Goal: Task Accomplishment & Management: Manage account settings

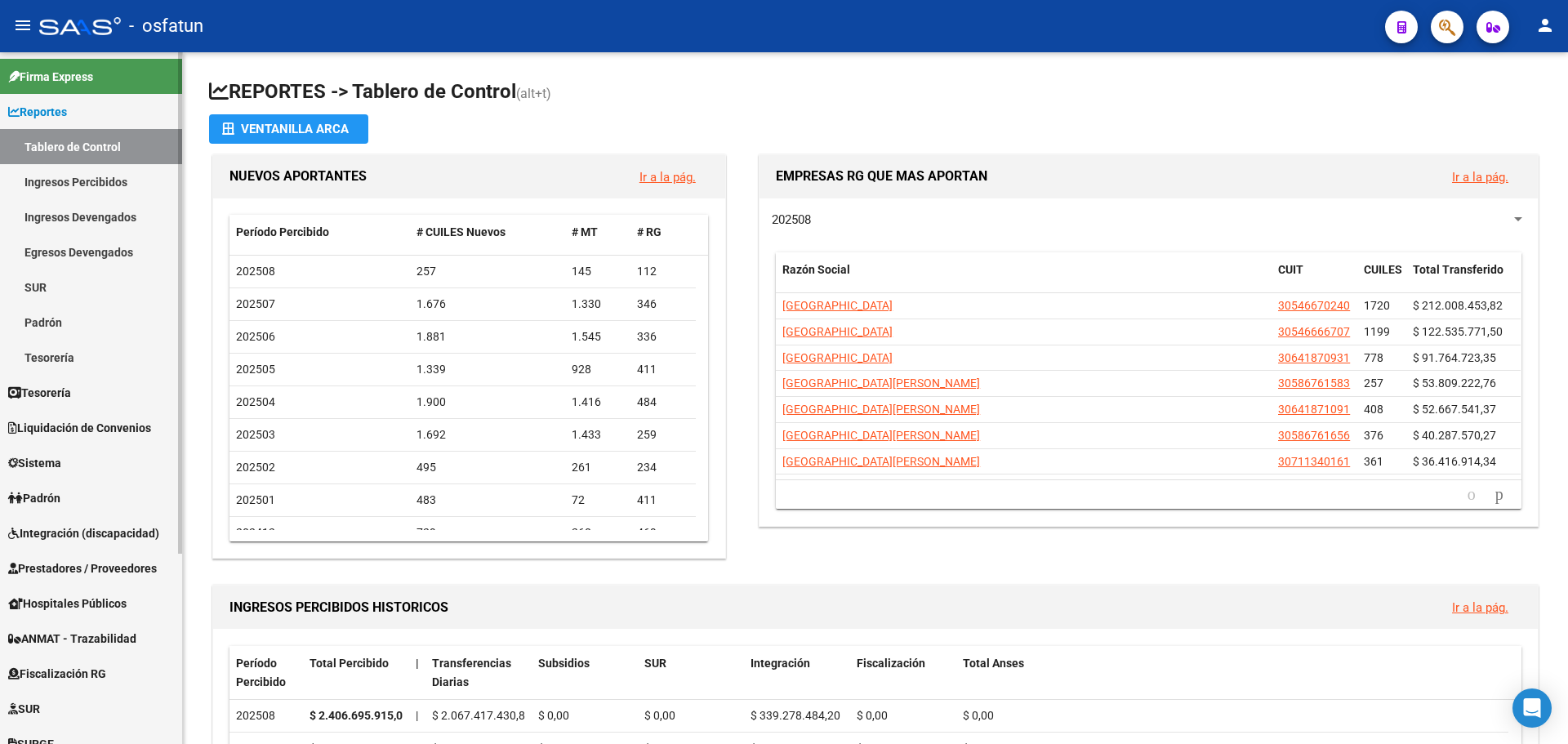
click at [61, 495] on span "Padrón" at bounding box center [33, 499] width 52 height 18
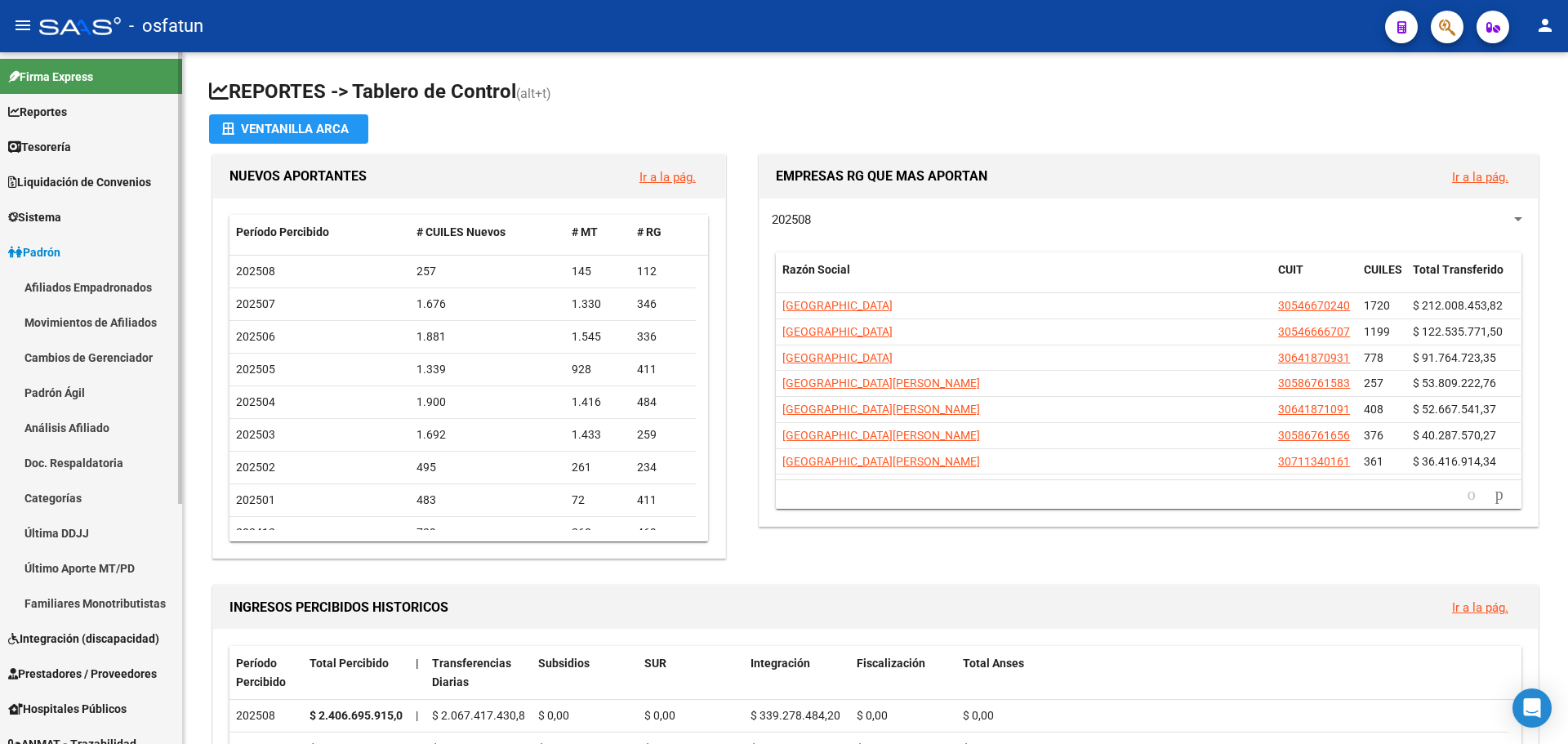
drag, startPoint x: 112, startPoint y: 281, endPoint x: 180, endPoint y: 295, distance: 69.4
click at [114, 281] on link "Afiliados Empadronados" at bounding box center [91, 288] width 182 height 35
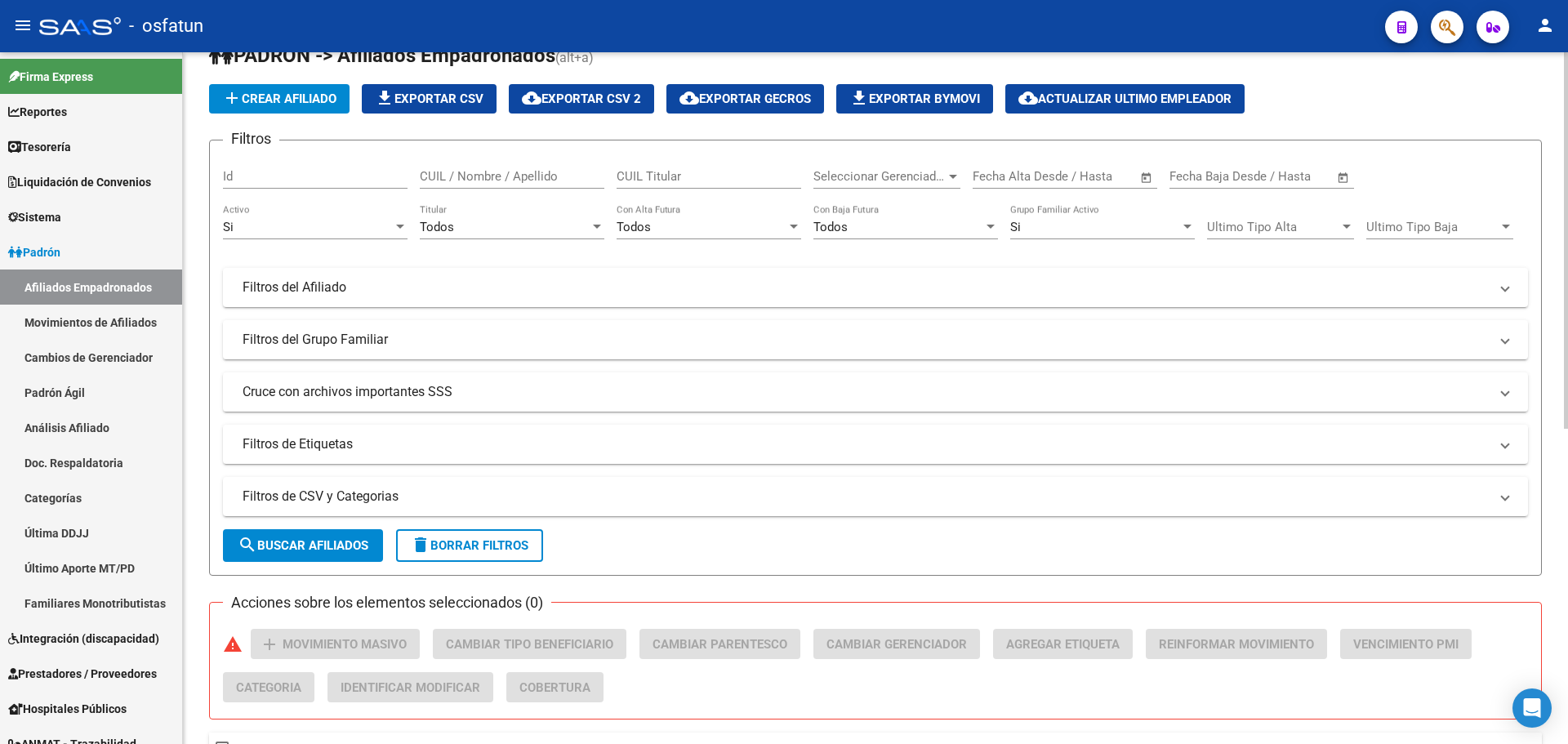
scroll to position [8, 0]
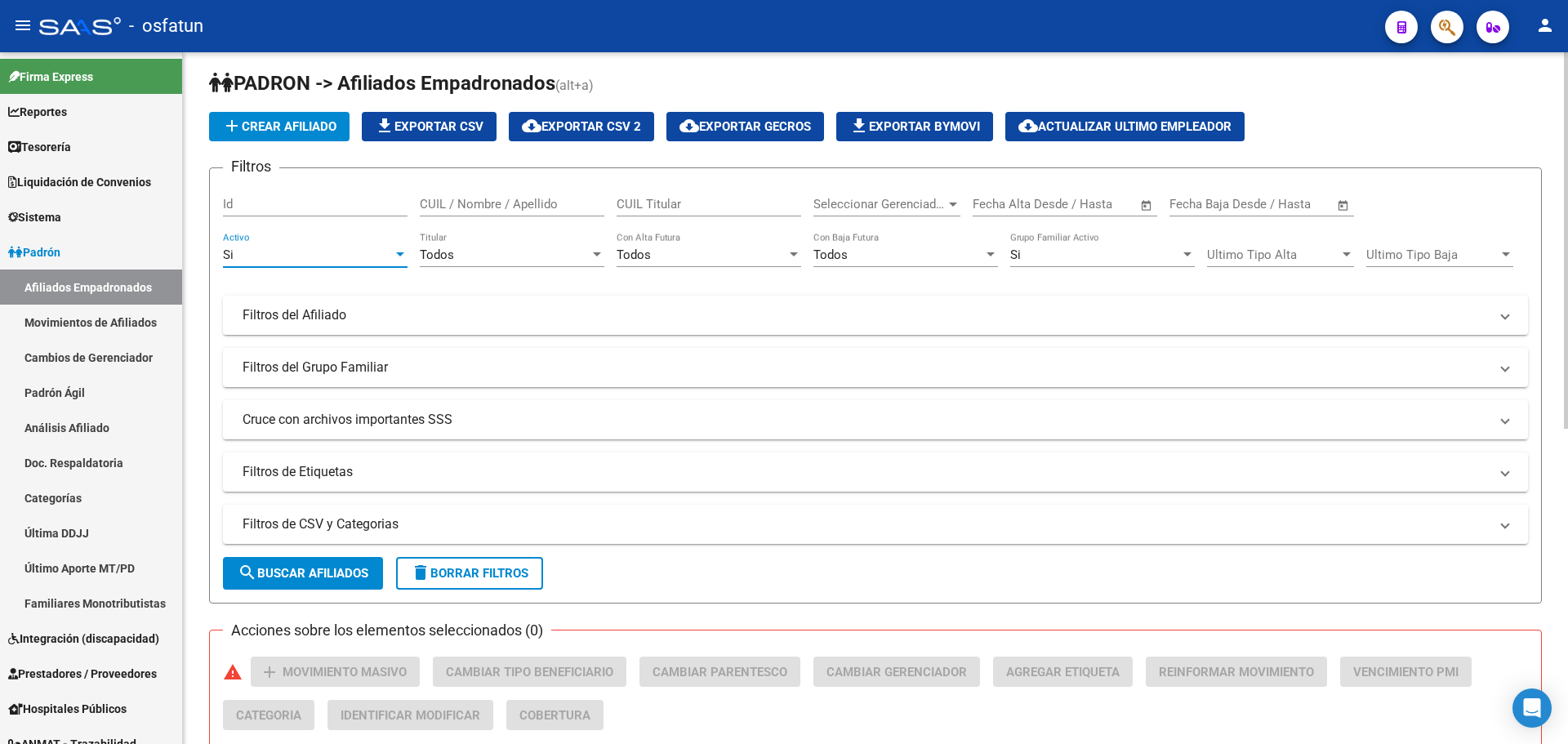
click at [341, 256] on div "Si" at bounding box center [308, 255] width 170 height 15
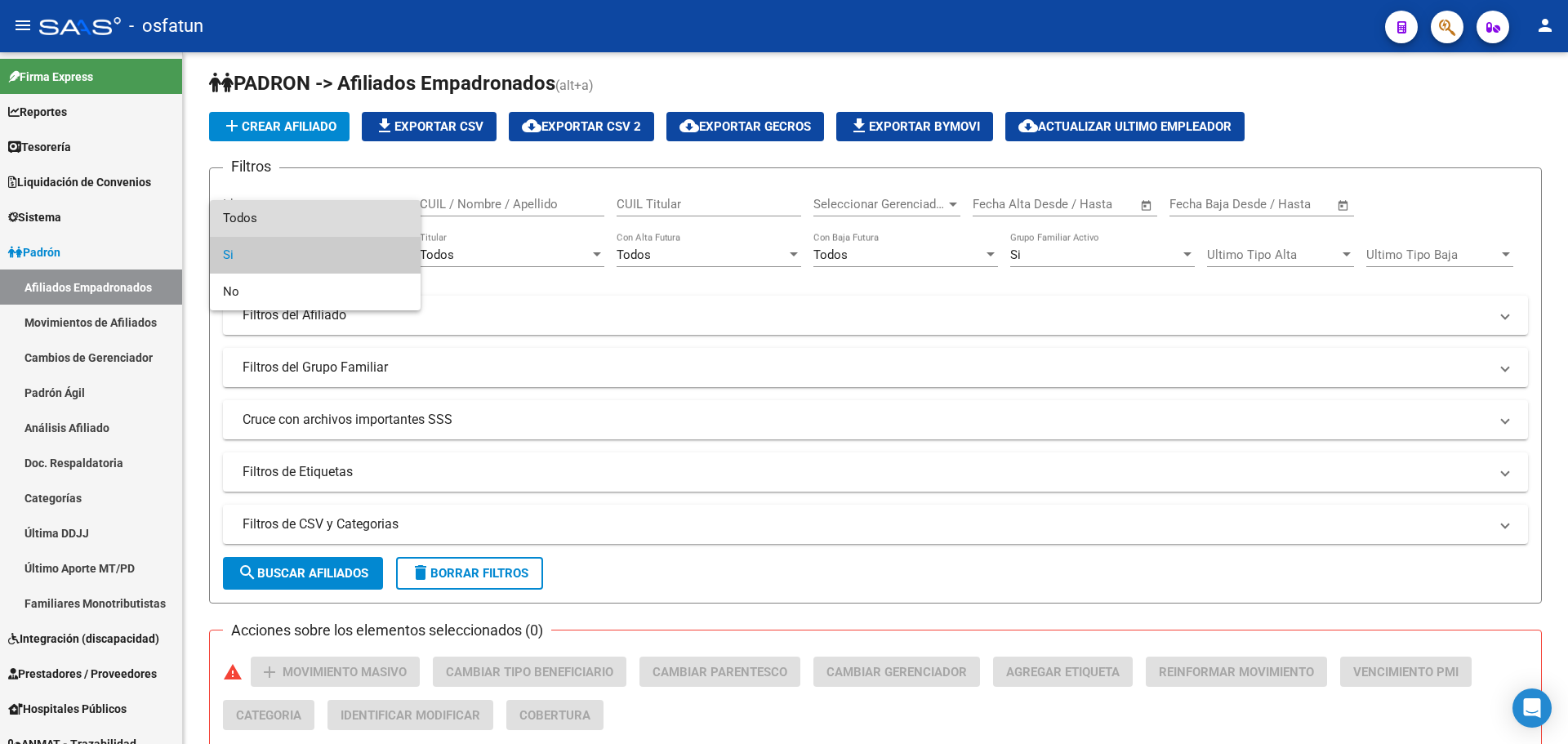
click at [279, 225] on span "Todos" at bounding box center [316, 219] width 185 height 37
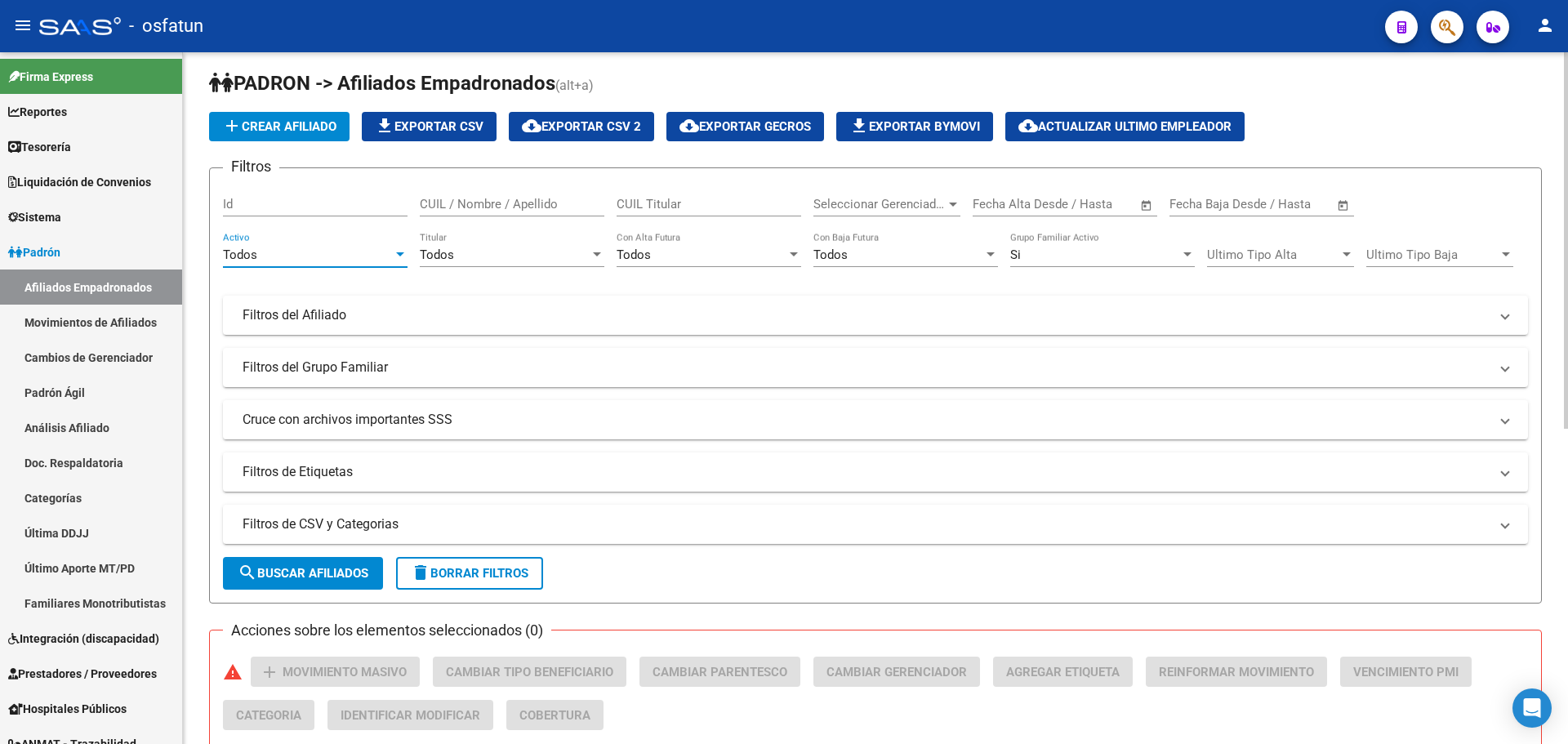
click at [1080, 255] on div "Si" at bounding box center [1094, 255] width 170 height 15
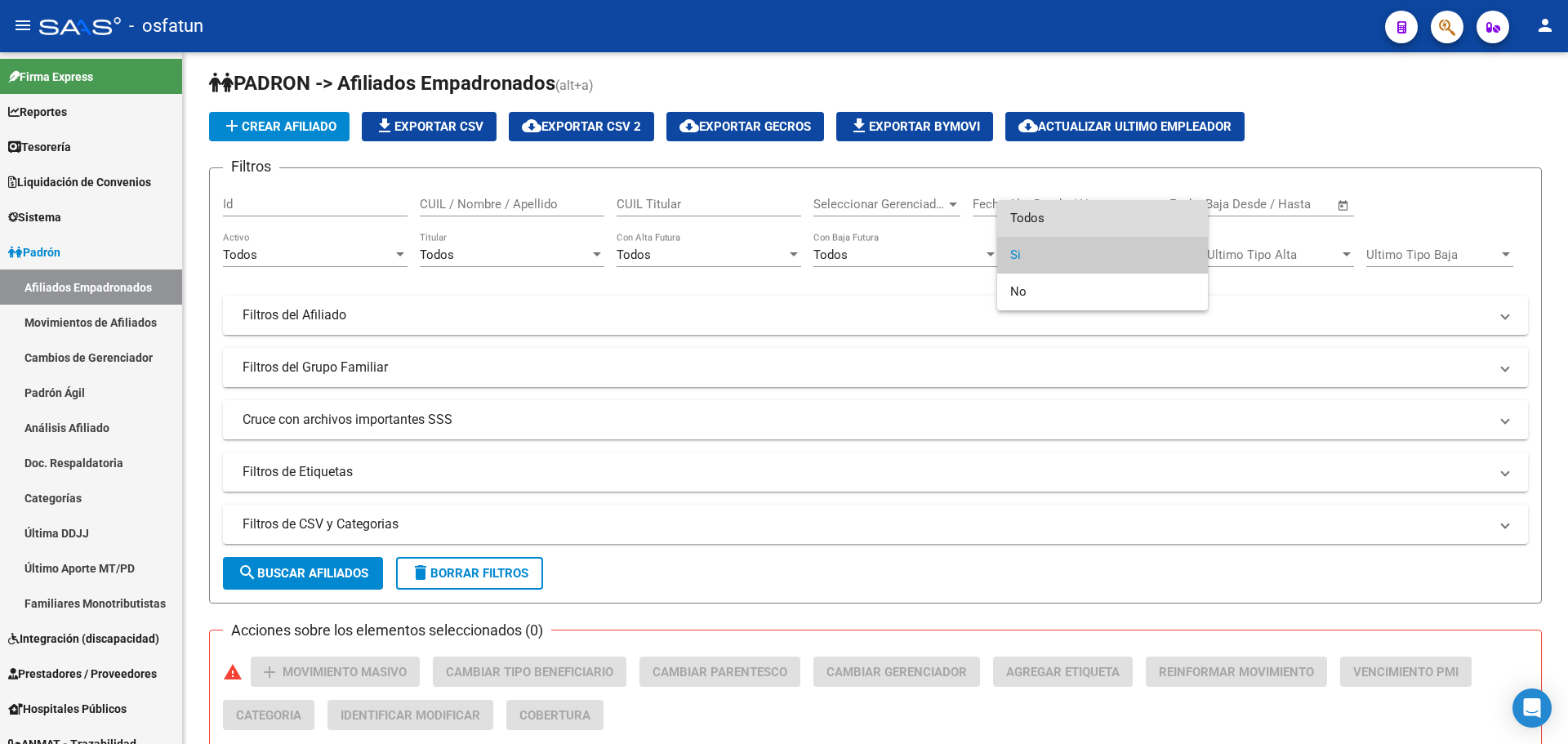
click at [1061, 224] on span "Todos" at bounding box center [1102, 219] width 185 height 37
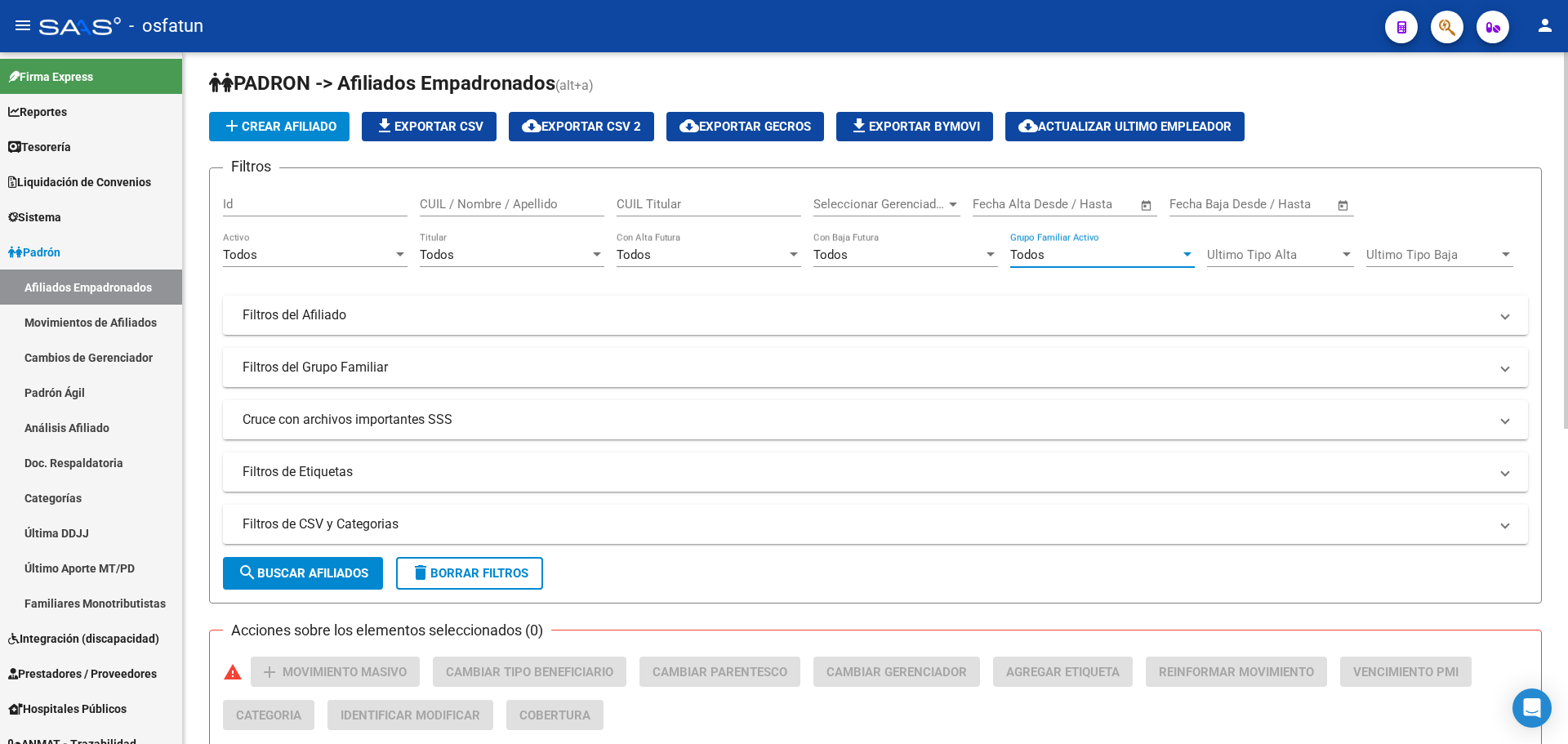
click at [521, 254] on div "Todos" at bounding box center [505, 255] width 170 height 15
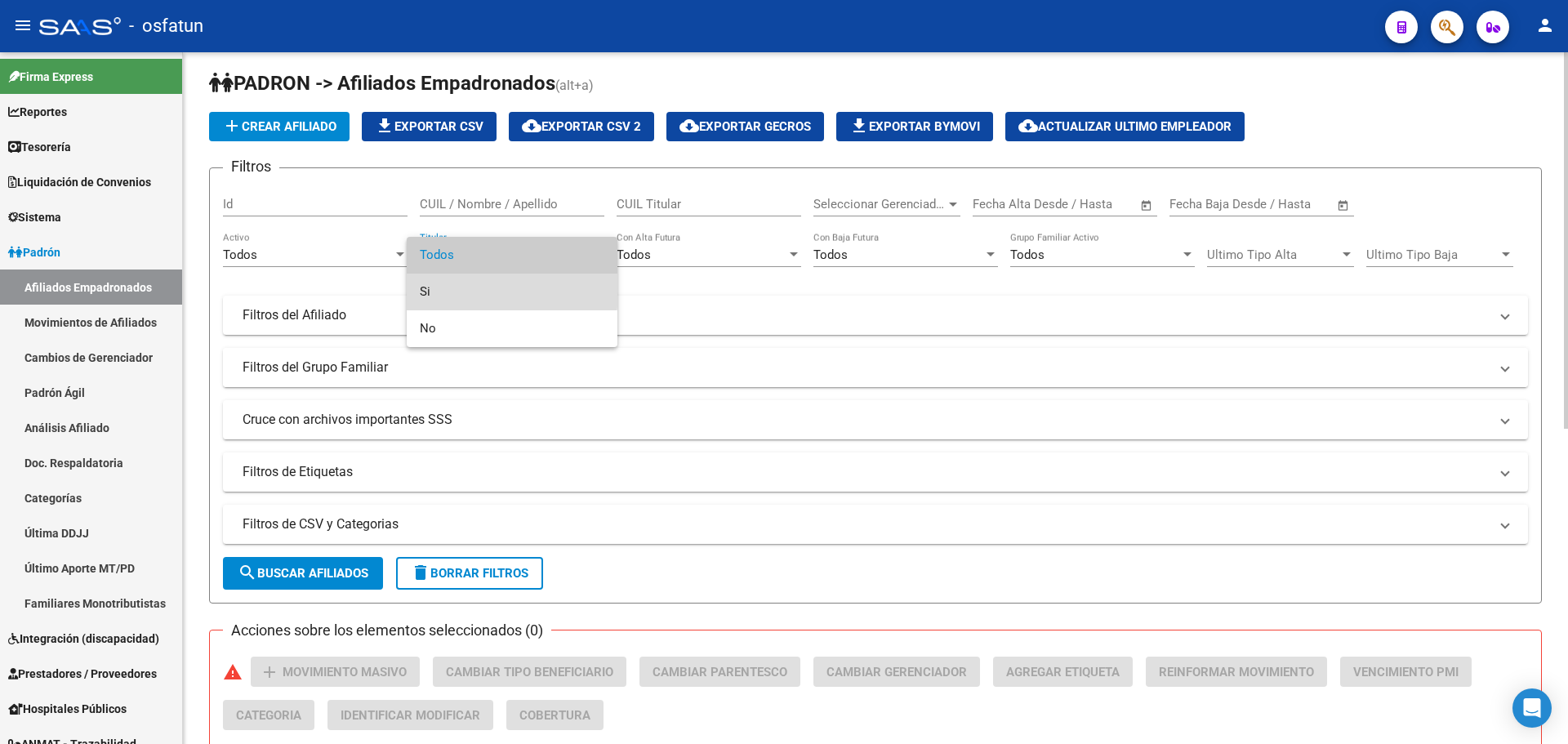
drag, startPoint x: 439, startPoint y: 290, endPoint x: 647, endPoint y: 416, distance: 243.2
click at [439, 292] on span "Si" at bounding box center [512, 292] width 185 height 37
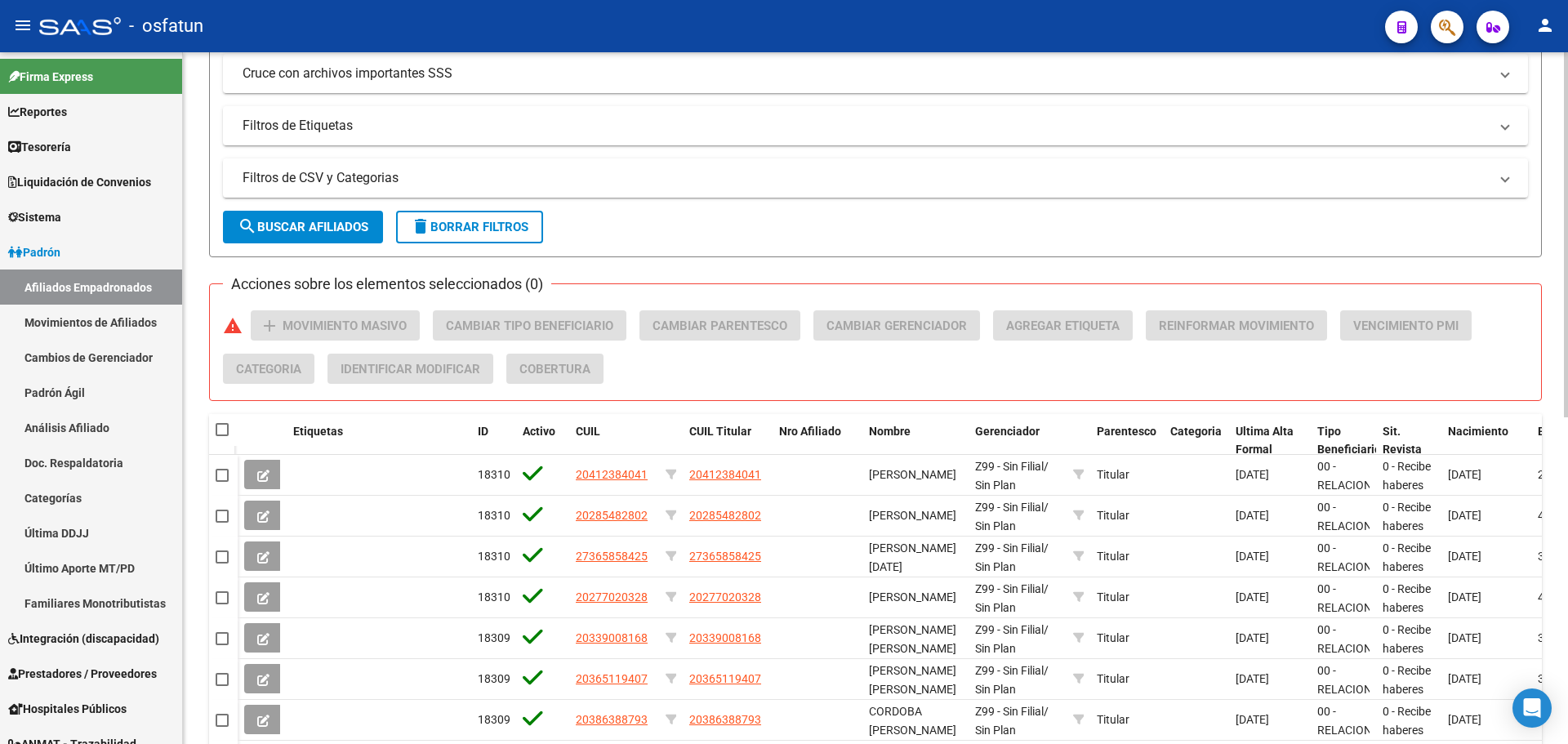
scroll to position [417, 0]
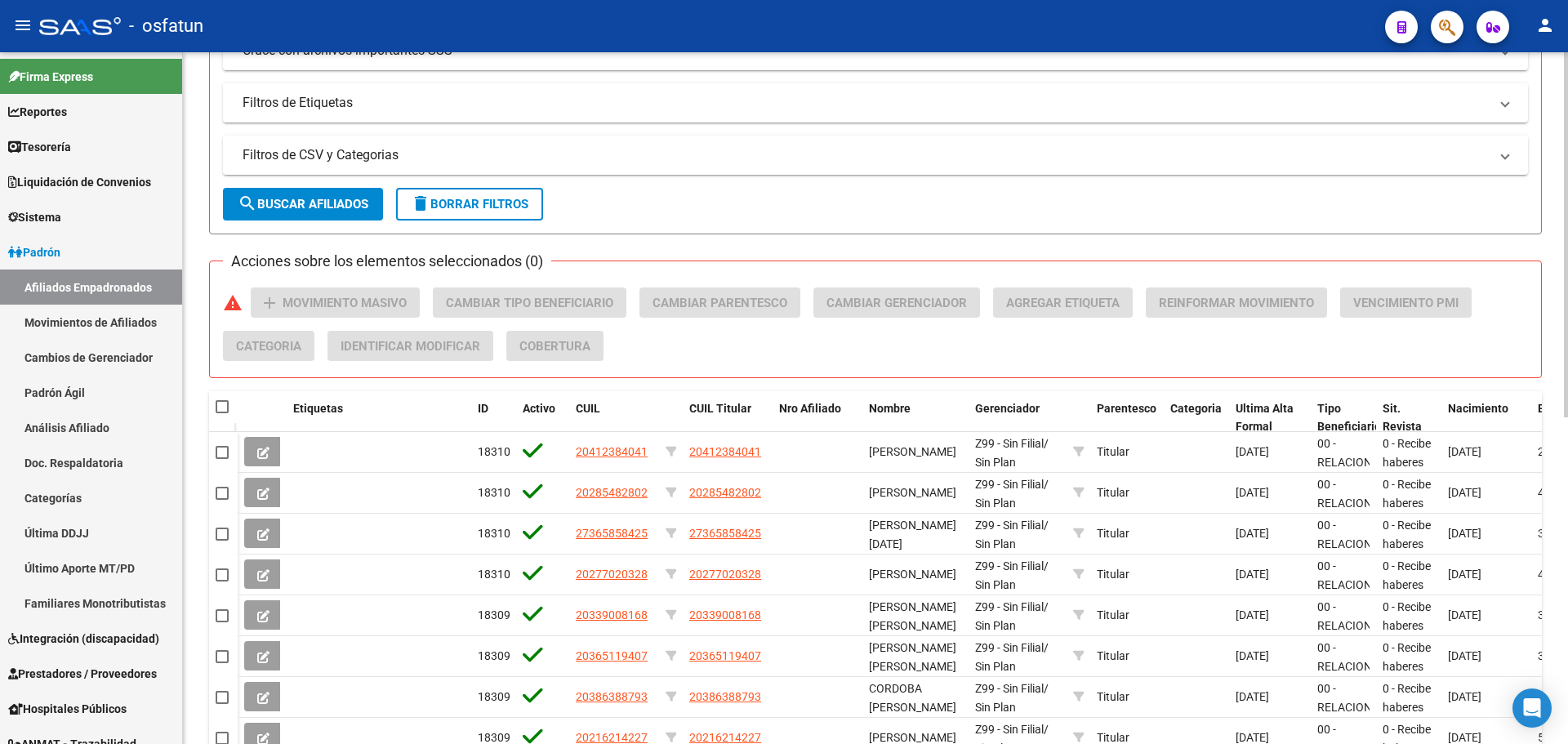
click at [316, 204] on span "search Buscar Afiliados" at bounding box center [302, 204] width 131 height 15
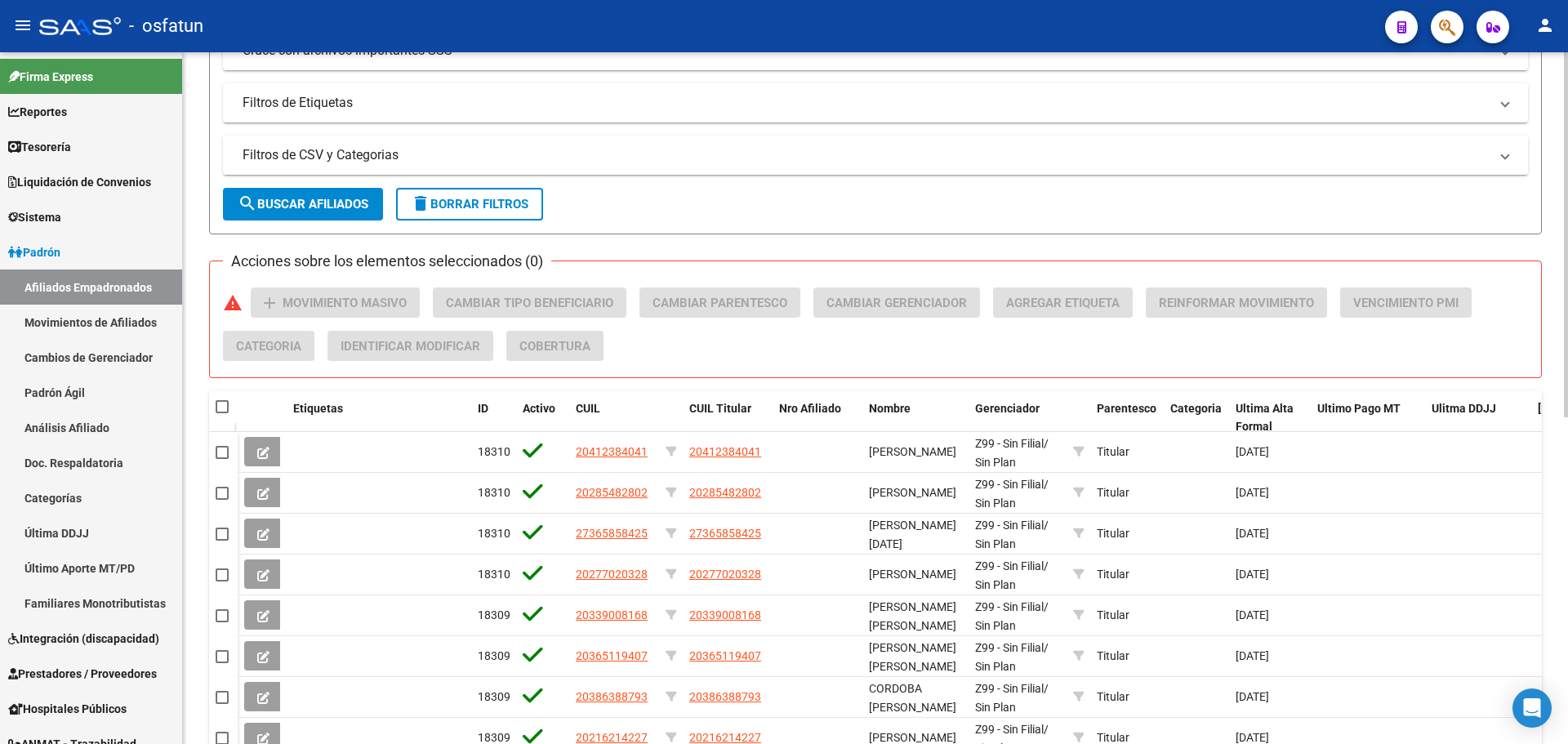
click at [341, 156] on mat-panel-title "Filtros de CSV y Categorias" at bounding box center [866, 155] width 1246 height 18
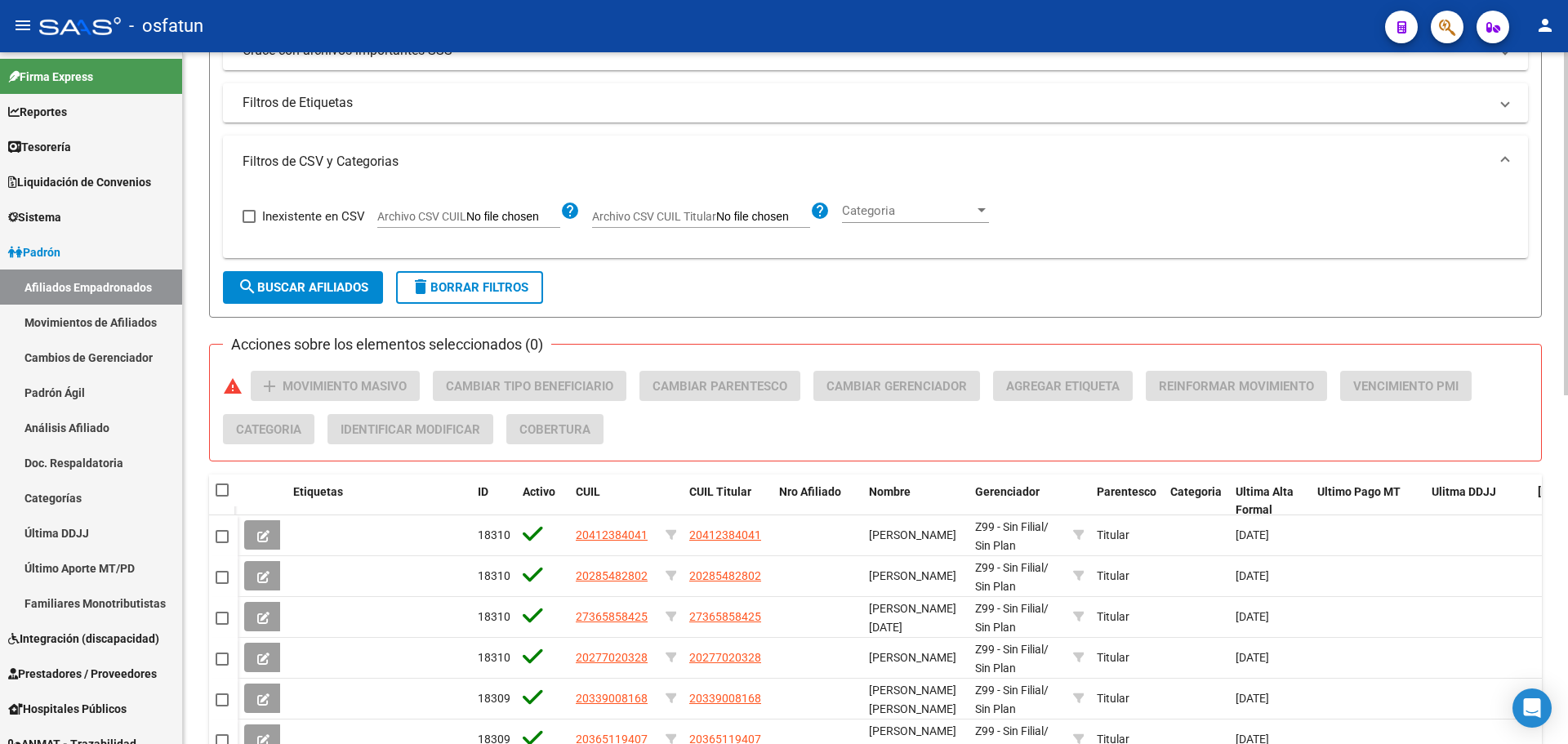
click at [725, 219] on input "Archivo CSV CUIL Titular" at bounding box center [763, 217] width 94 height 15
type input "C:\fakepath\Filtro.csv"
click at [329, 286] on span "search Buscar Afiliados" at bounding box center [302, 288] width 131 height 15
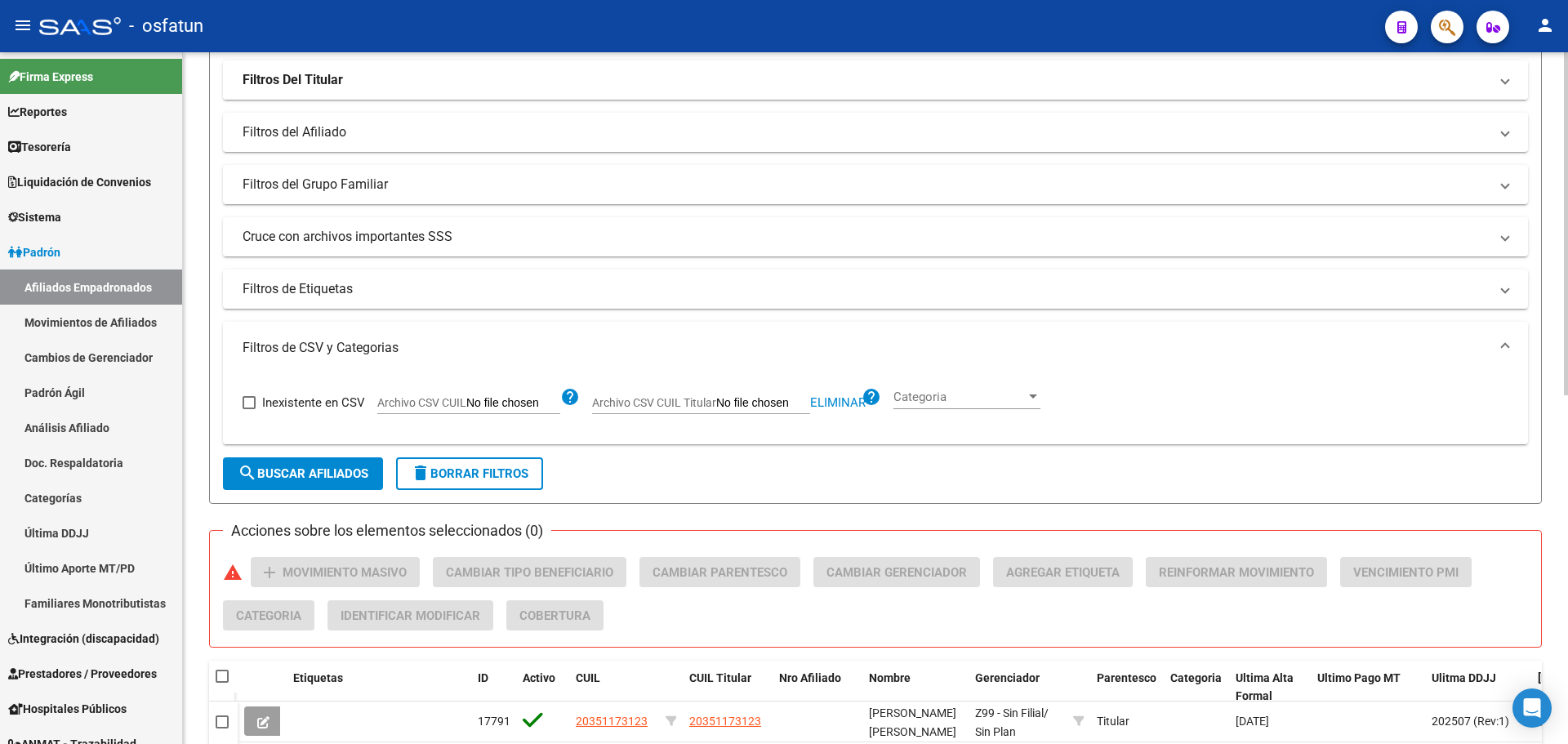
scroll to position [245, 0]
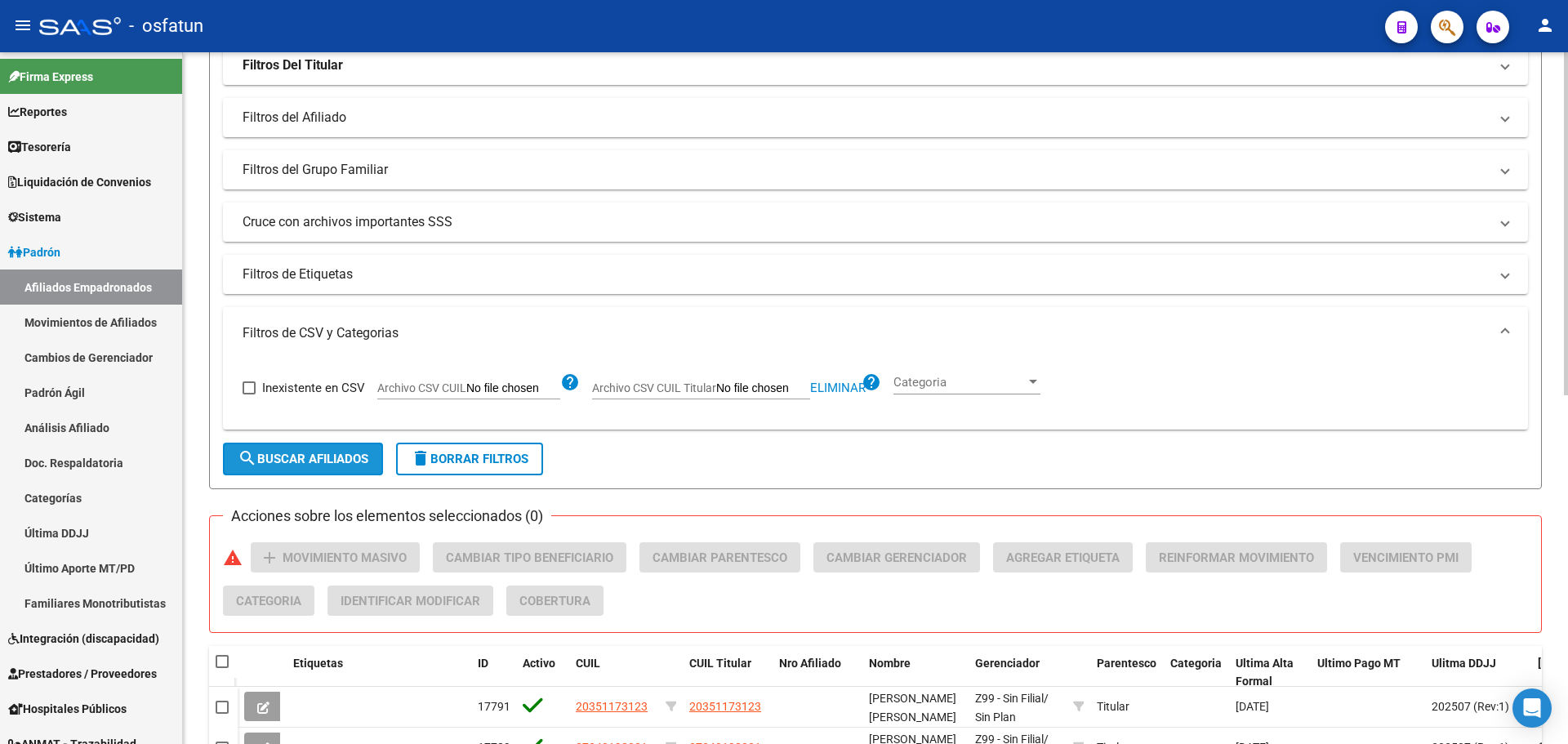
click at [309, 458] on span "search Buscar Afiliados" at bounding box center [302, 459] width 131 height 15
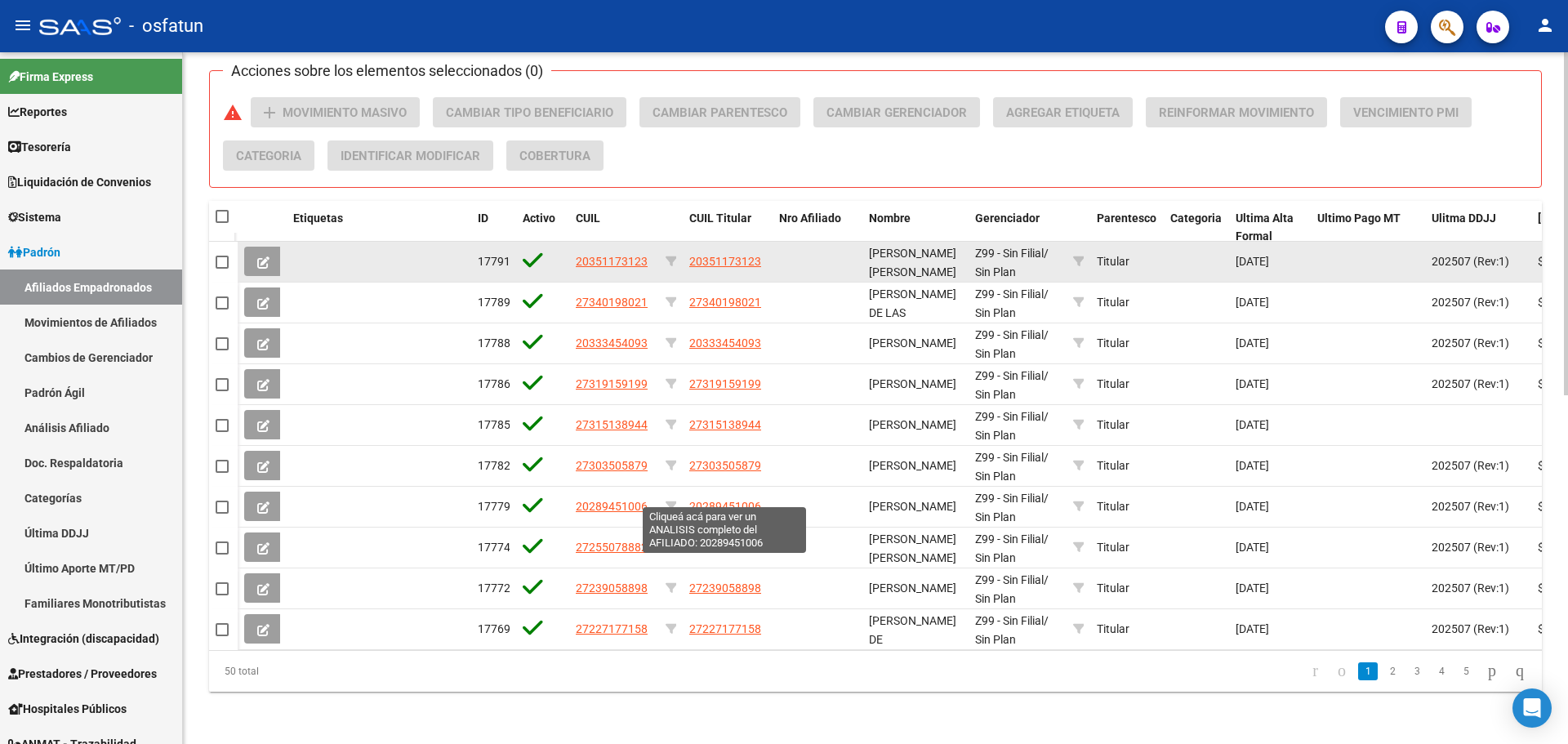
scroll to position [704, 0]
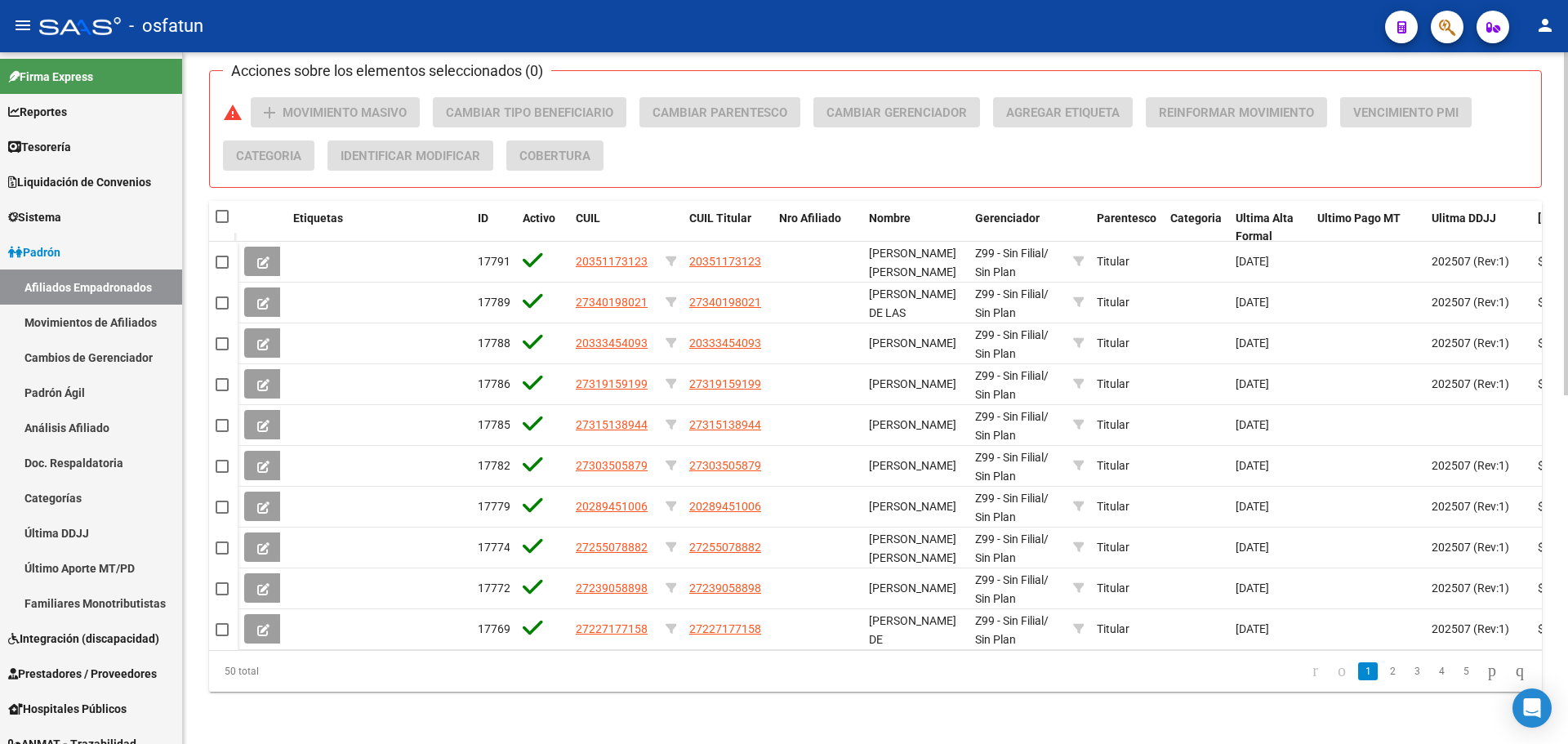
click at [221, 210] on span at bounding box center [221, 216] width 13 height 13
click at [221, 223] on input "checkbox" at bounding box center [221, 223] width 1 height 1
checkbox input "true"
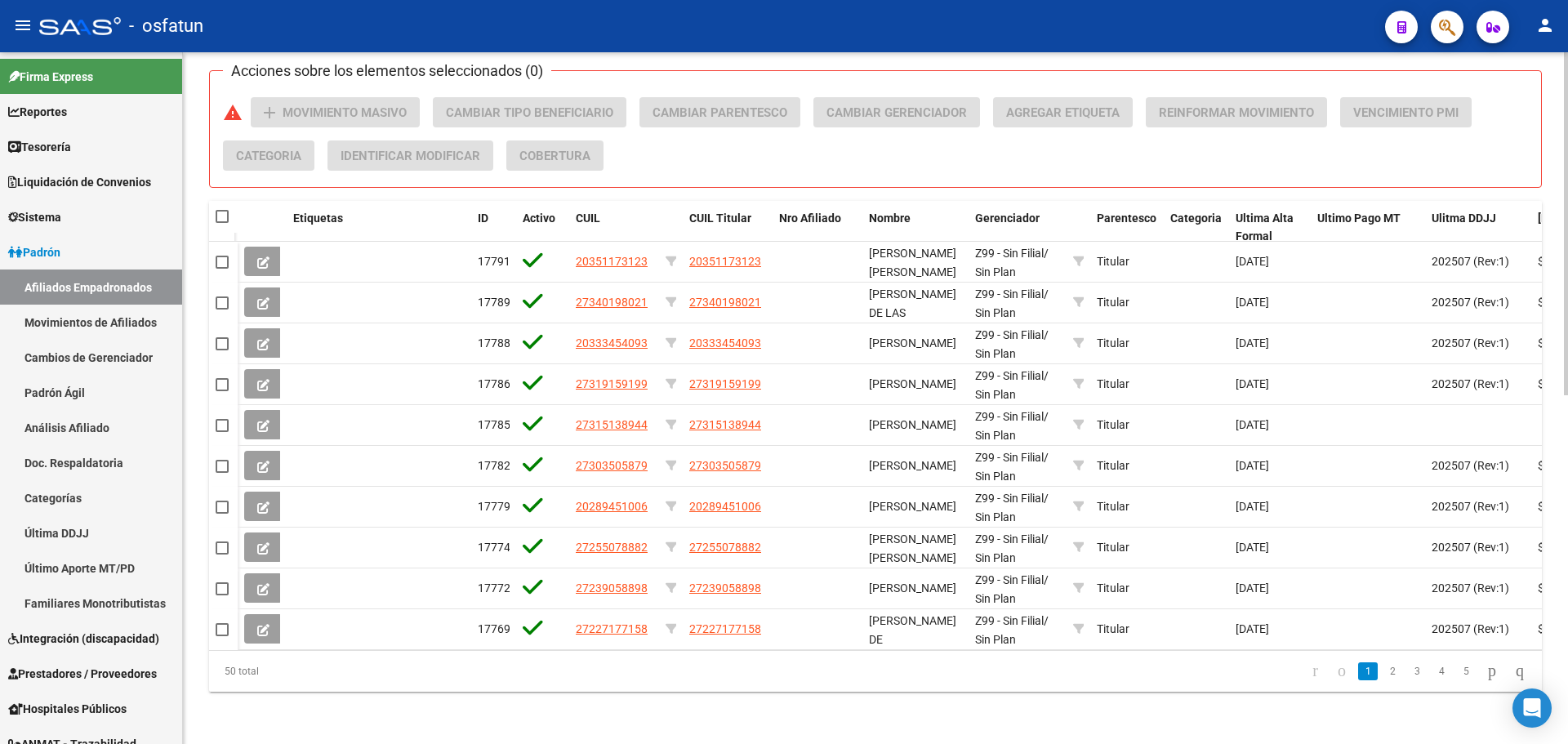
checkbox input "true"
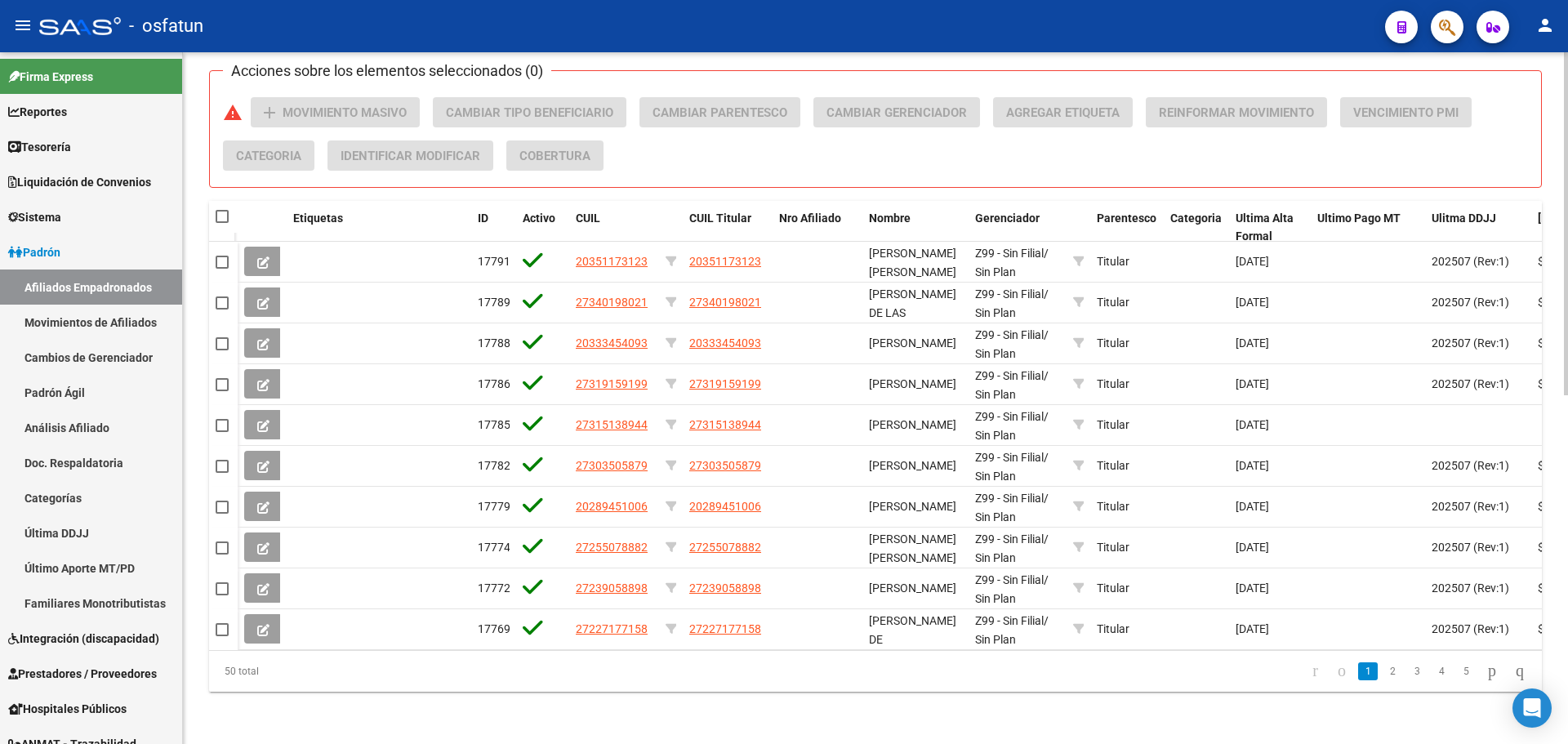
checkbox input "true"
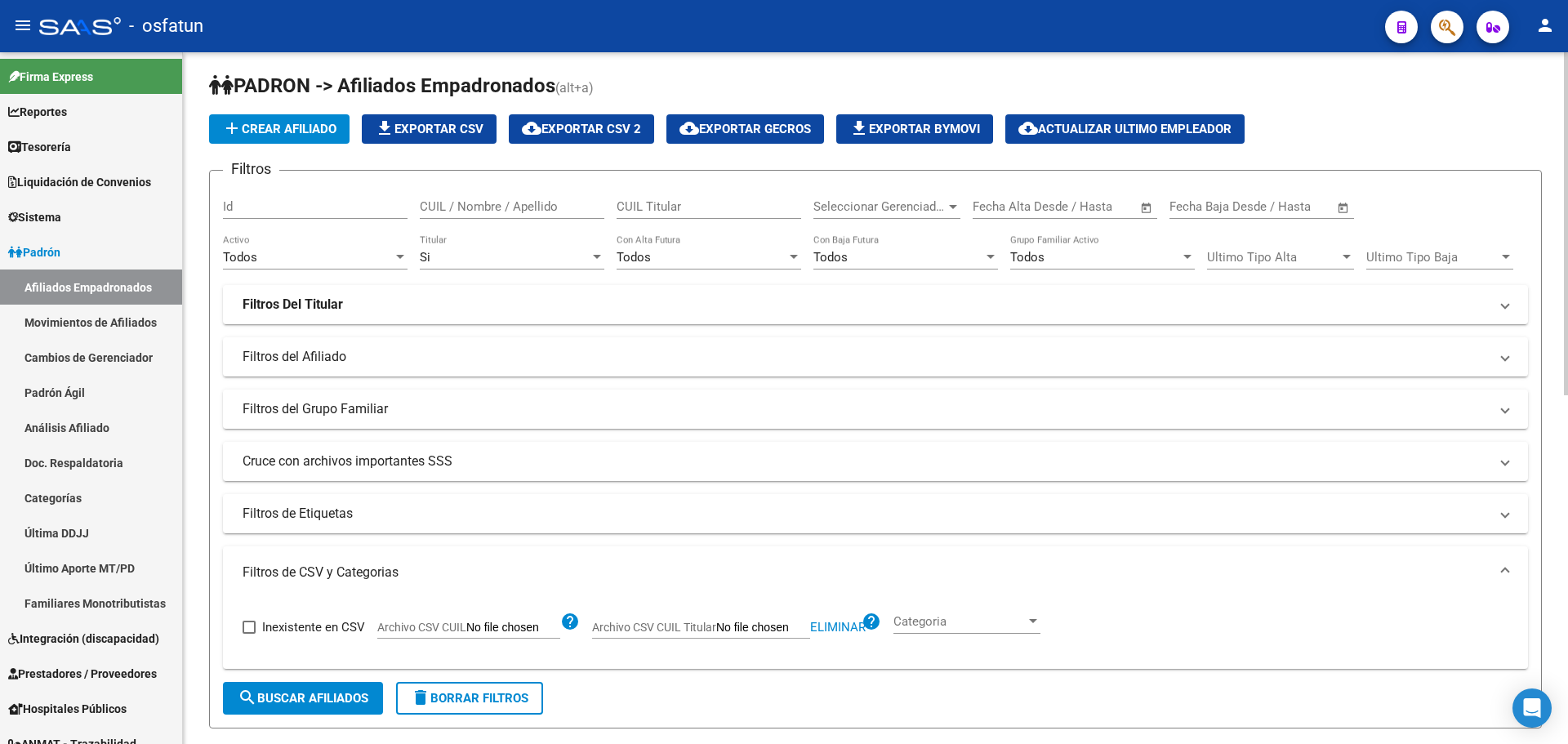
scroll to position [0, 0]
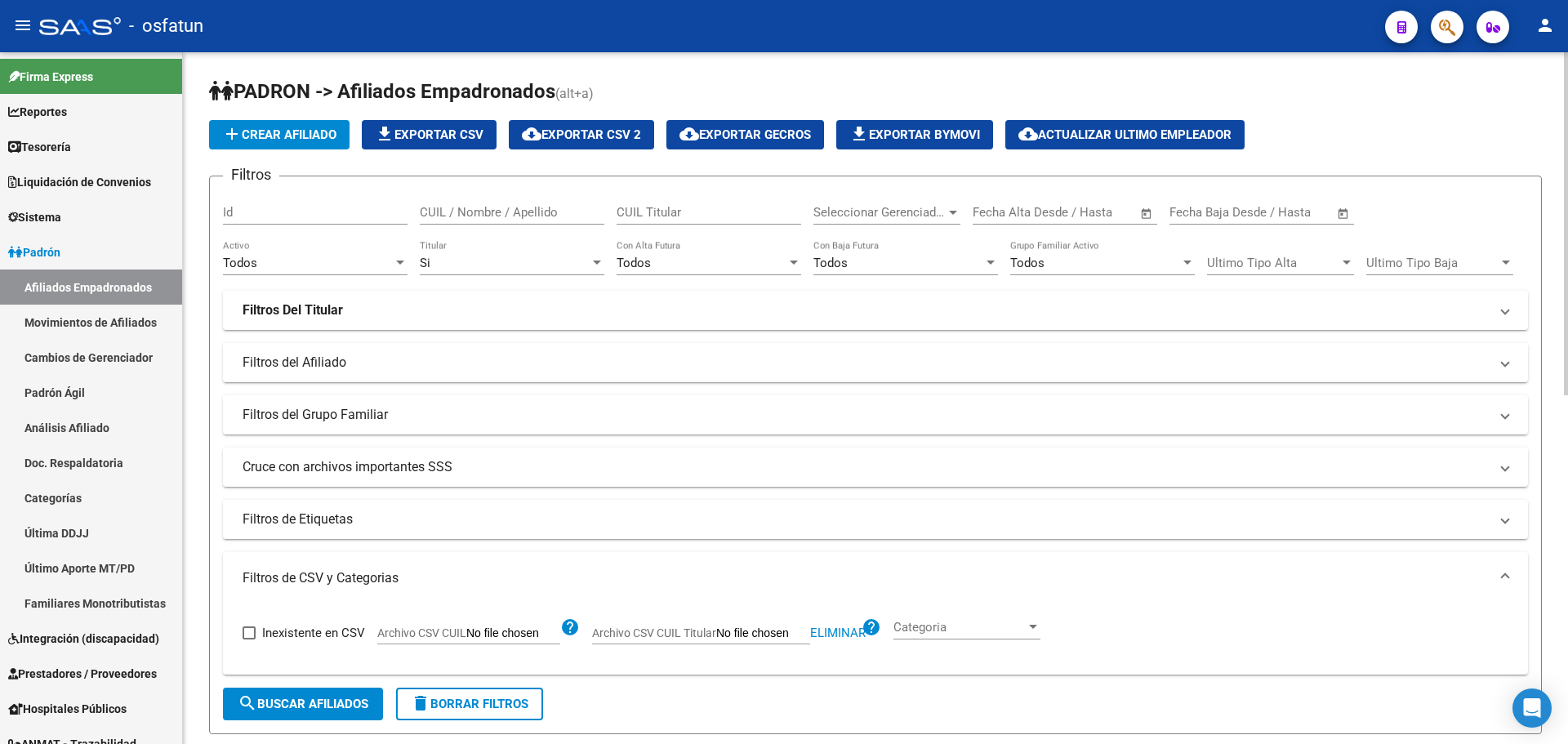
click at [619, 133] on span "cloud_download Exportar CSV 2" at bounding box center [582, 135] width 120 height 15
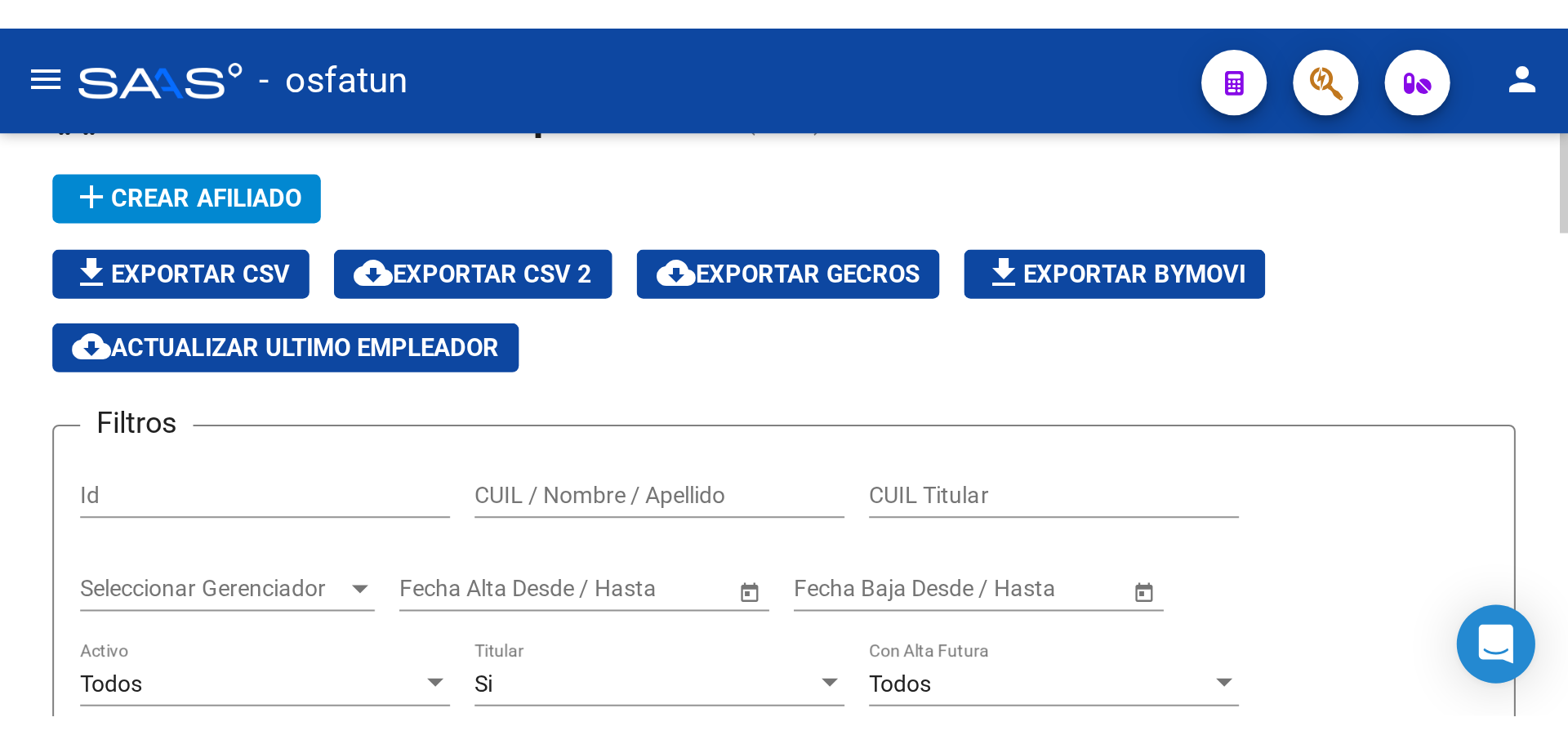
scroll to position [82, 0]
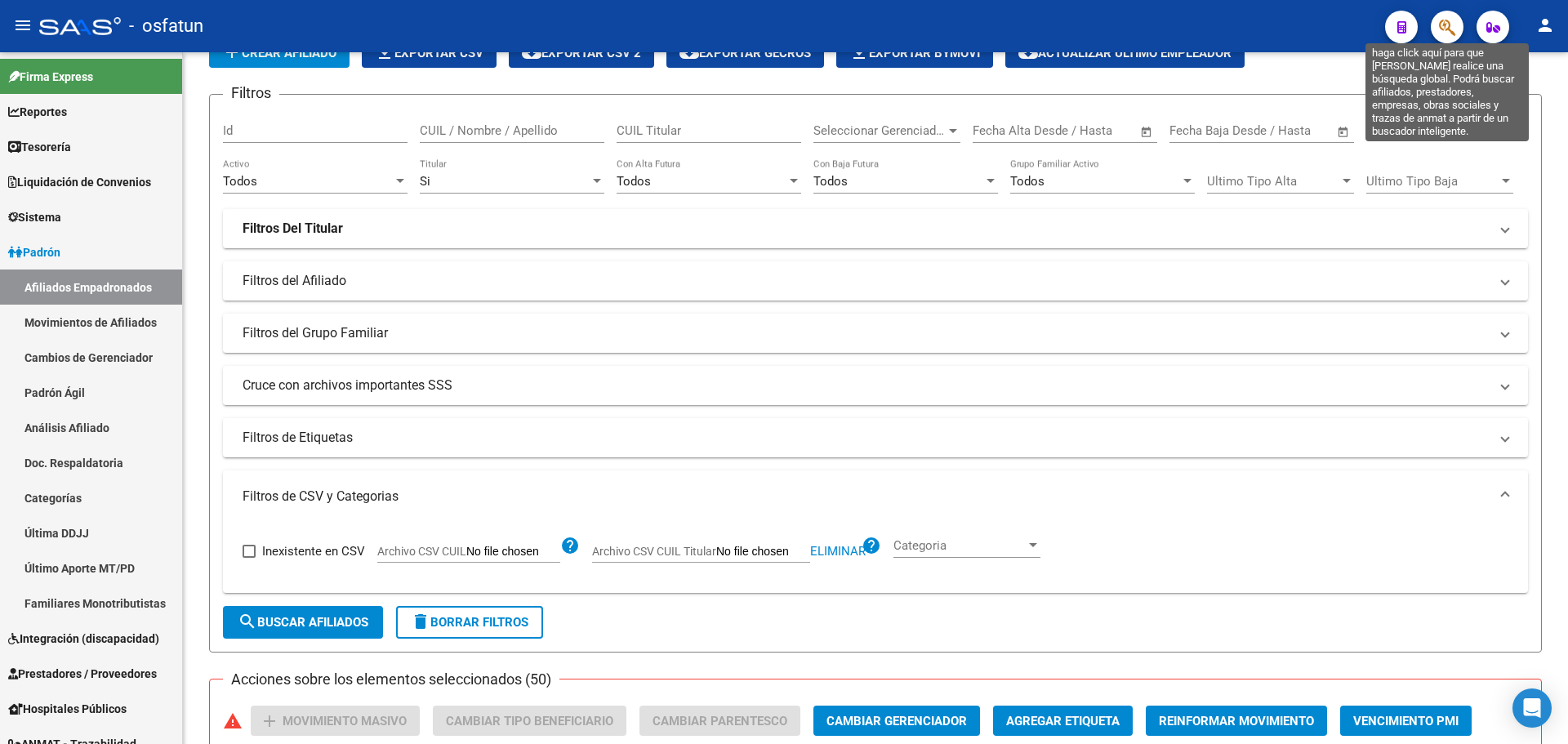
click at [1446, 33] on icon "button" at bounding box center [1447, 26] width 17 height 18
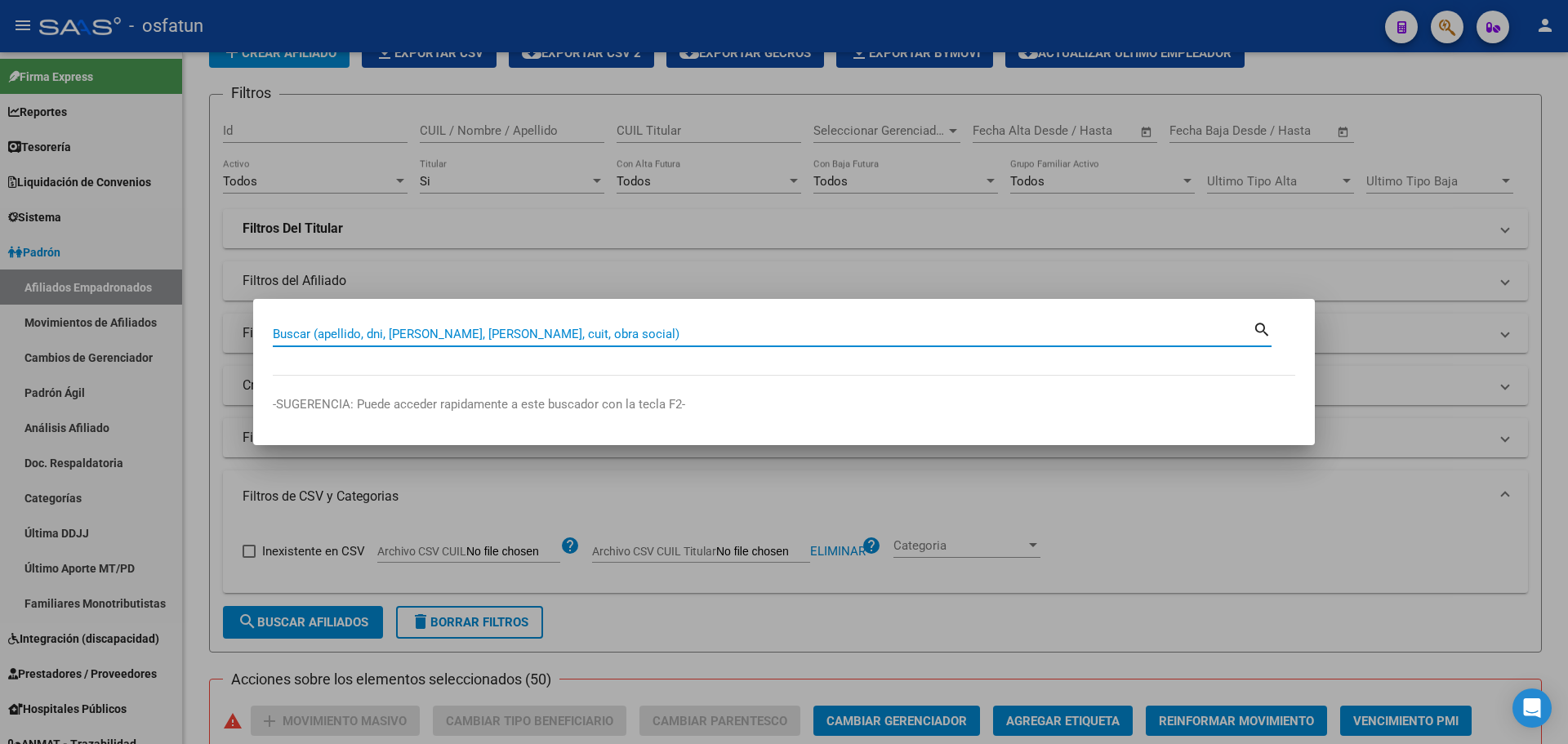
click at [574, 338] on input "Buscar (apellido, dni, [PERSON_NAME], [PERSON_NAME], cuit, obra social)" at bounding box center [762, 334] width 980 height 15
paste input "27267805380"
type input "27267805380"
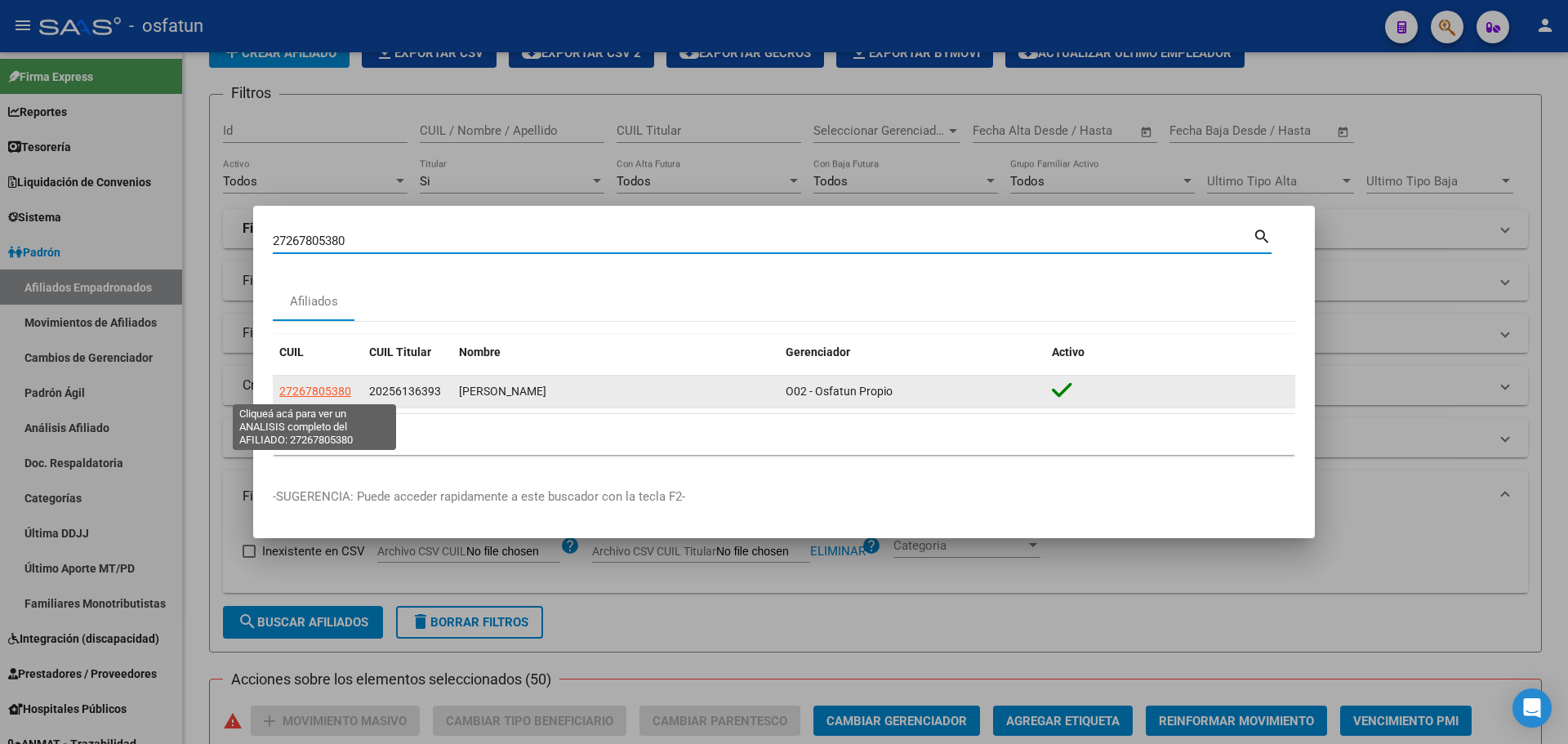
click at [316, 392] on span "27267805380" at bounding box center [316, 391] width 72 height 13
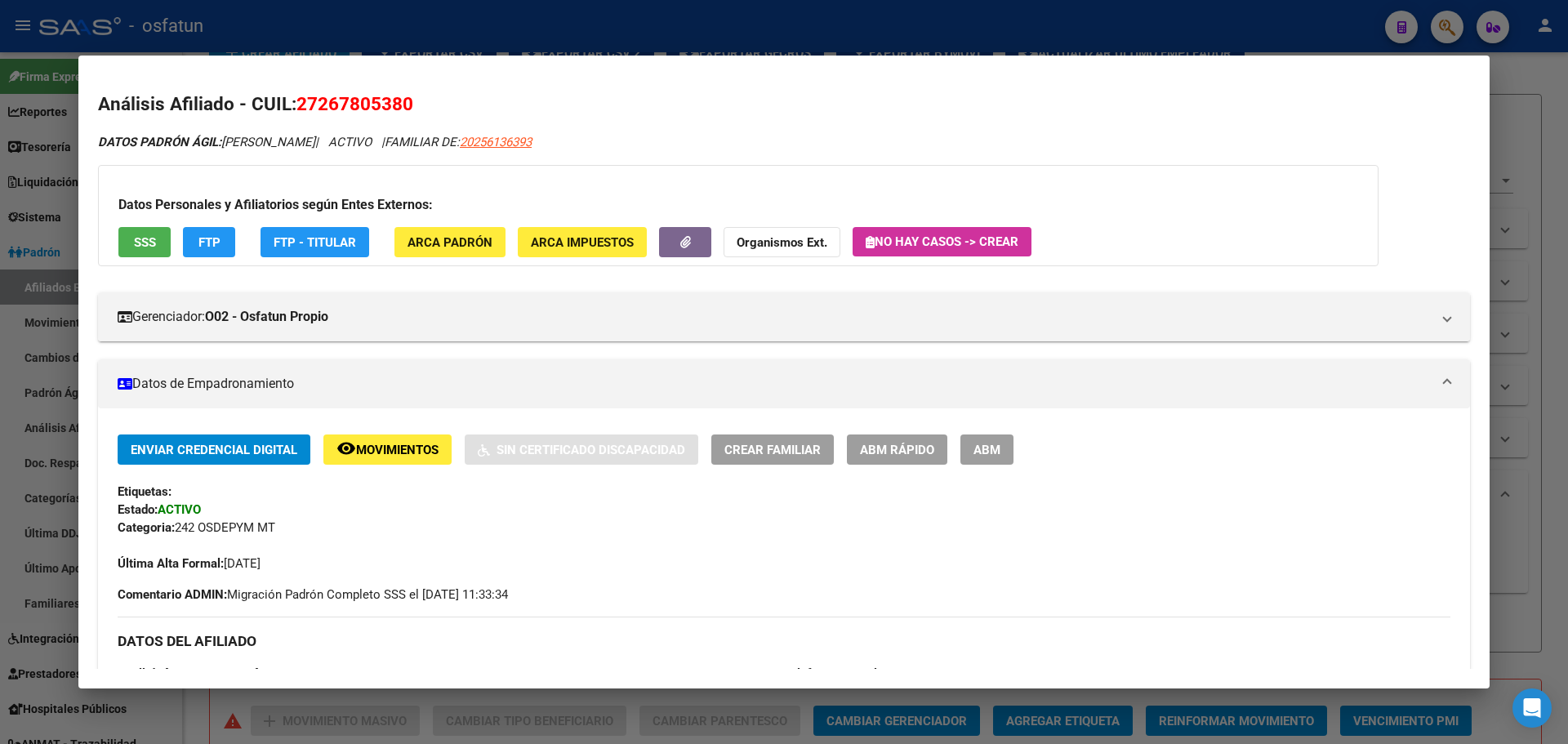
scroll to position [0, 0]
click at [1556, 129] on div at bounding box center [784, 372] width 1568 height 744
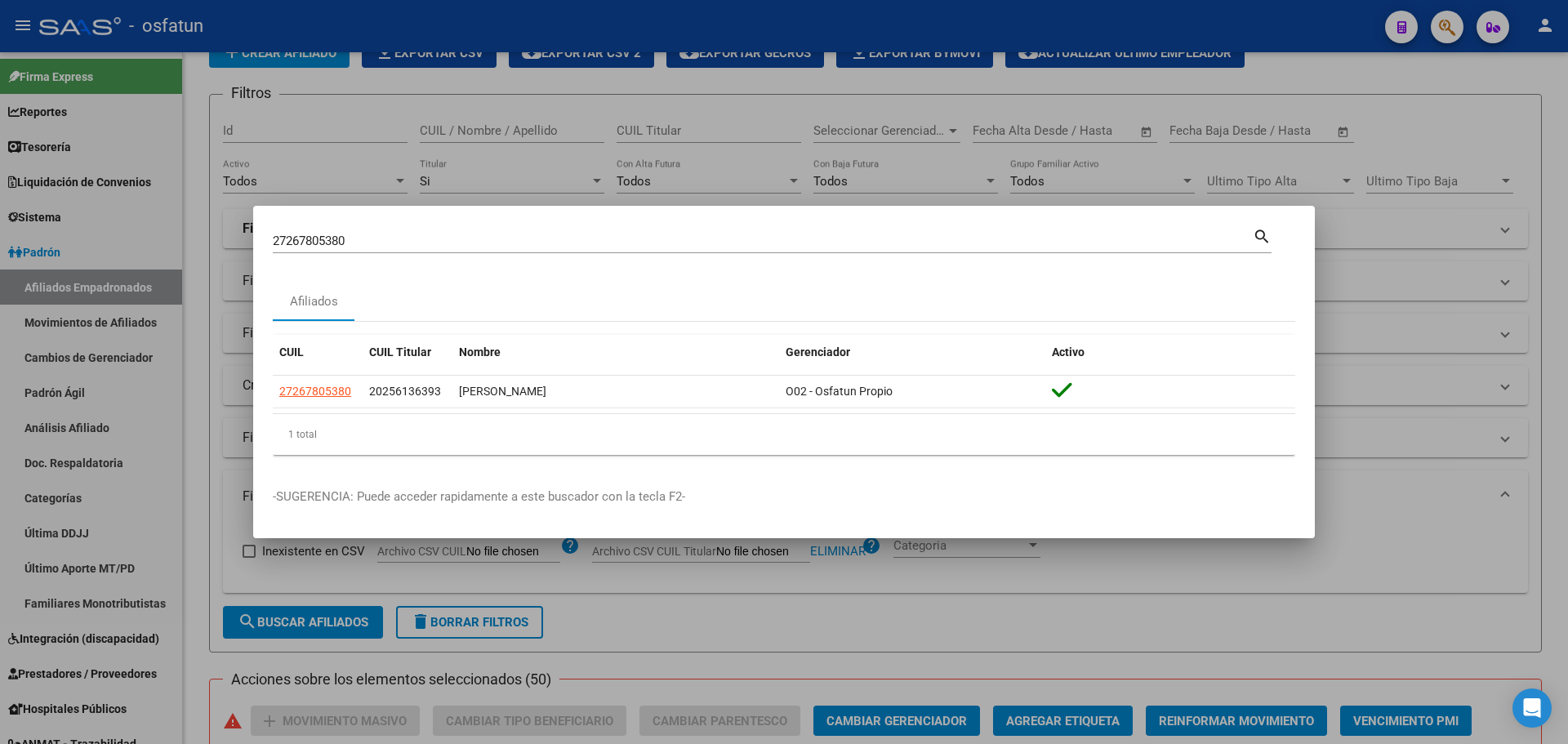
click at [1542, 80] on div at bounding box center [784, 372] width 1568 height 744
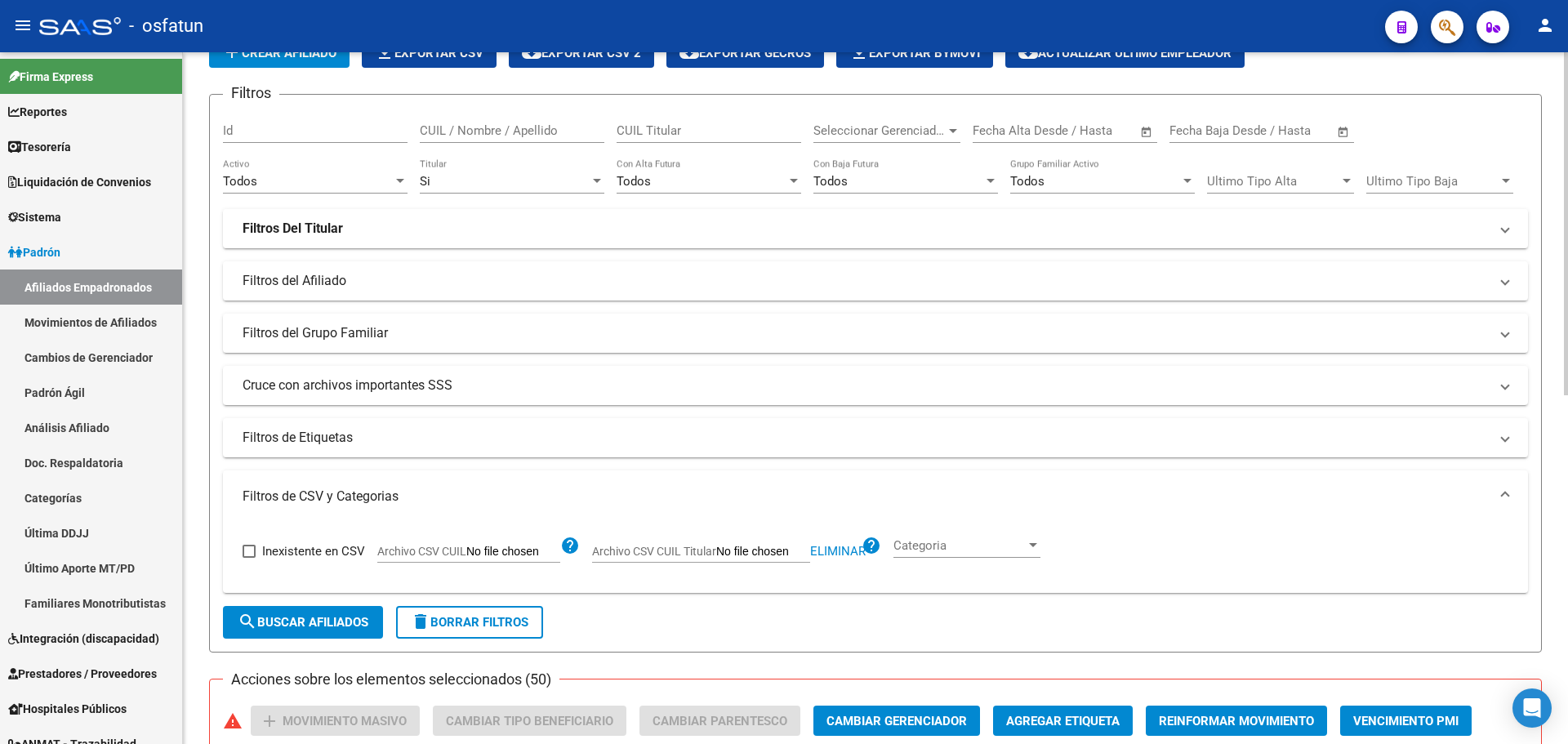
click at [847, 552] on span "Eliminar" at bounding box center [838, 551] width 55 height 15
drag, startPoint x: 1406, startPoint y: 95, endPoint x: 1423, endPoint y: 63, distance: 36.2
click at [1408, 89] on app-list-header "PADRON -> Afiliados Empadronados (alt+a) add Crear Afiliado file_download Expor…" at bounding box center [875, 325] width 1332 height 656
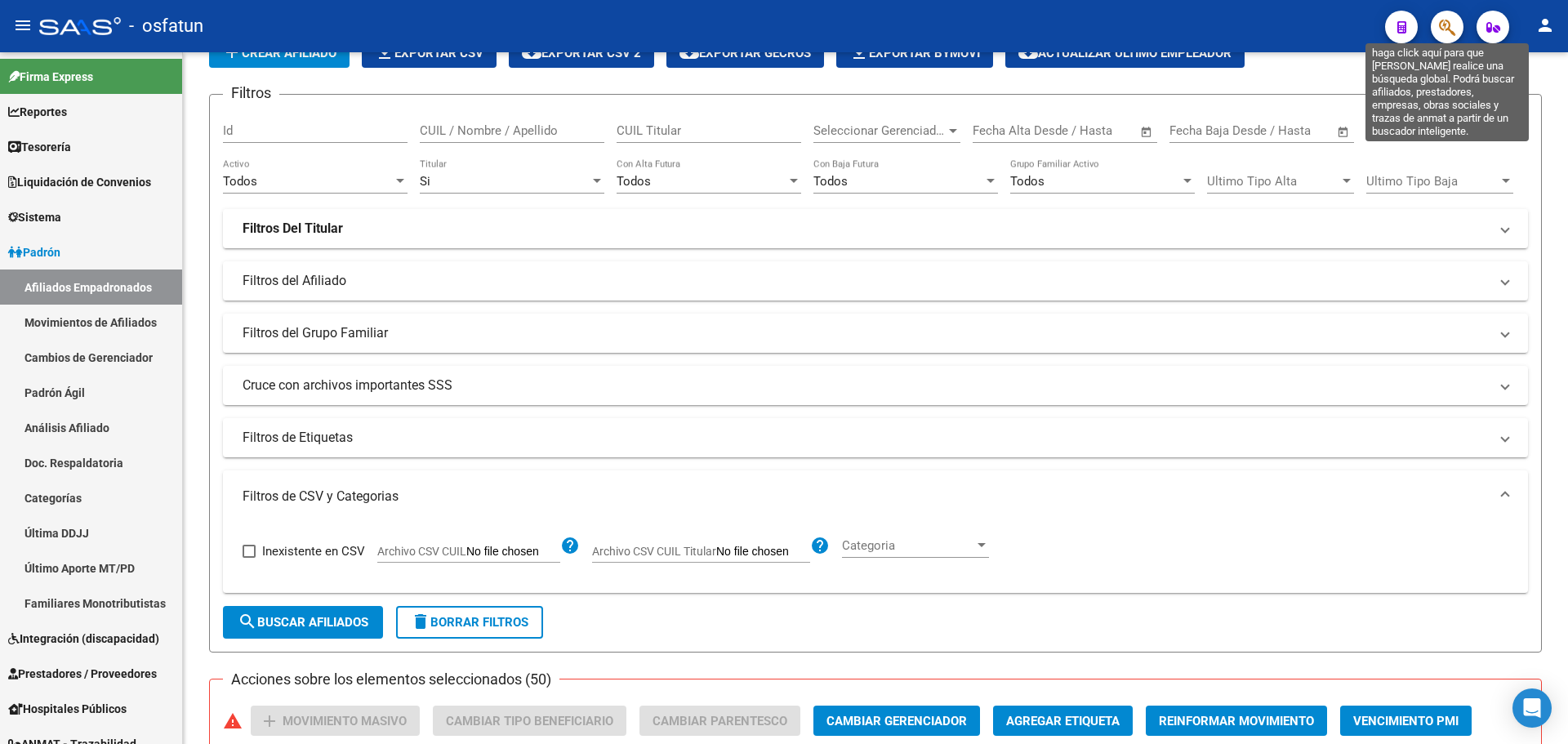
click at [1446, 30] on icon "button" at bounding box center [1447, 26] width 17 height 18
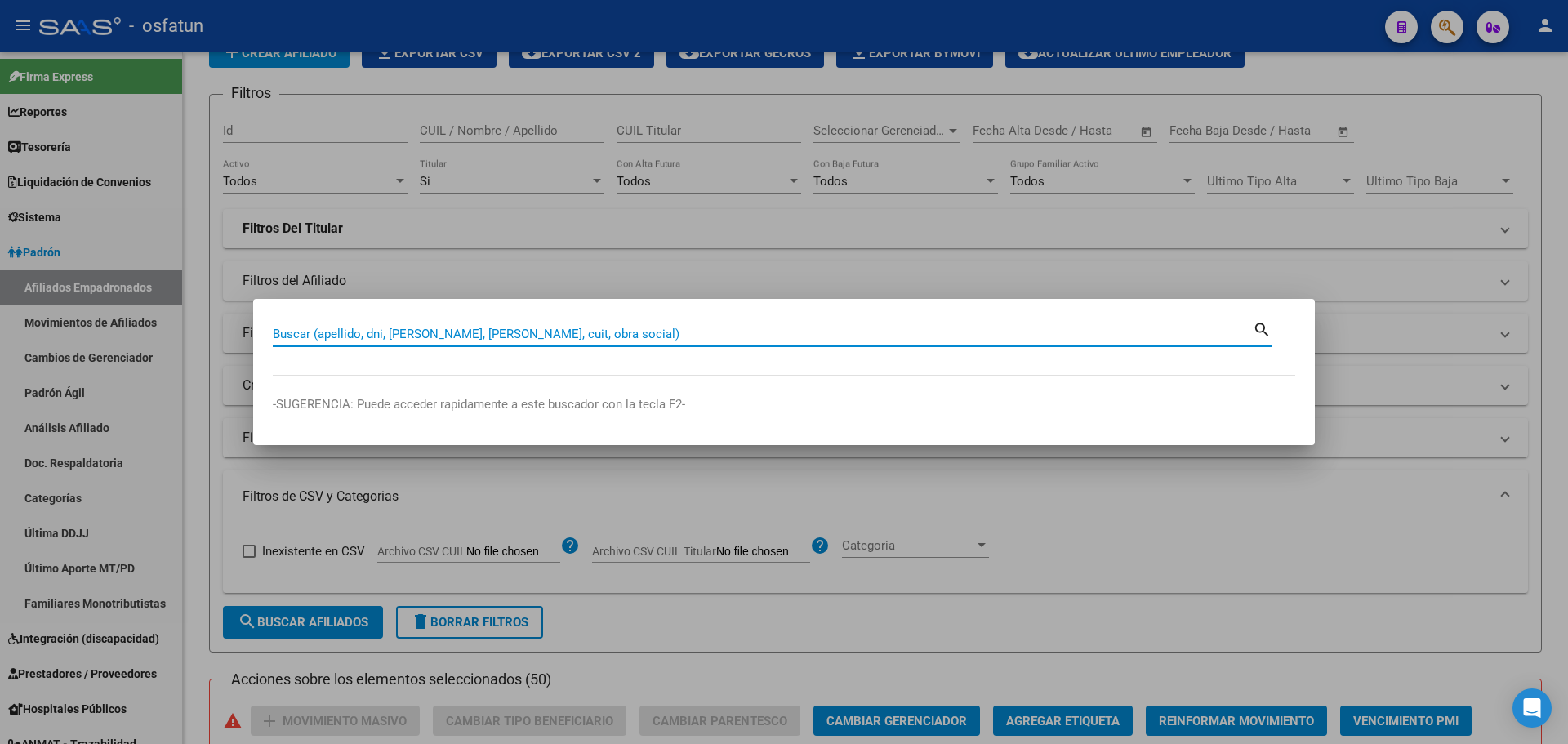
click at [486, 348] on div "Buscar (apellido, dni, cuil, nro traspaso, cuit, obra social) search" at bounding box center [772, 339] width 998 height 43
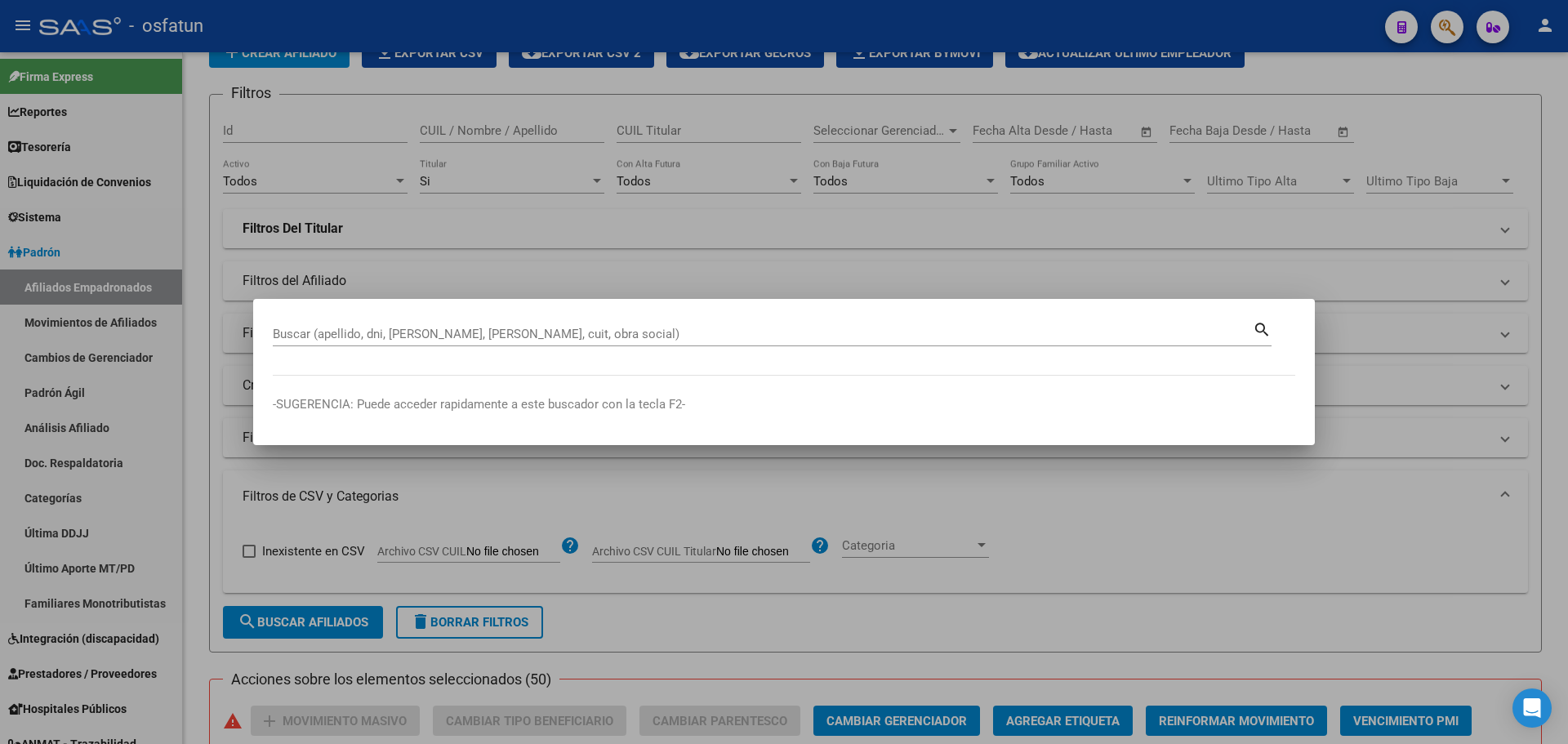
click at [497, 340] on div "Buscar (apellido, dni, [PERSON_NAME], [PERSON_NAME], cuit, obra social)" at bounding box center [762, 334] width 980 height 25
click at [497, 340] on input "Buscar (apellido, dni, [PERSON_NAME], [PERSON_NAME], cuit, obra social)" at bounding box center [762, 334] width 980 height 15
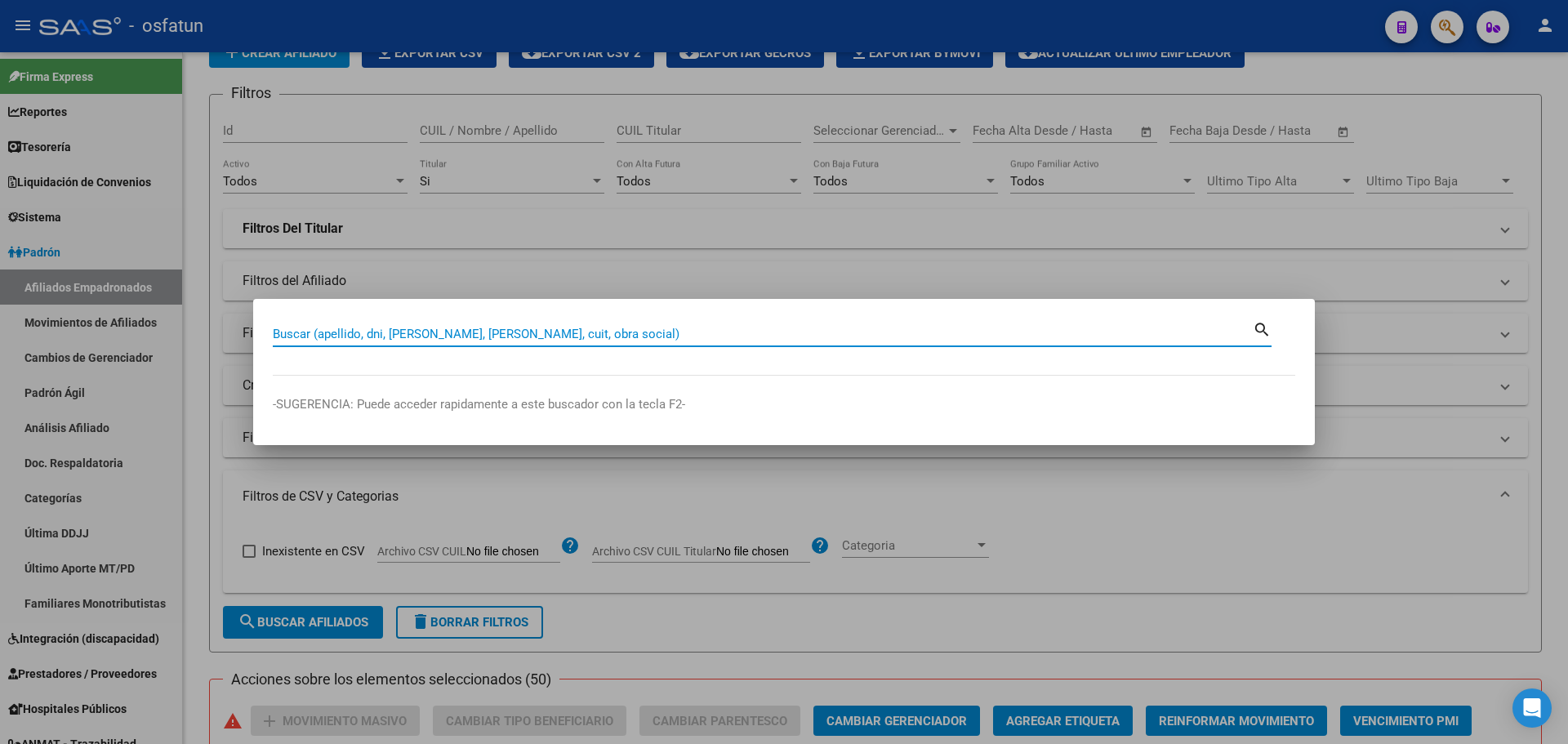
click at [497, 340] on input "Buscar (apellido, dni, [PERSON_NAME], [PERSON_NAME], cuit, obra social)" at bounding box center [762, 334] width 980 height 15
paste input "27267805380"
type input "27267805380"
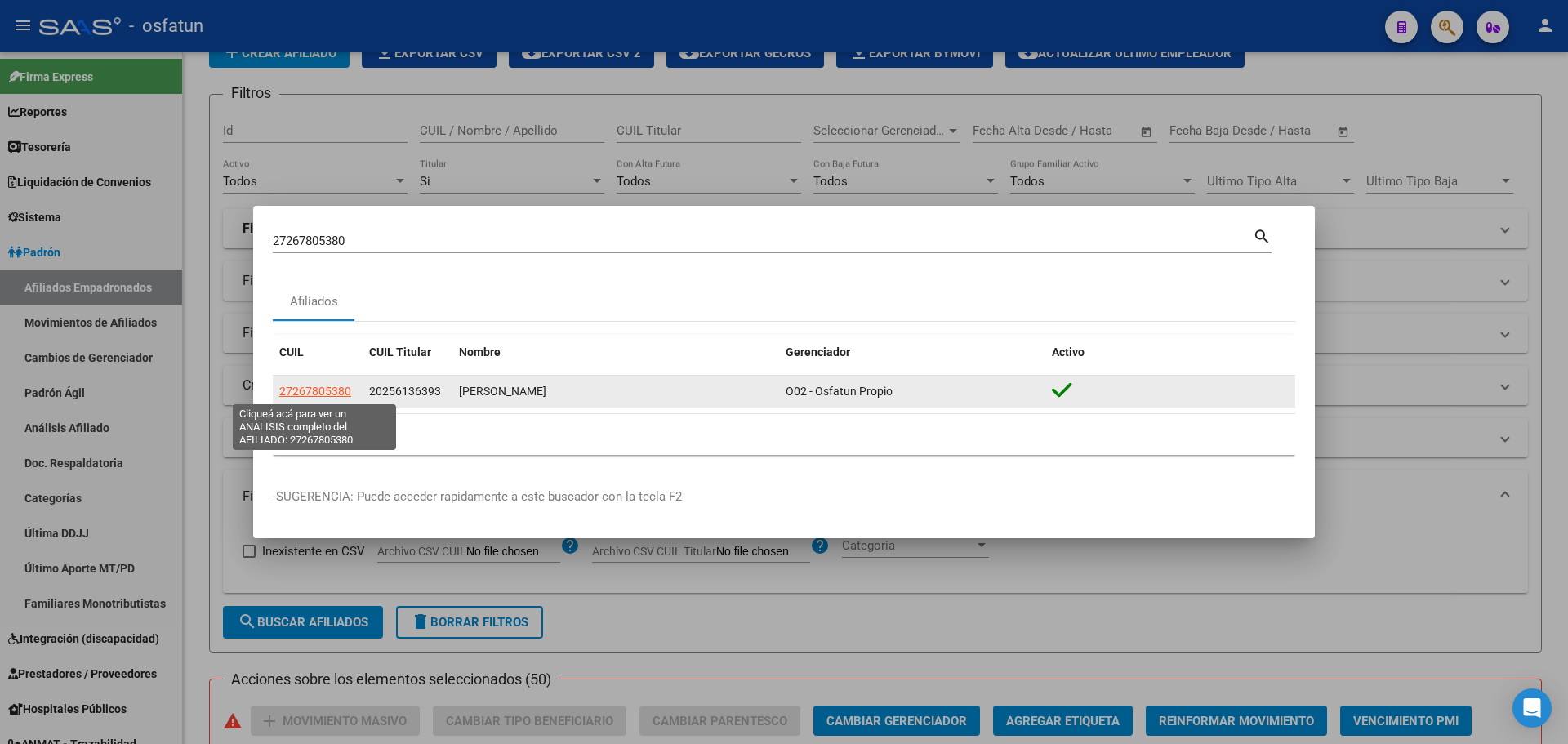
click at [316, 389] on span "27267805380" at bounding box center [316, 391] width 72 height 13
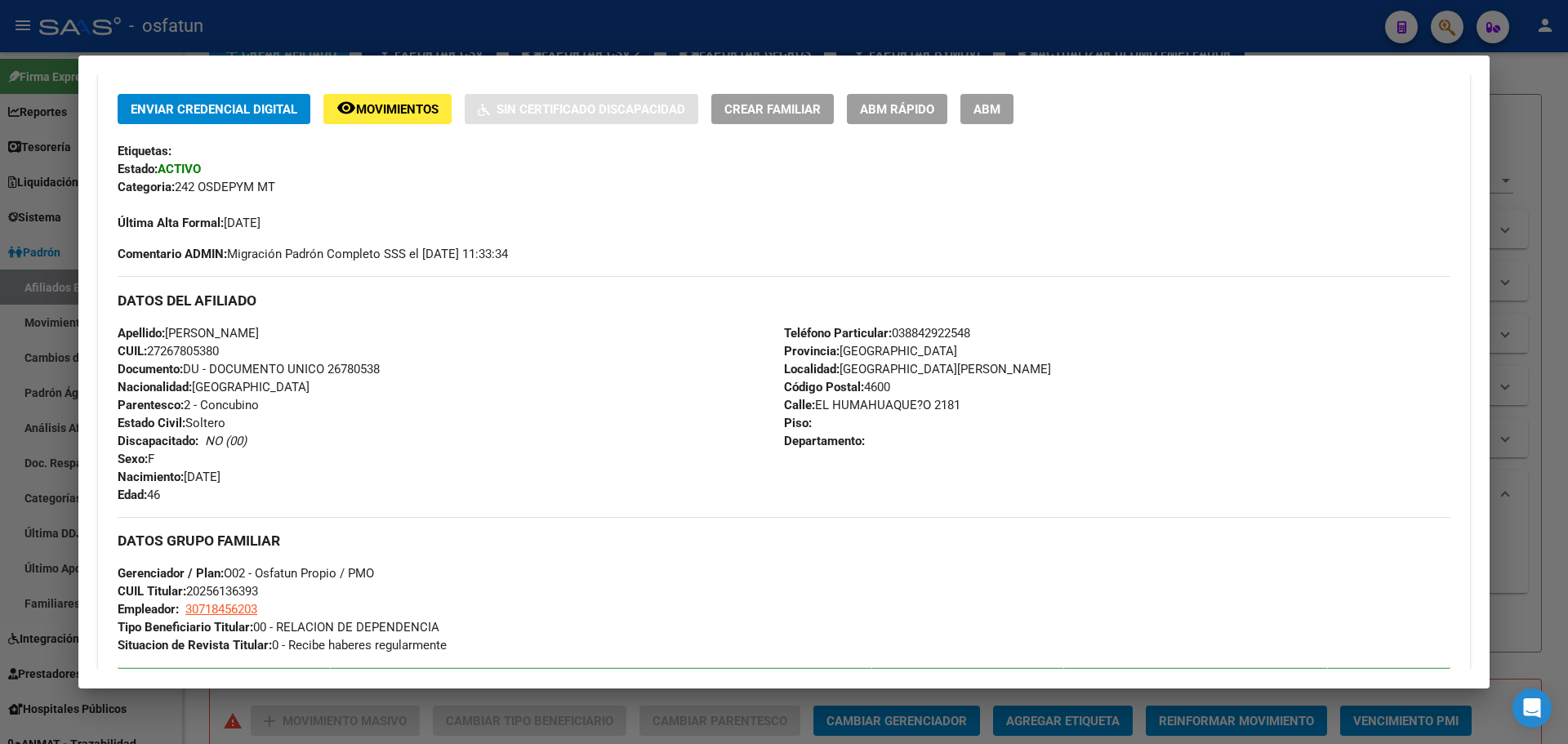
scroll to position [260, 0]
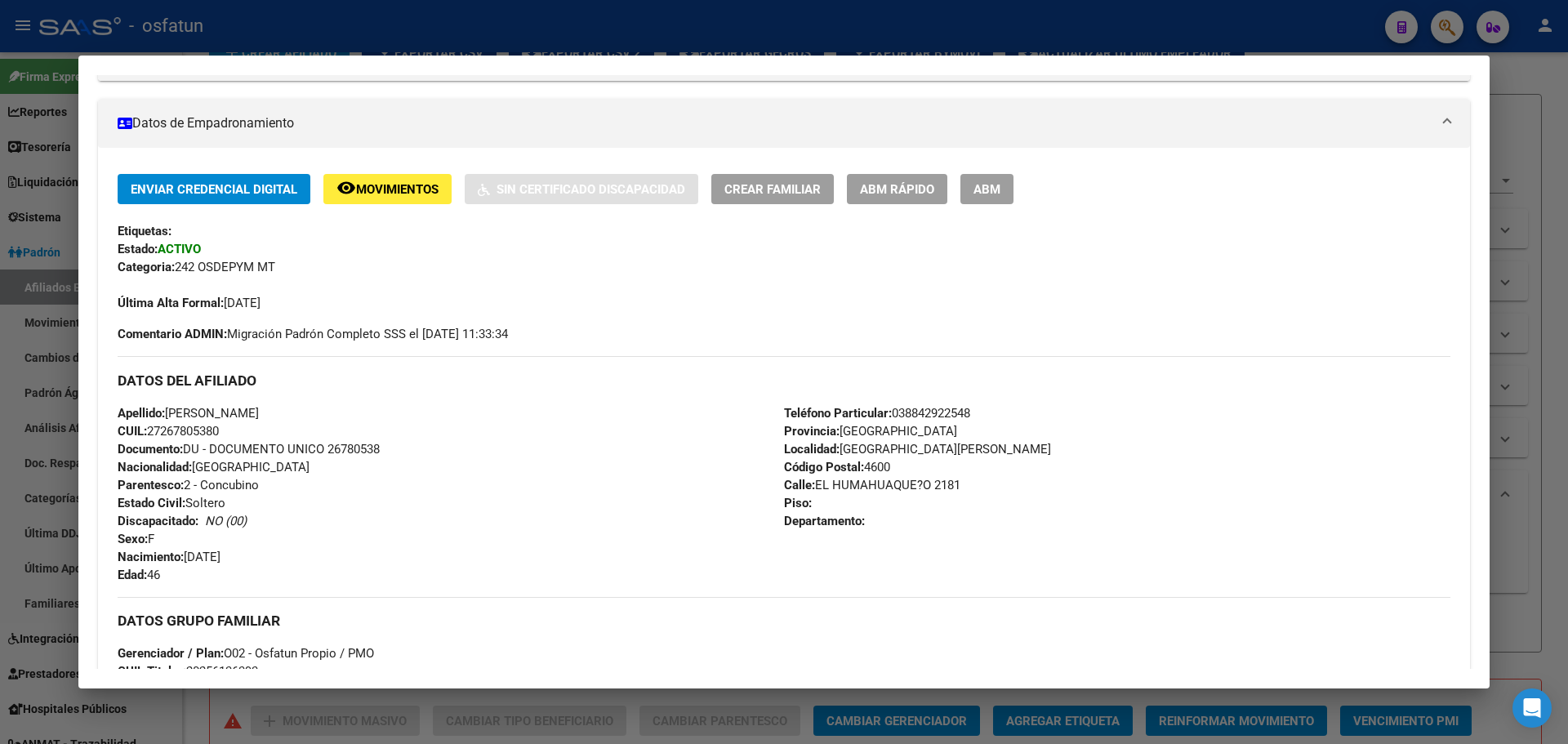
click at [1556, 84] on div at bounding box center [784, 372] width 1568 height 744
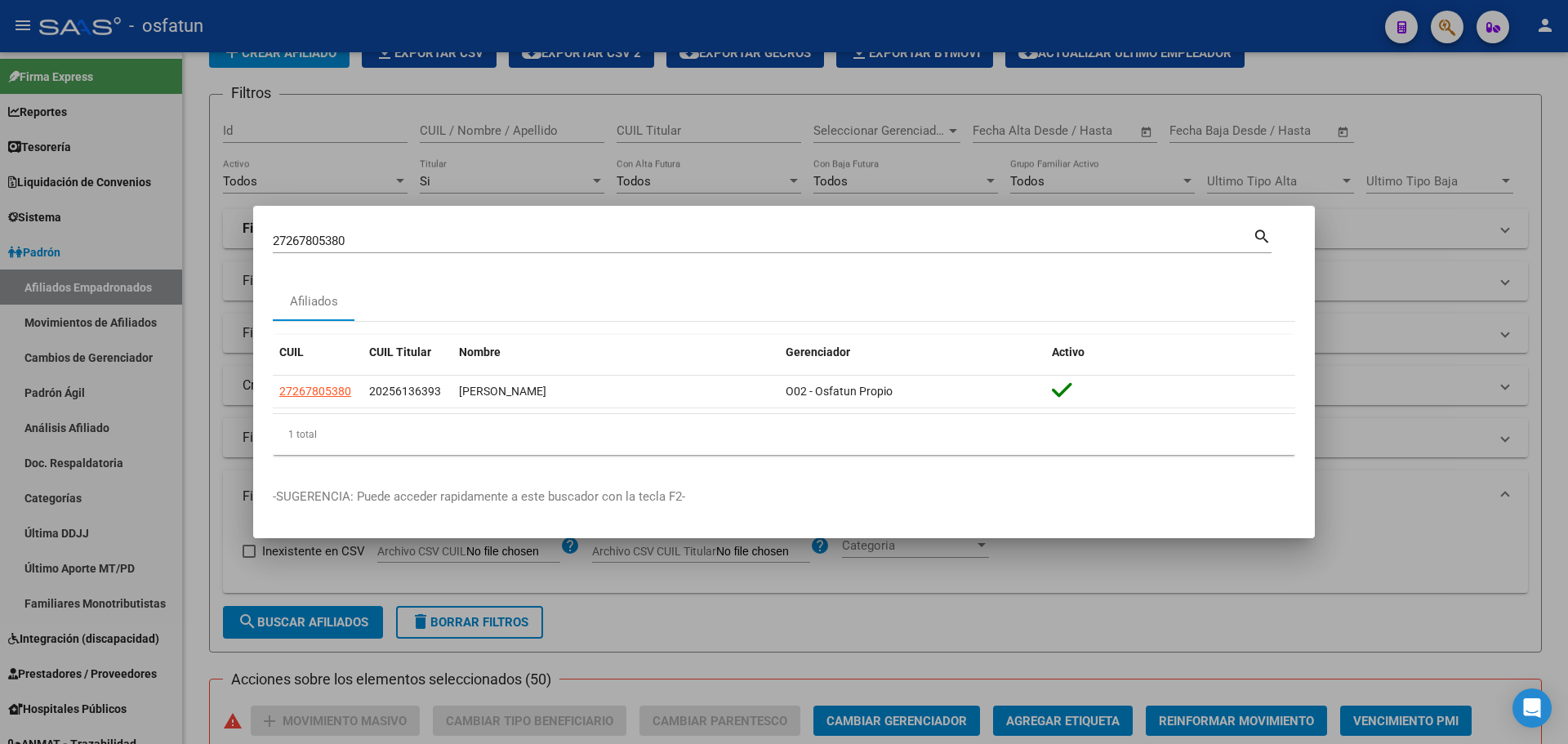
drag, startPoint x: 1520, startPoint y: 104, endPoint x: 1318, endPoint y: 262, distance: 256.5
click at [1521, 104] on div at bounding box center [784, 372] width 1568 height 744
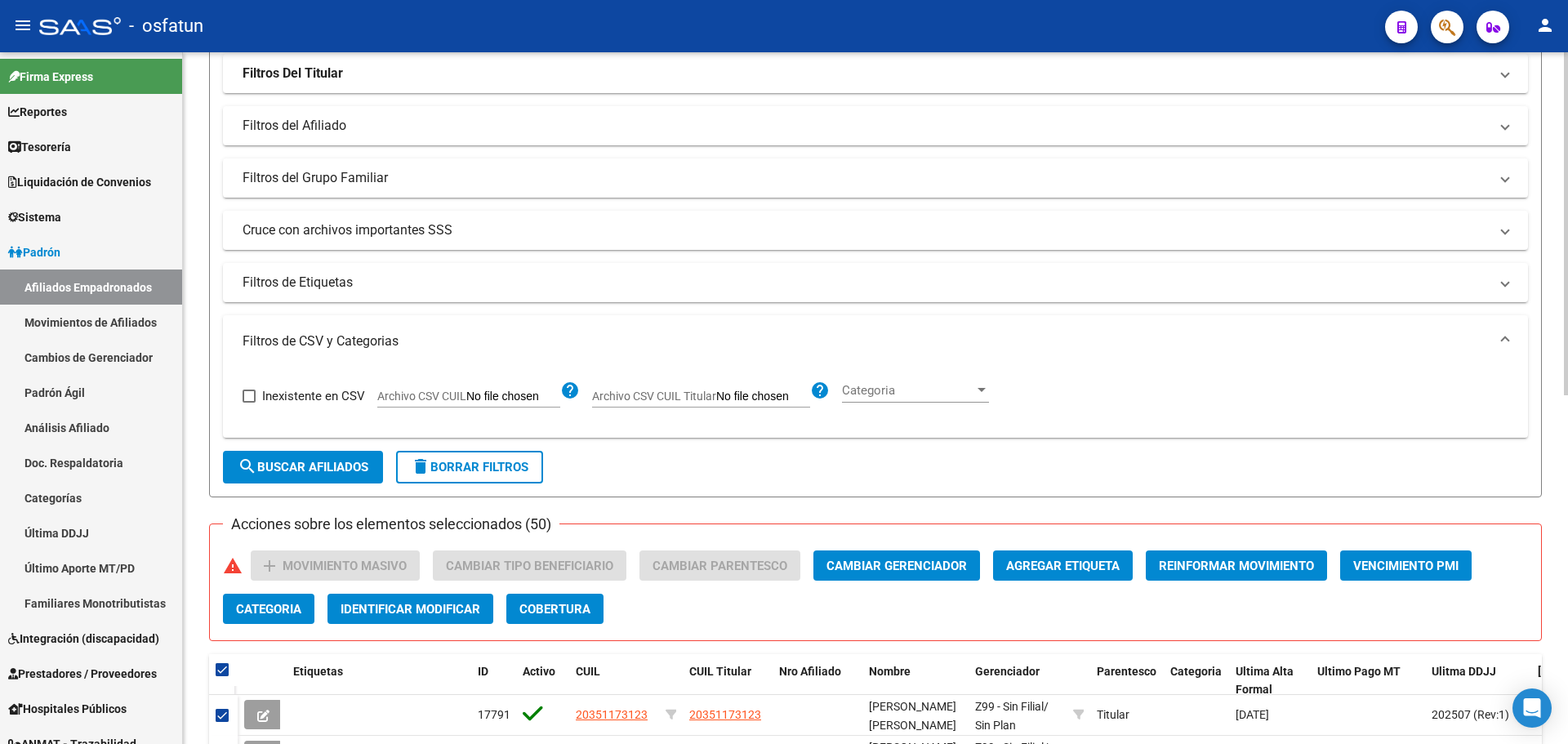
scroll to position [245, 0]
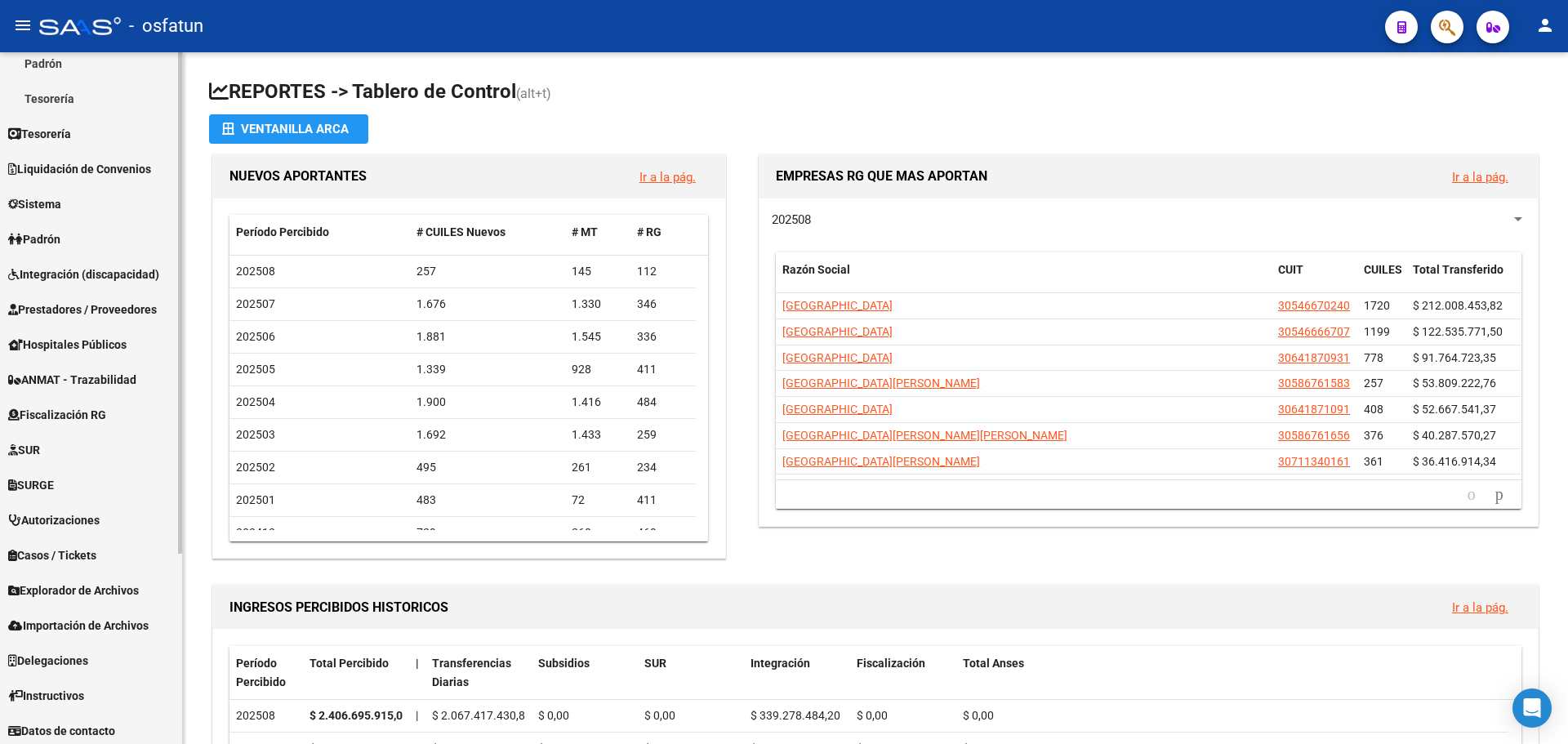
scroll to position [263, 0]
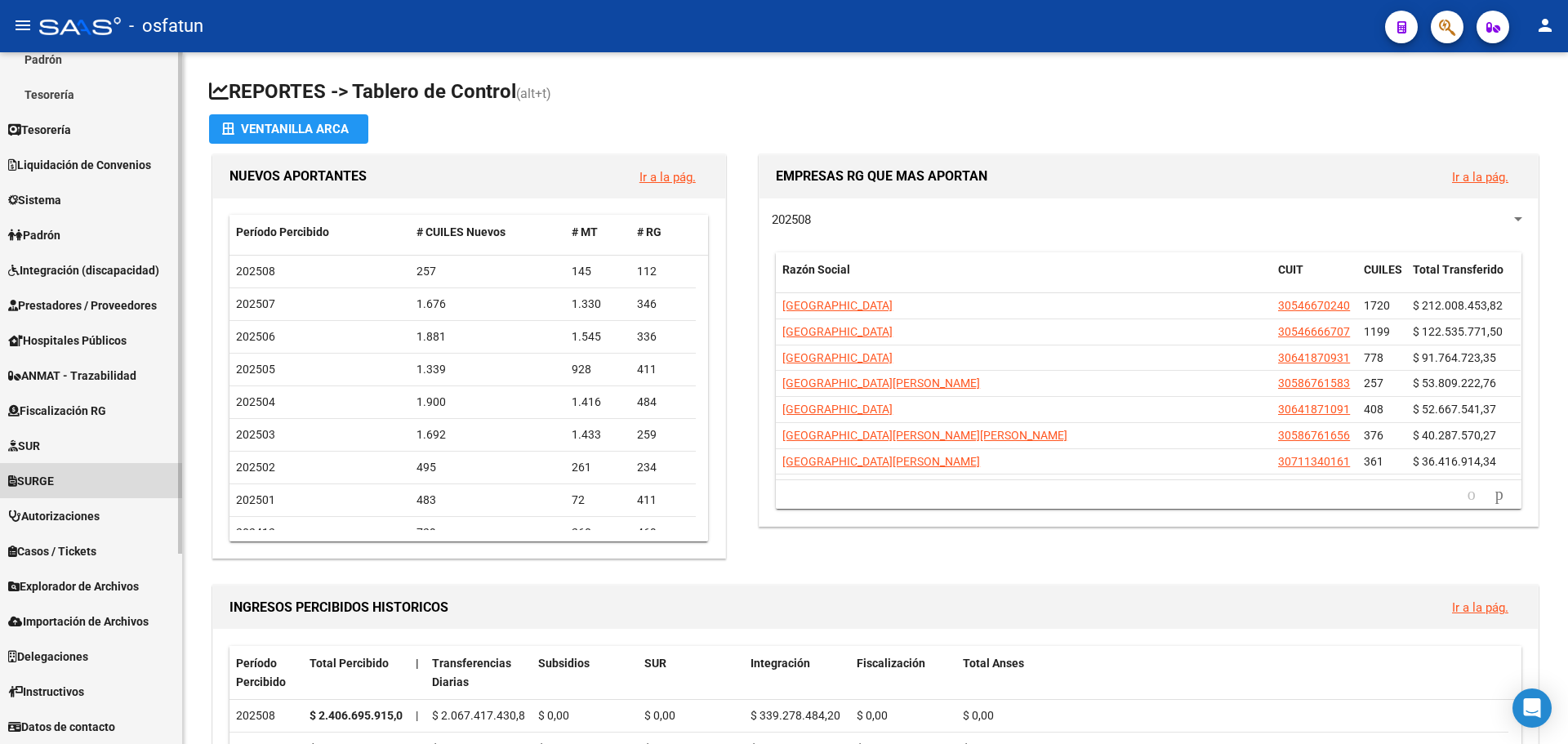
click at [55, 492] on link "SURGE" at bounding box center [91, 481] width 182 height 35
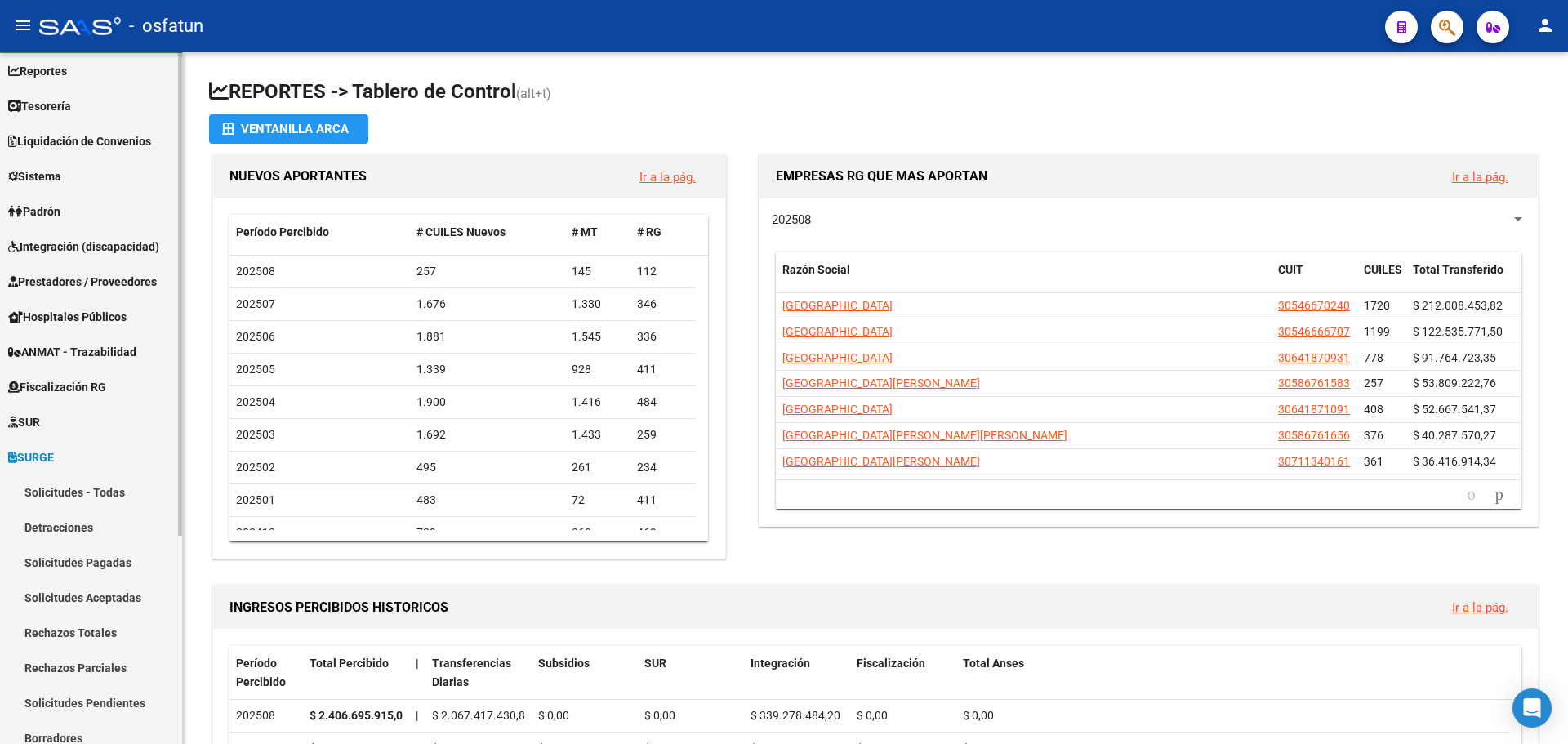
scroll to position [18, 0]
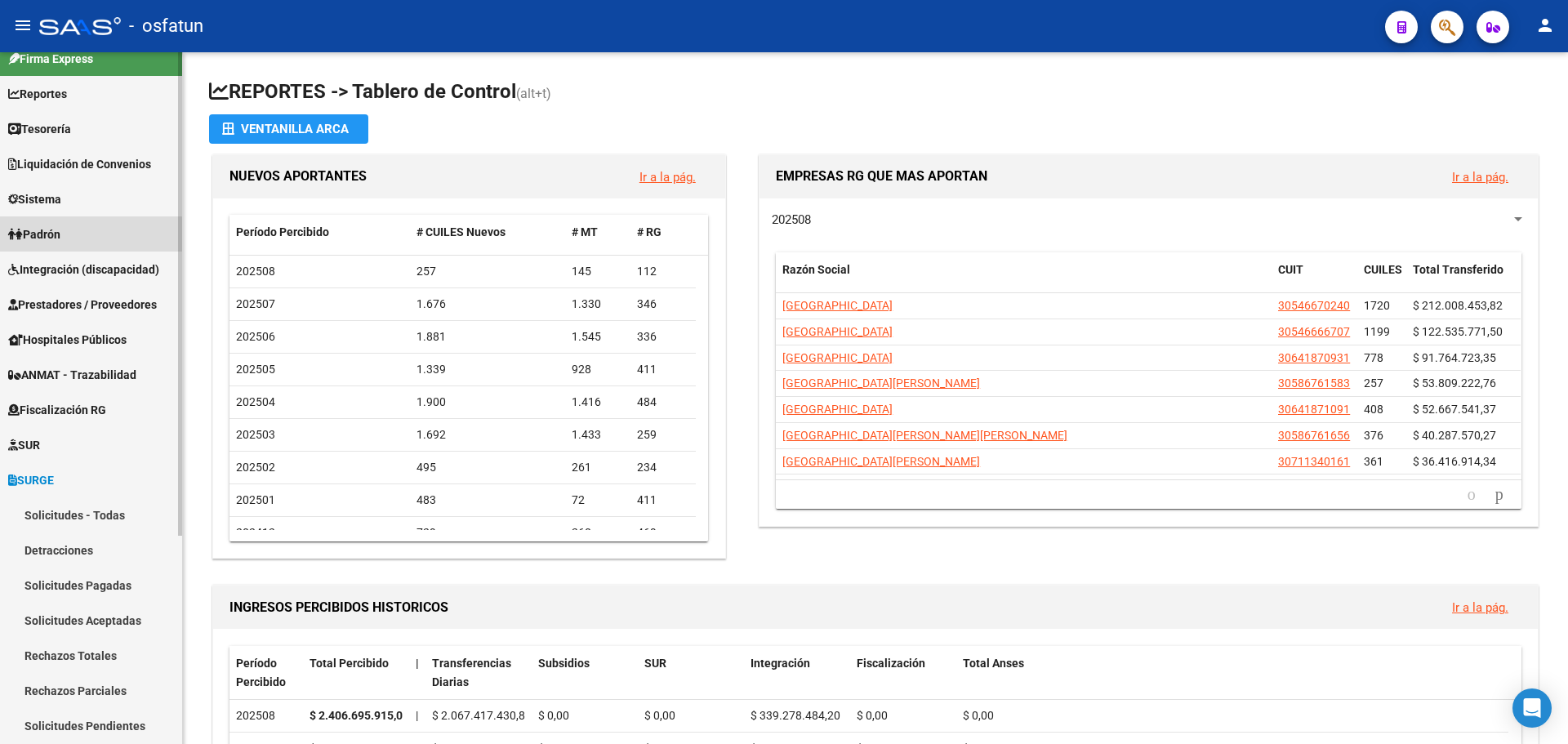
click at [60, 237] on span "Padrón" at bounding box center [33, 234] width 52 height 18
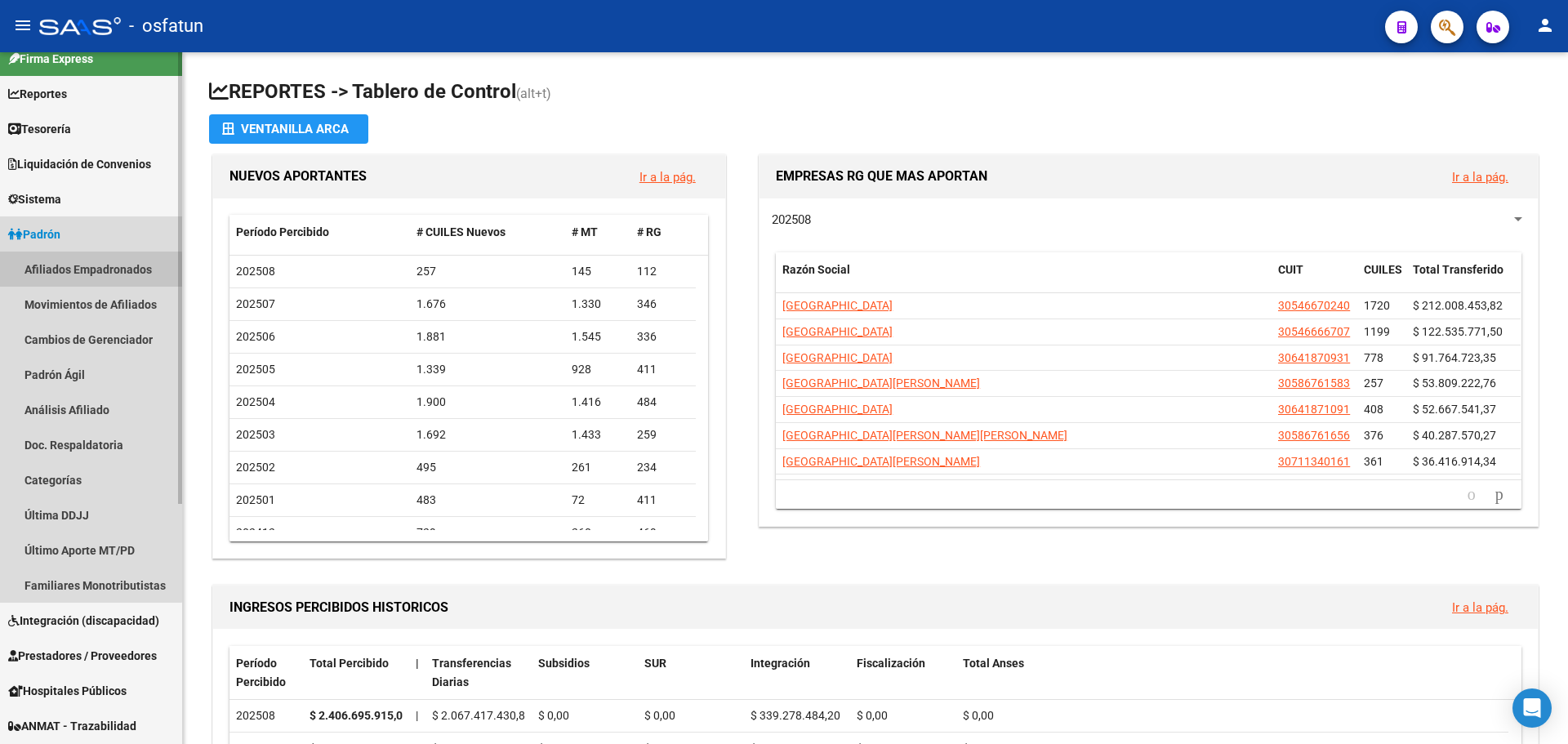
drag, startPoint x: 71, startPoint y: 272, endPoint x: 79, endPoint y: 275, distance: 8.5
click at [72, 271] on link "Afiliados Empadronados" at bounding box center [91, 269] width 182 height 35
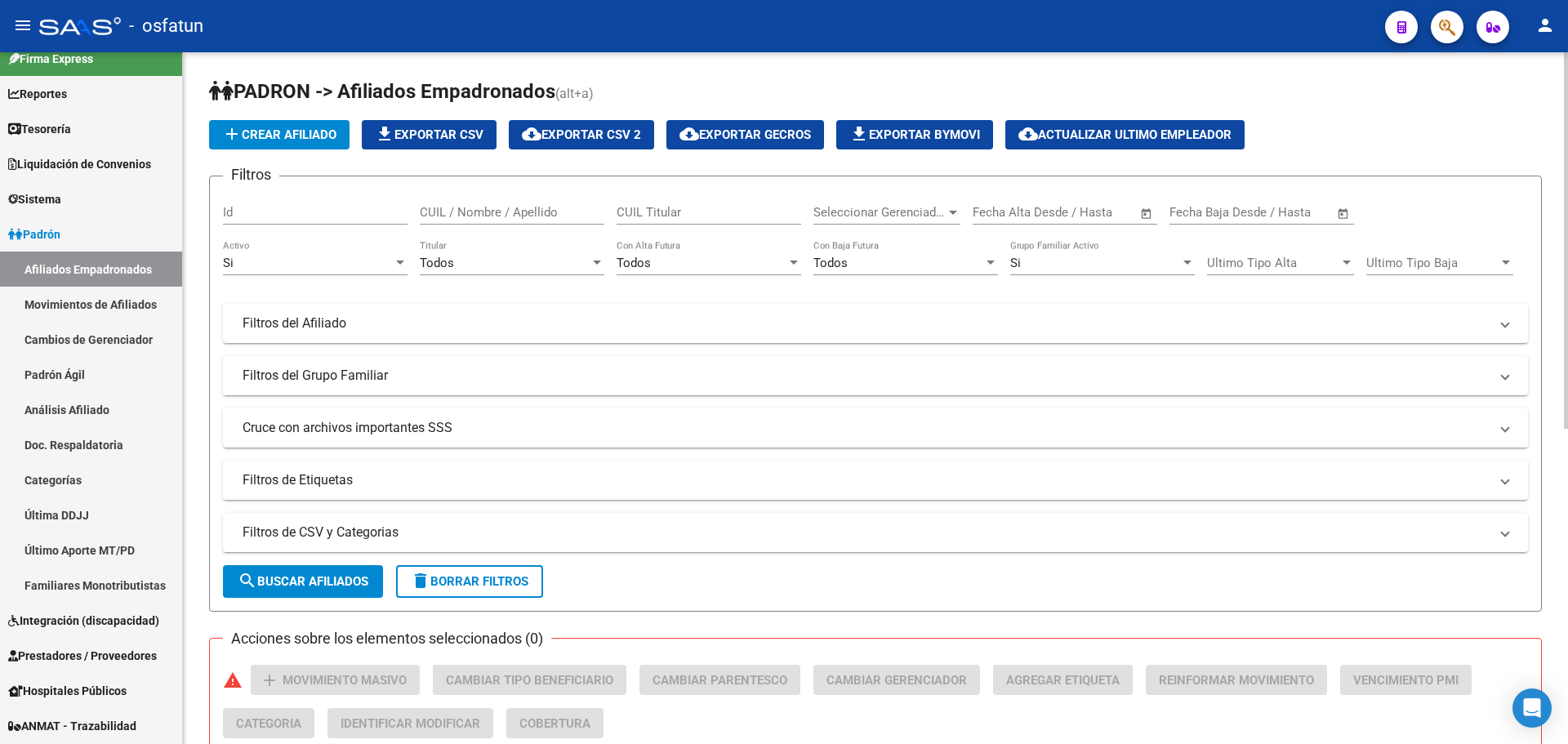
click at [345, 263] on div "Si" at bounding box center [308, 263] width 170 height 15
click at [301, 227] on span "Todos" at bounding box center [316, 227] width 185 height 37
click at [492, 259] on div "Todos" at bounding box center [505, 263] width 170 height 15
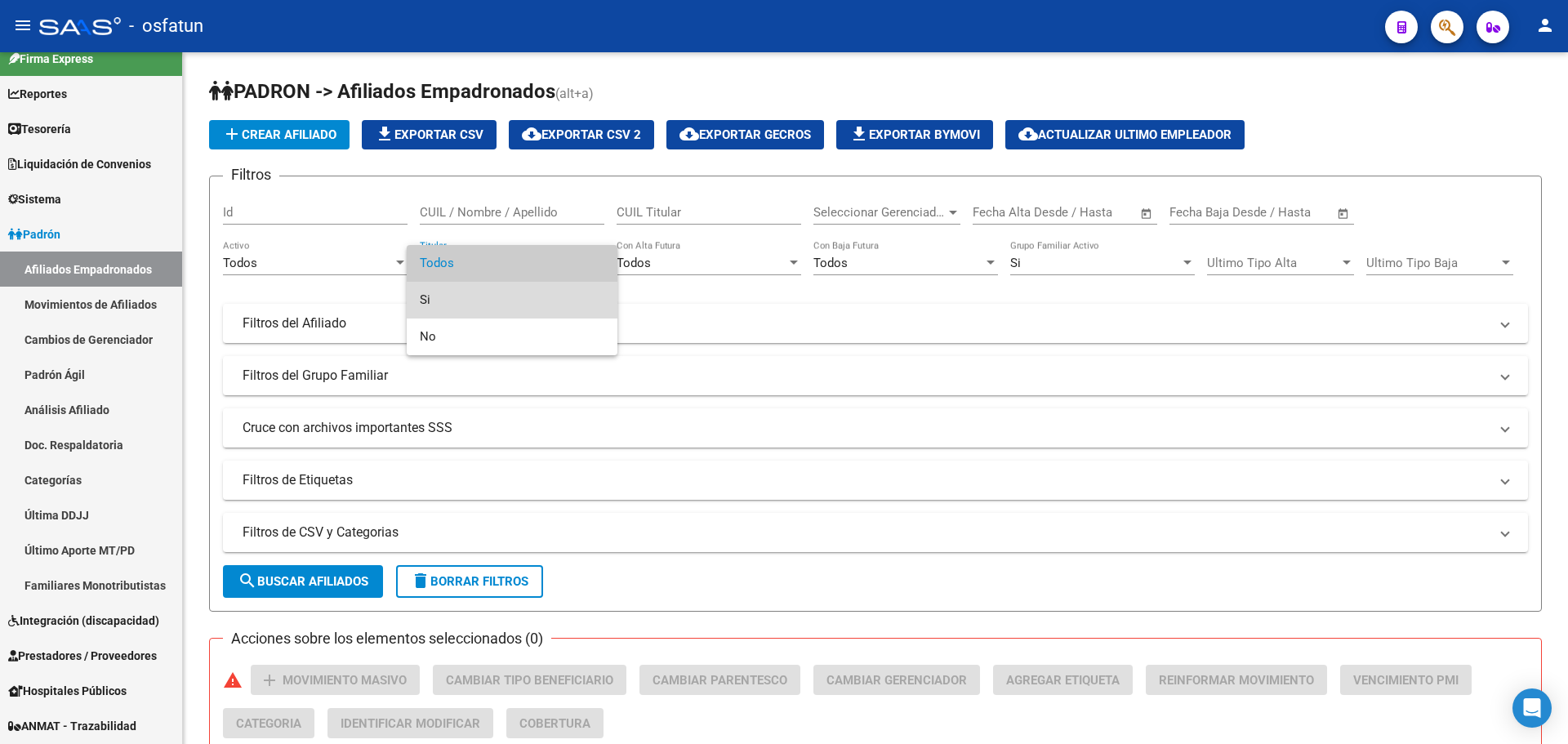
click at [460, 296] on span "Si" at bounding box center [512, 301] width 185 height 37
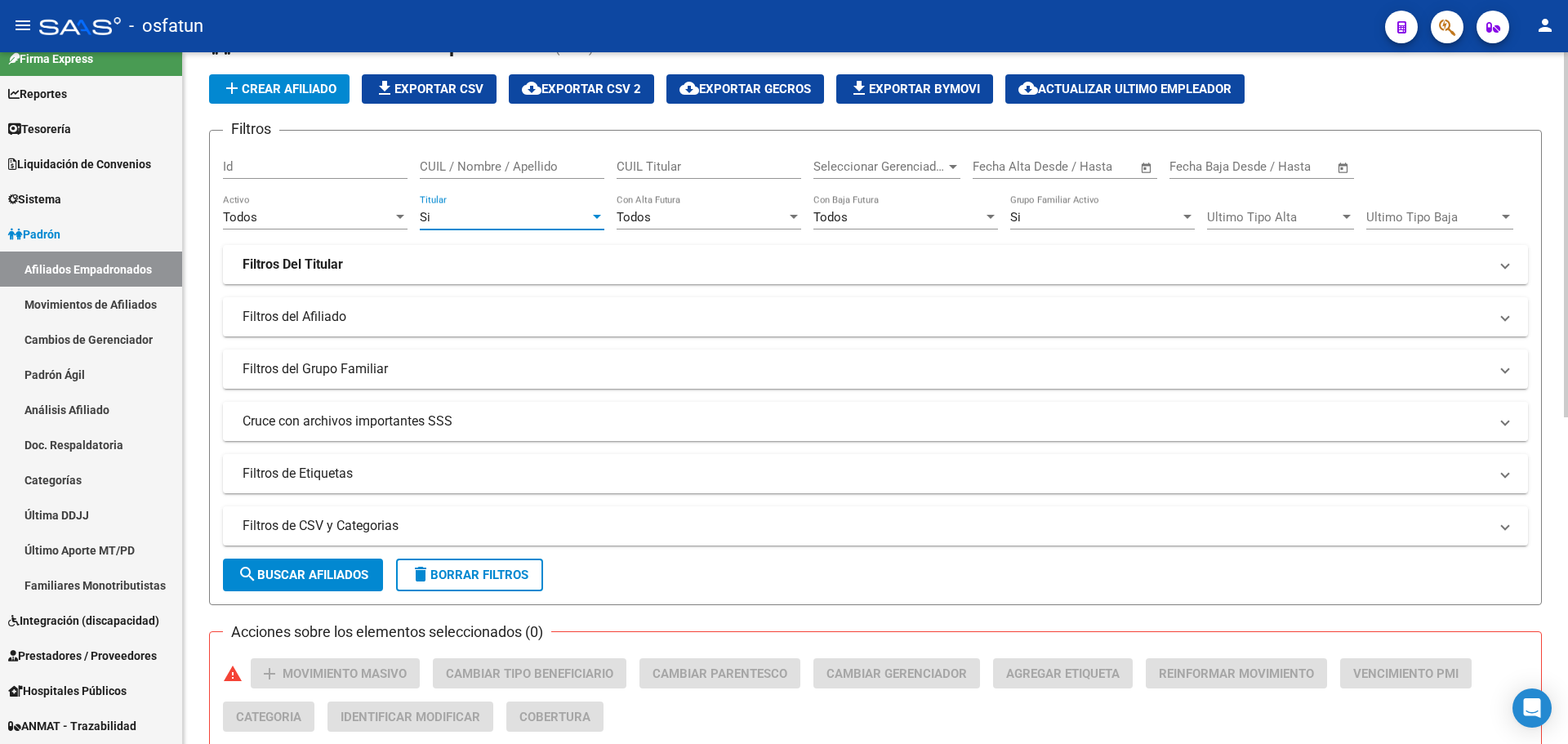
scroll to position [82, 0]
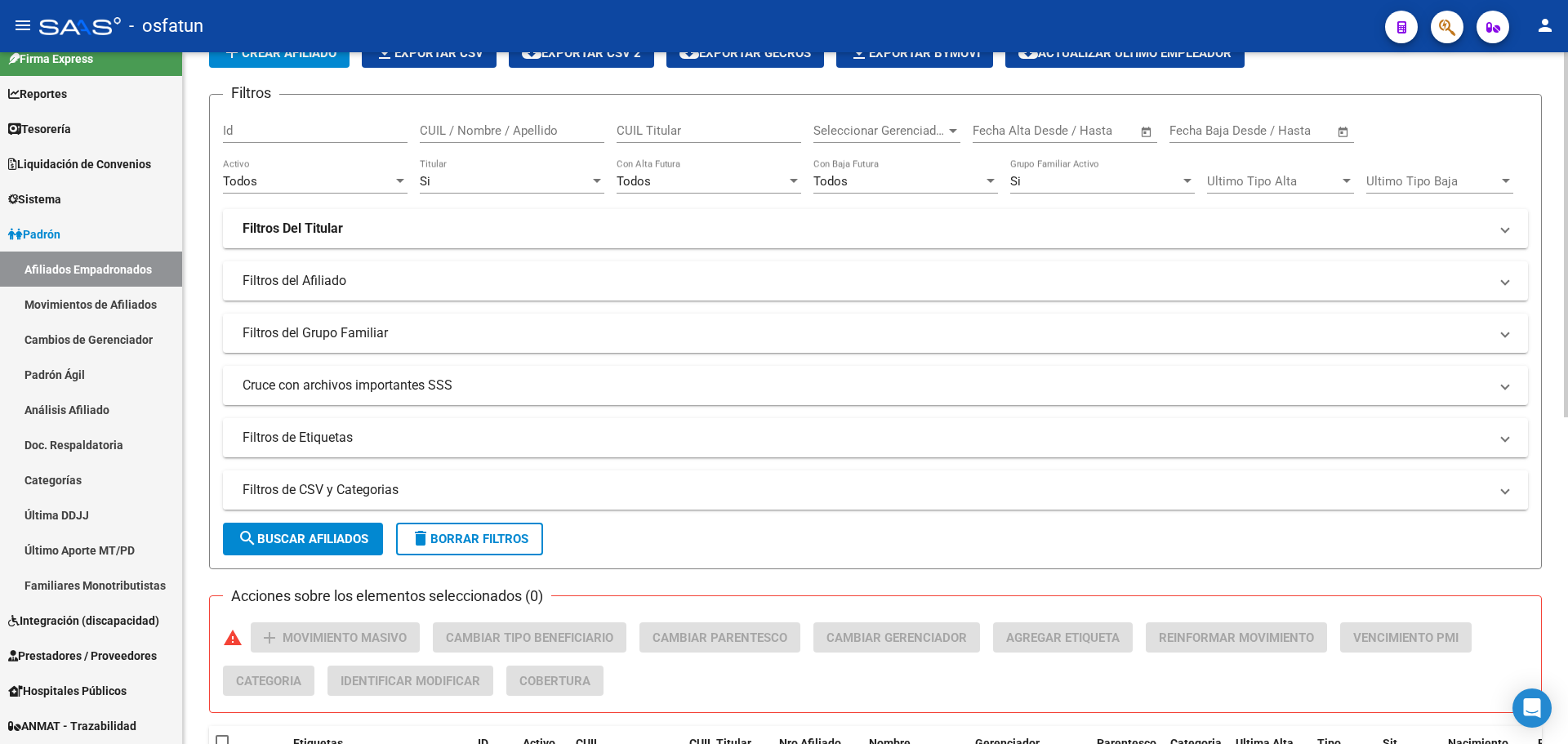
click at [351, 494] on mat-panel-title "Filtros de CSV y Categorias" at bounding box center [866, 490] width 1246 height 18
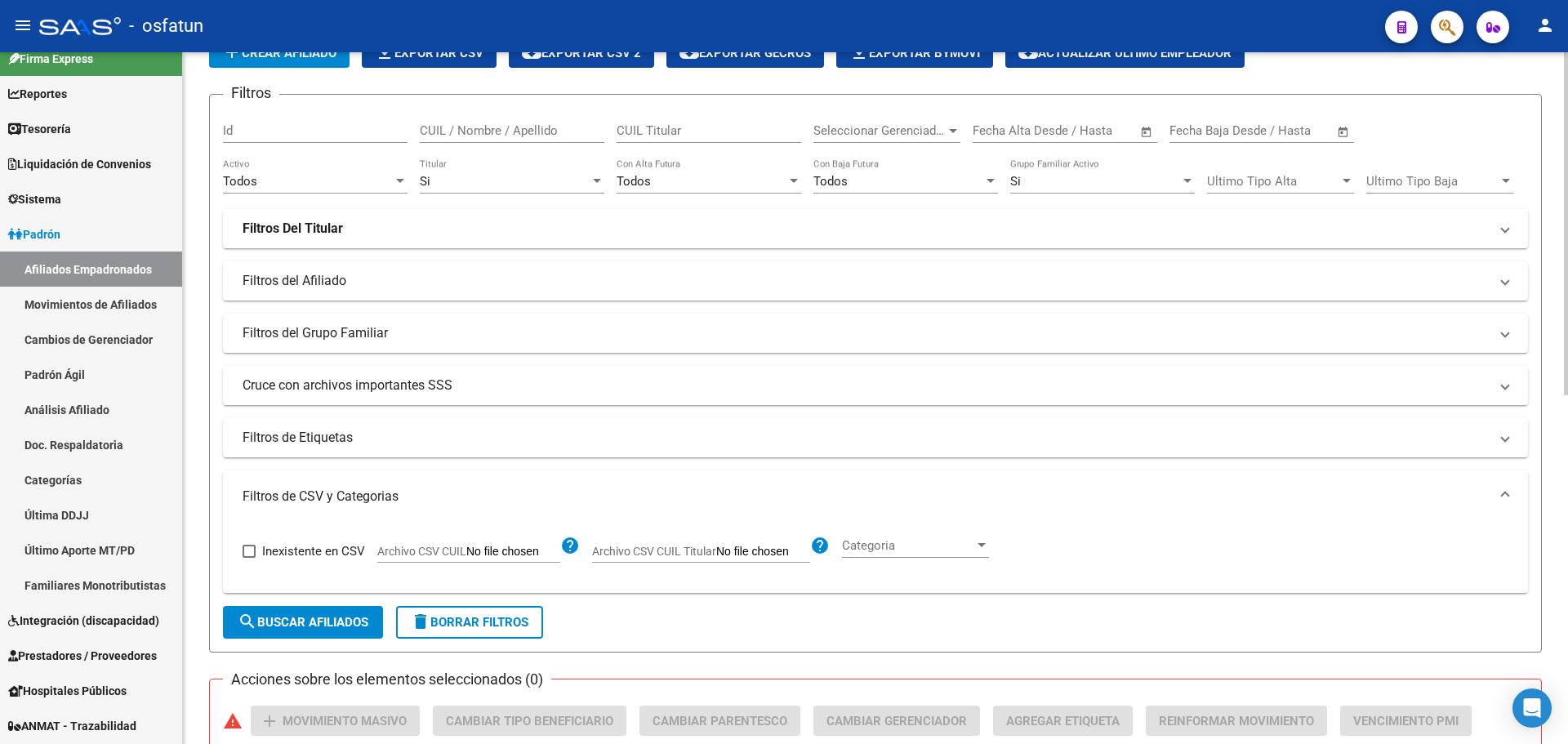
click at [737, 556] on input "Archivo CSV CUIL Titular" at bounding box center [763, 552] width 94 height 15
type input "C:\fakepath\SAAS MT.csv"
click at [297, 621] on span "search Buscar Afiliados" at bounding box center [302, 623] width 131 height 15
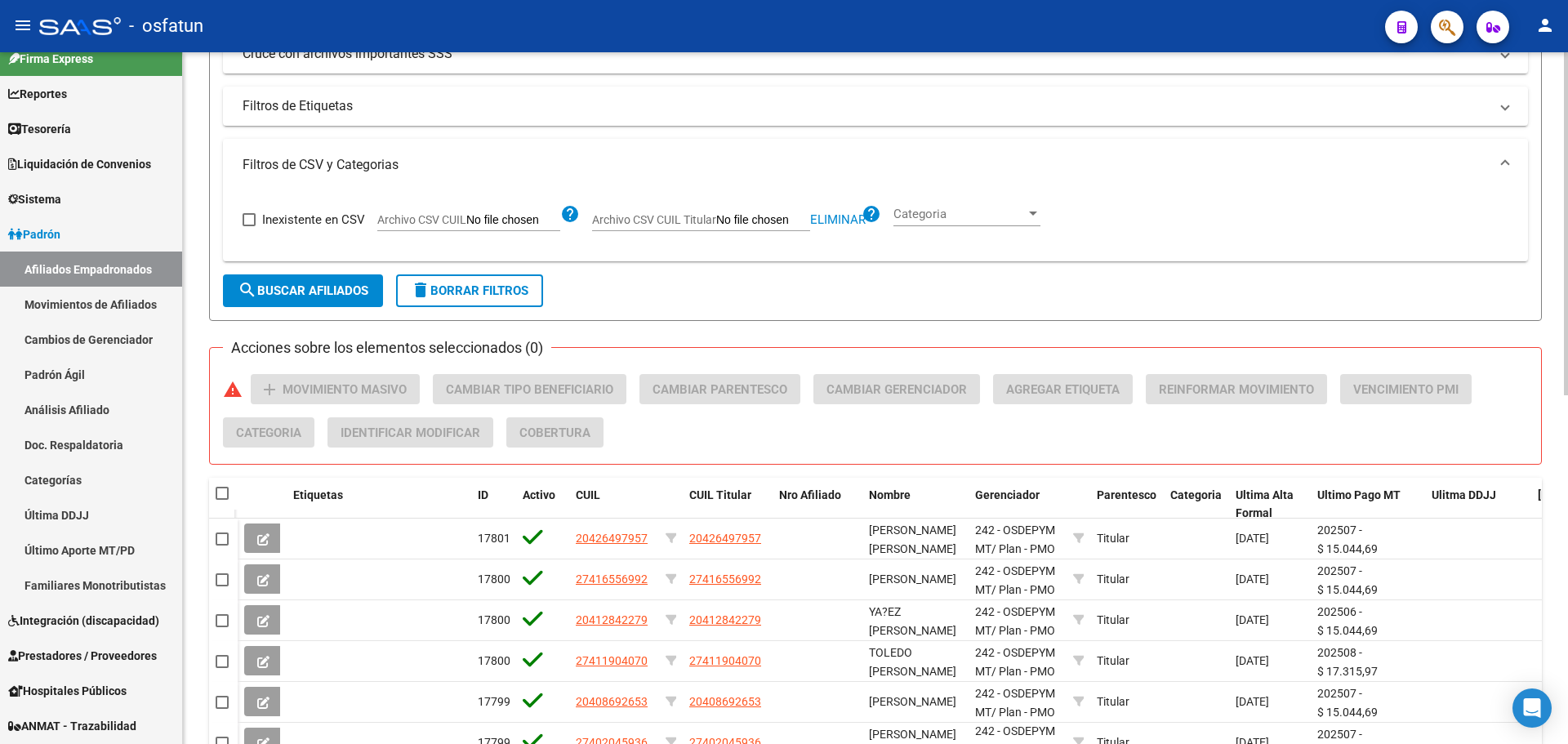
scroll to position [409, 0]
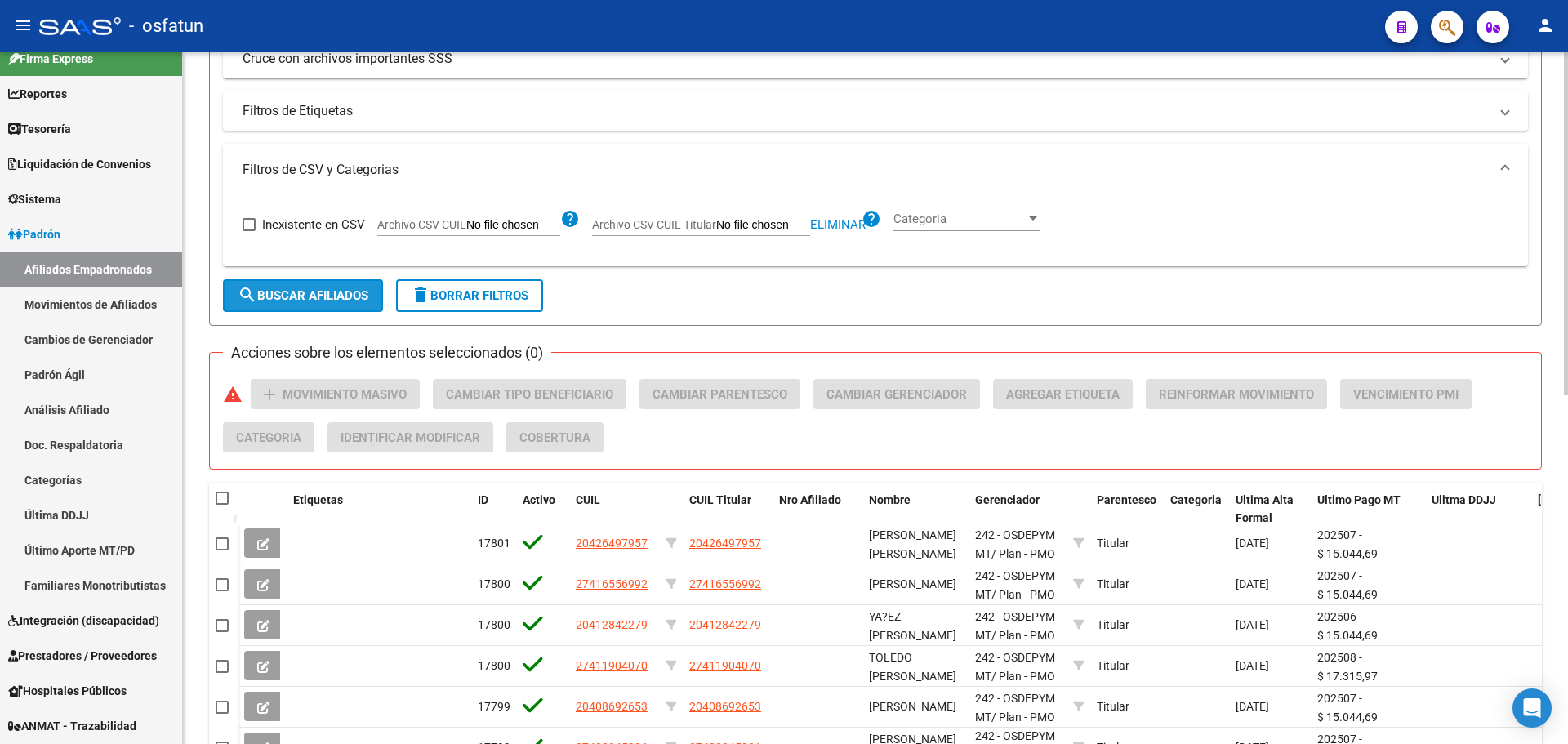
click at [305, 293] on span "search Buscar Afiliados" at bounding box center [302, 295] width 131 height 15
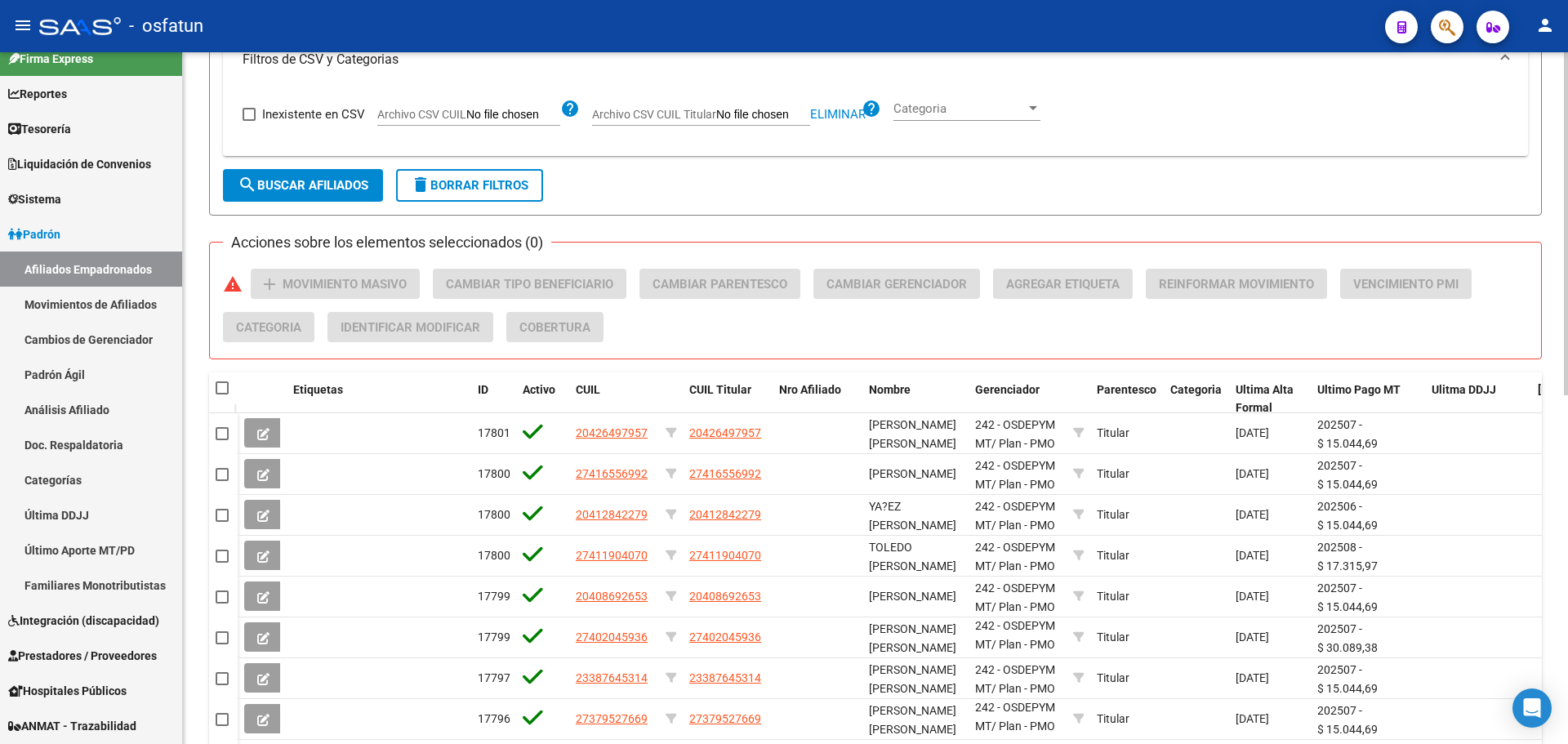
scroll to position [704, 0]
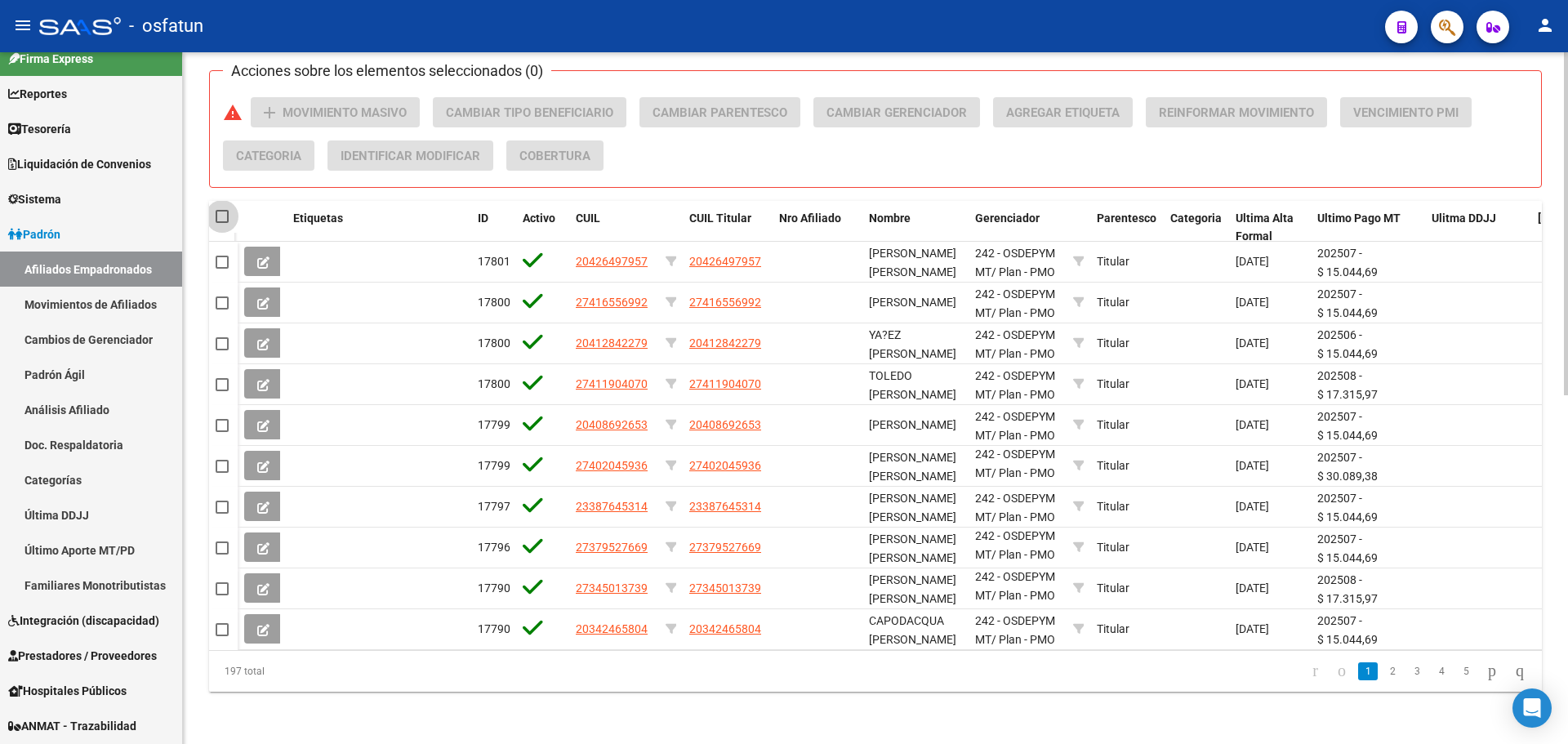
click at [221, 210] on span at bounding box center [221, 216] width 13 height 13
click at [221, 223] on input "checkbox" at bounding box center [221, 223] width 1 height 1
checkbox input "true"
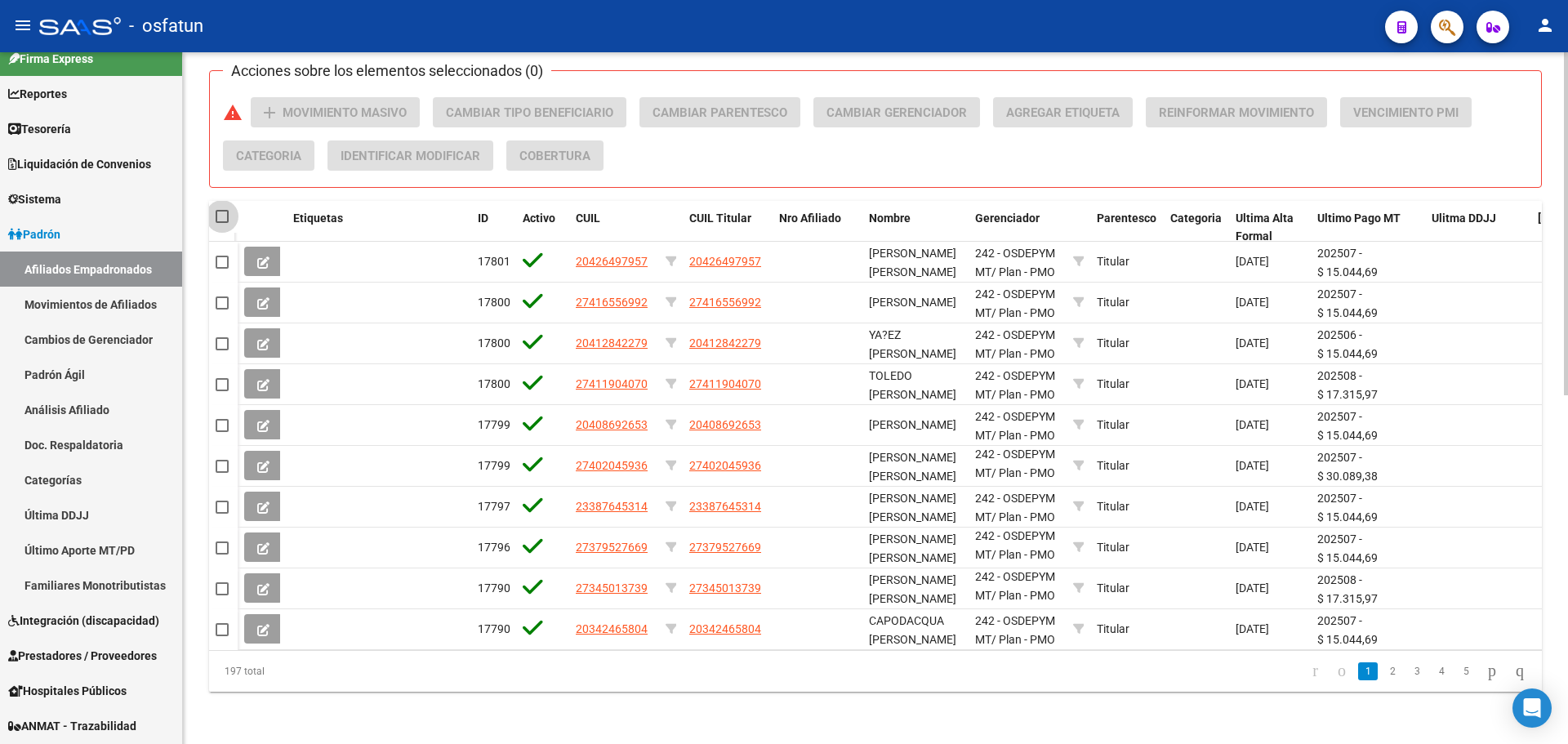
checkbox input "true"
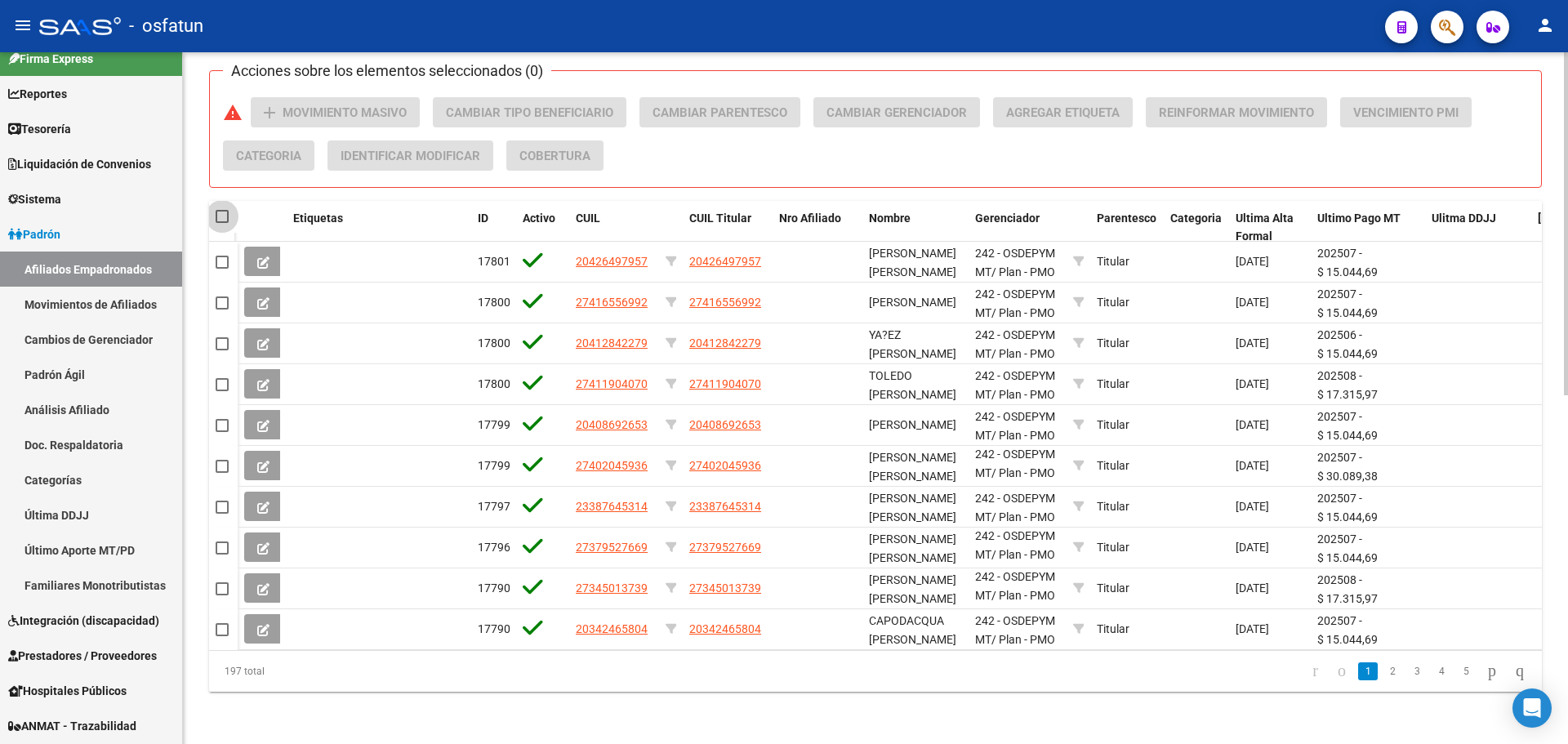
checkbox input "true"
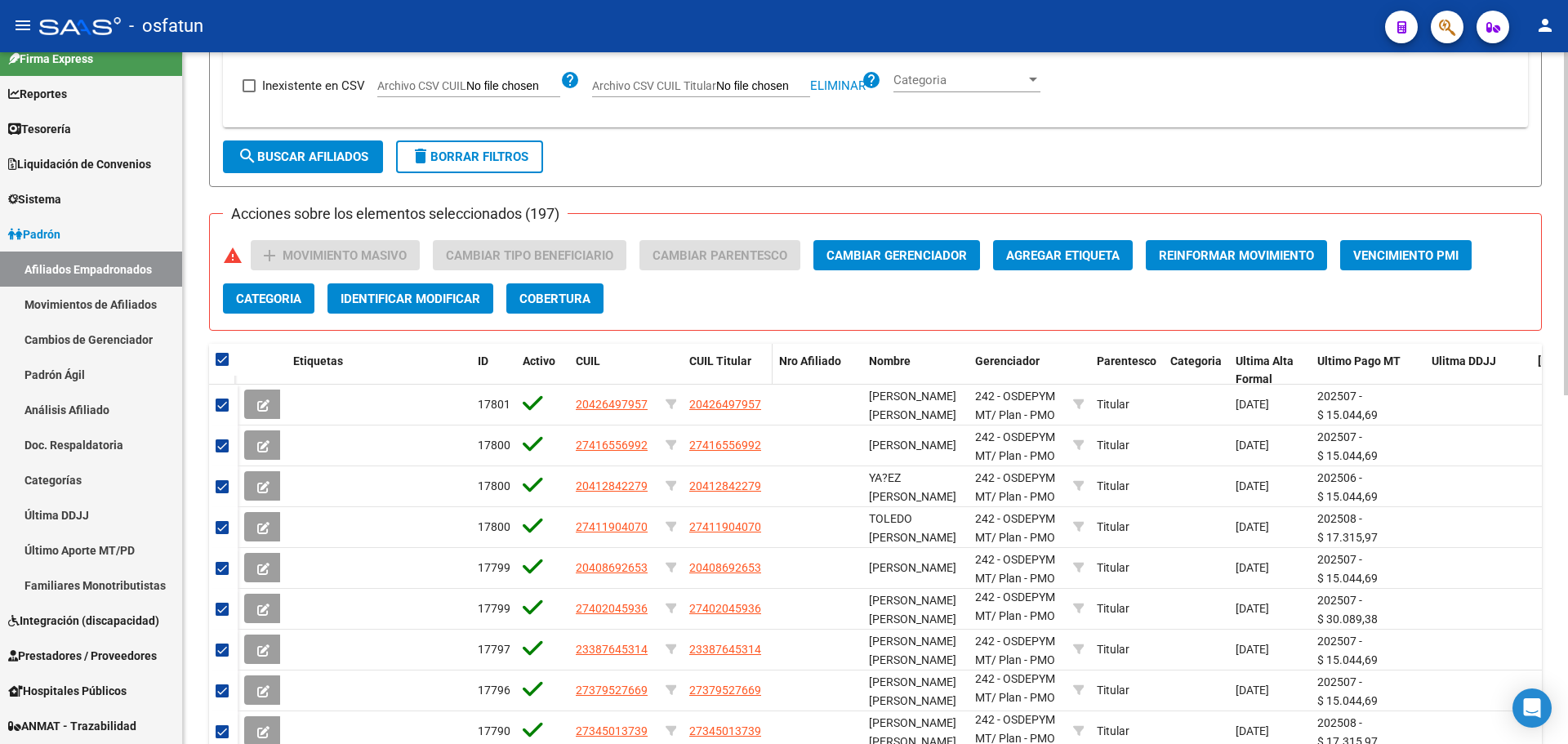
scroll to position [540, 0]
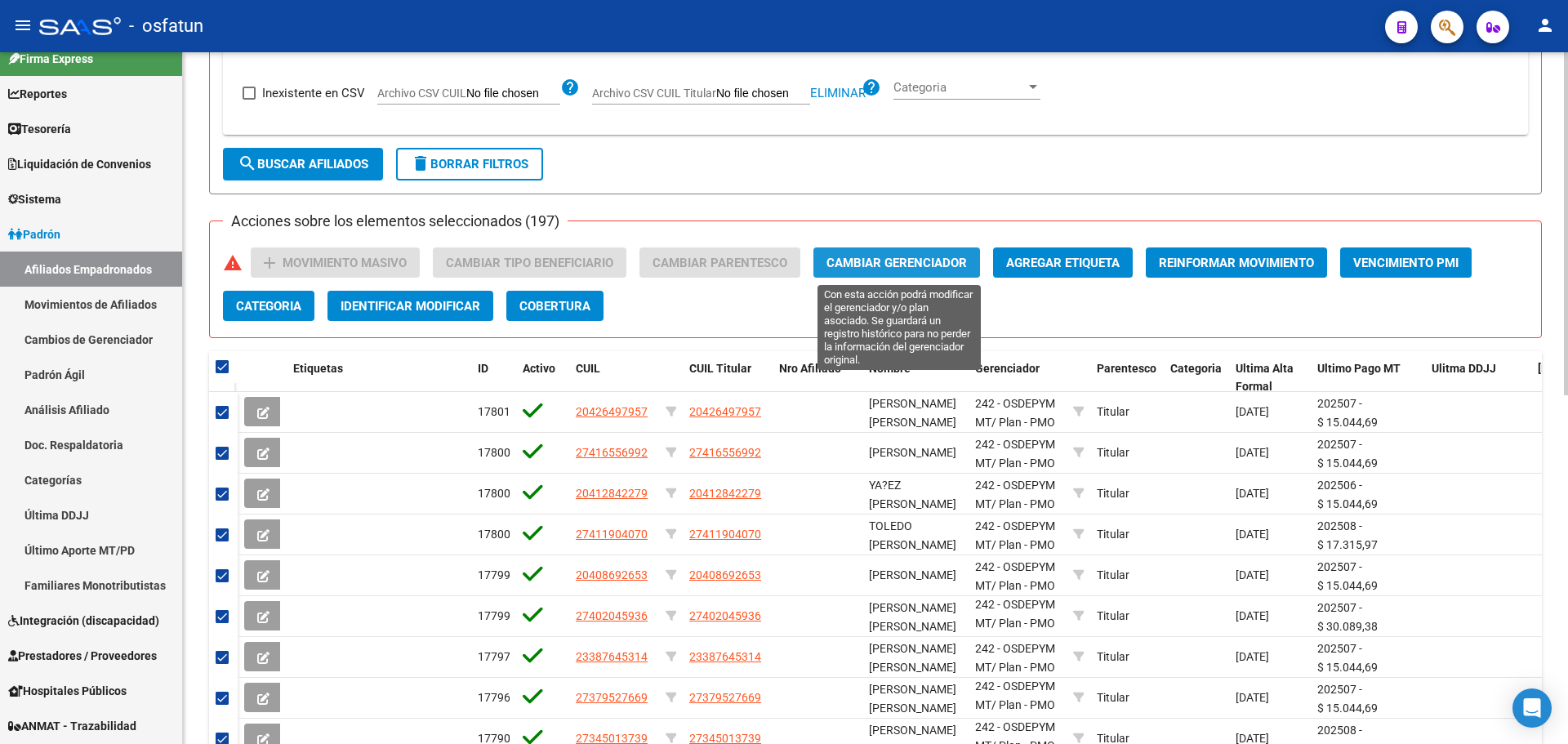
click at [895, 262] on span "Cambiar Gerenciador" at bounding box center [897, 263] width 141 height 15
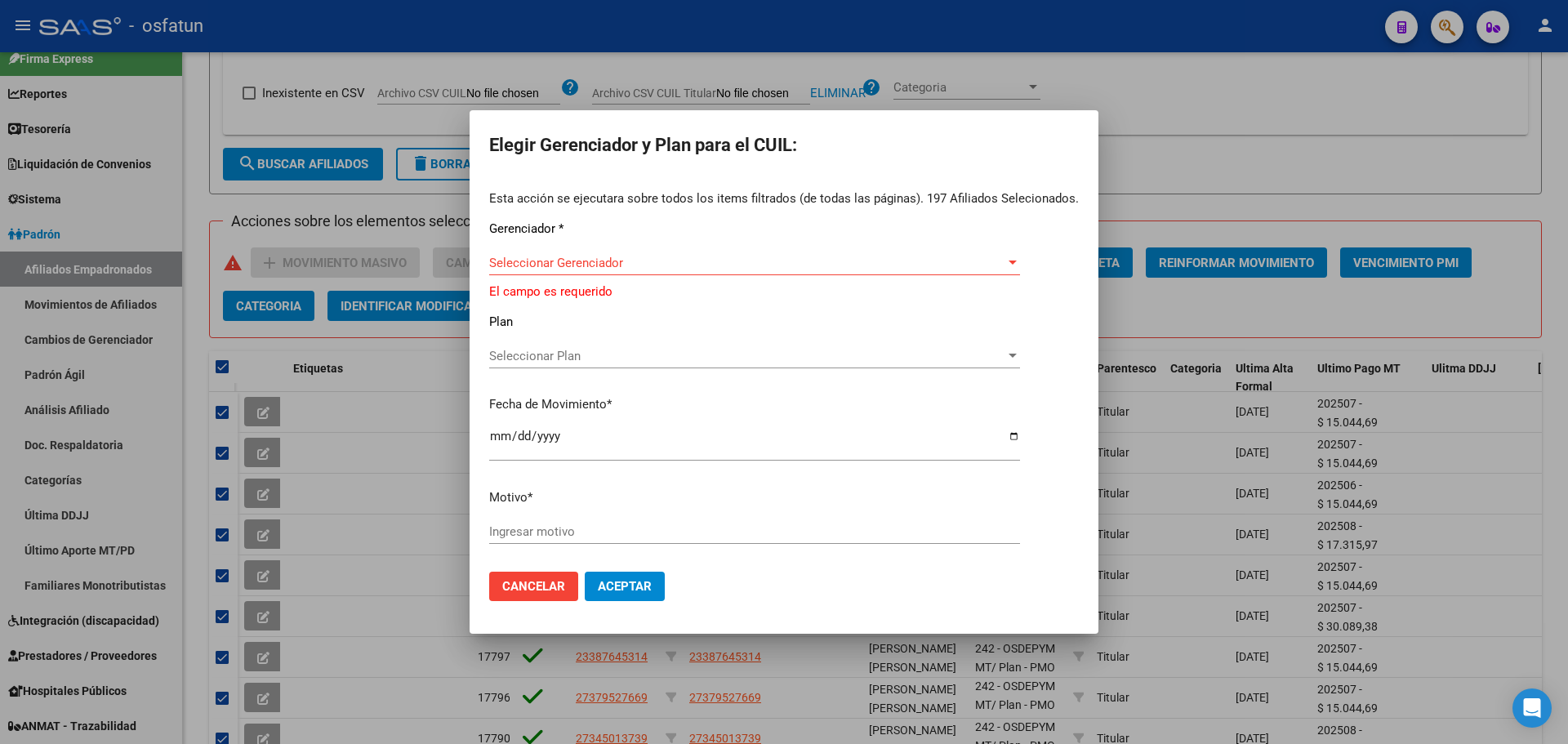
click at [675, 276] on div "Seleccionar Gerenciador Seleccionar Gerenciador" at bounding box center [755, 271] width 531 height 40
click at [675, 265] on span "Seleccionar Gerenciador" at bounding box center [747, 263] width 516 height 15
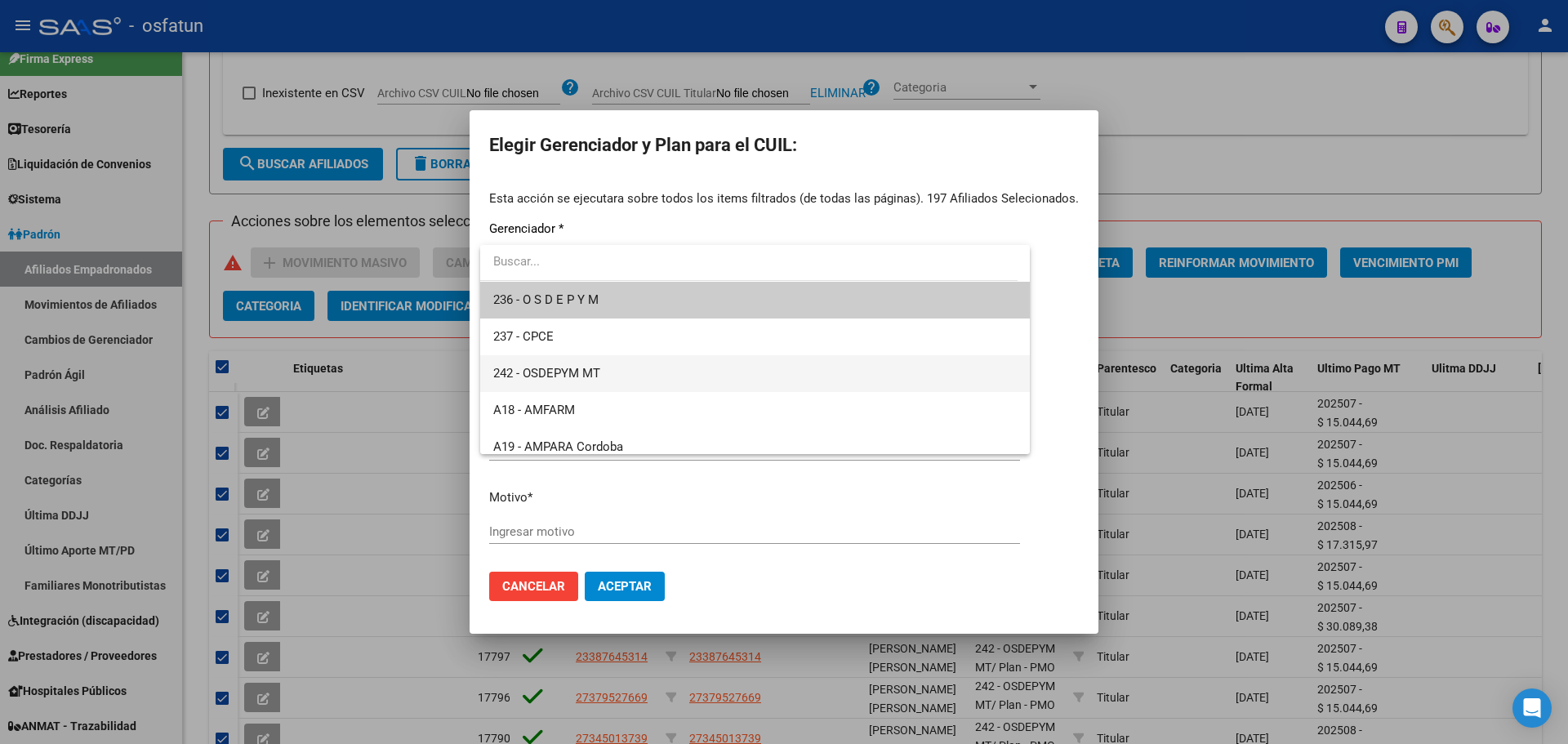
click at [608, 373] on span "242 - OSDEPYM MT" at bounding box center [755, 374] width 524 height 37
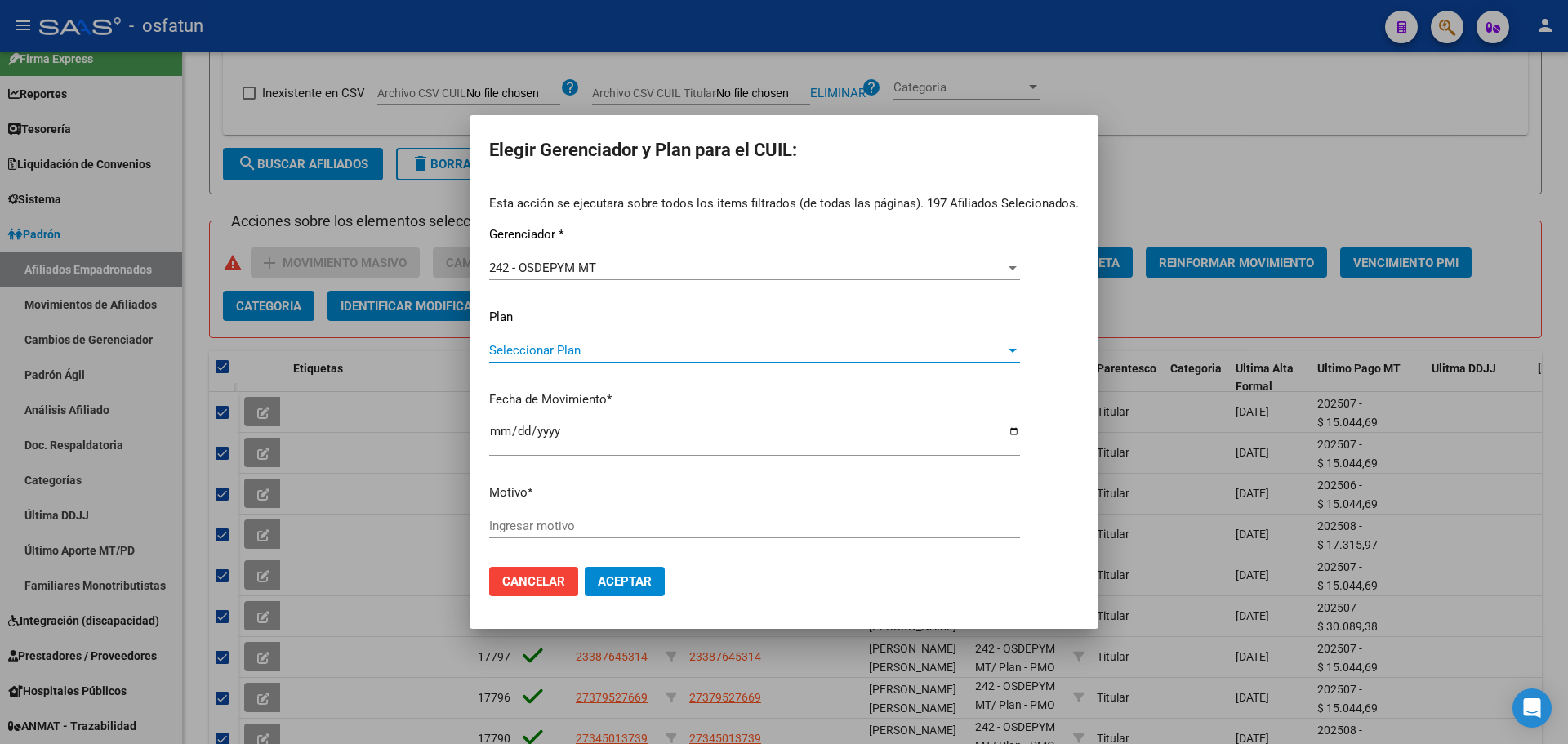
click at [584, 348] on span "Seleccionar Plan" at bounding box center [747, 350] width 516 height 15
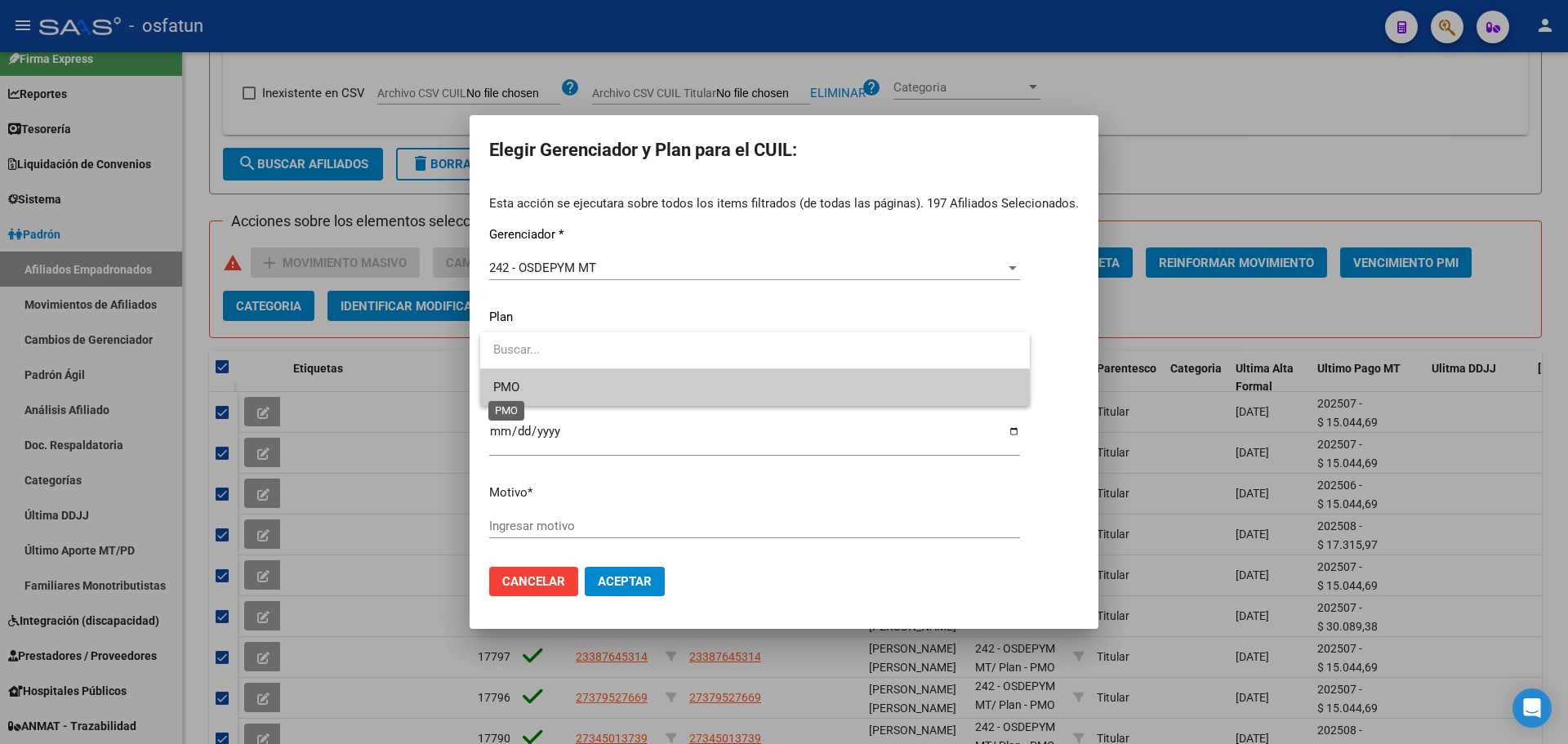
click at [519, 392] on span "PMO" at bounding box center [506, 387] width 26 height 15
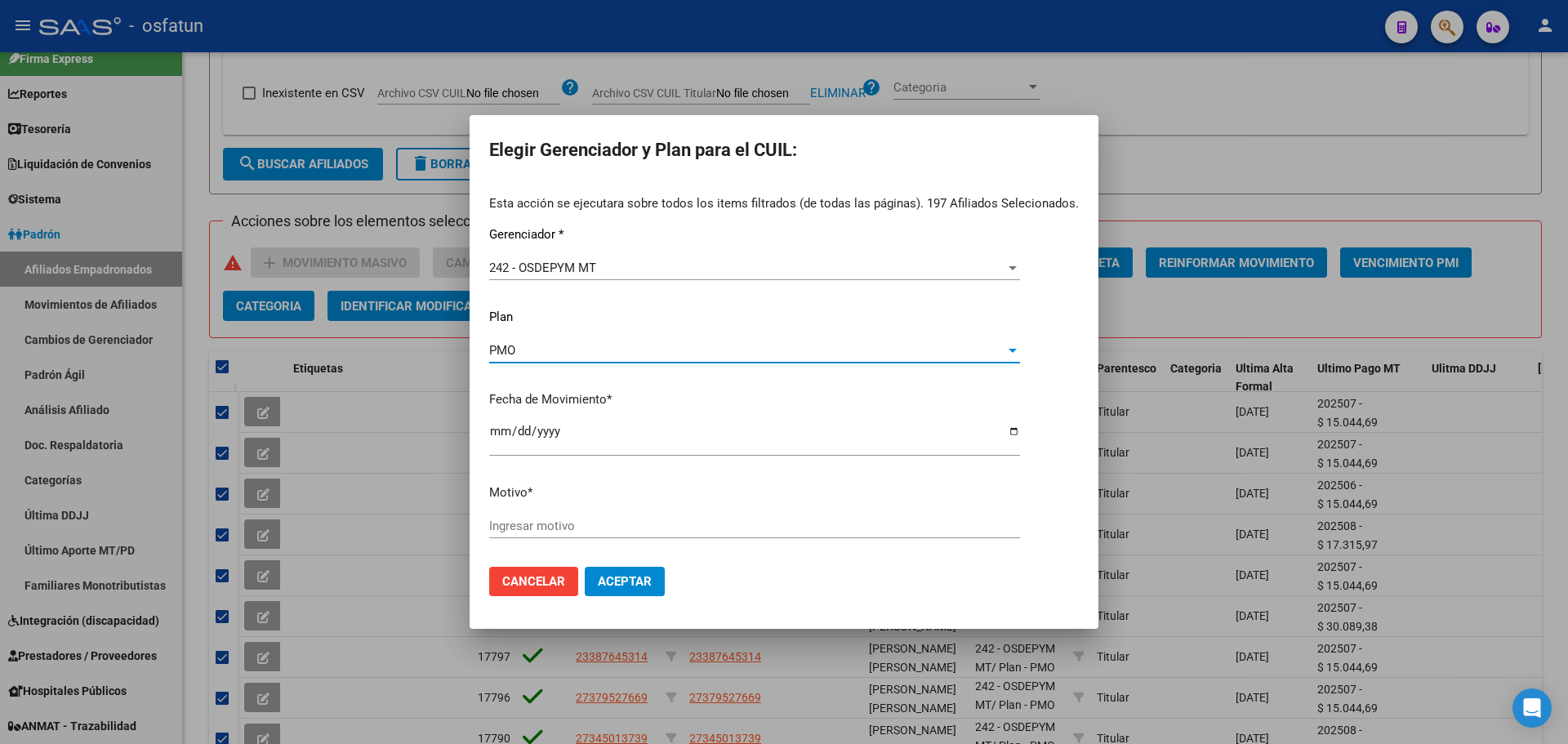
click at [605, 514] on div "Ingresar motivo" at bounding box center [755, 526] width 531 height 25
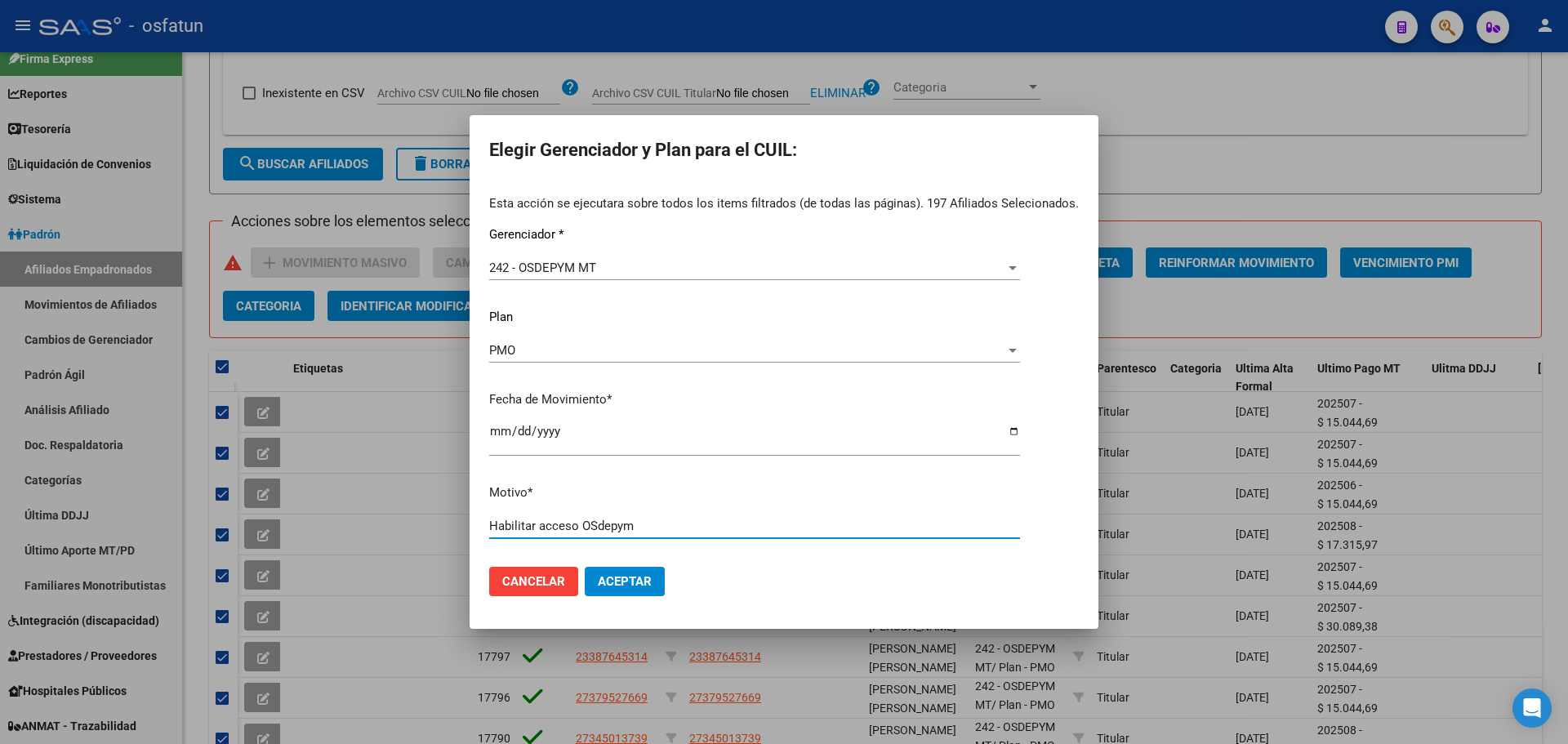
type input "Habilitar acceso OSdepym"
click at [619, 587] on span "Aceptar" at bounding box center [624, 581] width 54 height 15
checkbox input "false"
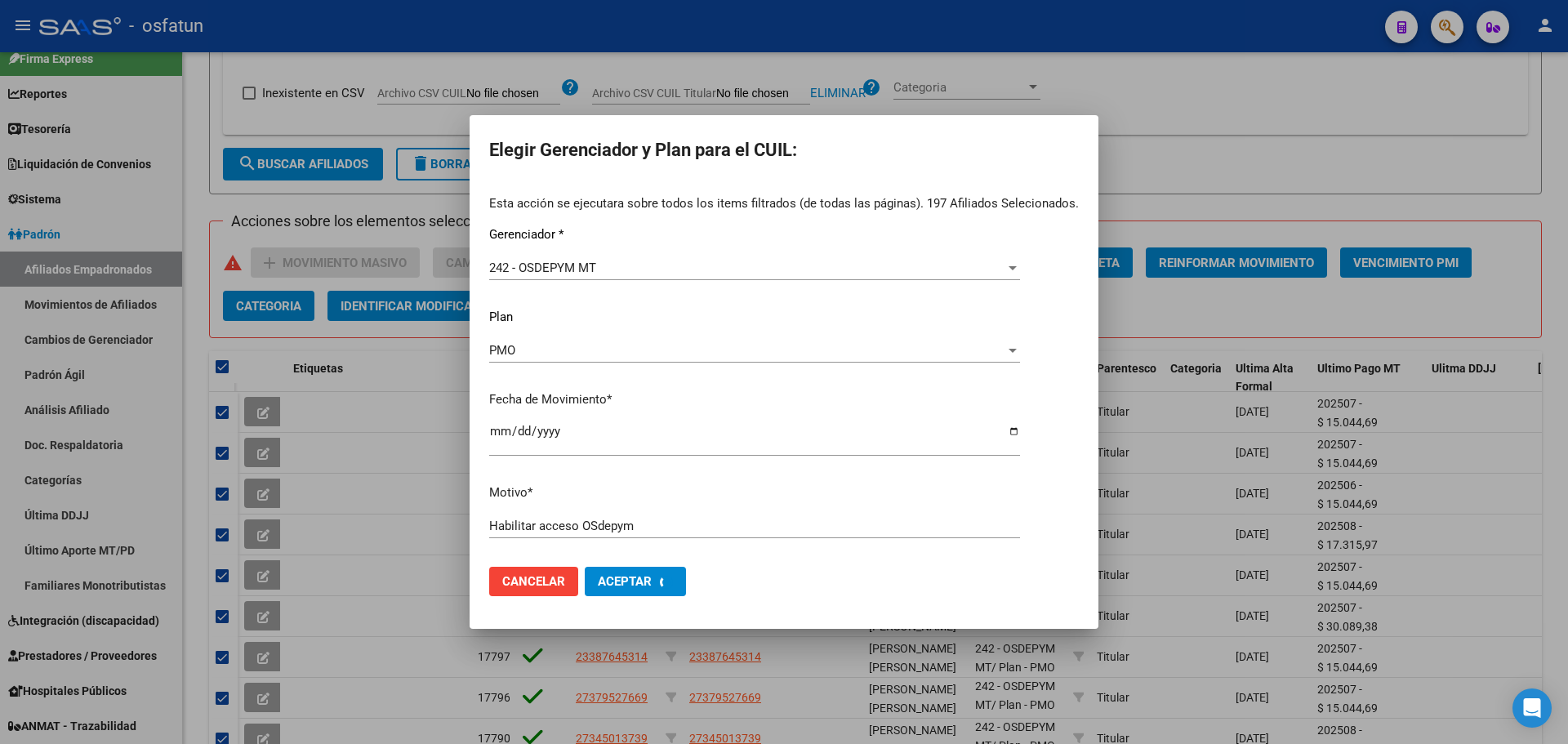
checkbox input "false"
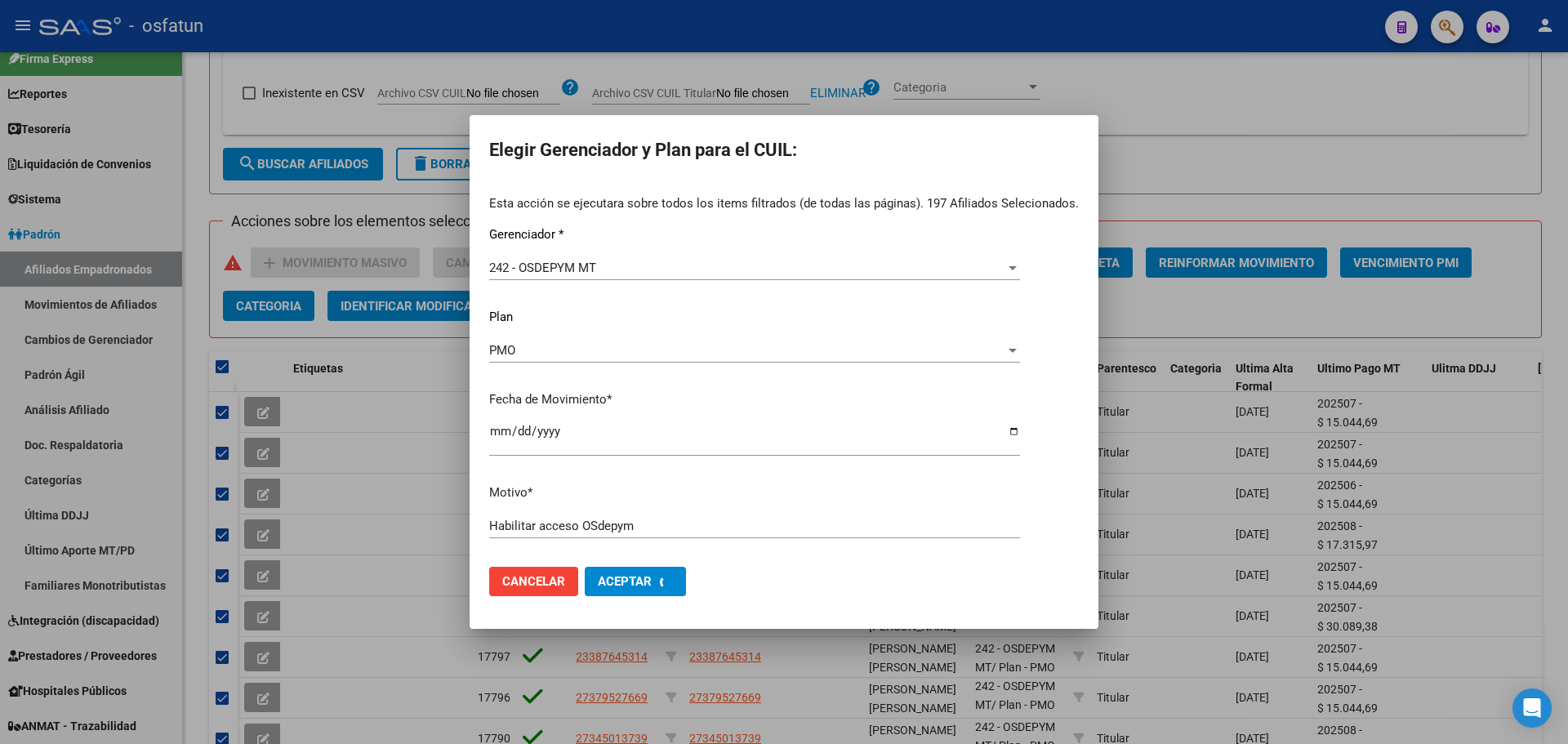
checkbox input "false"
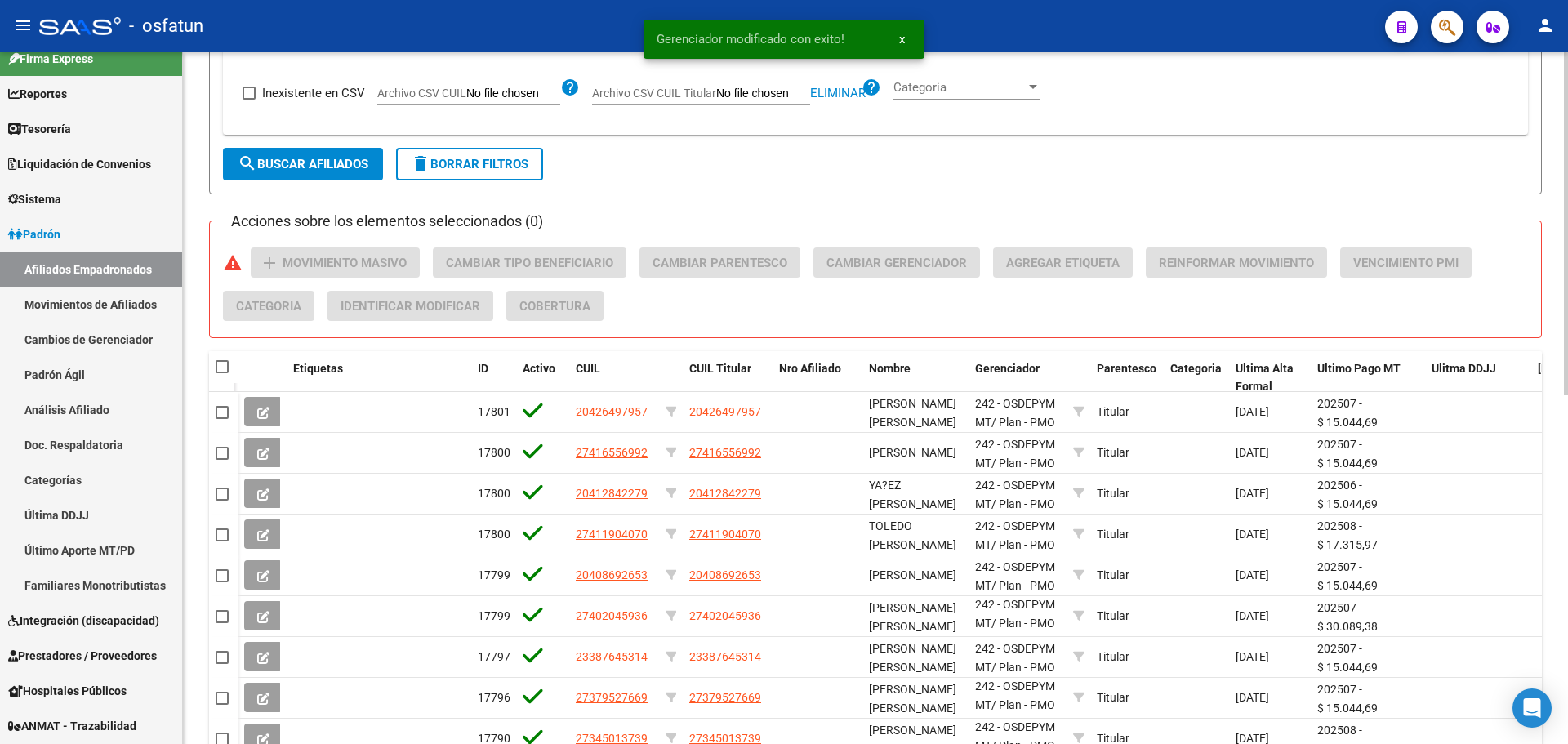
click at [301, 157] on span "search Buscar Afiliados" at bounding box center [302, 164] width 131 height 15
click at [305, 157] on span "search Buscar Afiliados" at bounding box center [302, 164] width 131 height 15
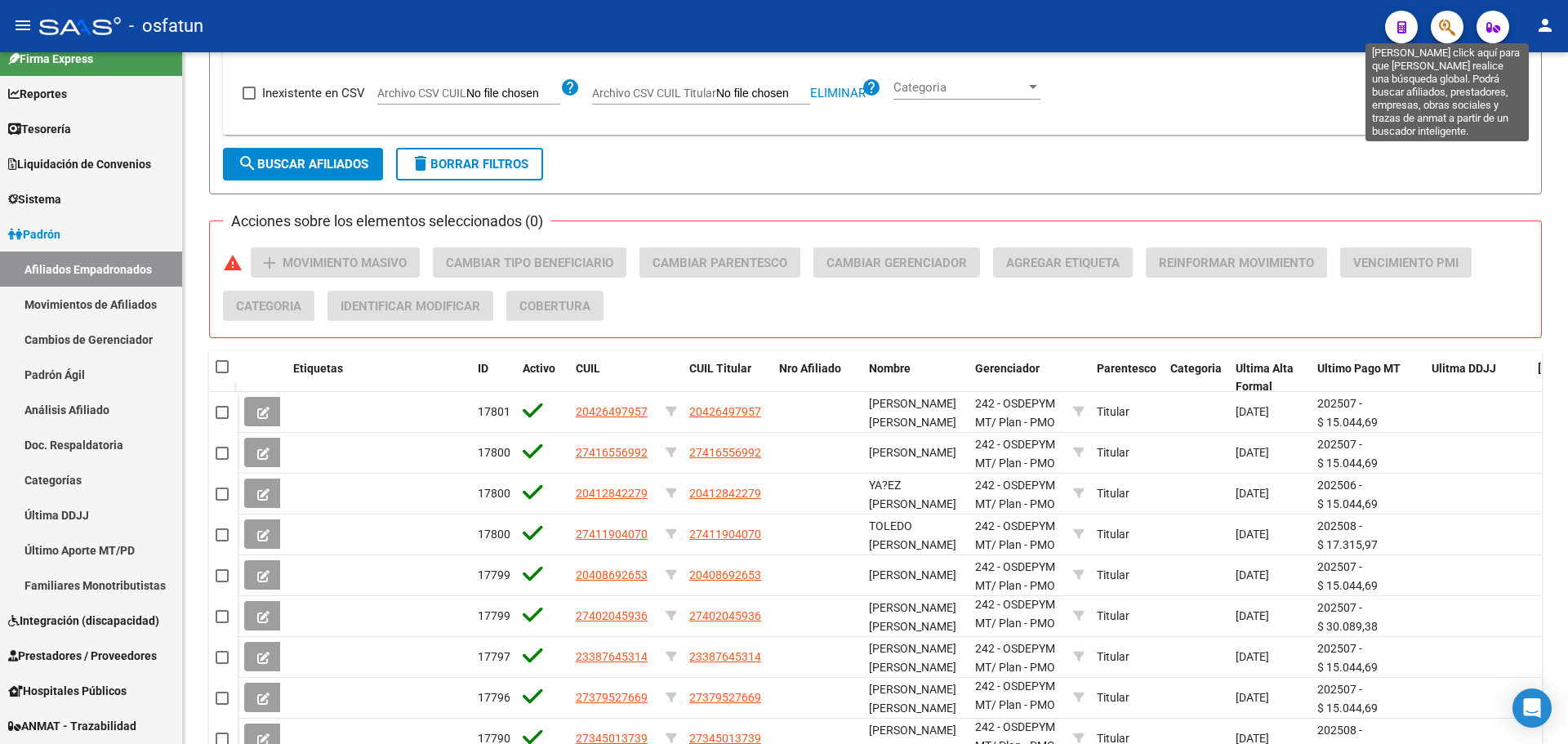
click at [1449, 18] on icon "button" at bounding box center [1447, 26] width 17 height 18
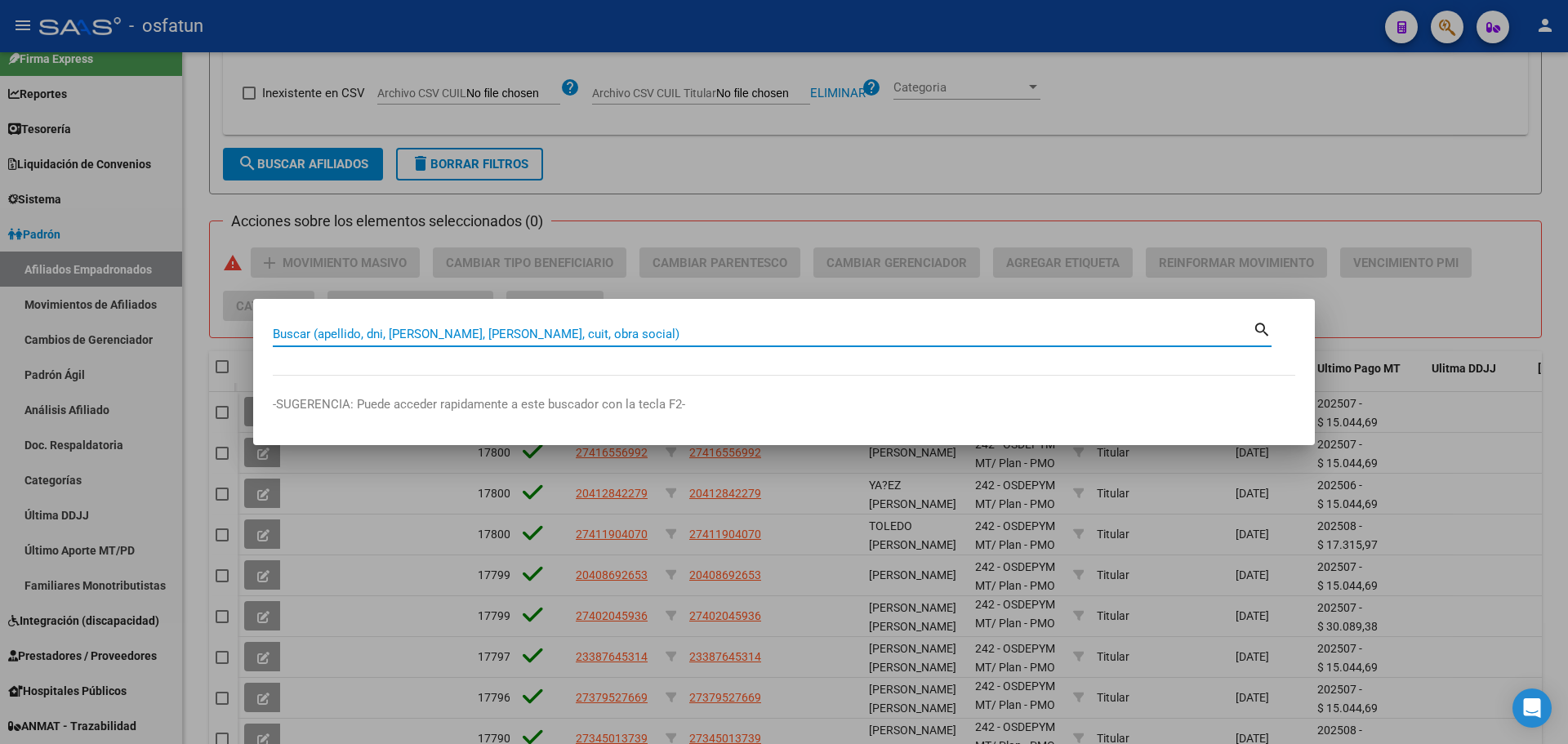
click at [629, 336] on input "Buscar (apellido, dni, [PERSON_NAME], [PERSON_NAME], cuit, obra social)" at bounding box center [762, 334] width 980 height 15
click at [630, 335] on input "Buscar (apellido, dni, [PERSON_NAME], [PERSON_NAME], cuit, obra social)" at bounding box center [762, 334] width 980 height 15
paste input "27267805380"
type input "27267805380"
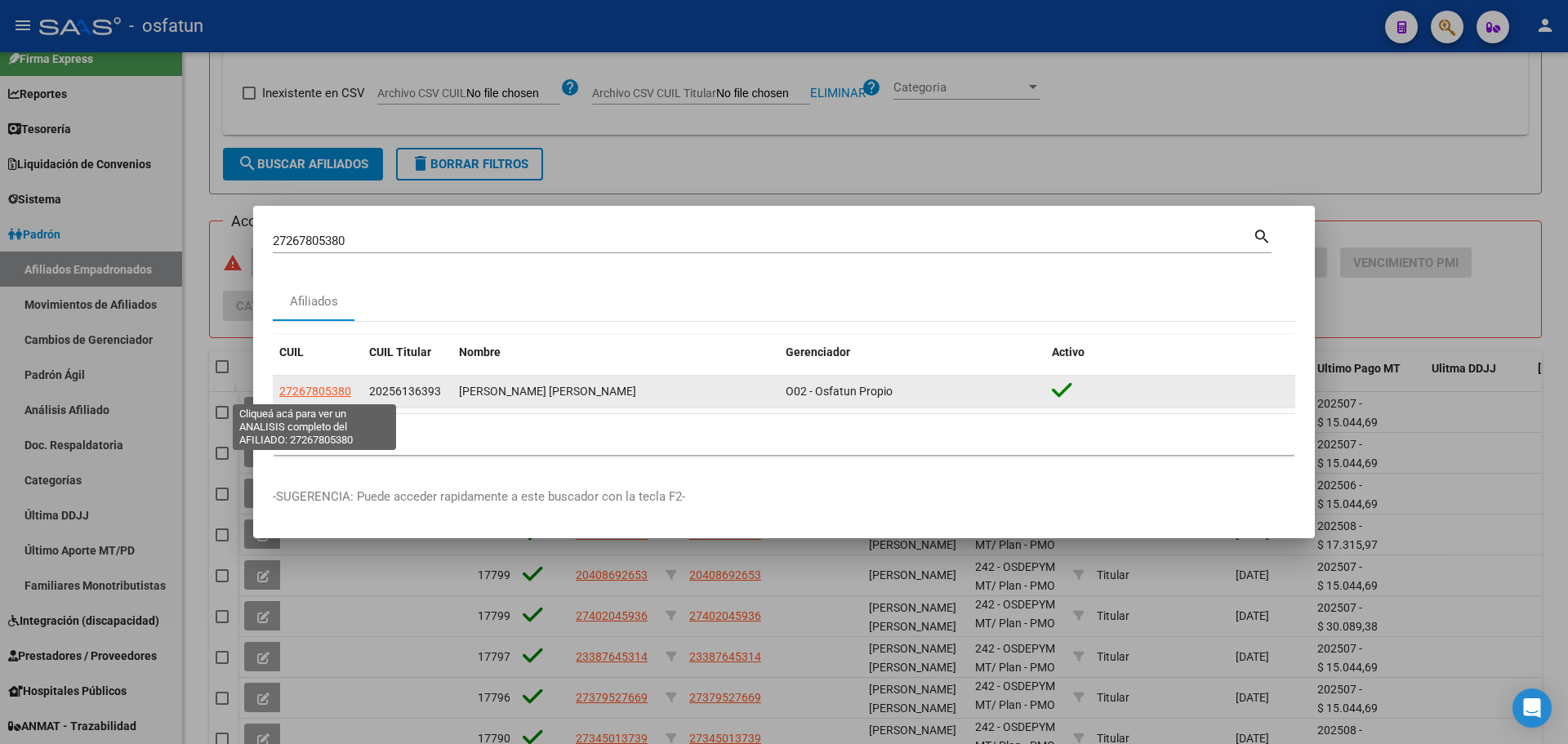
click at [331, 387] on span "27267805380" at bounding box center [316, 391] width 72 height 13
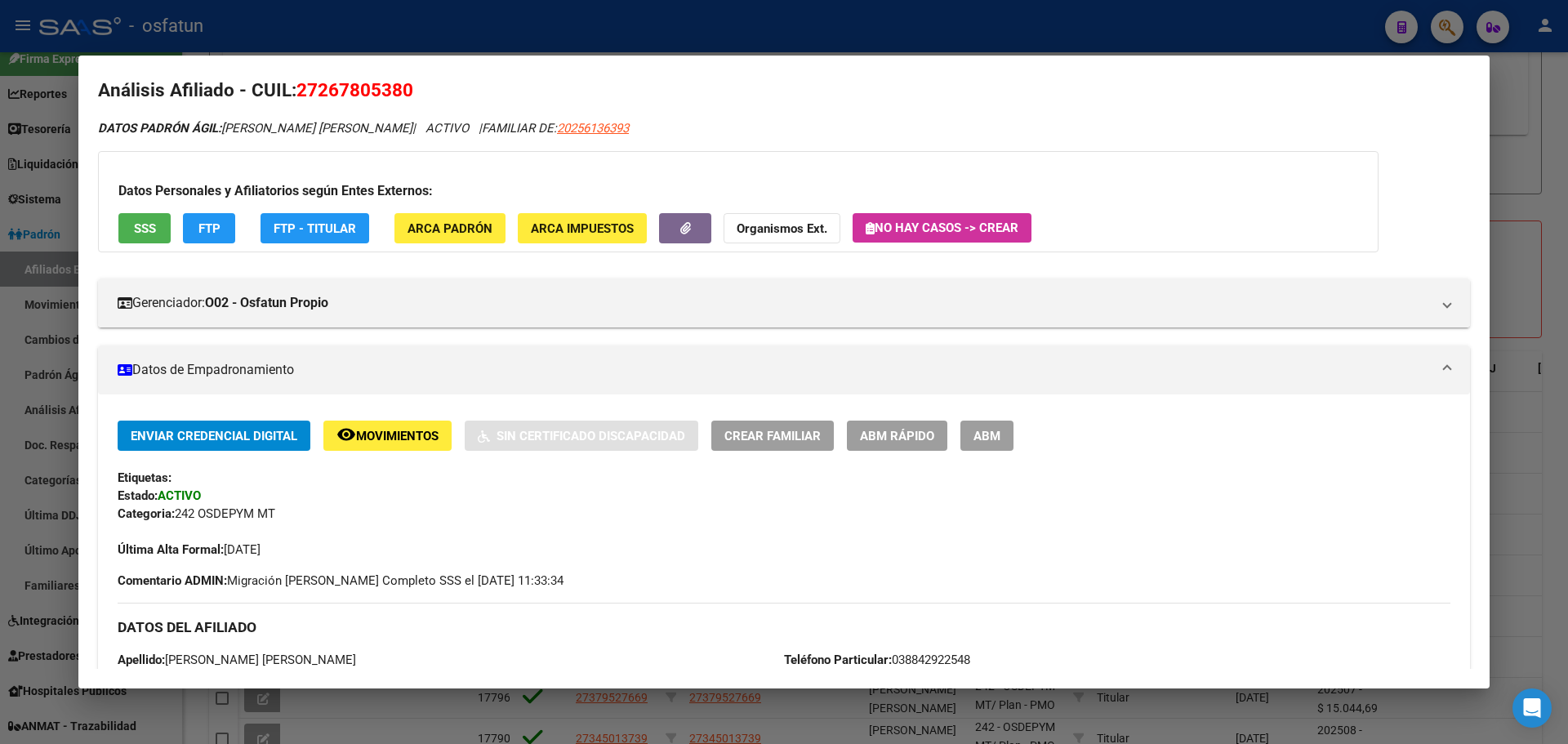
scroll to position [0, 0]
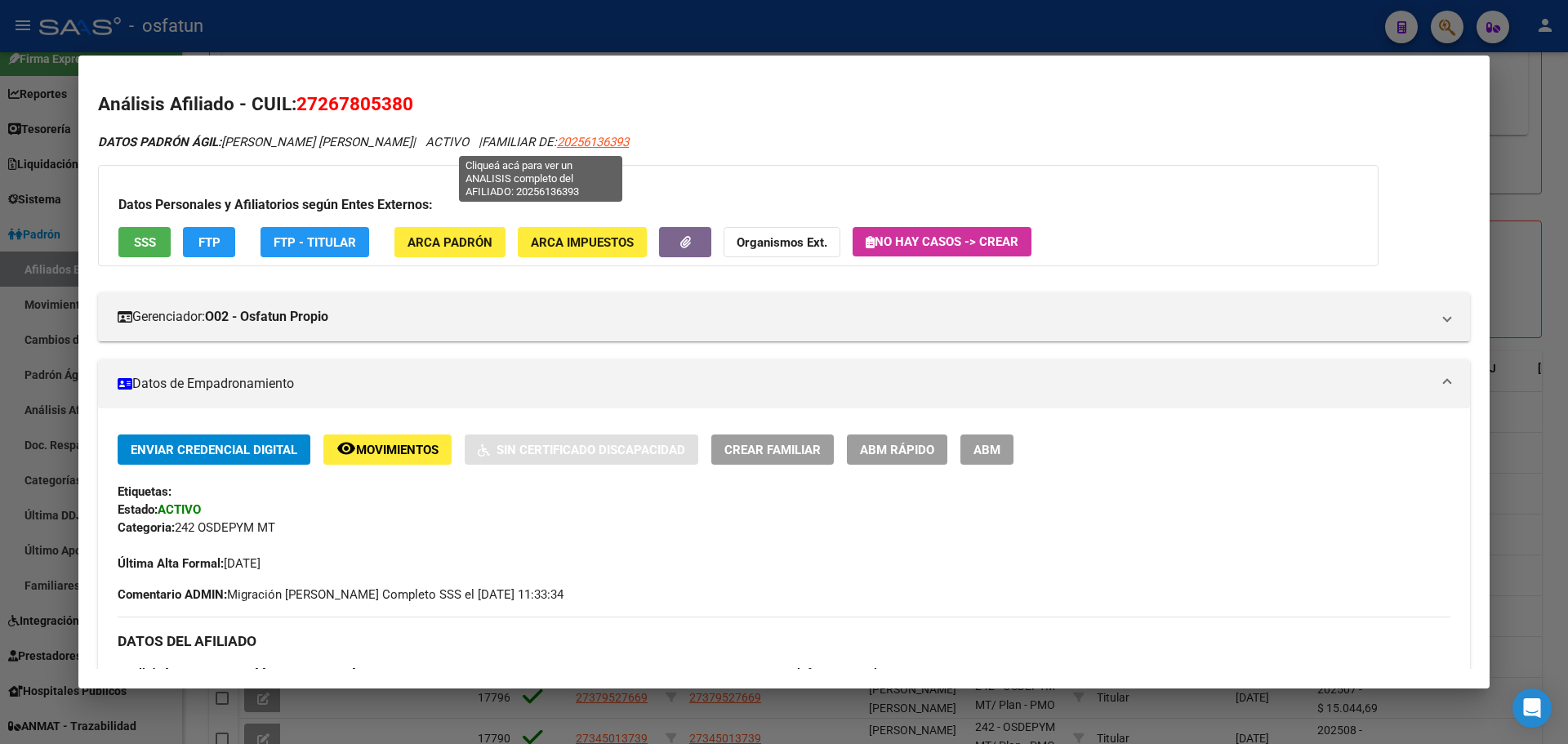
click at [557, 144] on span "20256136393" at bounding box center [593, 142] width 72 height 15
type textarea "20256136393"
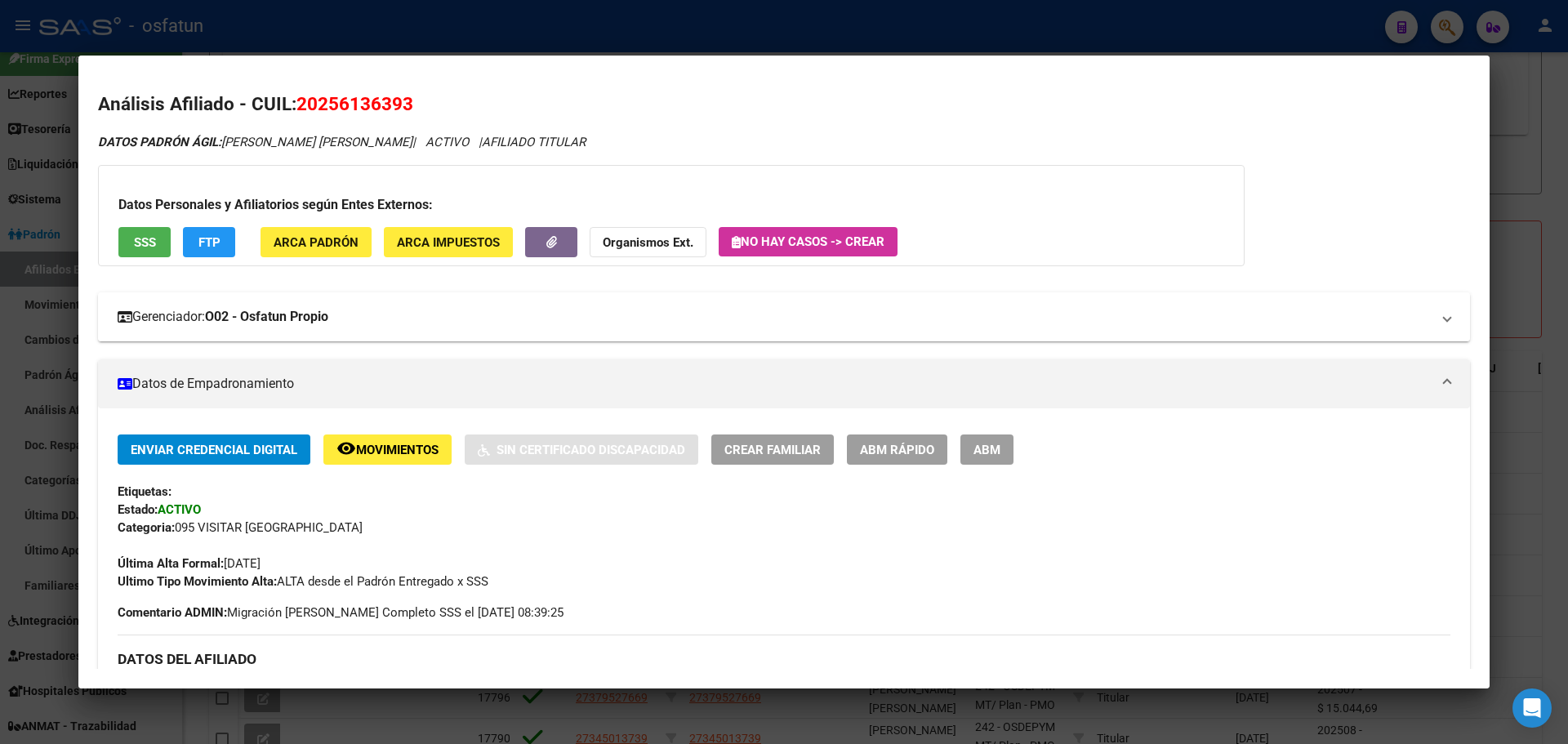
click at [487, 300] on mat-expansion-panel-header "Gerenciador: O02 - Osfatun Propio" at bounding box center [783, 317] width 1372 height 49
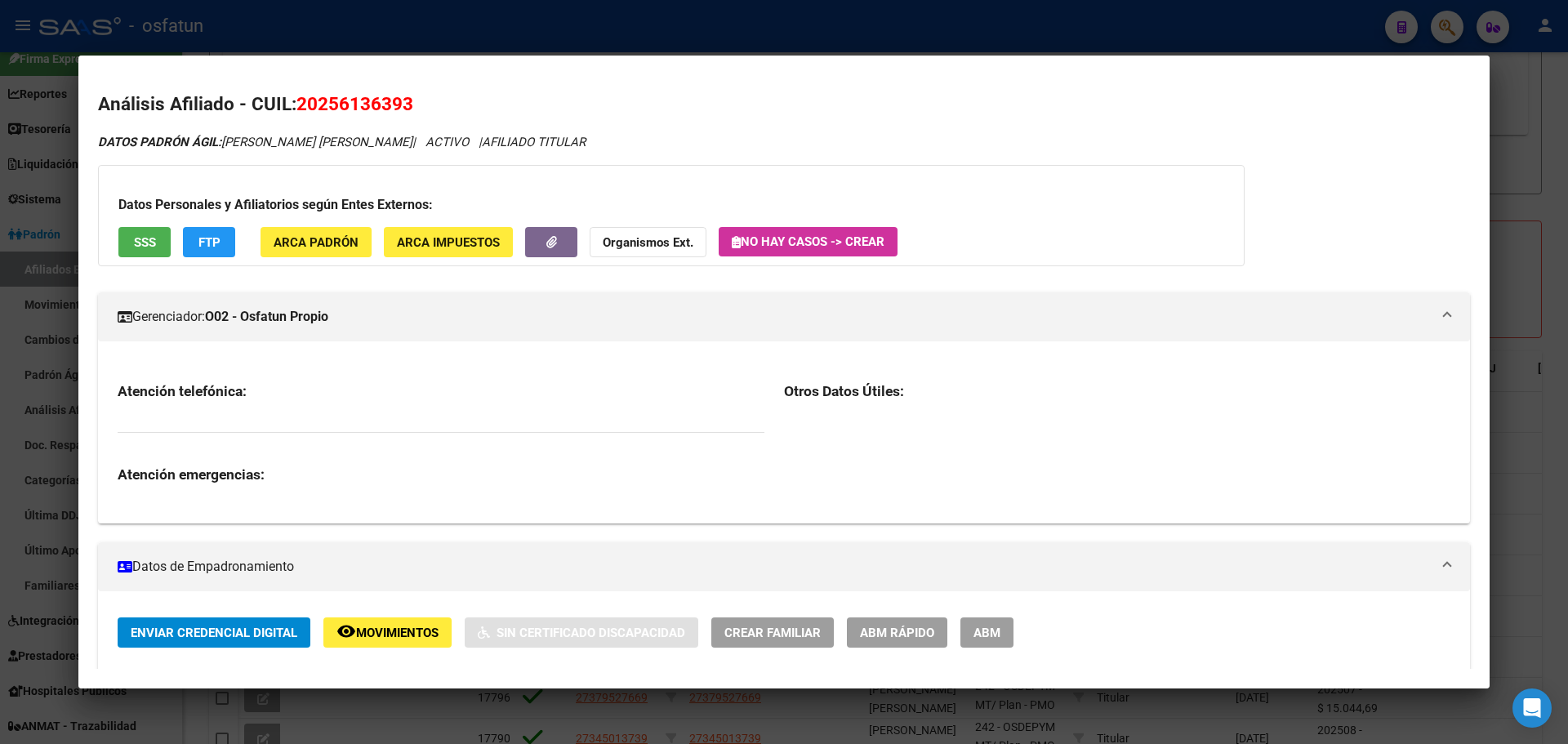
click at [490, 310] on mat-panel-title "Gerenciador: O02 - Osfatun Propio" at bounding box center [774, 317] width 1313 height 19
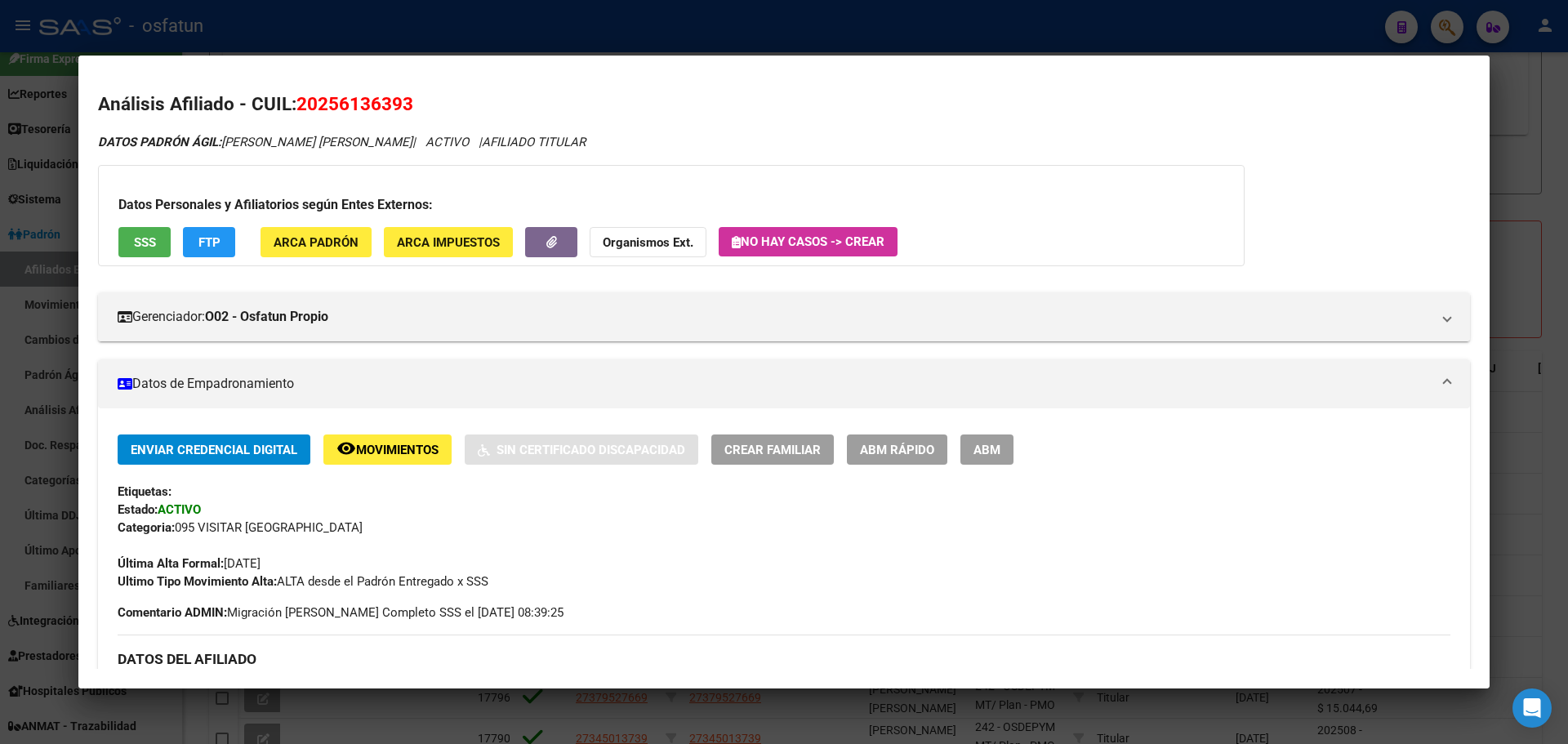
click at [370, 97] on span "20256136393" at bounding box center [354, 104] width 117 height 21
click at [370, 98] on span "20256136393" at bounding box center [354, 104] width 117 height 21
copy span "20256136393"
click at [374, 104] on span "20256136393" at bounding box center [354, 104] width 117 height 21
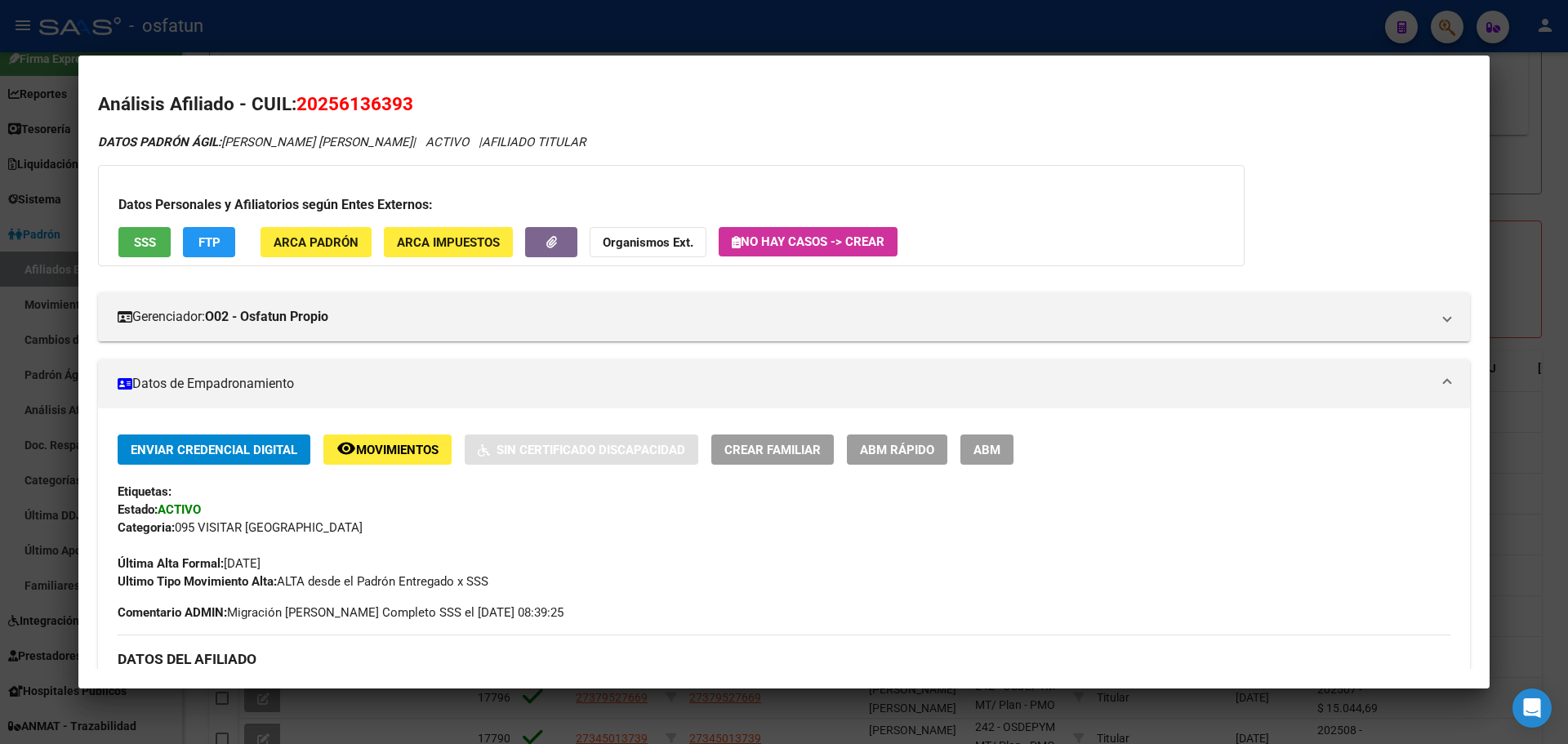
click at [374, 104] on span "20256136393" at bounding box center [354, 104] width 117 height 21
drag, startPoint x: 374, startPoint y: 103, endPoint x: 1522, endPoint y: 89, distance: 1148.1
click at [1524, 90] on div at bounding box center [784, 372] width 1568 height 744
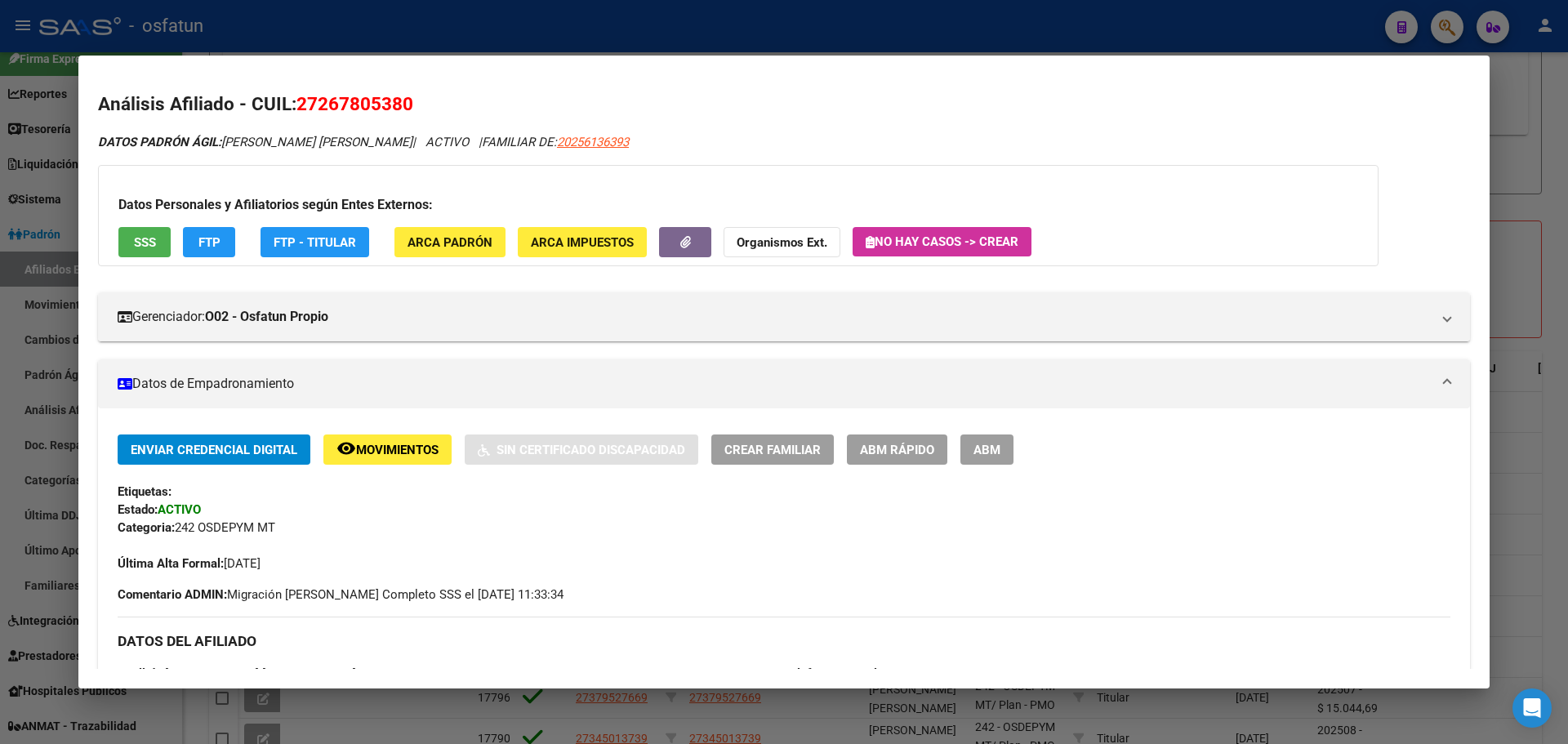
drag, startPoint x: 1528, startPoint y: 107, endPoint x: 1468, endPoint y: 97, distance: 60.8
click at [1527, 106] on div at bounding box center [784, 372] width 1568 height 744
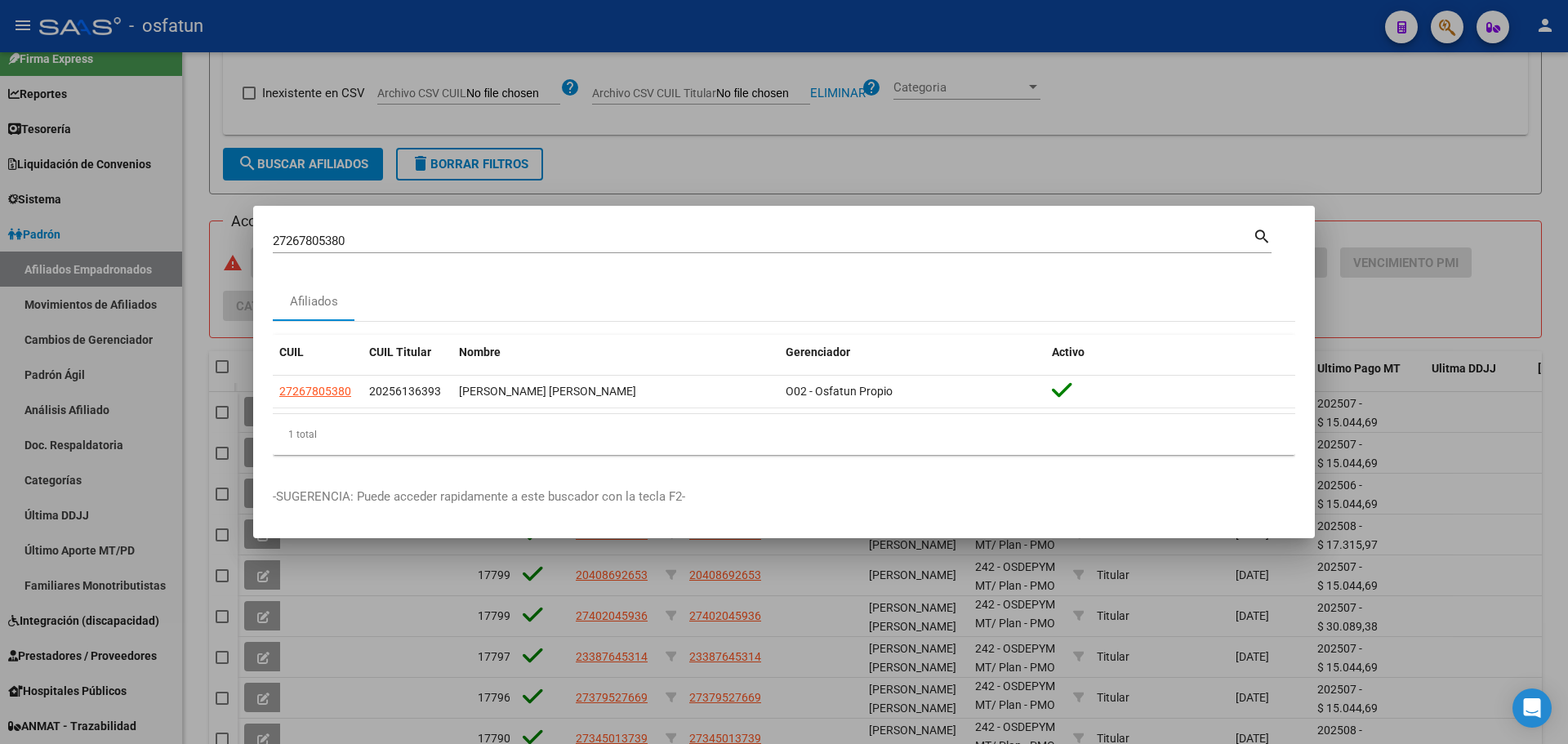
click at [1453, 166] on div at bounding box center [784, 372] width 1568 height 744
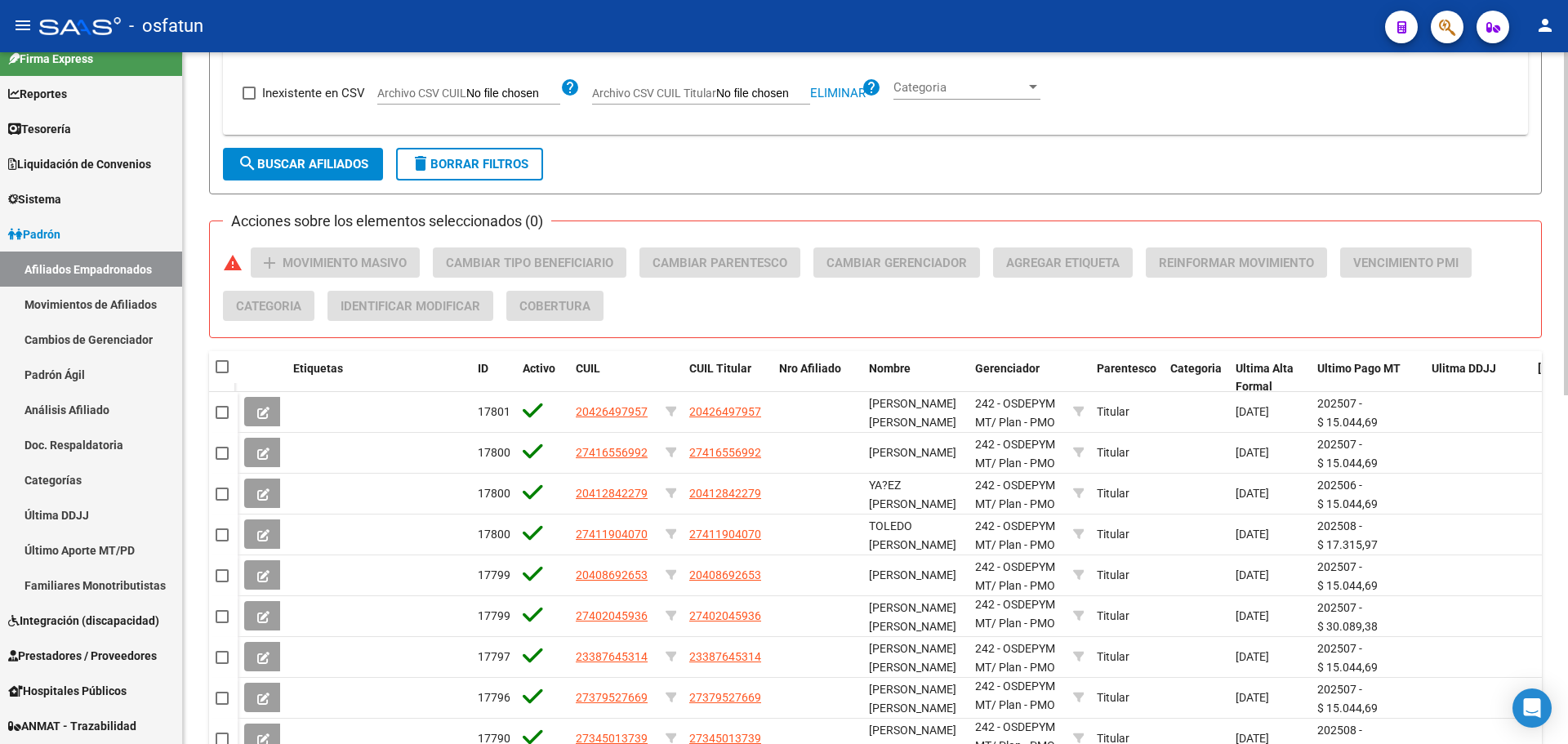
click at [837, 91] on span "Eliminar" at bounding box center [838, 93] width 55 height 15
click at [731, 86] on input "Archivo CSV CUIL Titular" at bounding box center [763, 93] width 94 height 15
type input "C:\fakepath\MT SAAS 202508.csv"
click at [307, 167] on span "search Buscar Afiliados" at bounding box center [302, 164] width 131 height 15
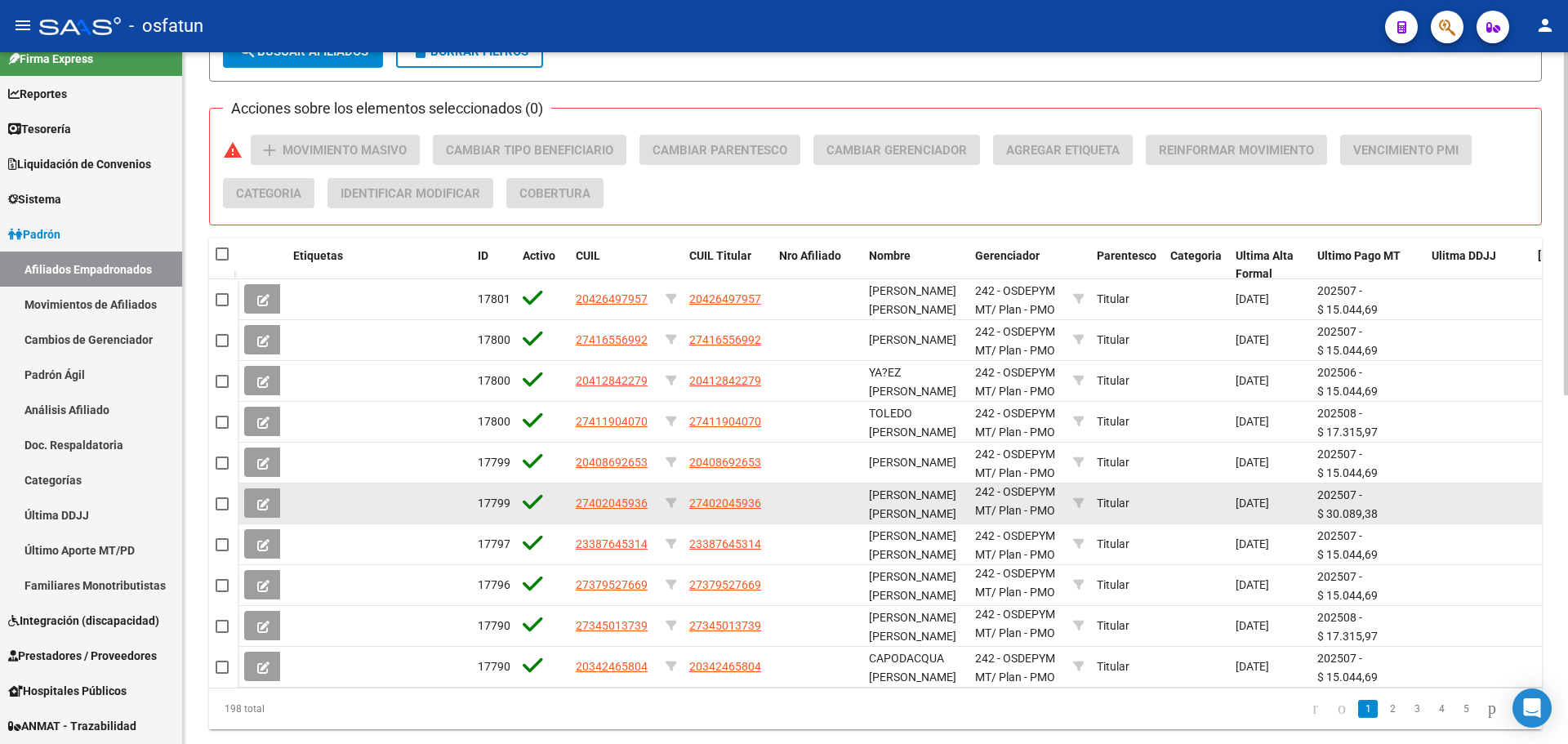
scroll to position [704, 0]
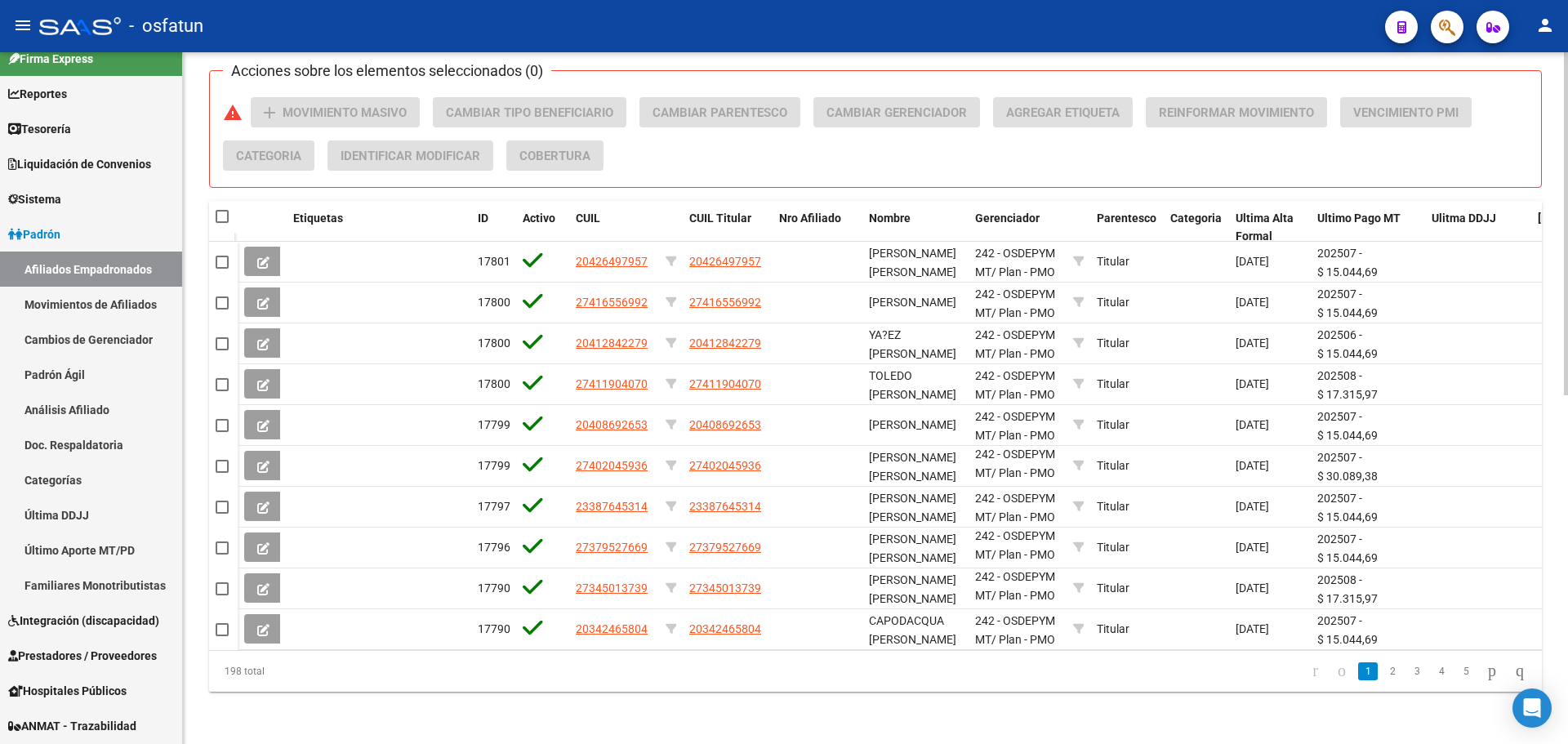
click at [220, 210] on span at bounding box center [221, 216] width 13 height 13
click at [221, 223] on input "checkbox" at bounding box center [221, 223] width 1 height 1
checkbox input "true"
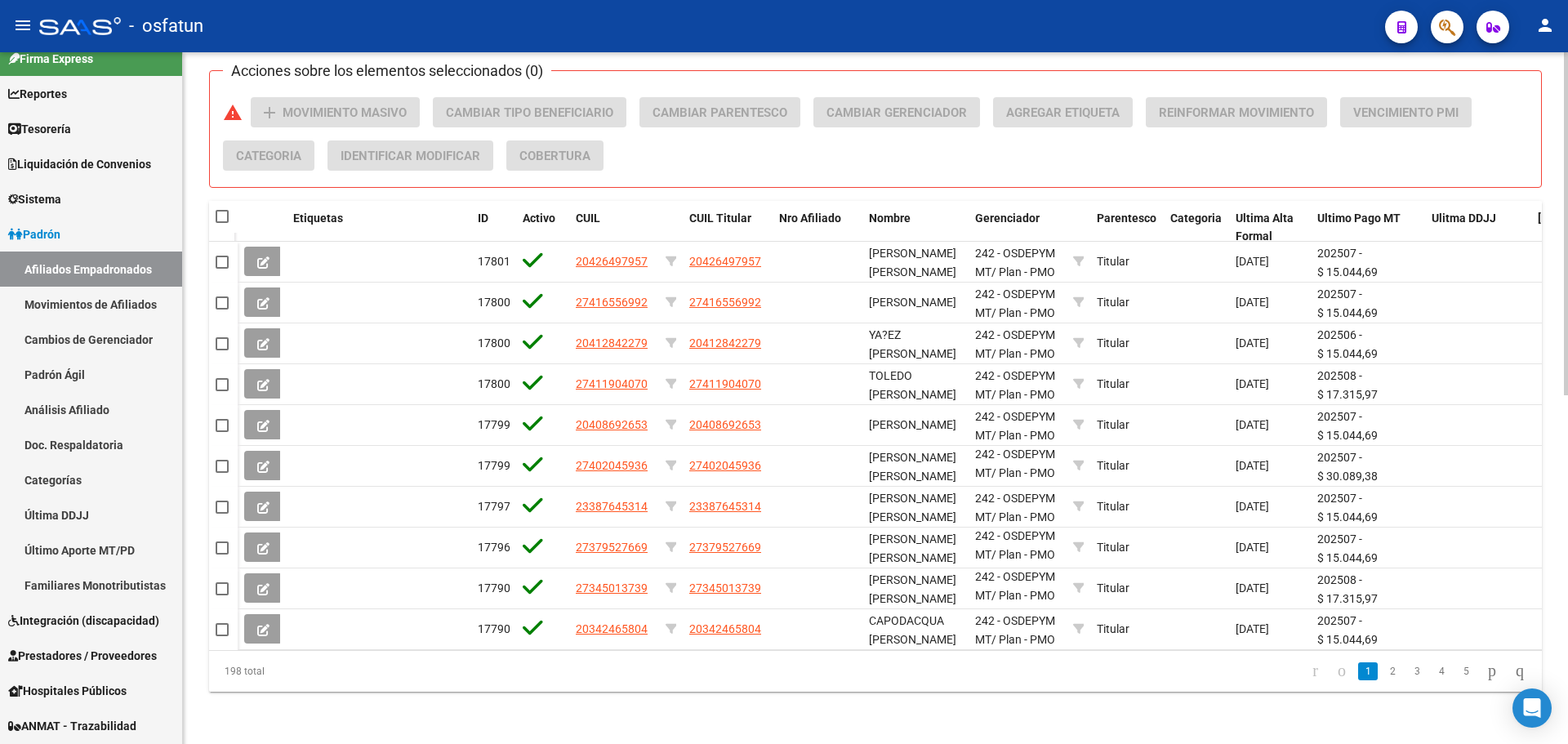
checkbox input "true"
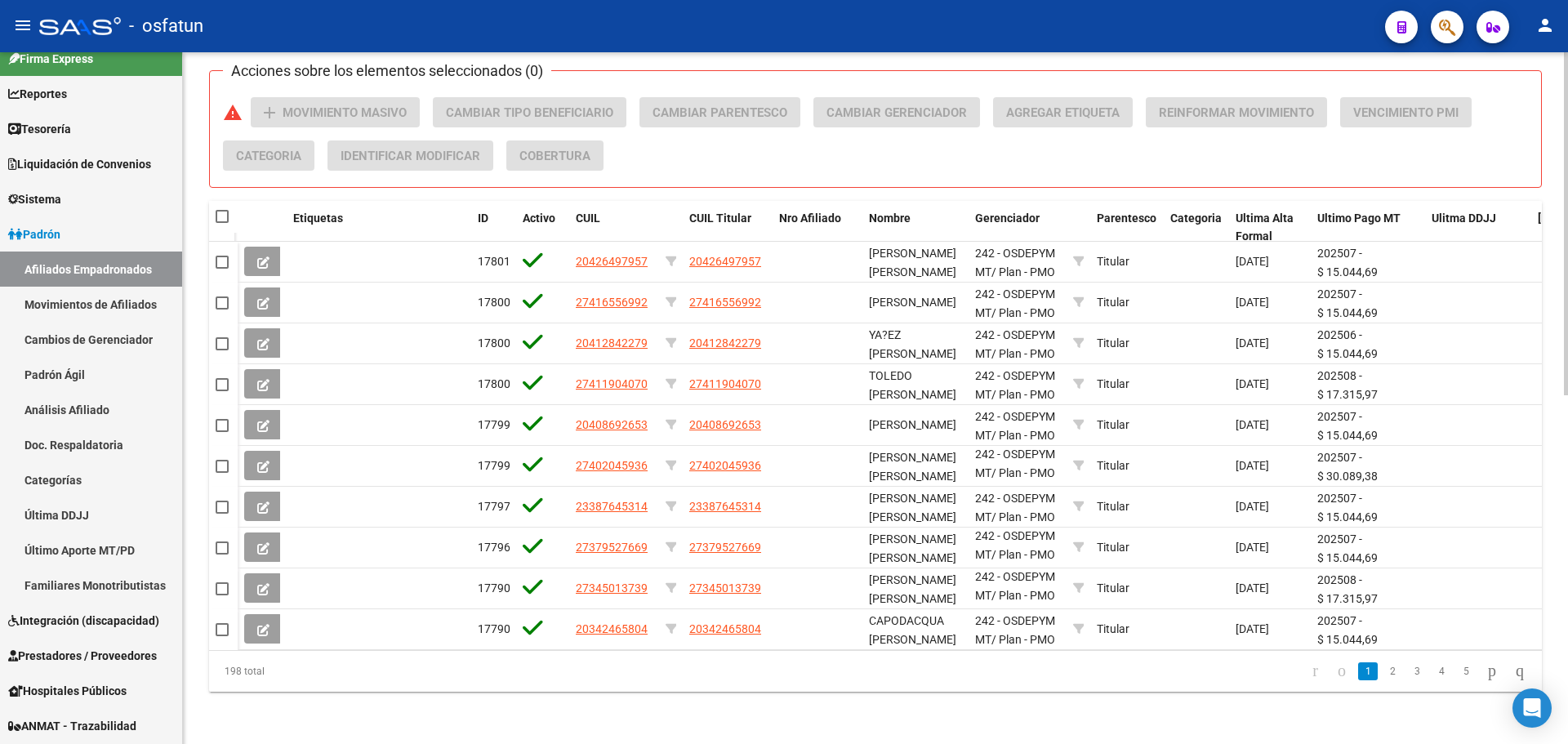
checkbox input "true"
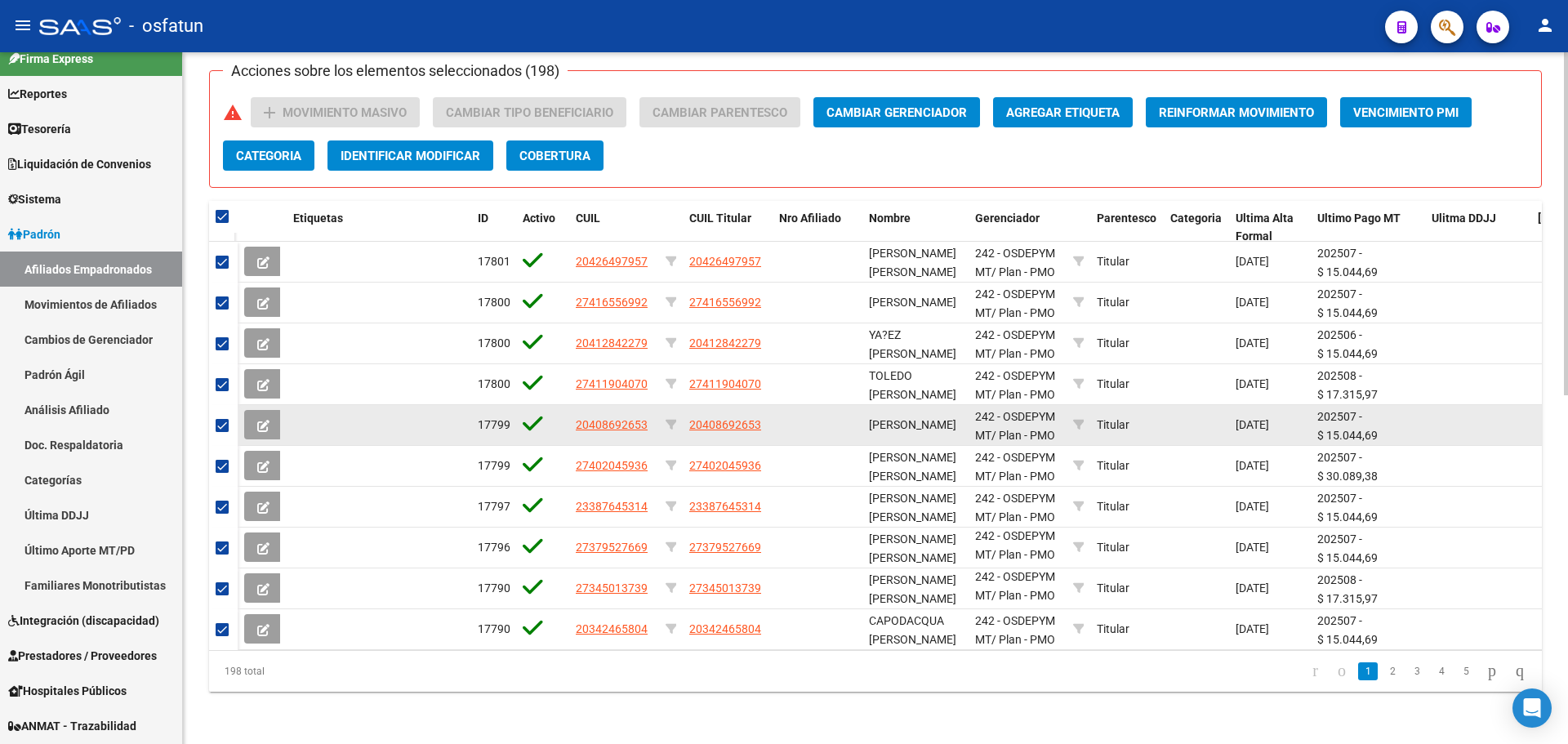
scroll to position [540, 0]
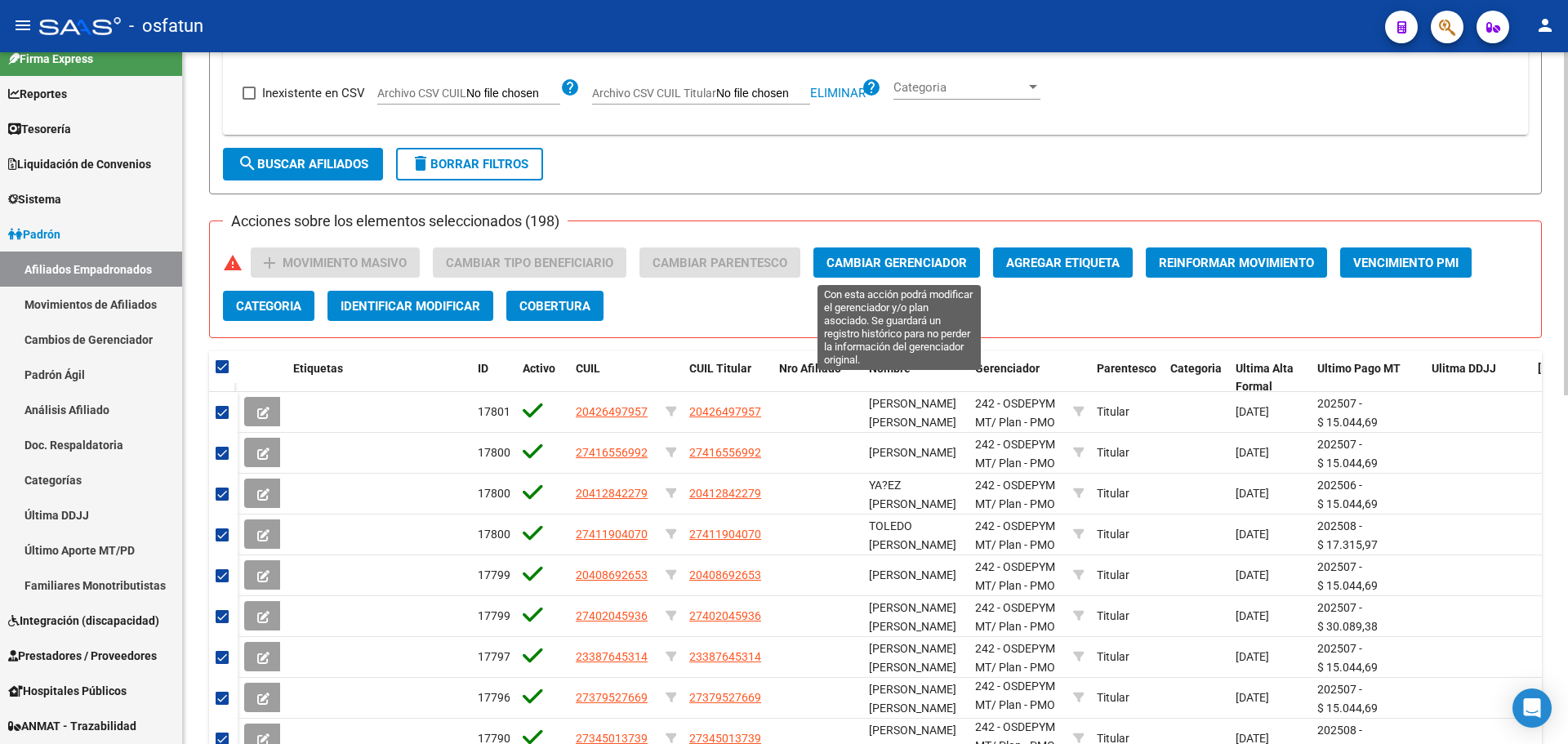
click at [873, 259] on span "Cambiar Gerenciador" at bounding box center [897, 263] width 141 height 15
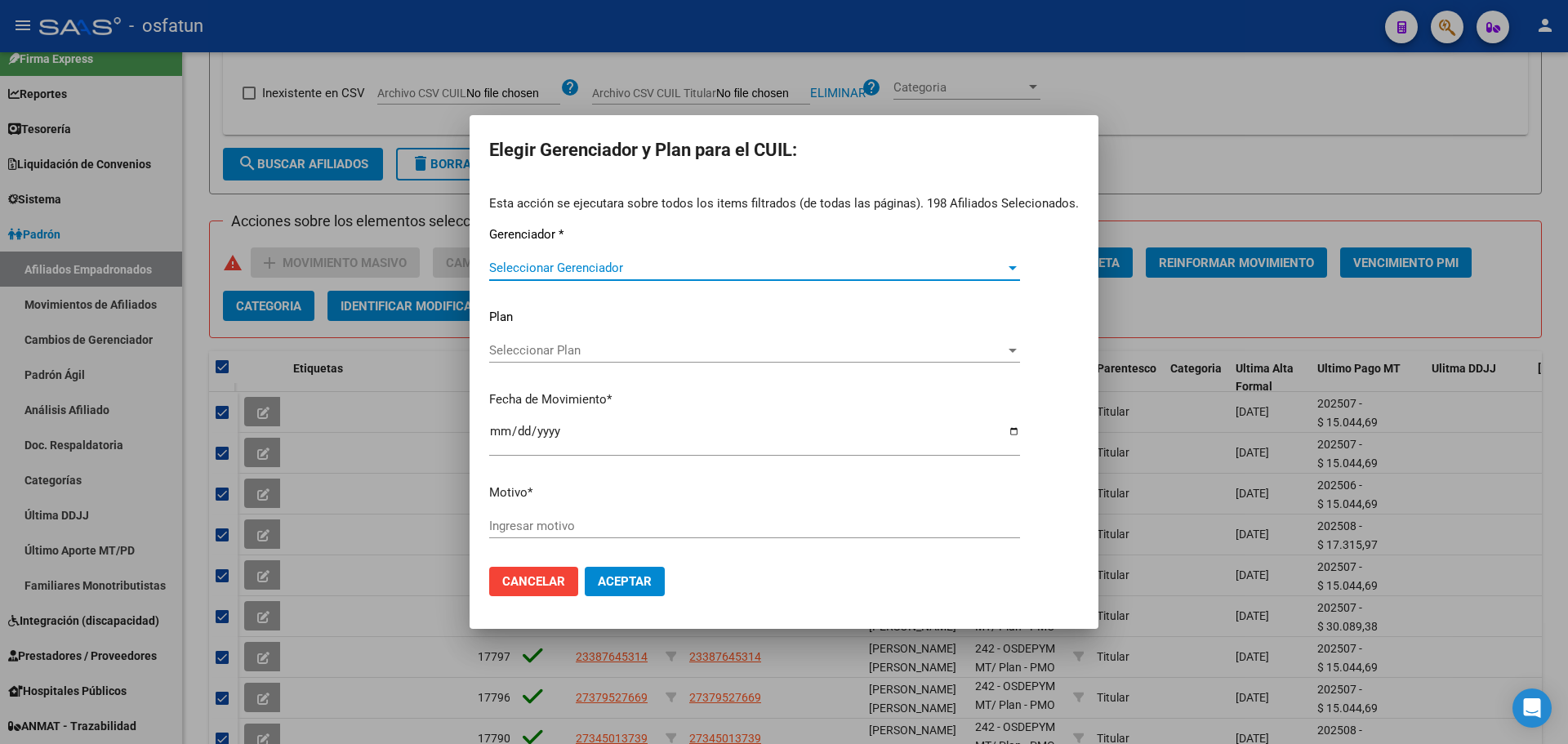
click at [593, 275] on div "Seleccionar Gerenciador Seleccionar Gerenciador" at bounding box center [755, 276] width 531 height 40
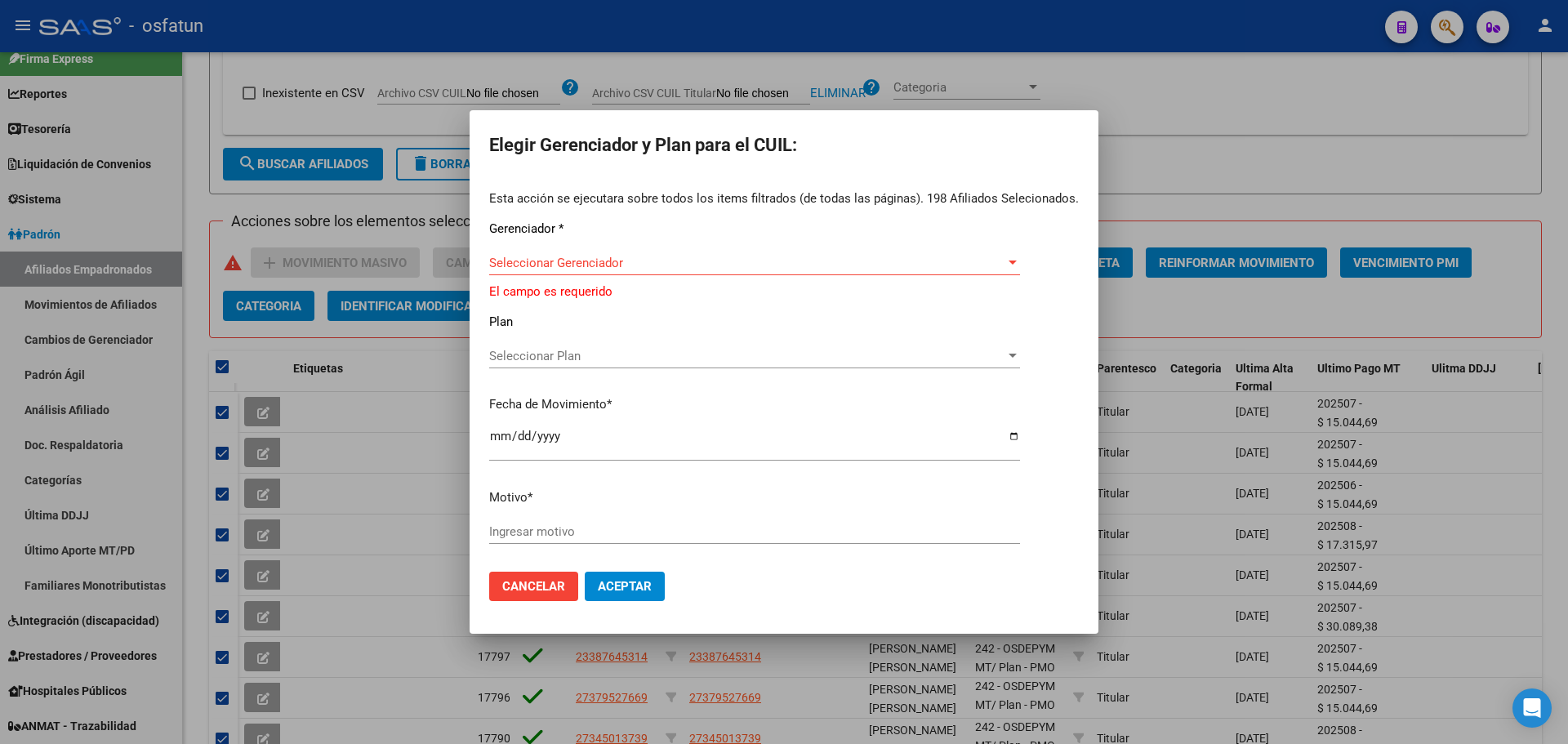
click at [604, 265] on span "Seleccionar Gerenciador" at bounding box center [747, 263] width 516 height 15
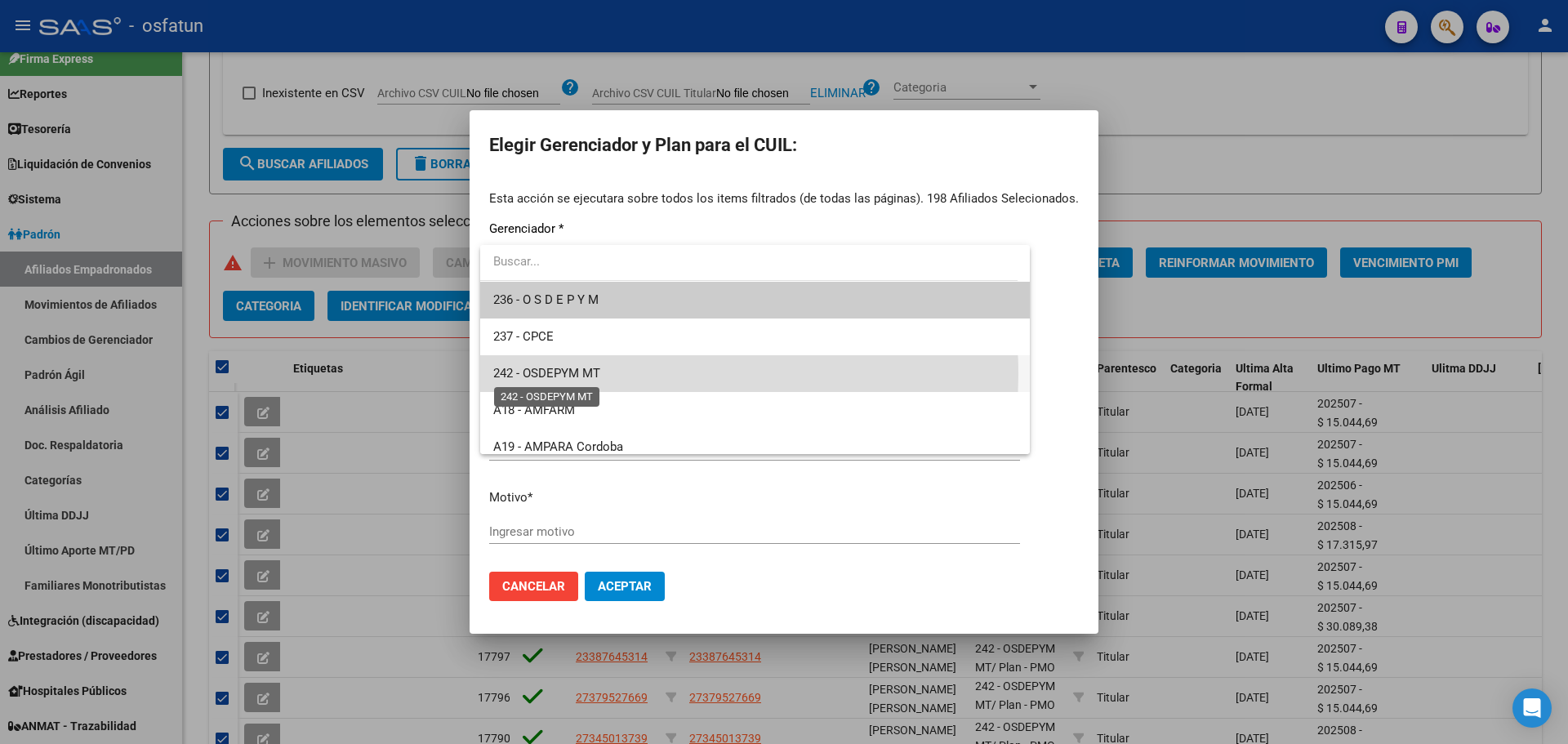
click at [586, 374] on span "242 - OSDEPYM MT" at bounding box center [547, 373] width 107 height 15
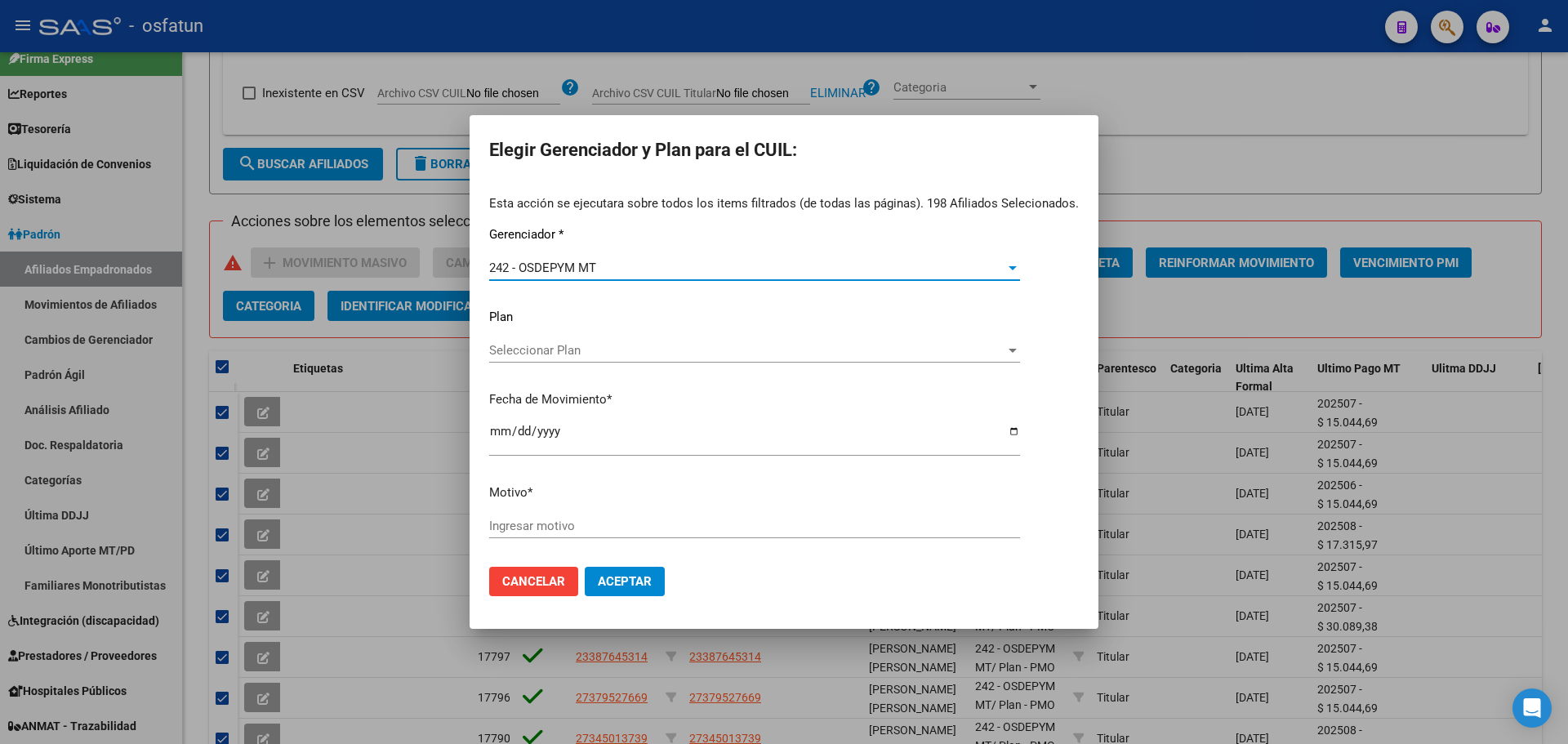
click at [559, 350] on span "Seleccionar Plan" at bounding box center [747, 350] width 516 height 15
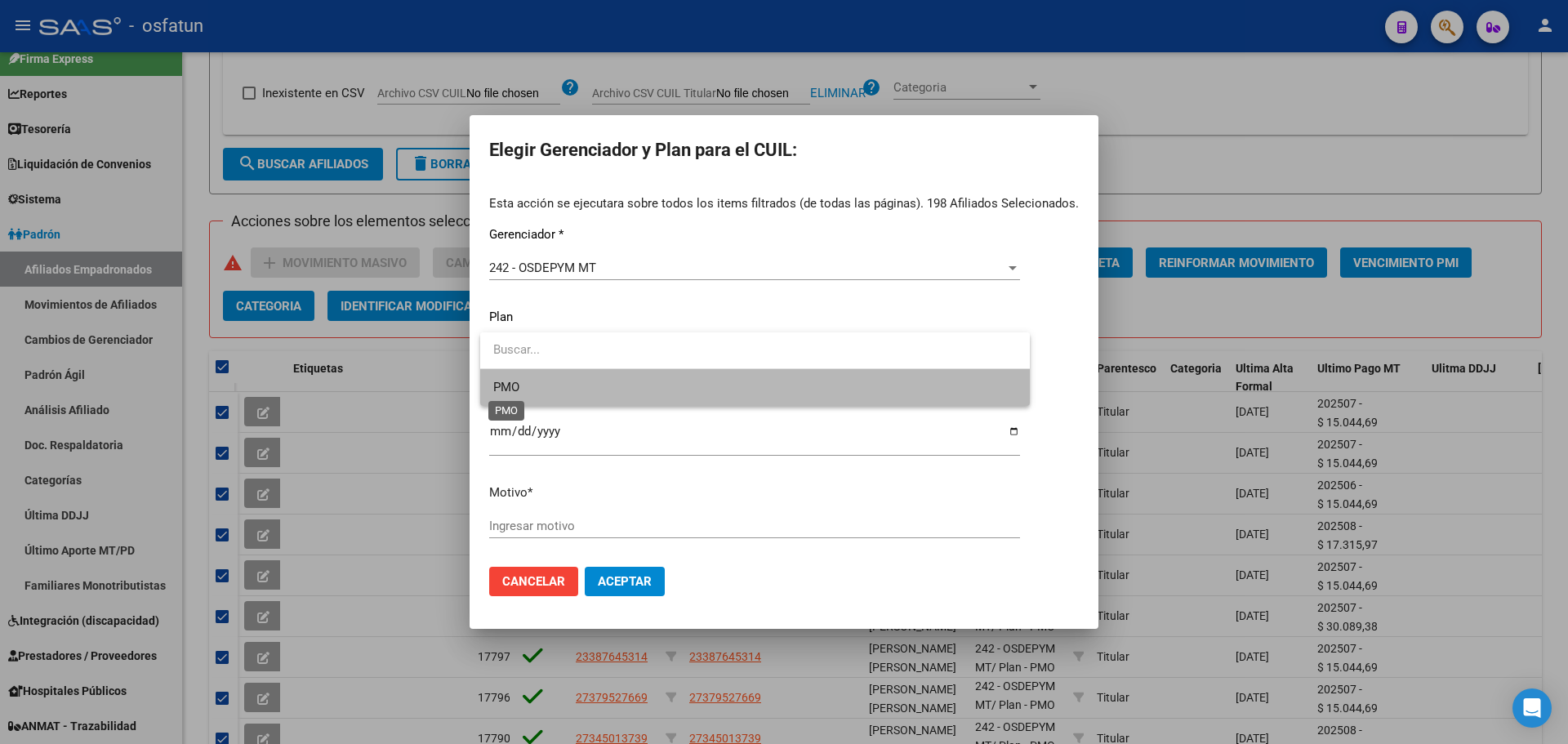
click at [510, 384] on span "PMO" at bounding box center [506, 387] width 26 height 15
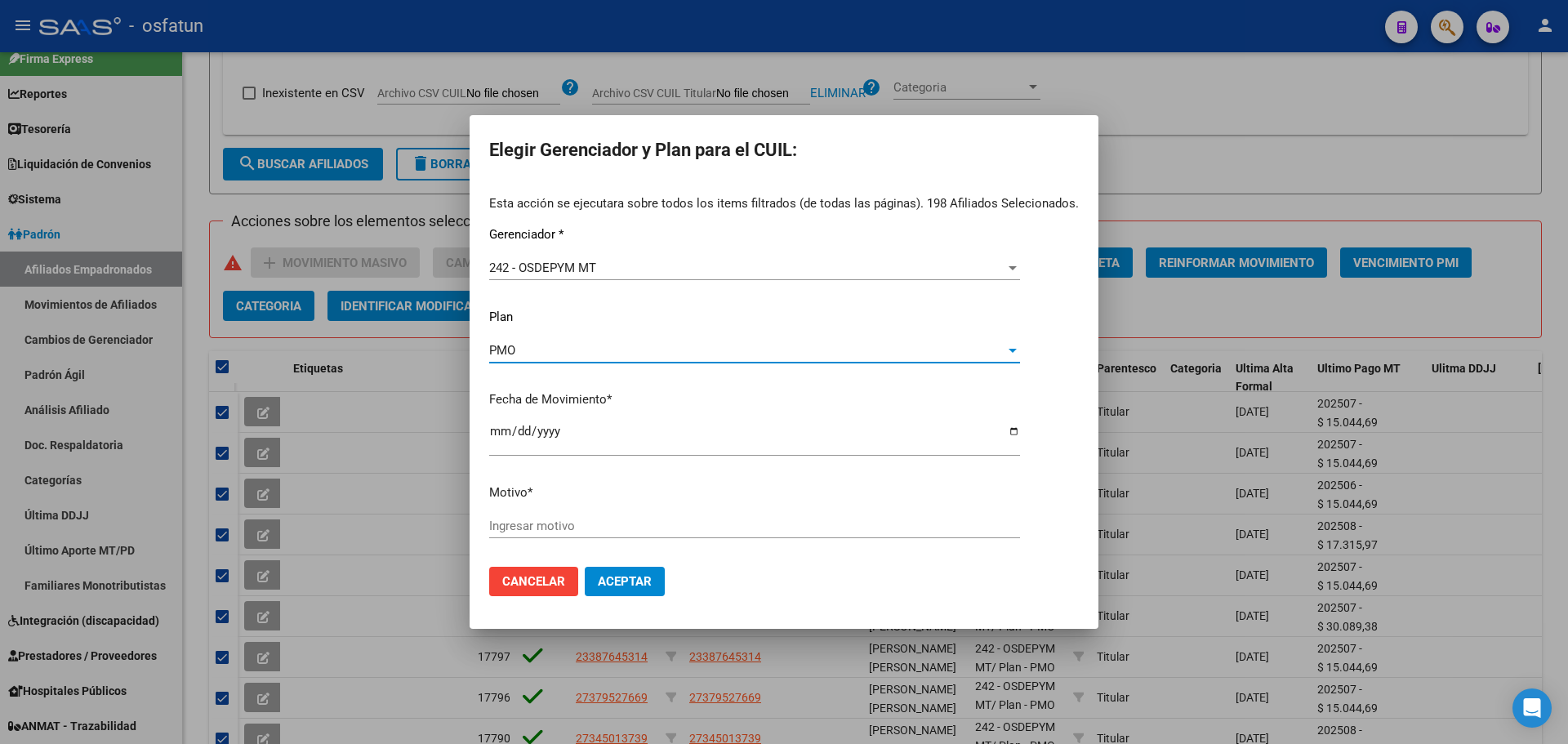
click at [591, 522] on input "Ingresar motivo" at bounding box center [755, 526] width 531 height 15
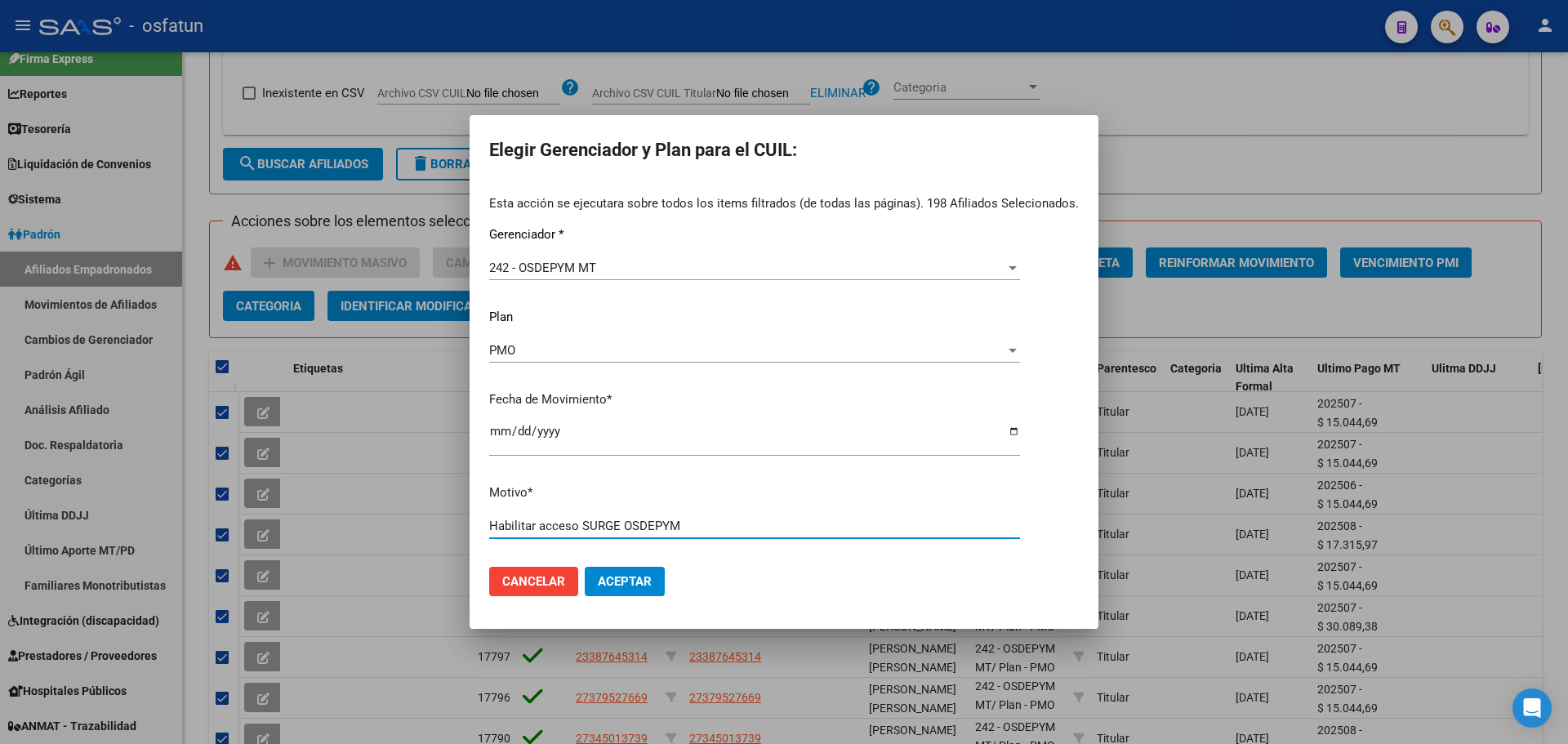
type input "Habilitar acceso SURGE OSDEPYM"
click at [635, 583] on span "Aceptar" at bounding box center [624, 581] width 54 height 15
checkbox input "false"
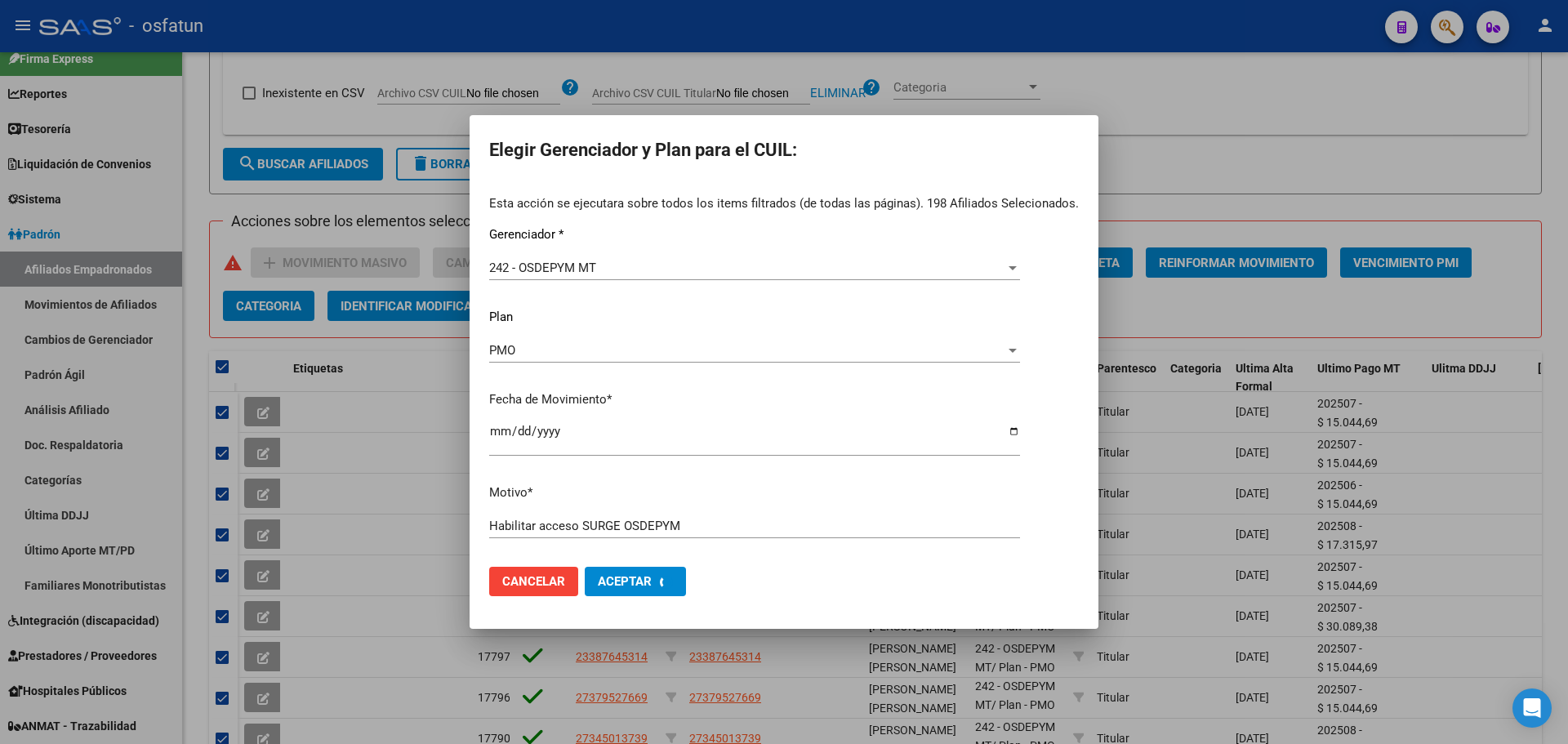
checkbox input "false"
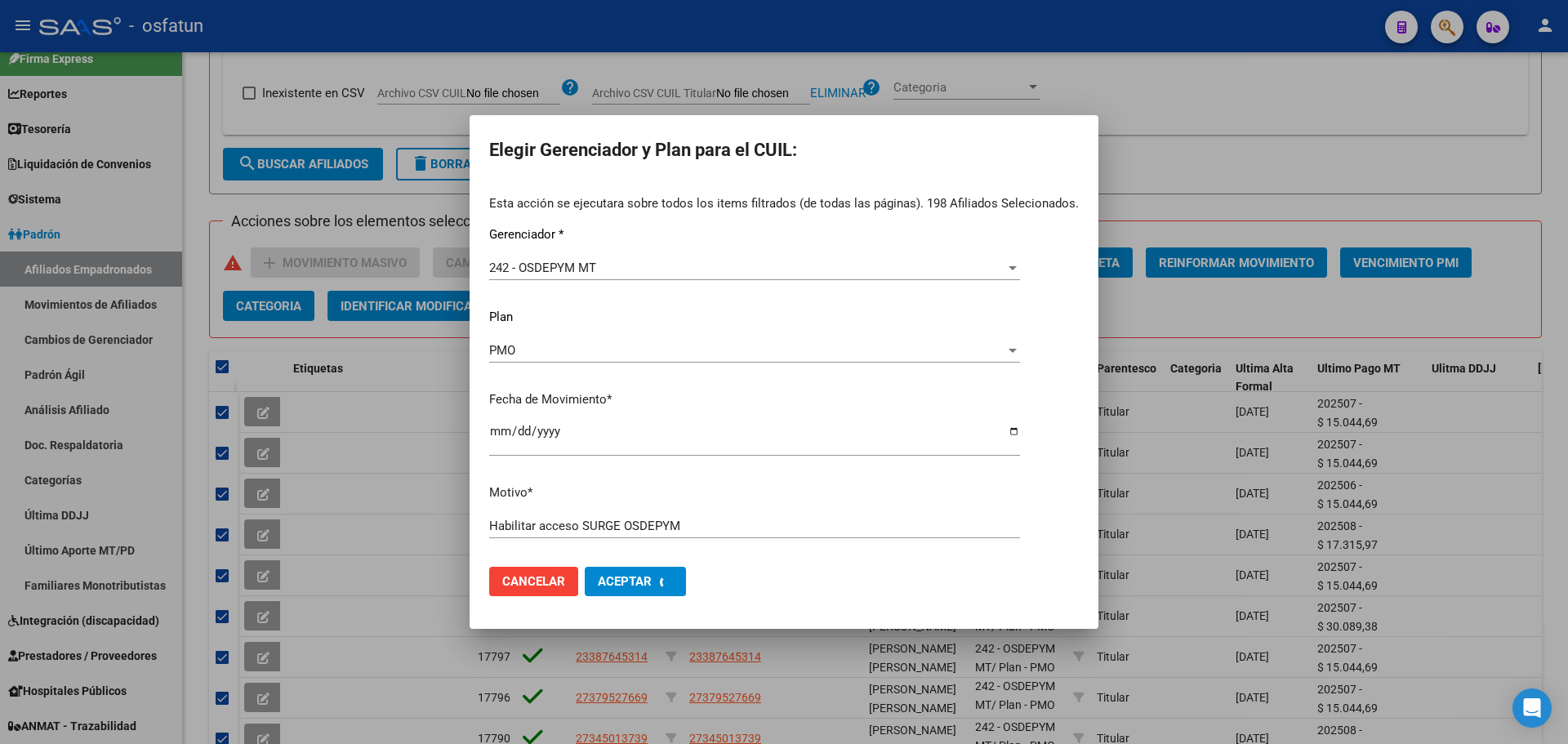
checkbox input "false"
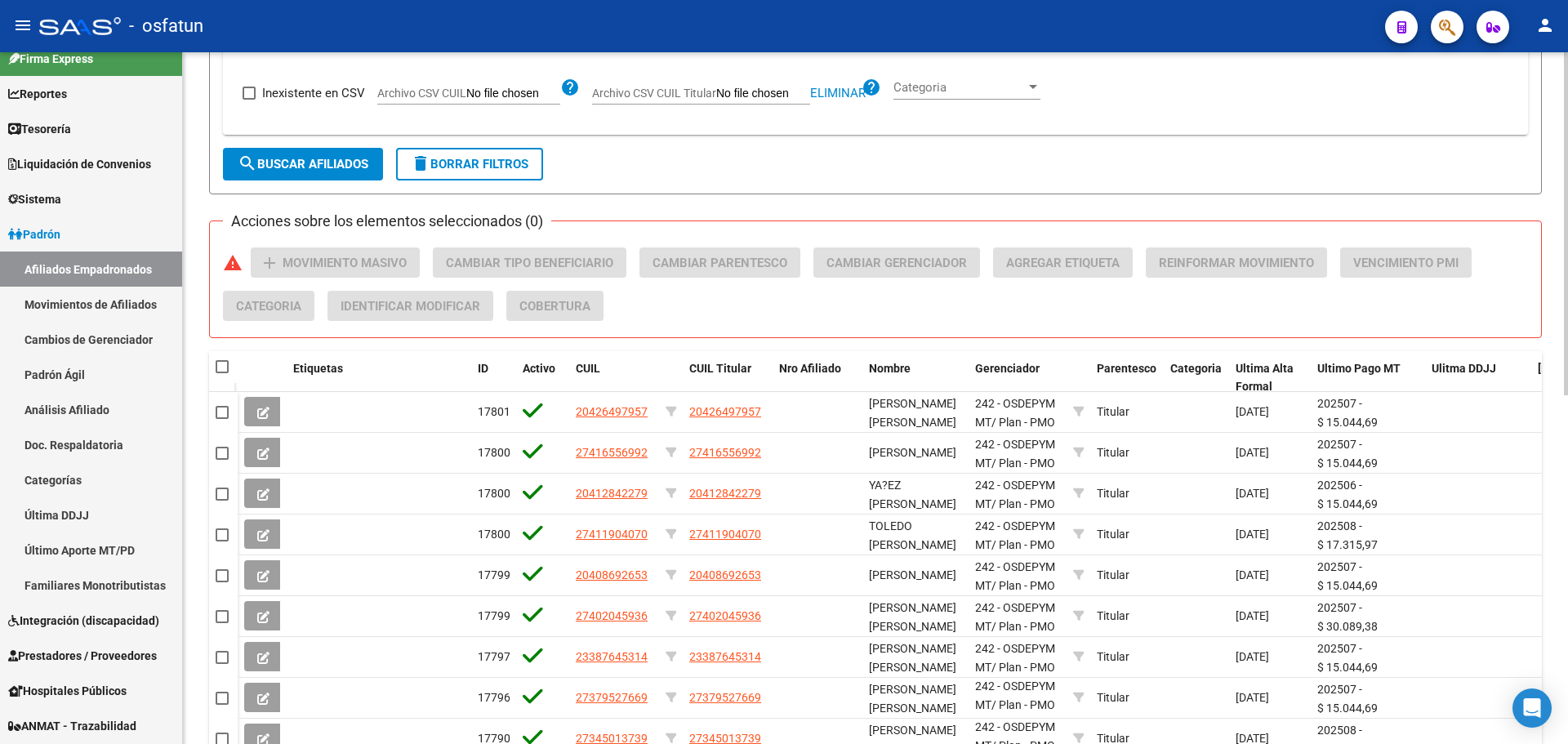
click at [1443, 26] on icon "button" at bounding box center [1447, 26] width 17 height 18
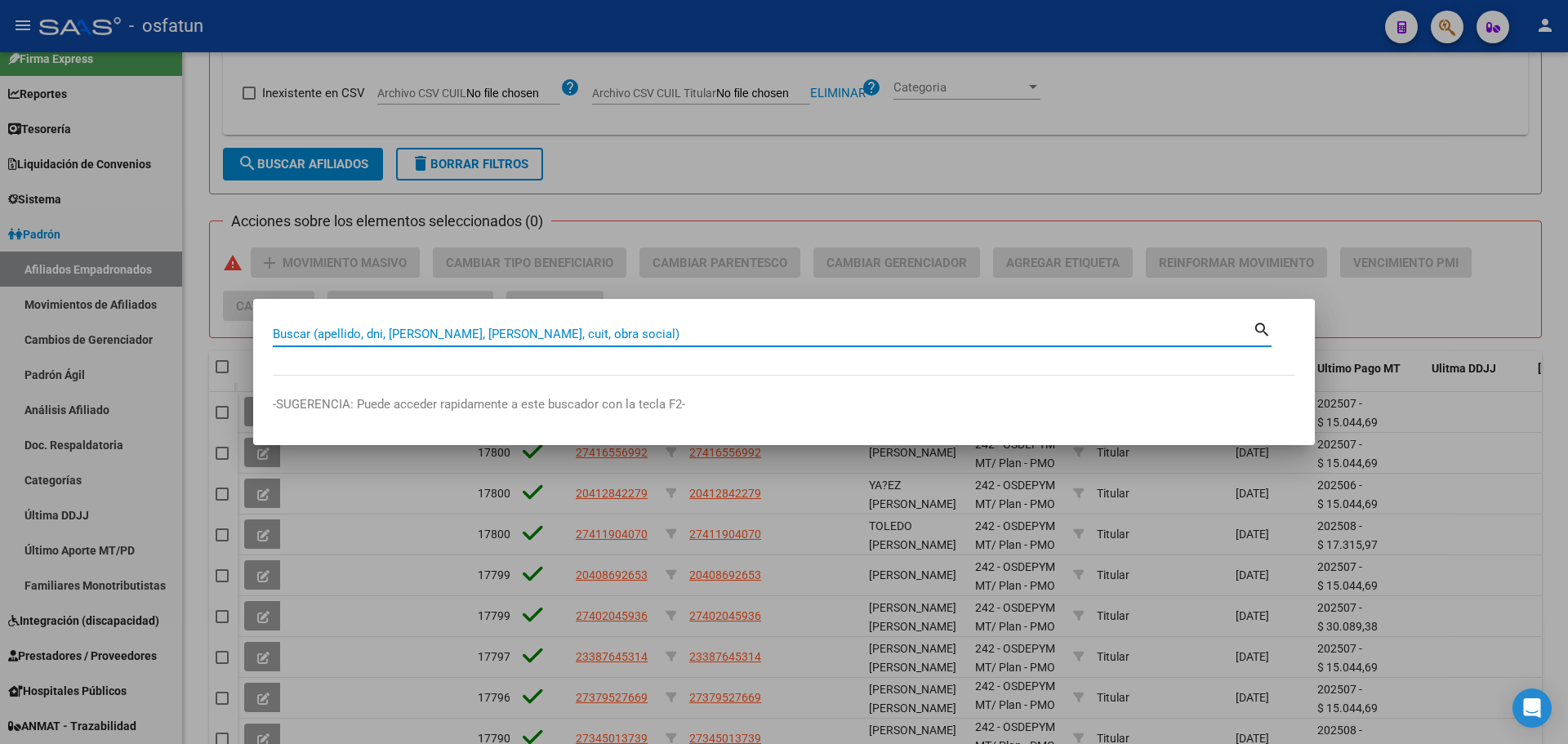
click at [574, 329] on input "Buscar (apellido, dni, [PERSON_NAME], [PERSON_NAME], cuit, obra social)" at bounding box center [762, 334] width 980 height 15
paste input "27267805380"
type input "27267805380"
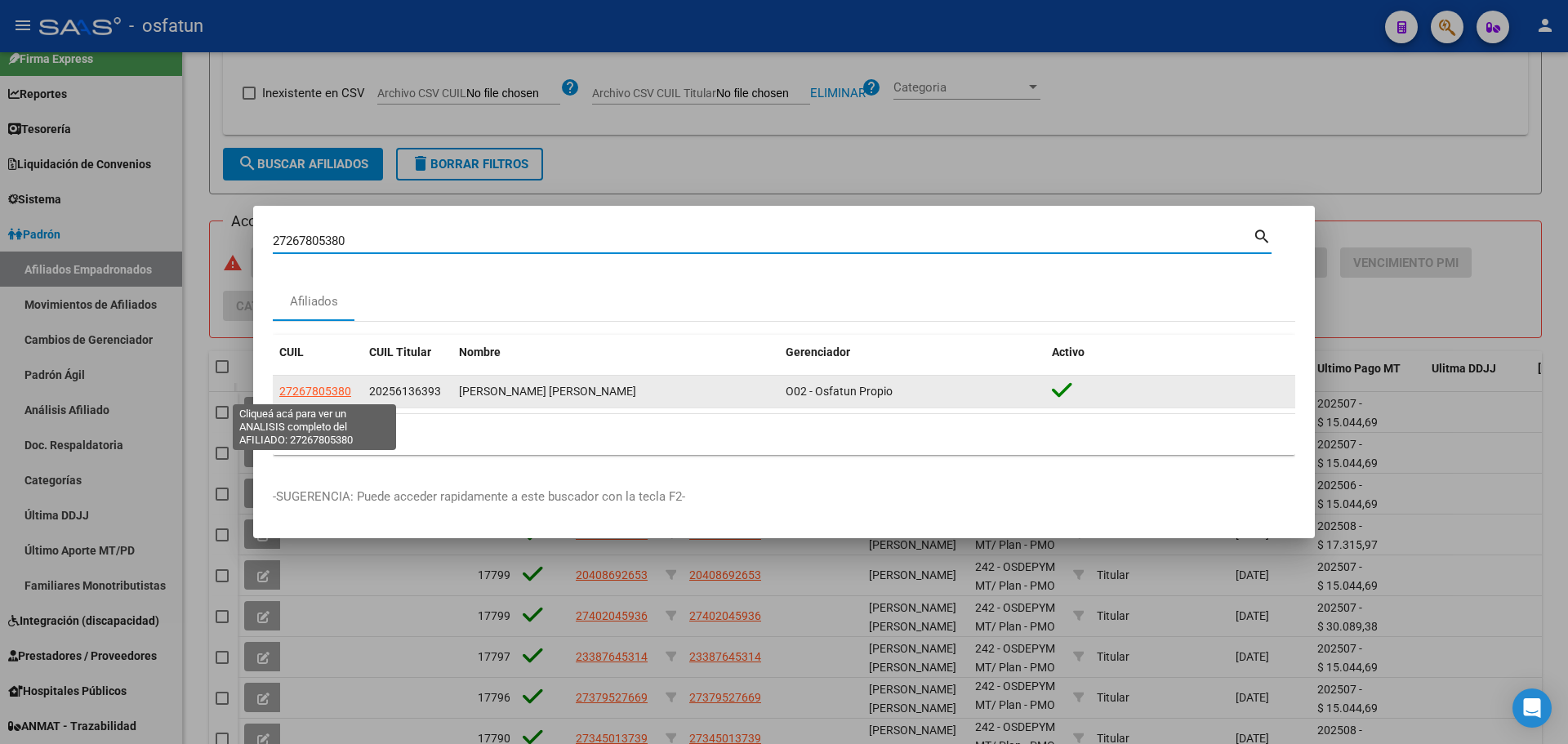
click at [304, 390] on span "27267805380" at bounding box center [316, 391] width 72 height 13
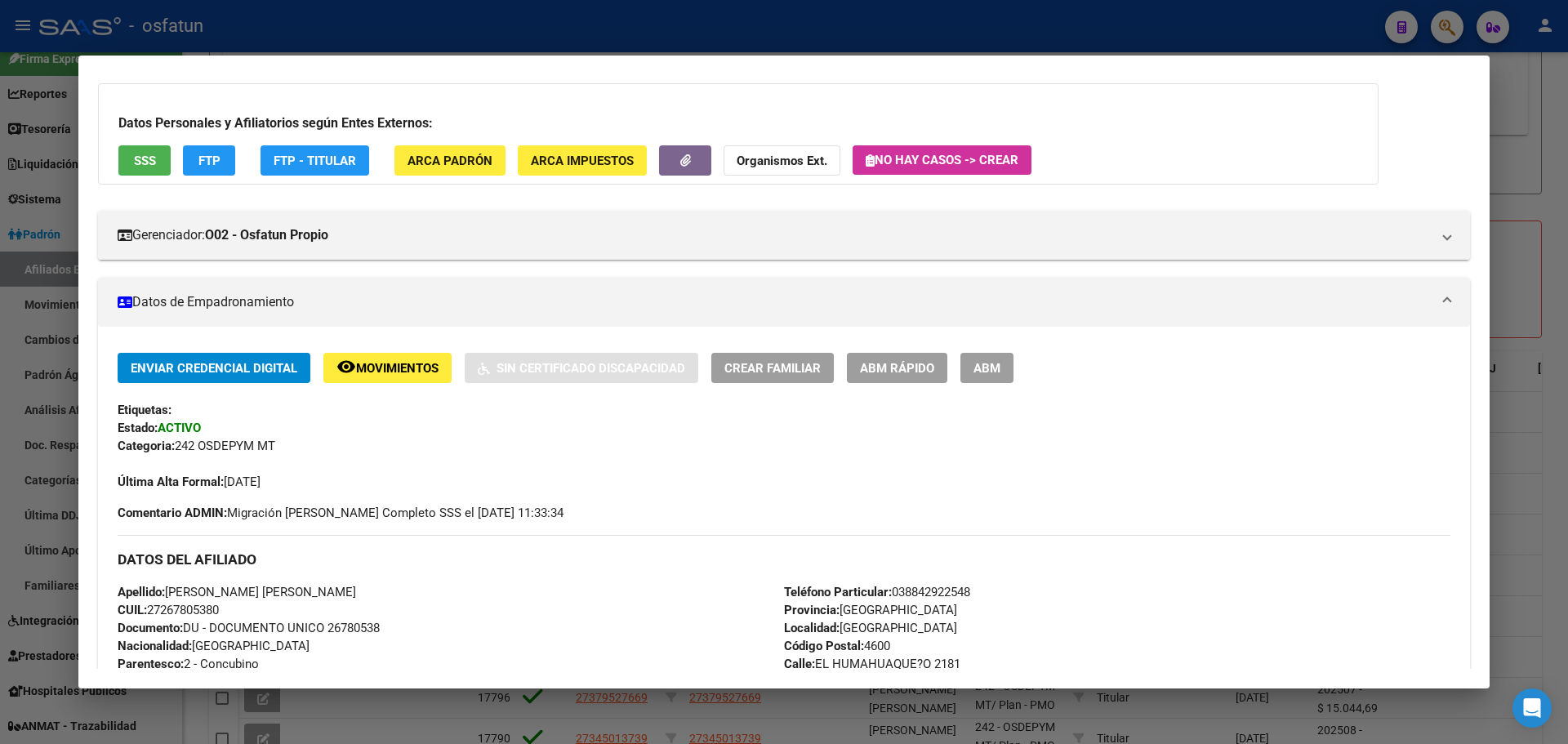
scroll to position [164, 0]
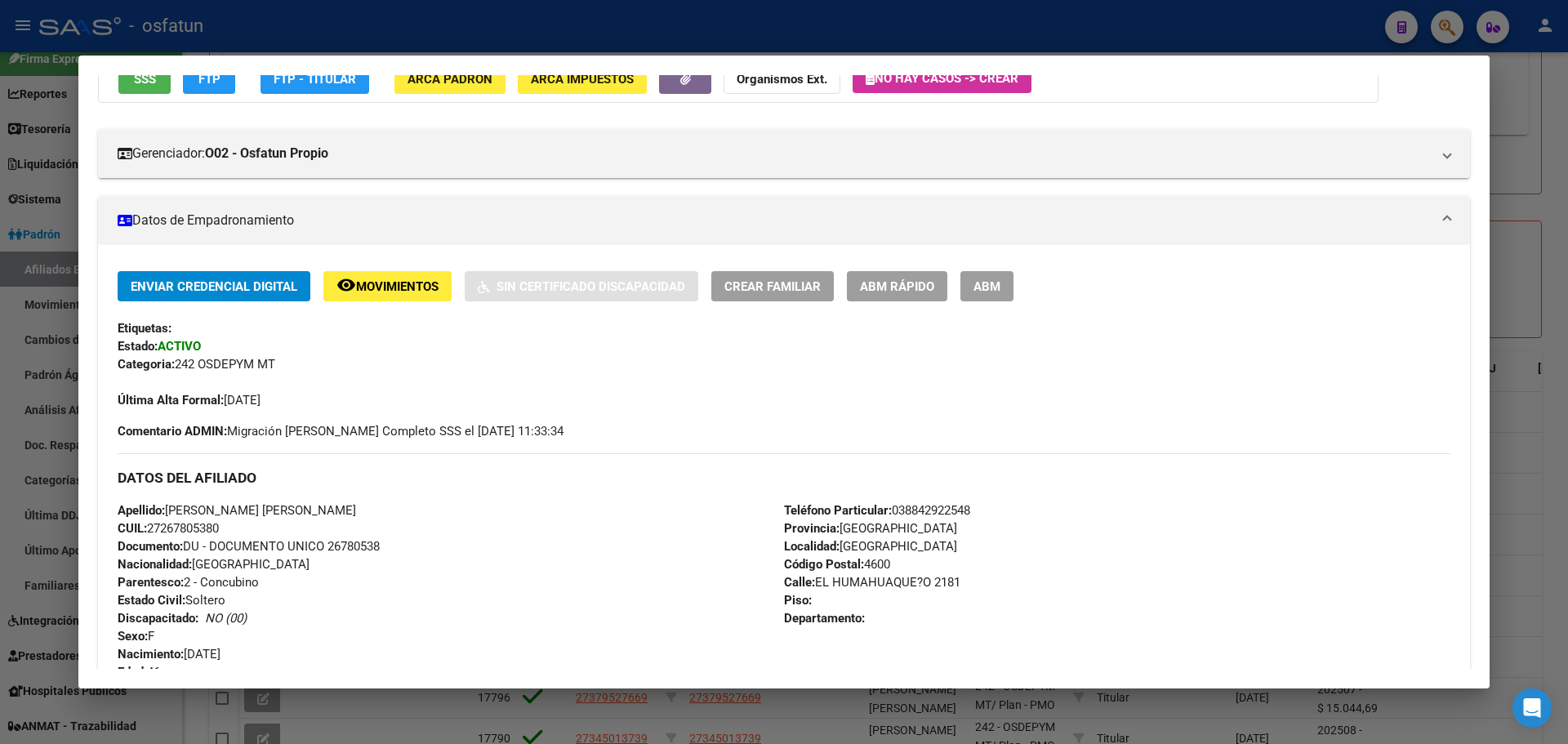
drag, startPoint x: 176, startPoint y: 364, endPoint x: 325, endPoint y: 365, distance: 149.0
click at [325, 365] on div "Categoria: 242 OSDEPYM MT" at bounding box center [784, 364] width 1332 height 18
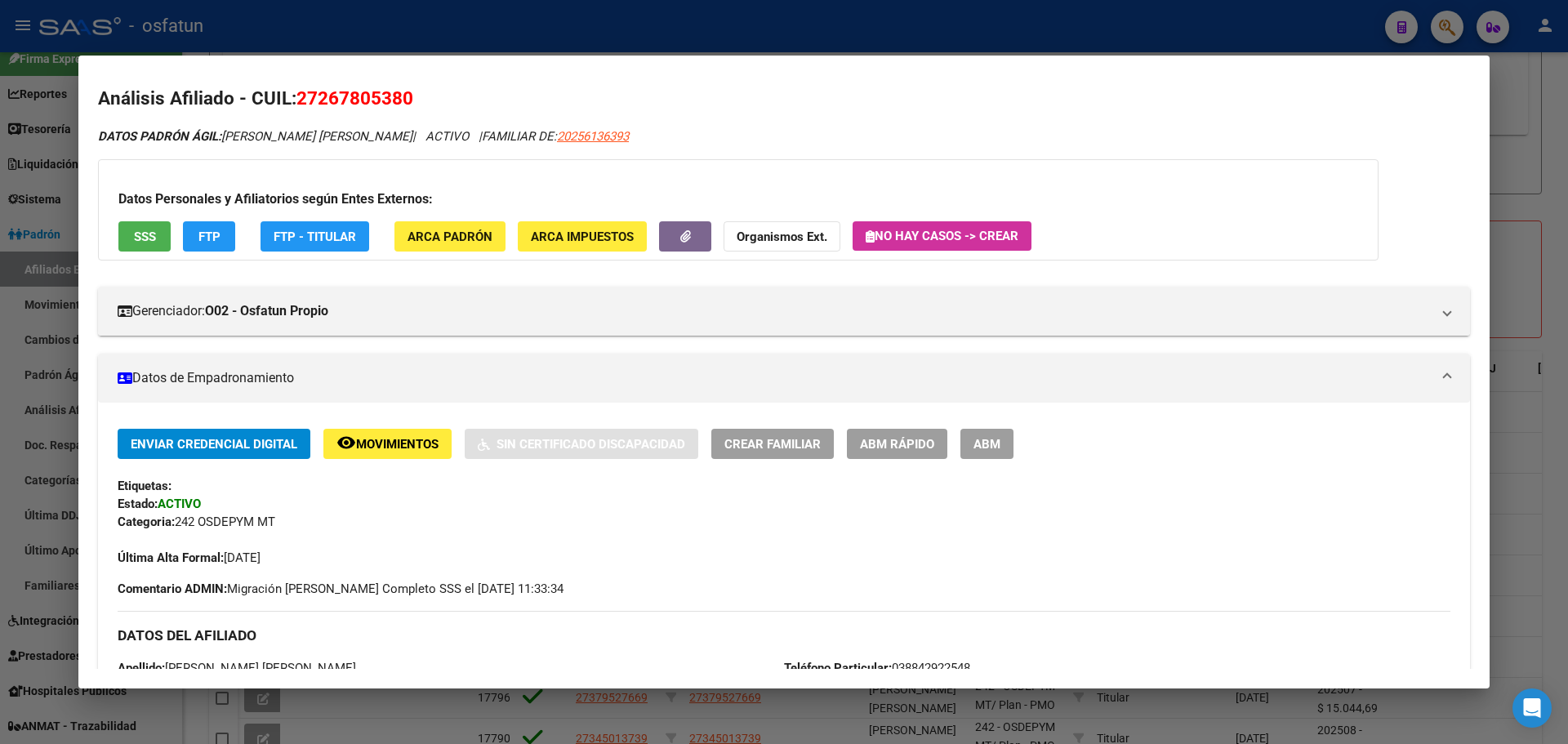
scroll to position [0, 0]
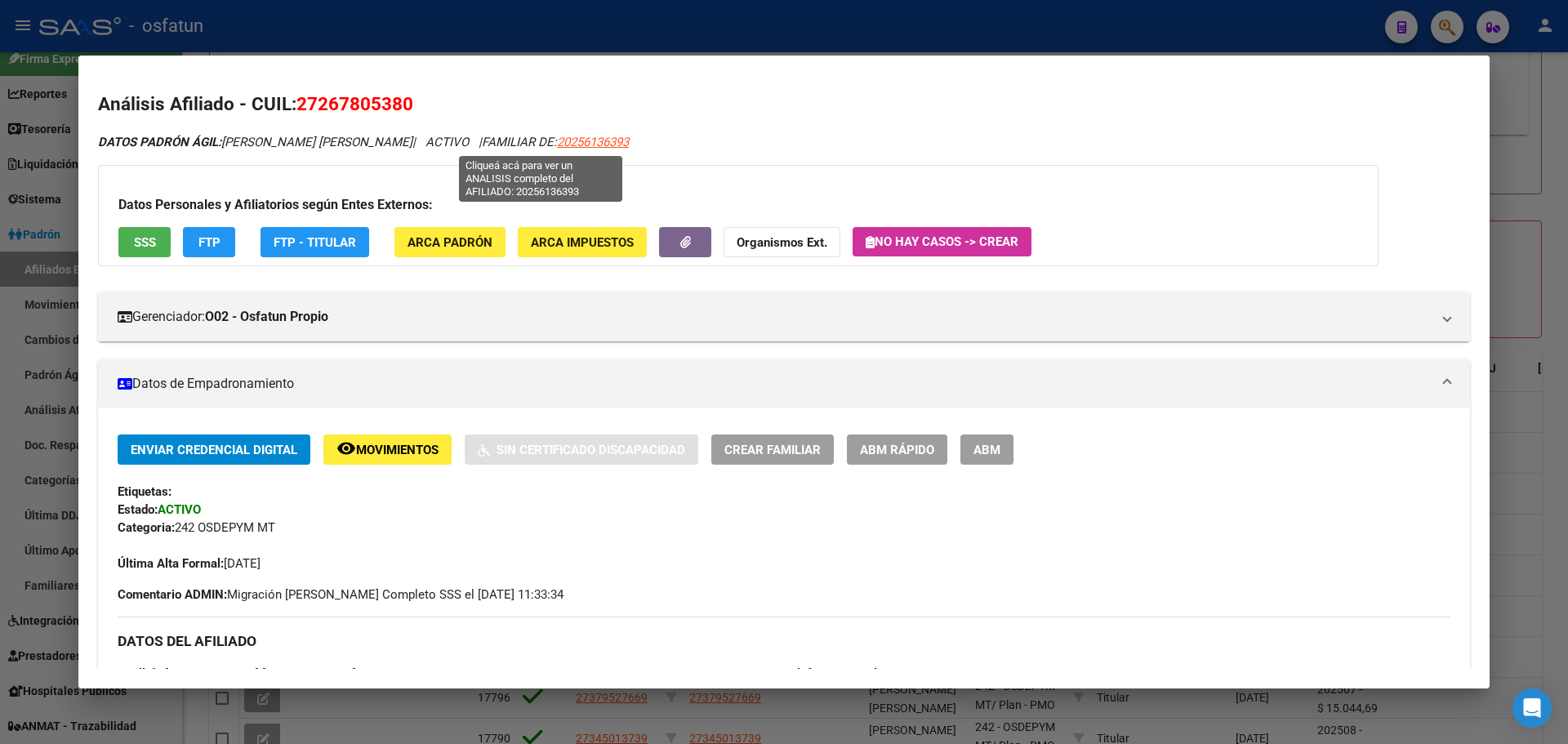
click at [557, 143] on span "20256136393" at bounding box center [593, 142] width 72 height 15
type textarea "20256136393"
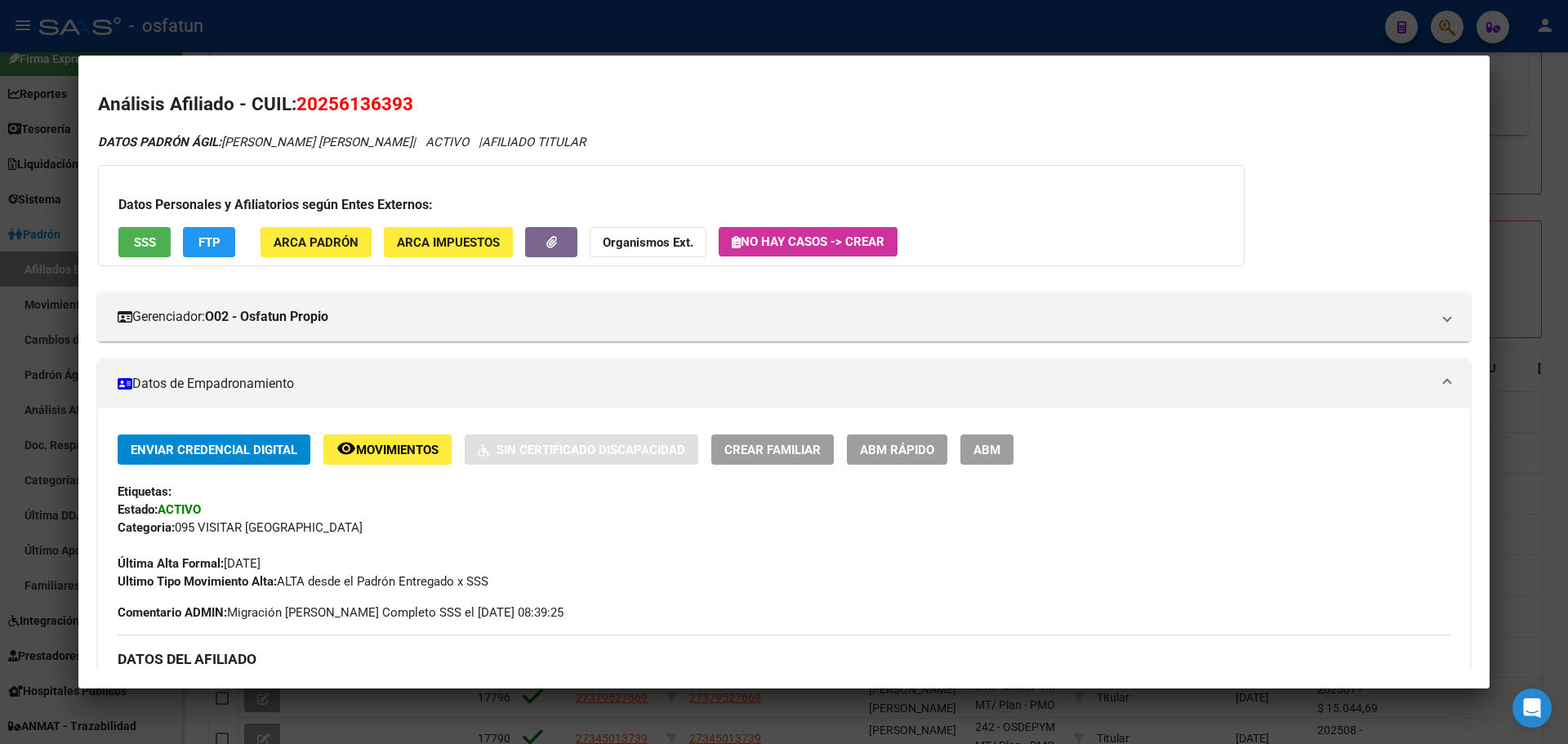
click at [355, 101] on span "20256136393" at bounding box center [354, 104] width 117 height 21
copy span "20256136393"
click at [1536, 148] on div at bounding box center [784, 372] width 1568 height 744
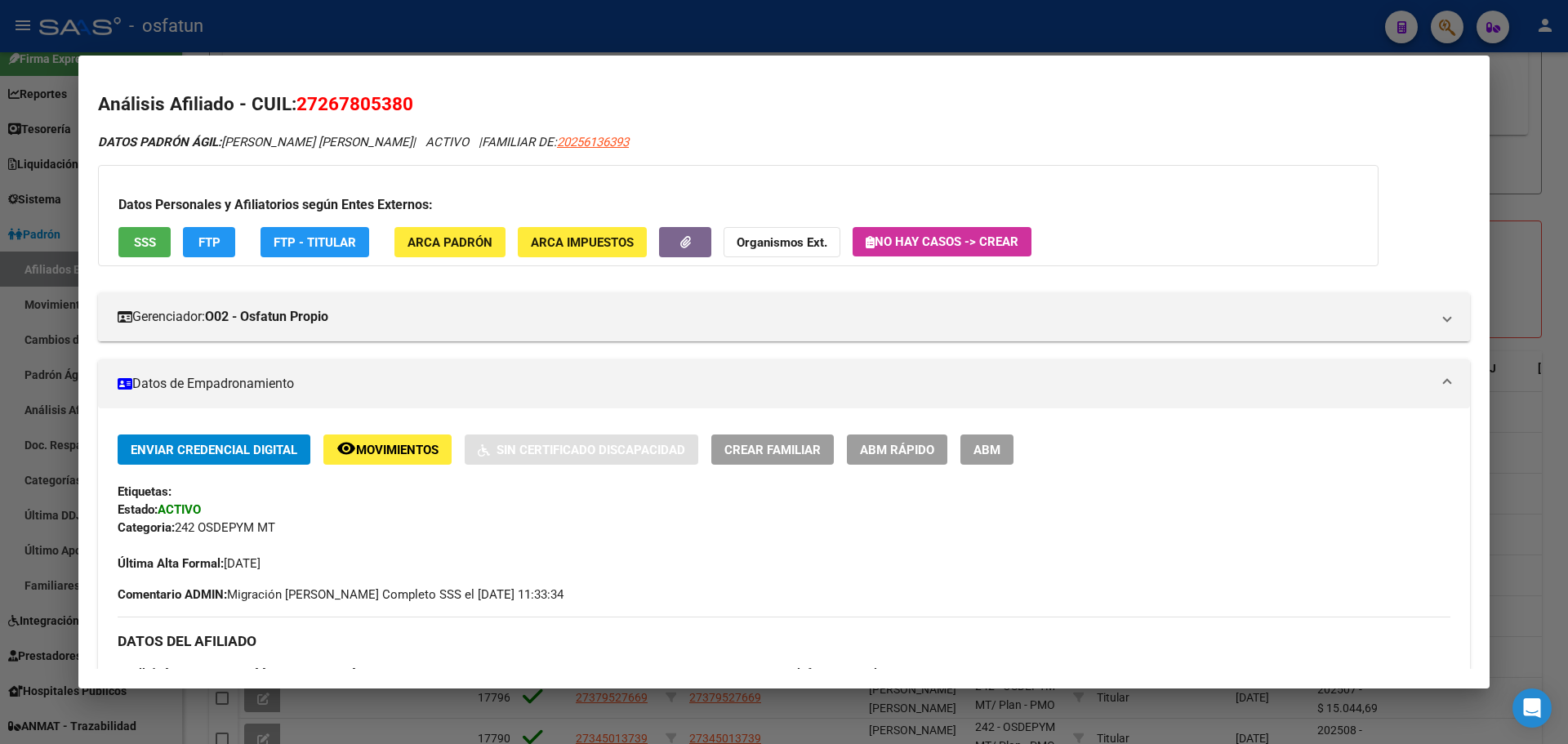
click at [1559, 164] on div at bounding box center [784, 372] width 1568 height 744
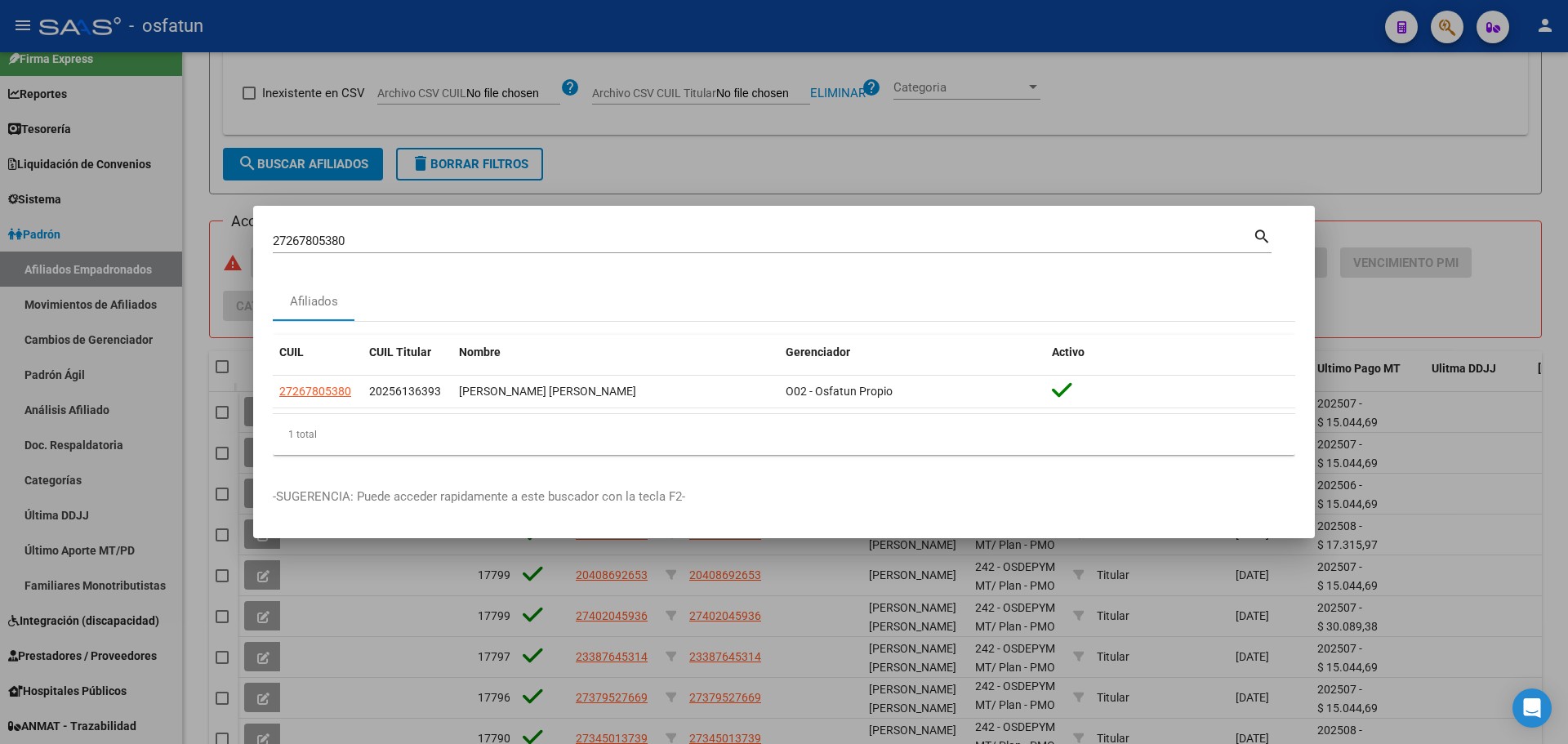
click at [329, 241] on input "27267805380" at bounding box center [762, 241] width 980 height 15
paste input "0256136393"
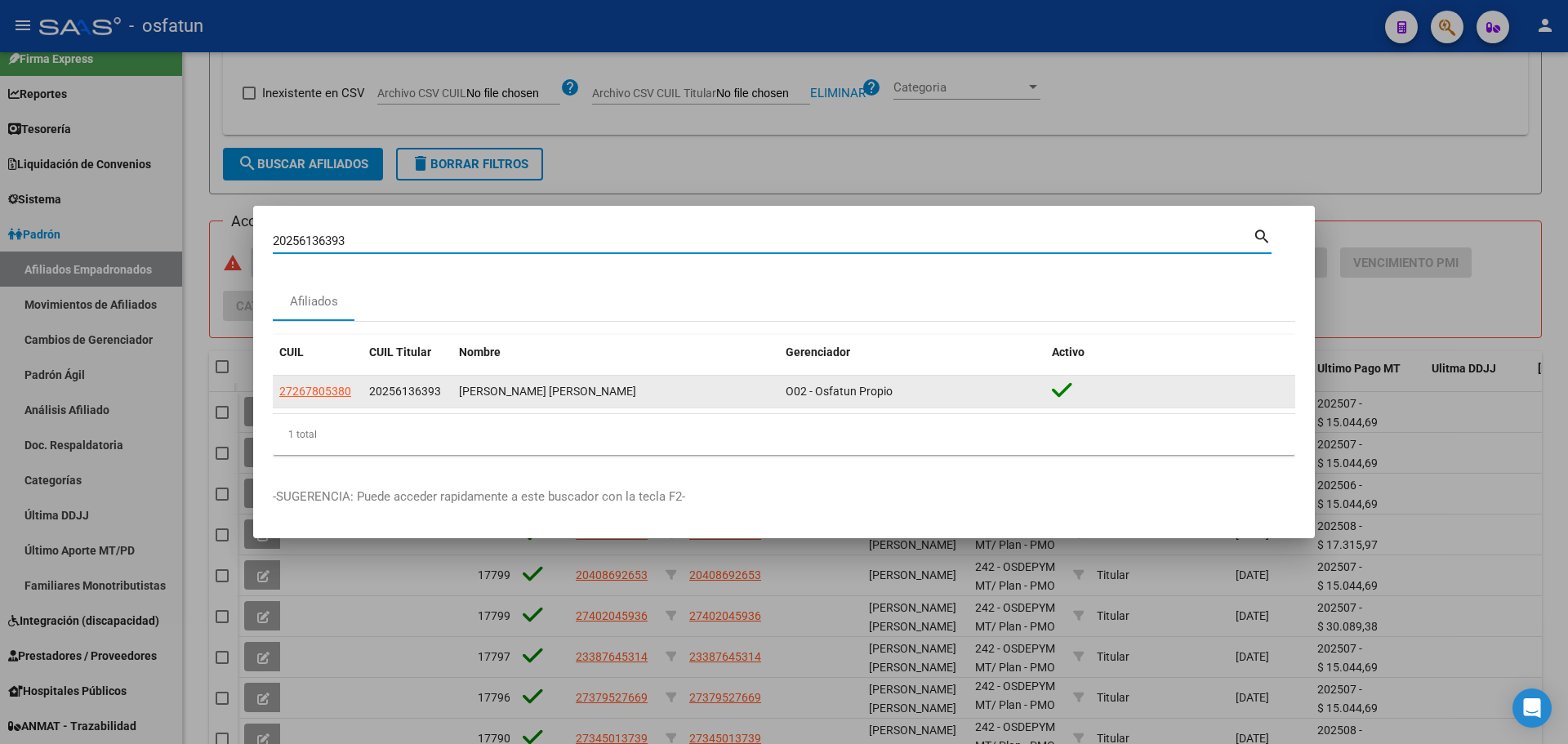
type input "20256136393"
click at [413, 386] on span "20256136393" at bounding box center [405, 391] width 72 height 13
drag, startPoint x: 384, startPoint y: 391, endPoint x: 432, endPoint y: 392, distance: 48.0
click at [432, 392] on span "20256136393" at bounding box center [405, 391] width 72 height 13
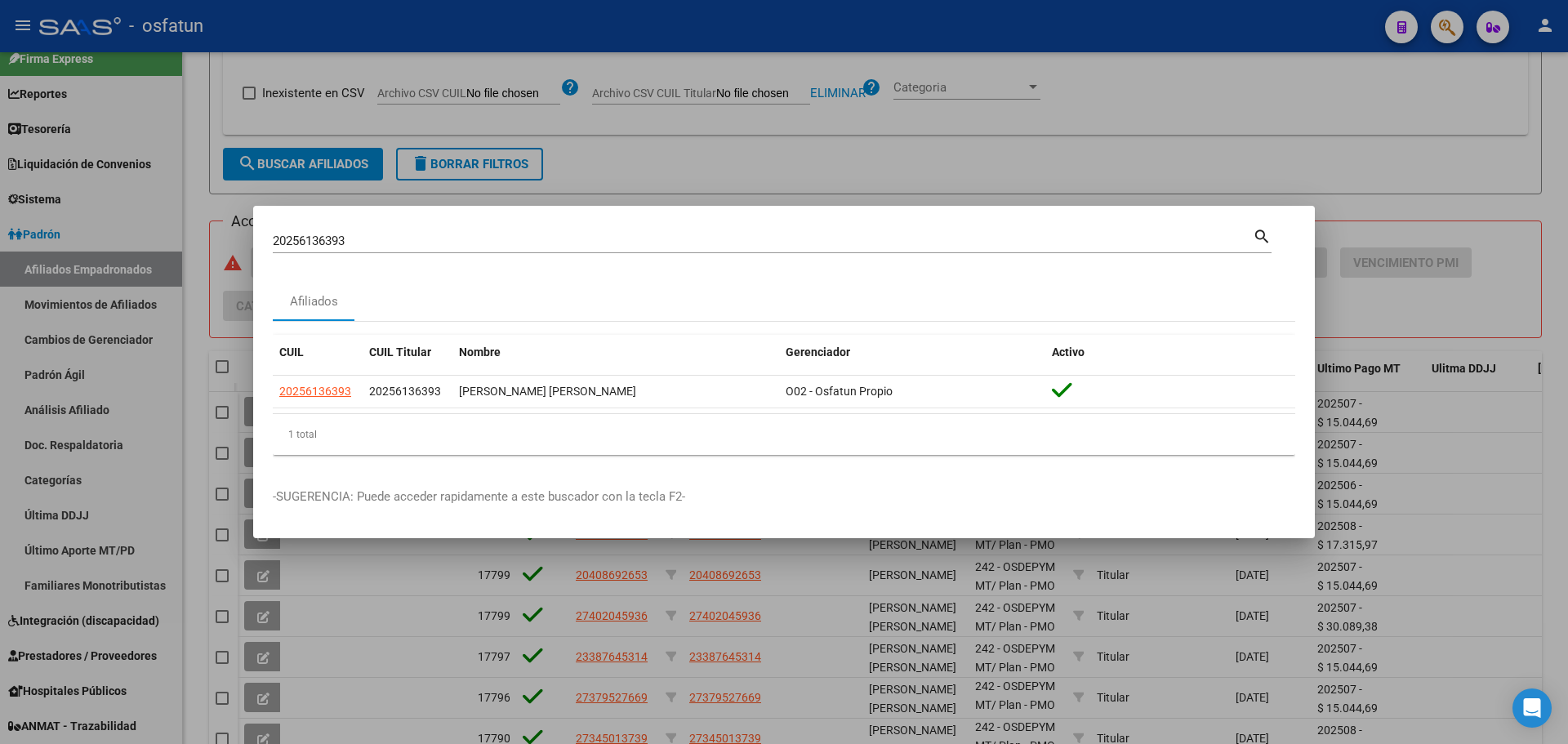
copy span "25613639"
drag, startPoint x: 553, startPoint y: 280, endPoint x: 629, endPoint y: 309, distance: 81.3
click at [554, 281] on mat-dialog-content "20256136393 Buscar (apellido, dni, cuil, nro traspaso, cuit, obra social) searc…" at bounding box center [784, 346] width 1062 height 243
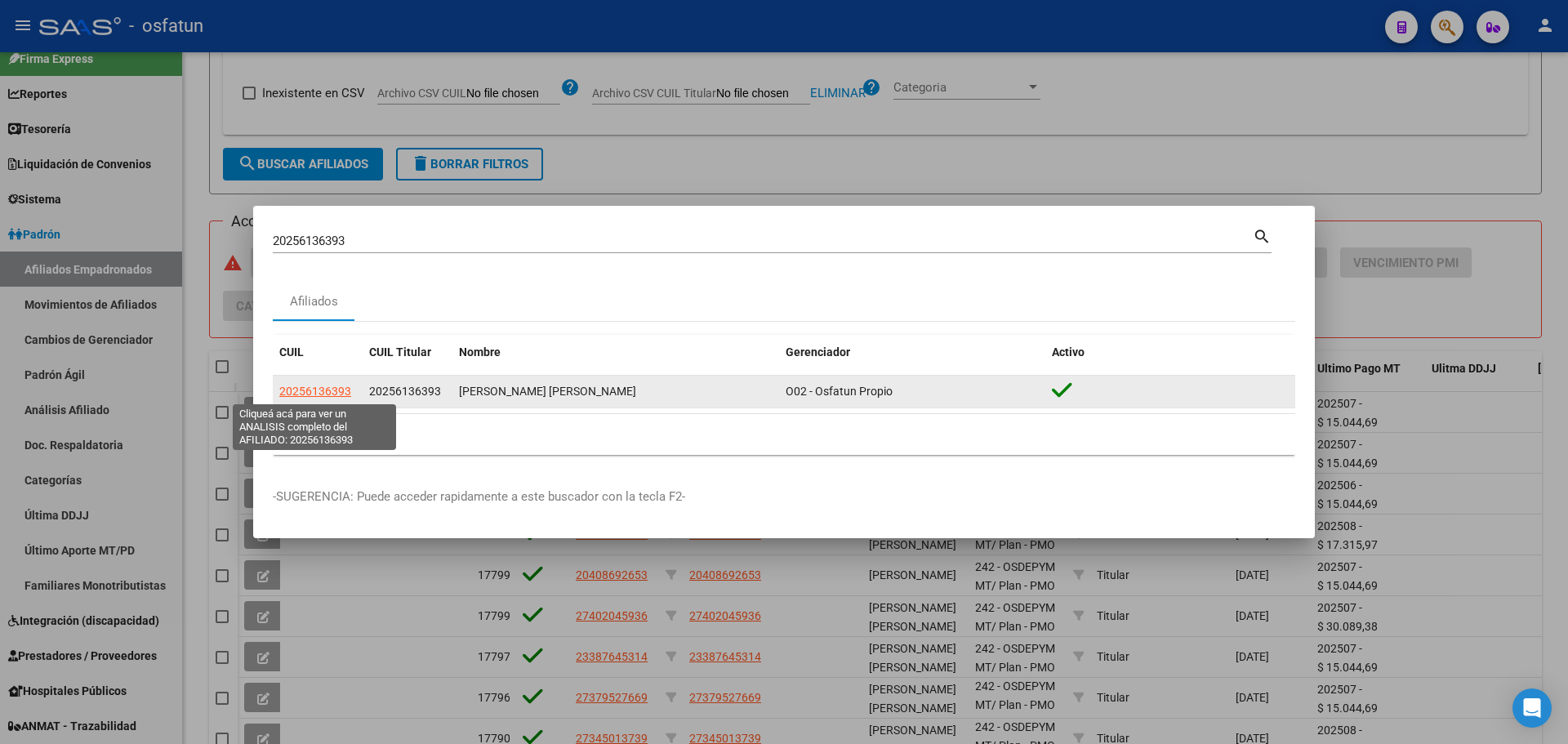
click at [336, 391] on span "20256136393" at bounding box center [316, 391] width 72 height 13
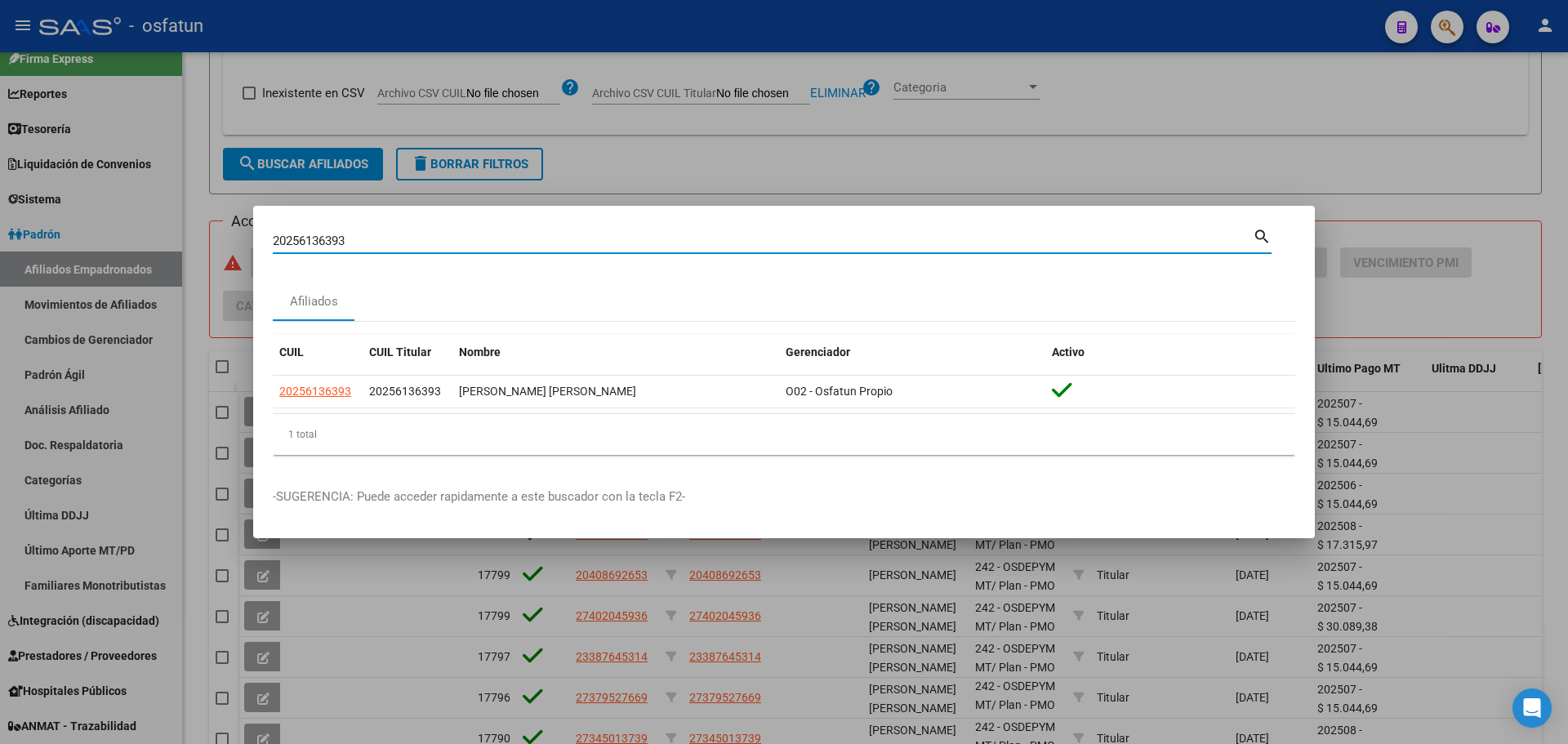
drag, startPoint x: 776, startPoint y: 239, endPoint x: 746, endPoint y: 228, distance: 32.0
click at [769, 223] on mat-dialog-container "20256136393 Buscar (apellido, dni, cuil, nro traspaso, cuit, obra social) searc…" at bounding box center [784, 372] width 1062 height 332
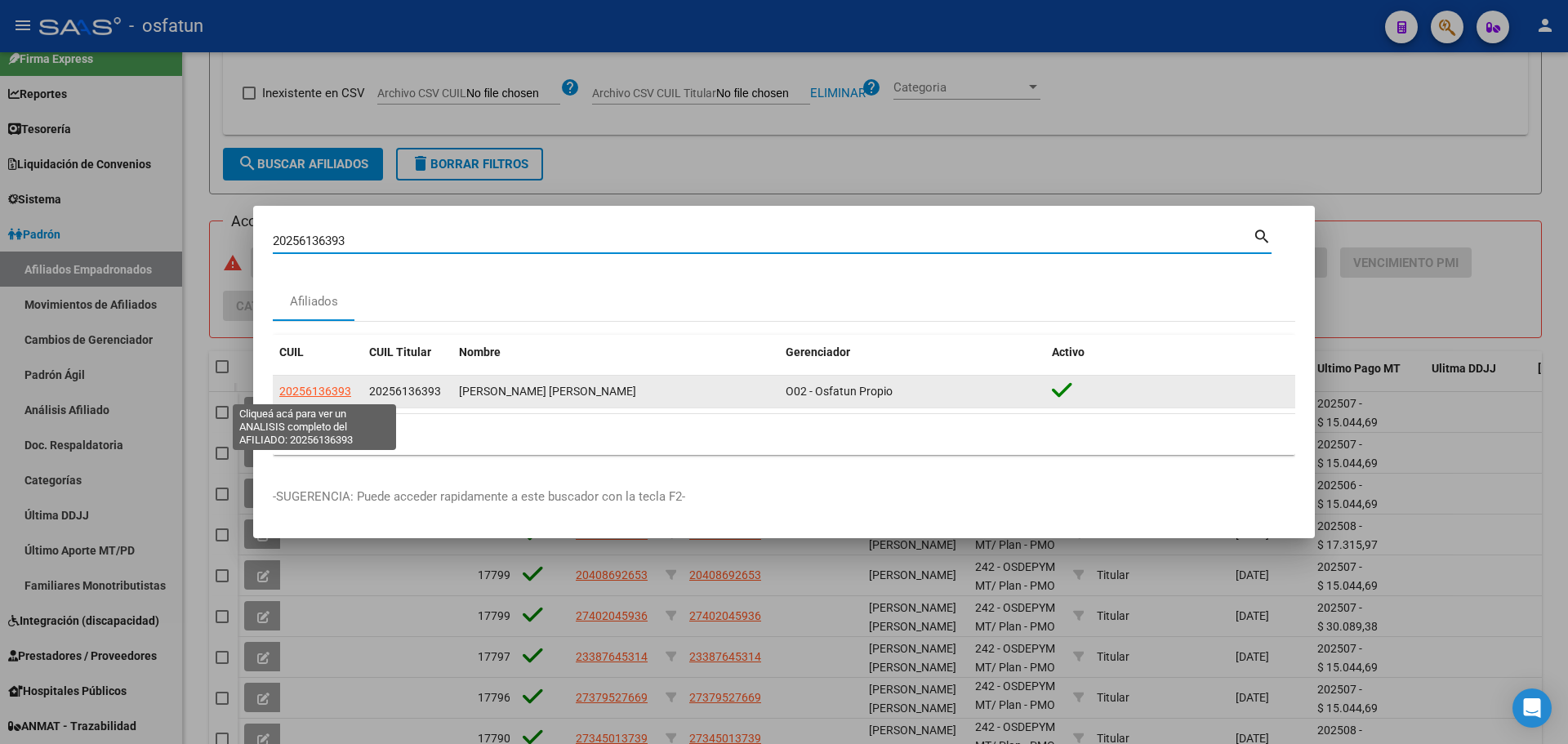
click at [331, 385] on span "20256136393" at bounding box center [316, 391] width 72 height 13
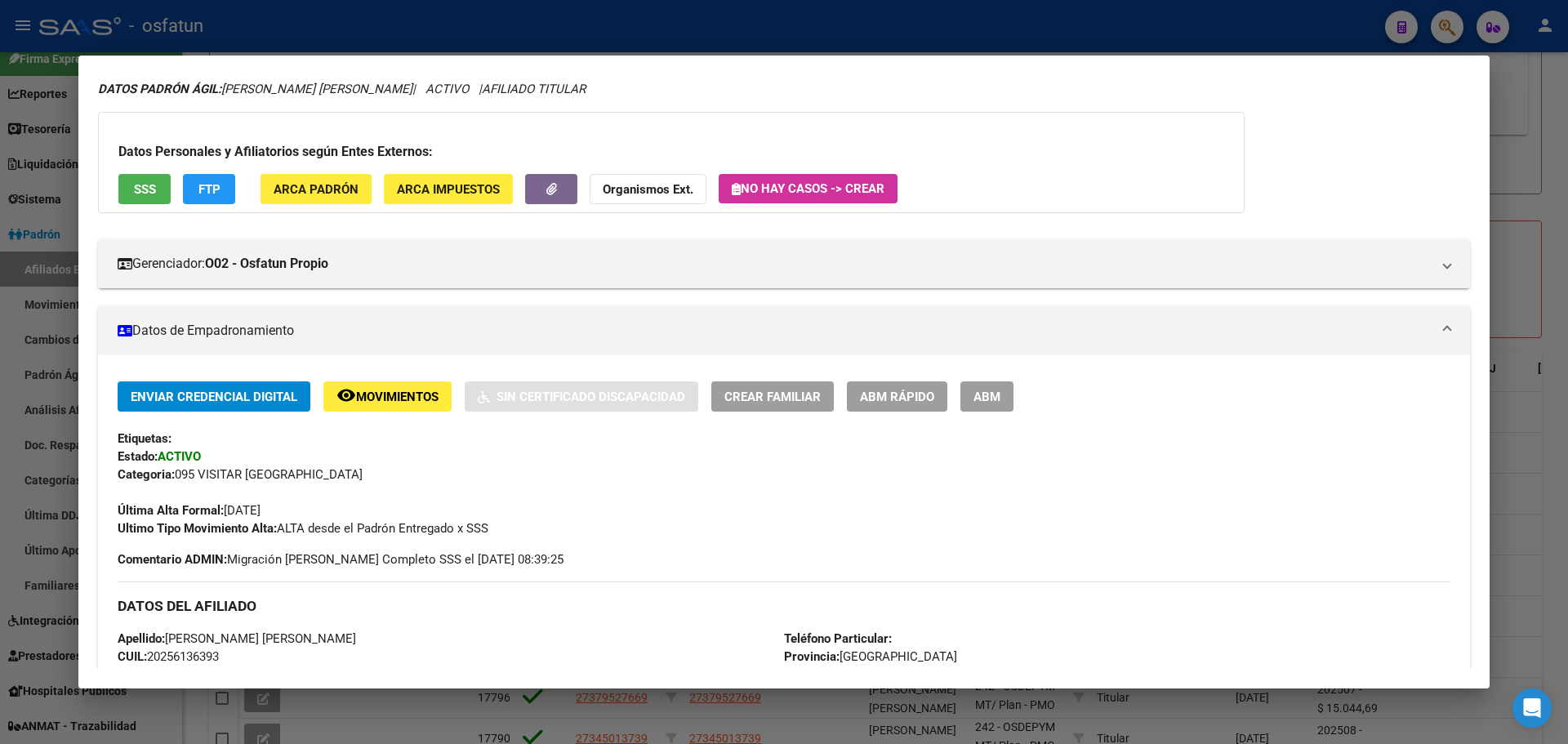
scroll to position [82, 0]
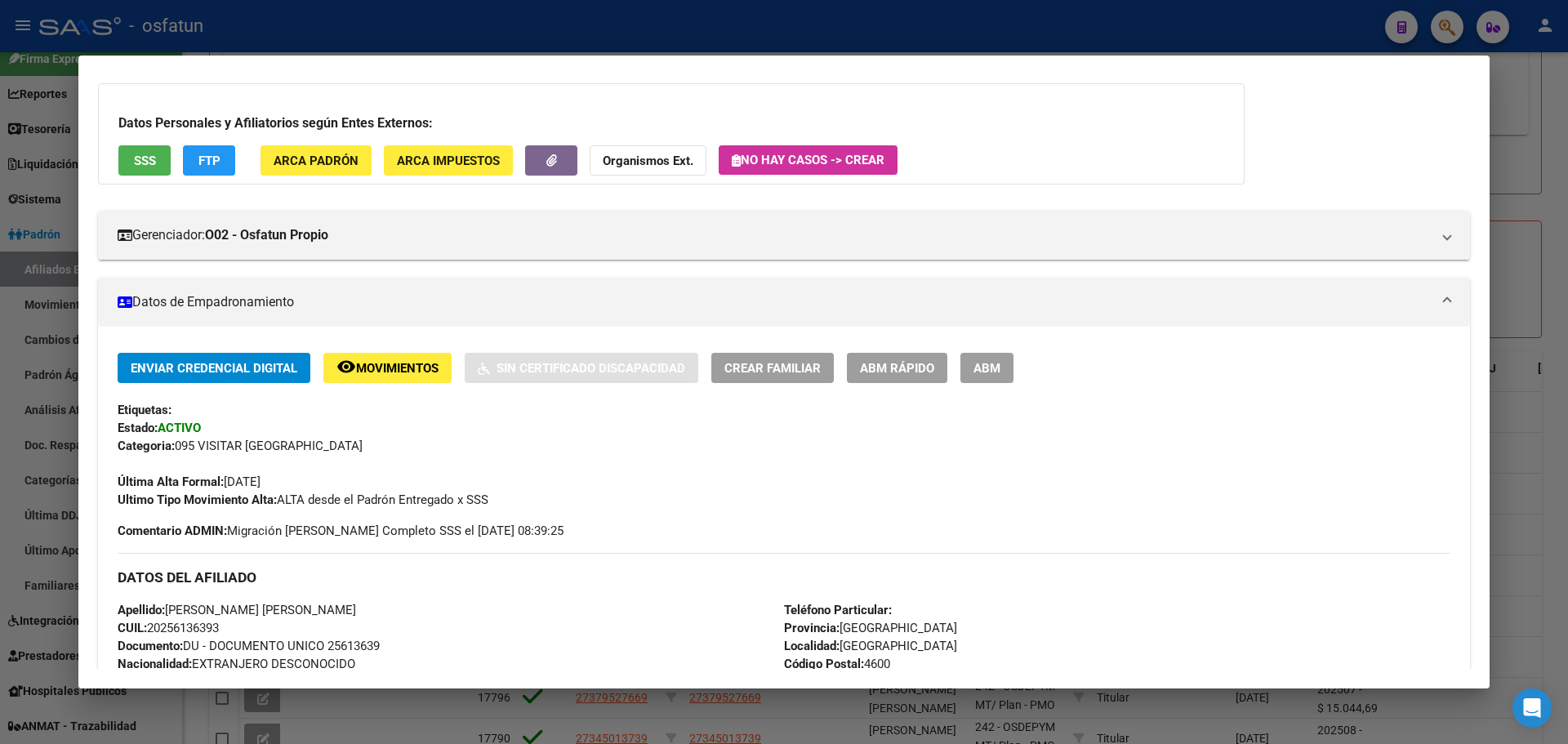
click at [1251, 466] on div "Última Alta Formal: 01/12/2017" at bounding box center [784, 473] width 1332 height 36
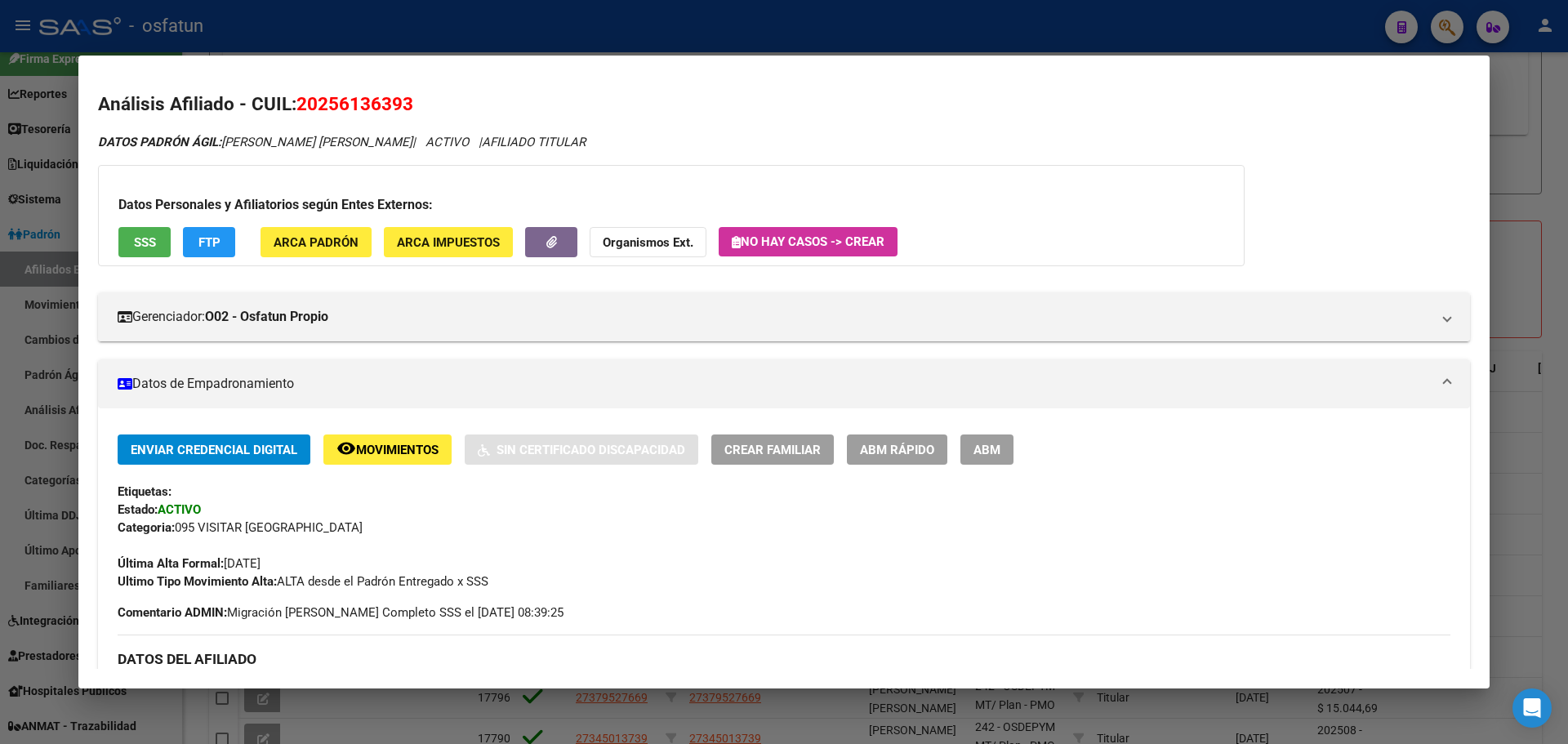
click at [1000, 453] on span "ABM" at bounding box center [987, 450] width 27 height 15
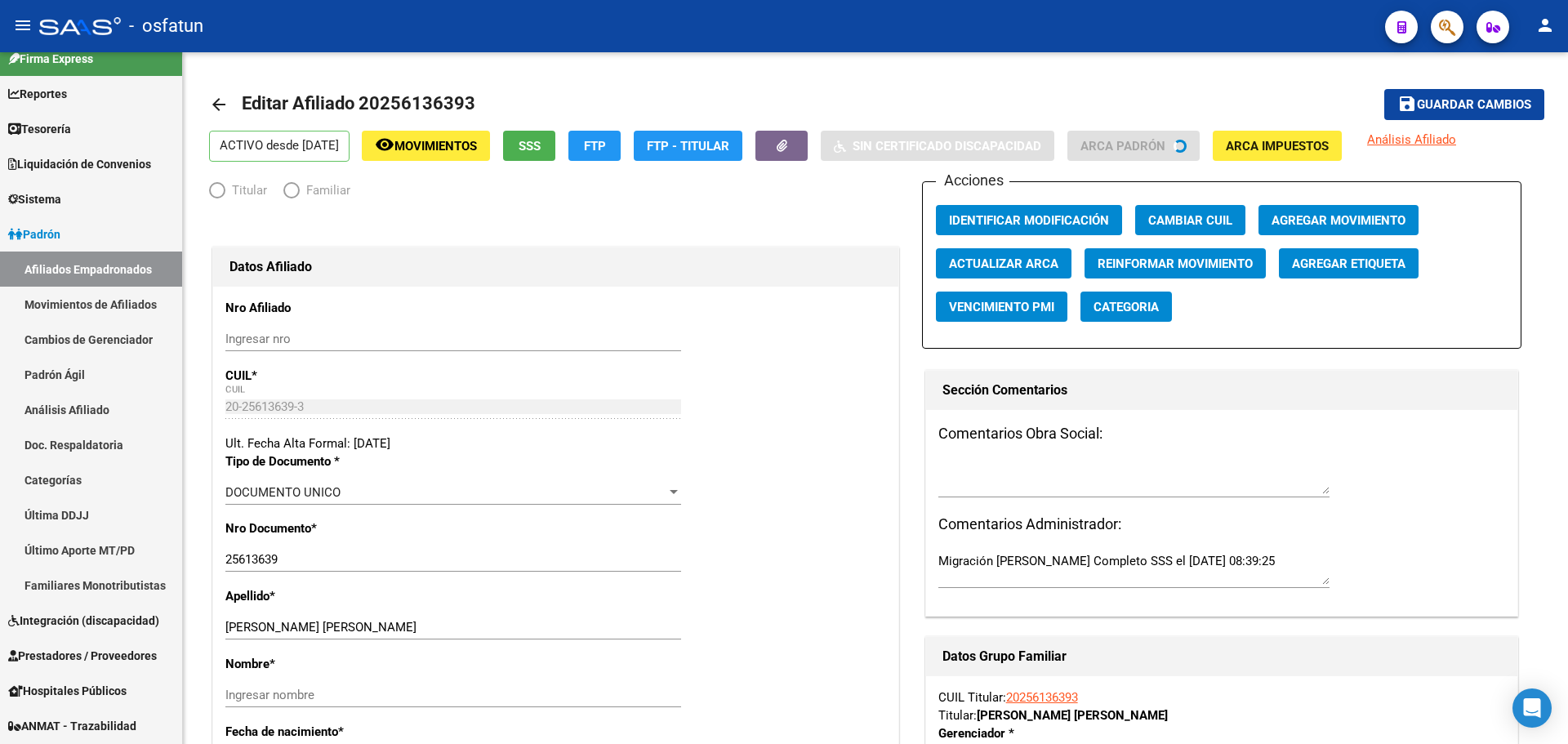
radio input "true"
type input "30-71845620-3"
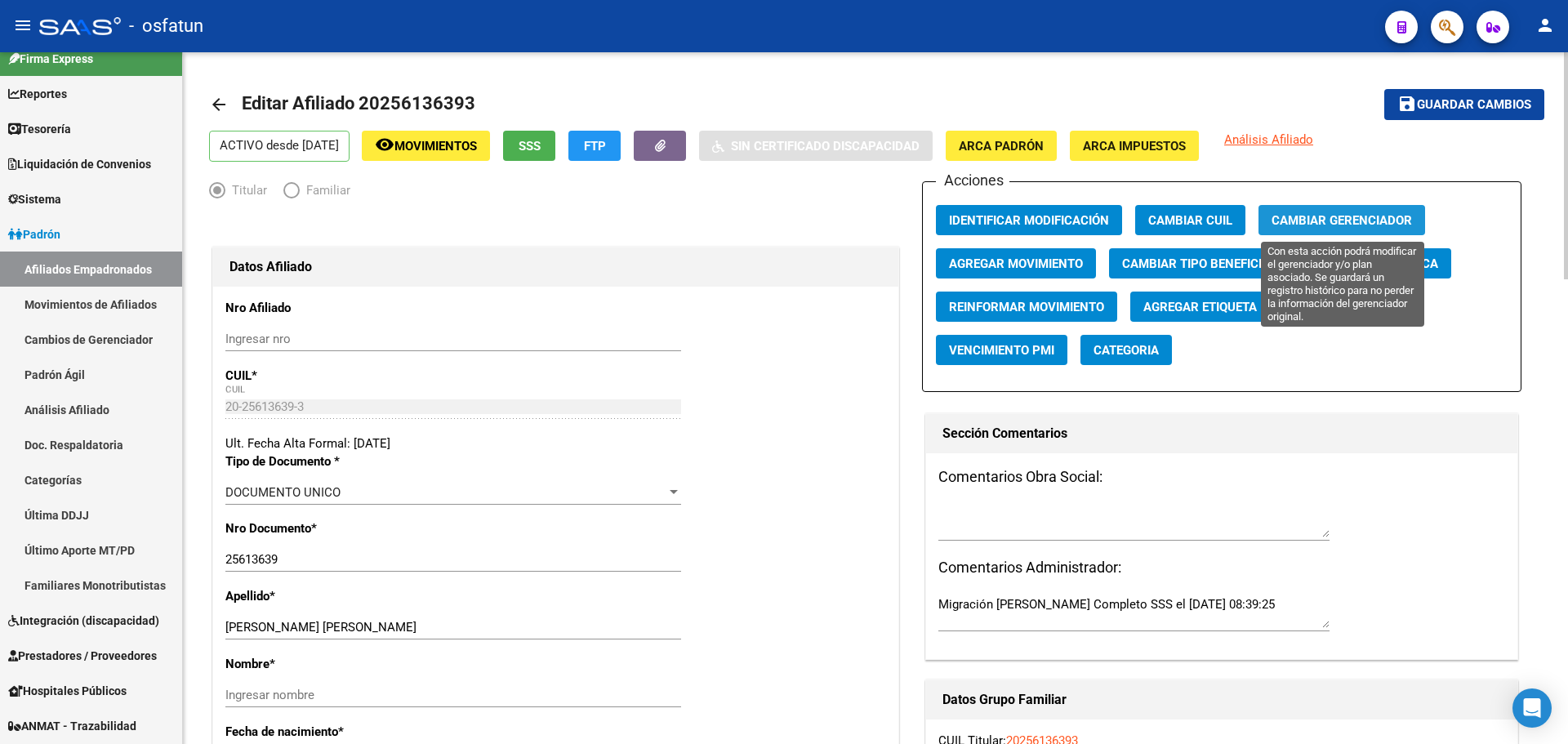
click at [1331, 216] on span "Cambiar Gerenciador" at bounding box center [1342, 221] width 141 height 15
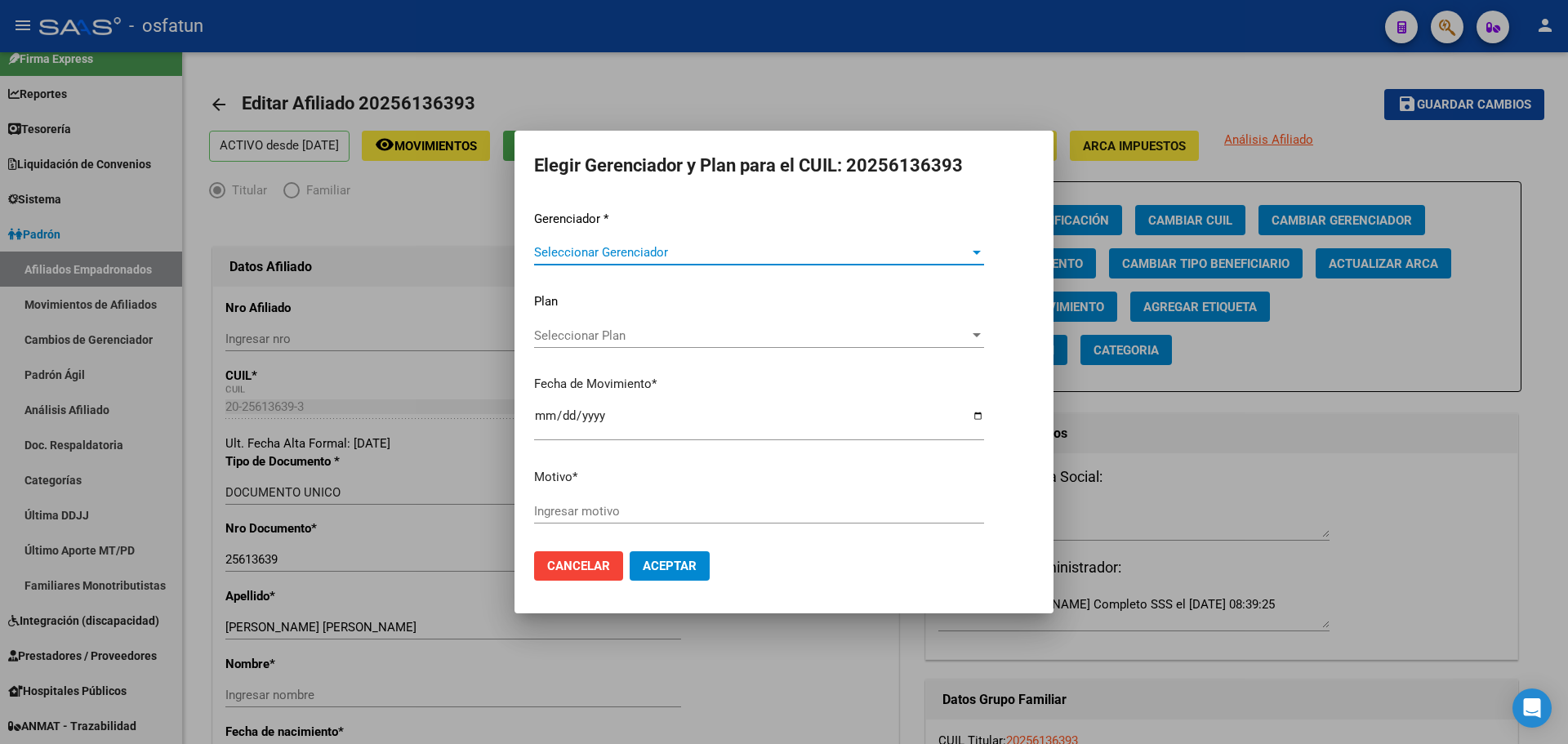
click at [702, 245] on span "Seleccionar Gerenciador" at bounding box center [751, 252] width 435 height 15
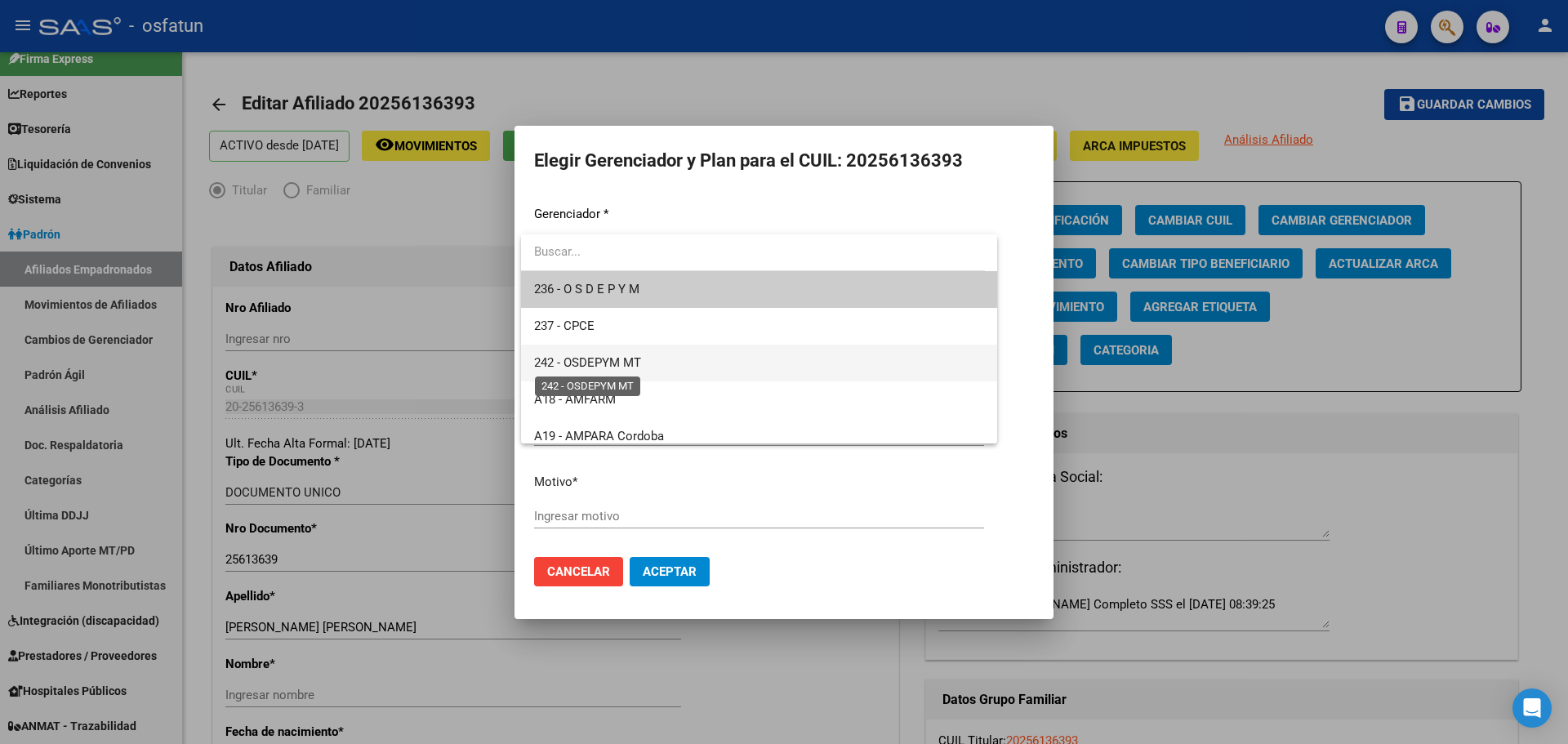
click at [641, 358] on span "242 - OSDEPYM MT" at bounding box center [588, 362] width 107 height 15
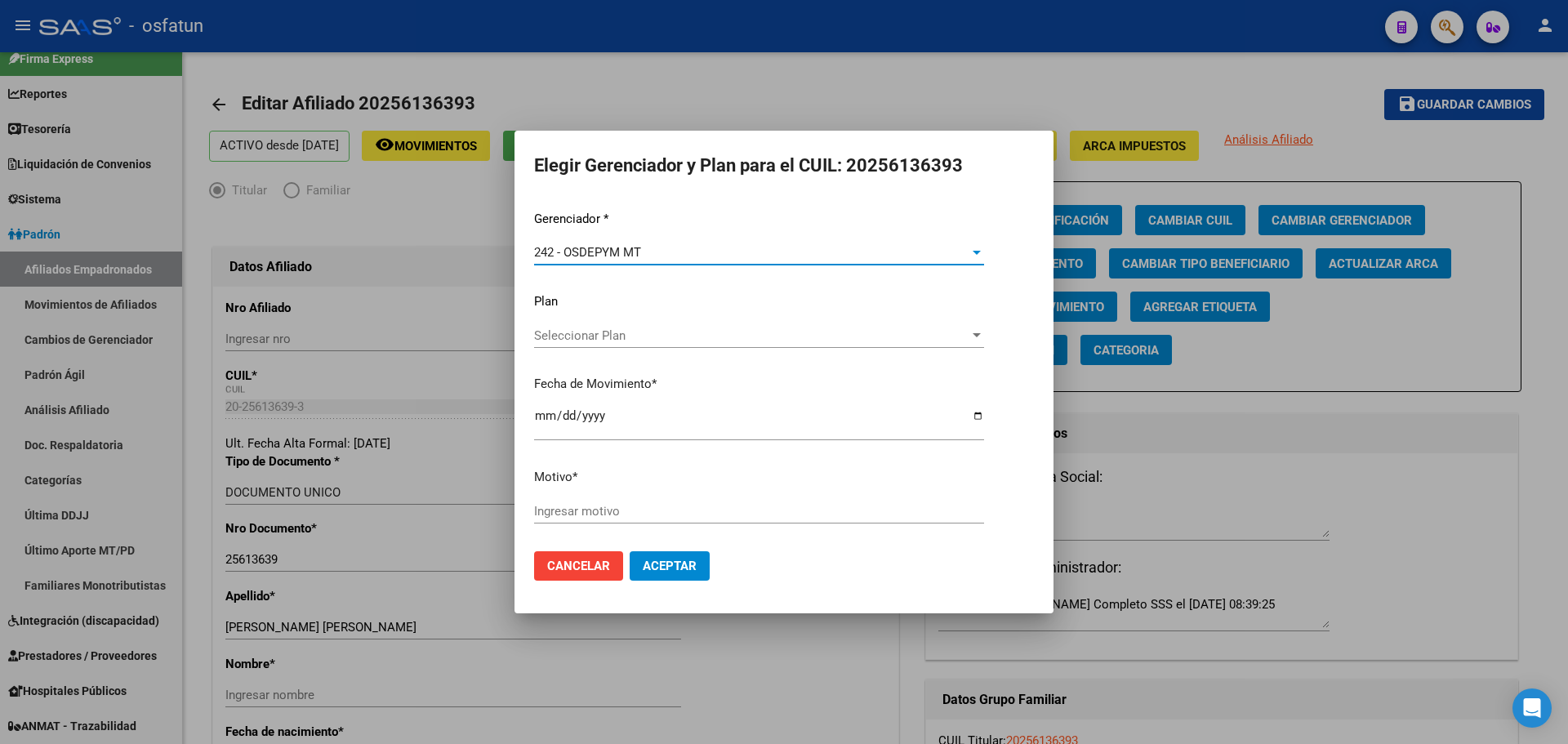
click at [613, 329] on span "Seleccionar Plan" at bounding box center [751, 336] width 435 height 15
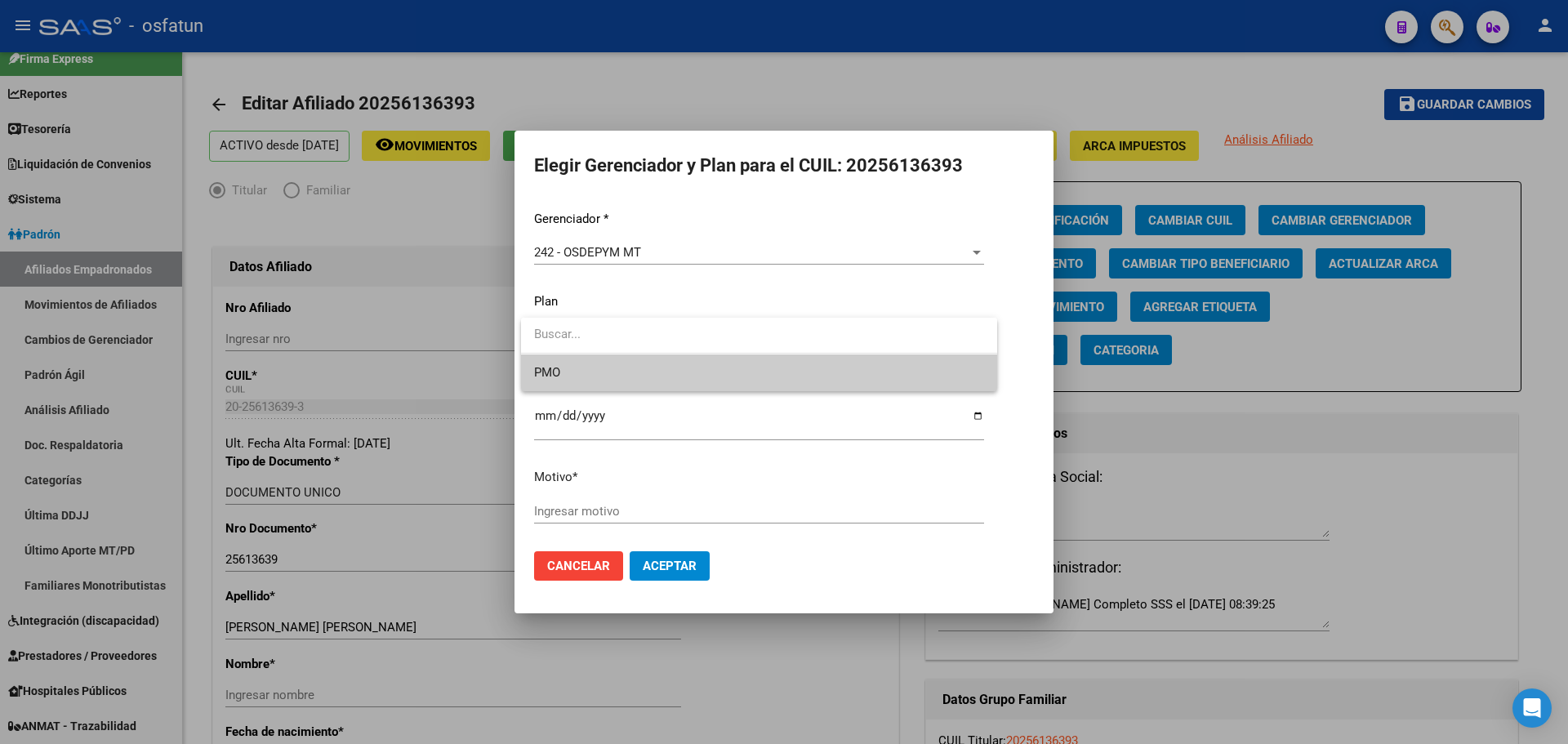
click at [592, 370] on span "PMO" at bounding box center [759, 373] width 450 height 37
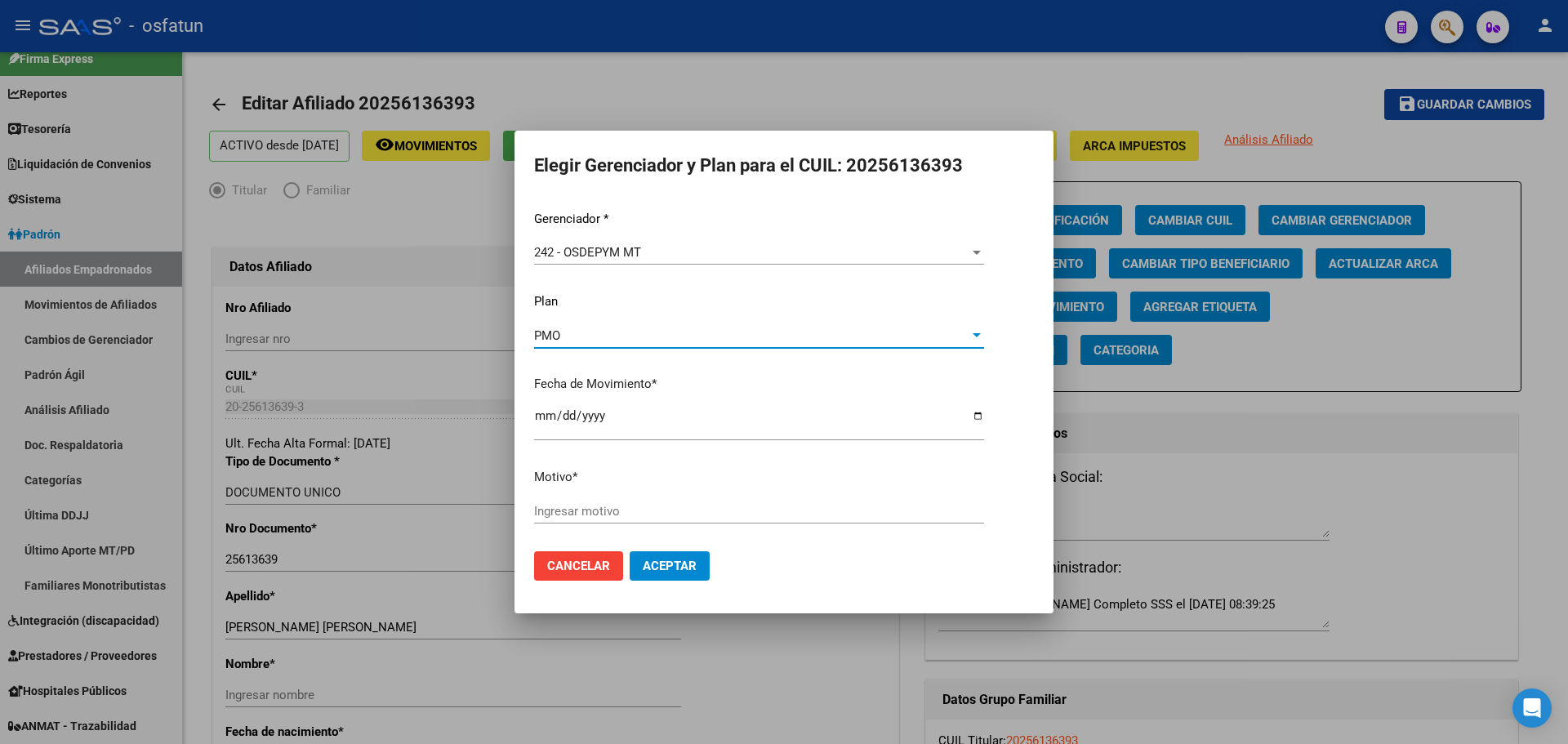
click at [601, 511] on input "Ingresar motivo" at bounding box center [759, 511] width 450 height 15
type input "Habilitar acceso SURGE OSDEPYM"
click at [671, 570] on span "Aceptar" at bounding box center [669, 566] width 54 height 15
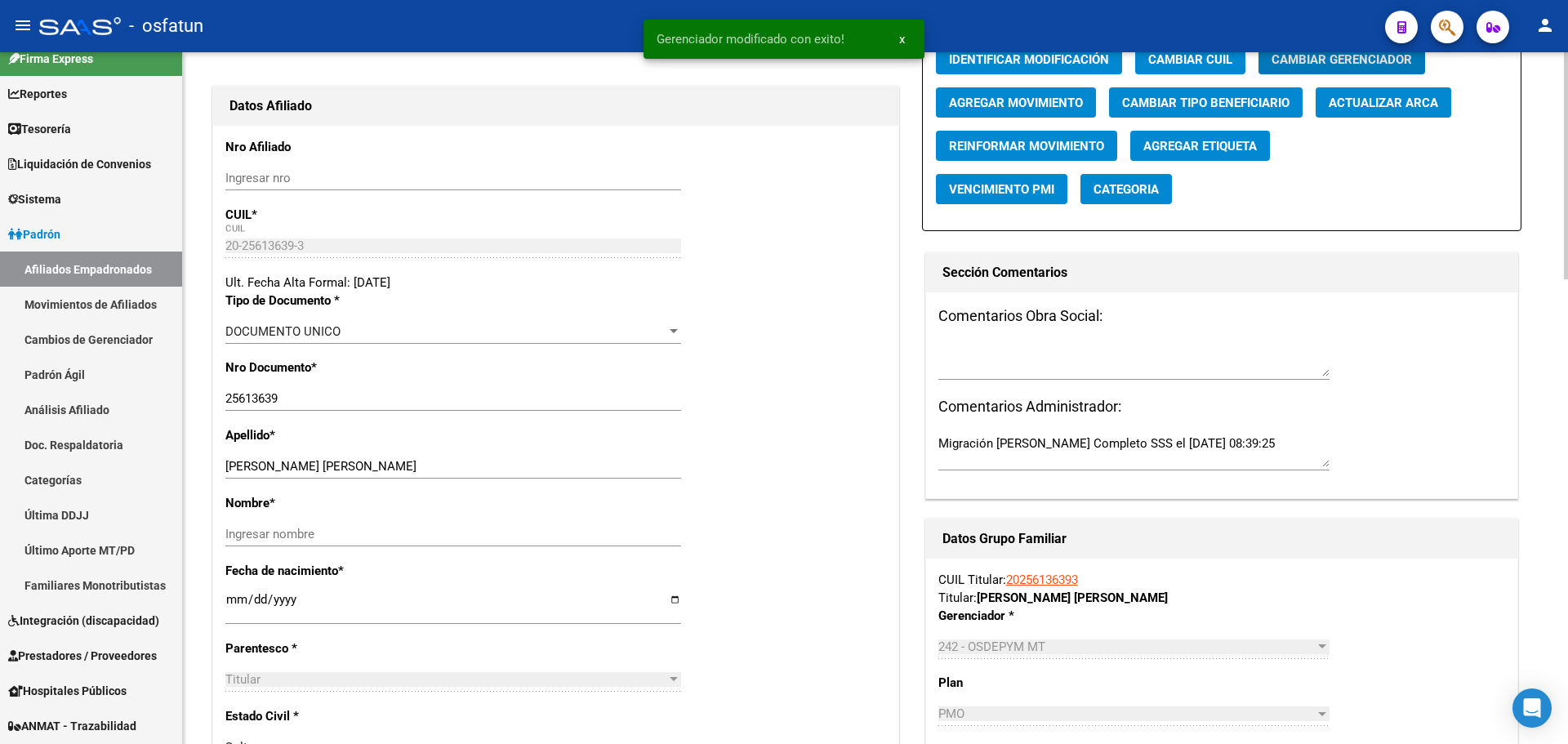
scroll to position [164, 0]
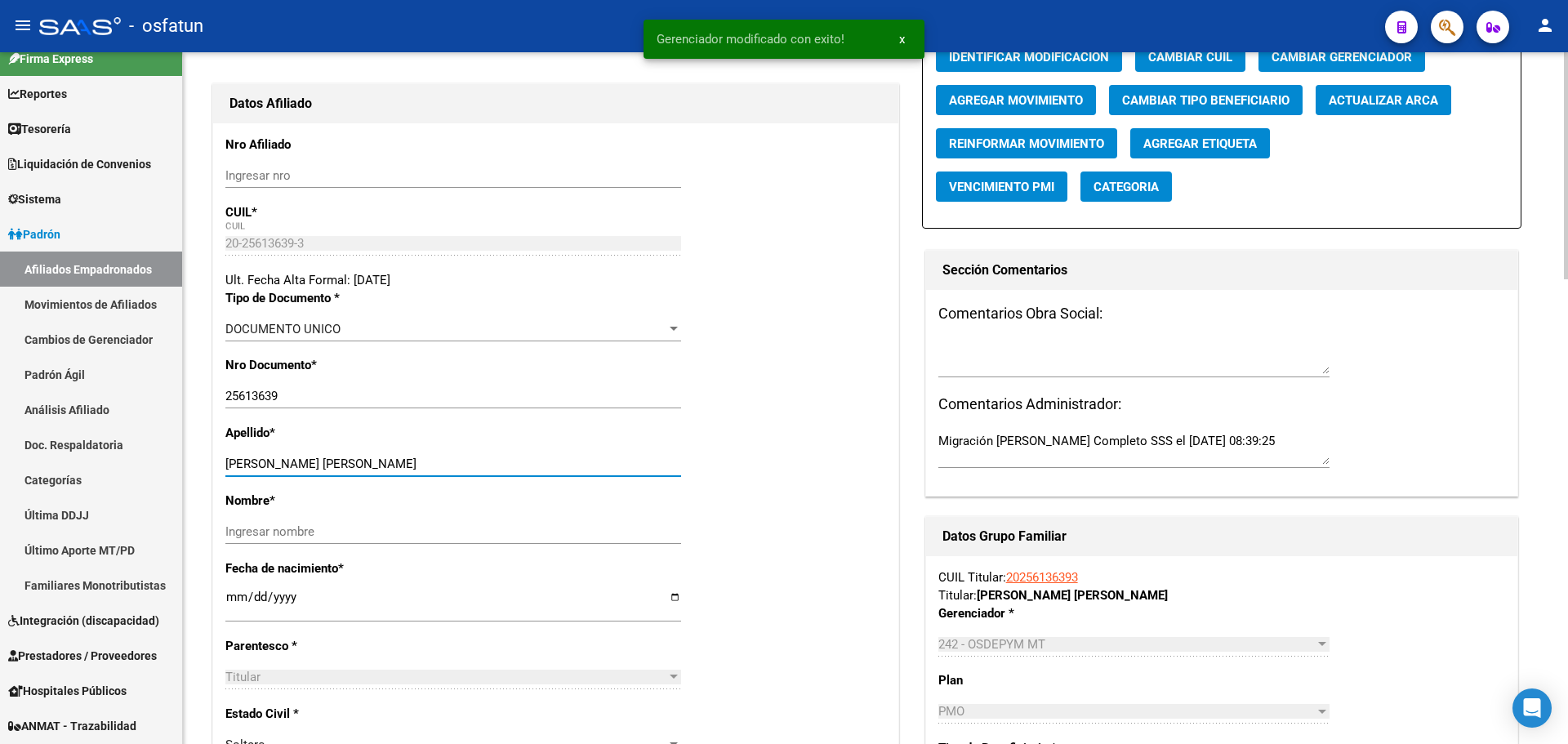
drag, startPoint x: 417, startPoint y: 480, endPoint x: 444, endPoint y: 480, distance: 27.0
click at [444, 480] on div "RAMOS DIEGO RAUL Ingresar apellido" at bounding box center [453, 472] width 455 height 40
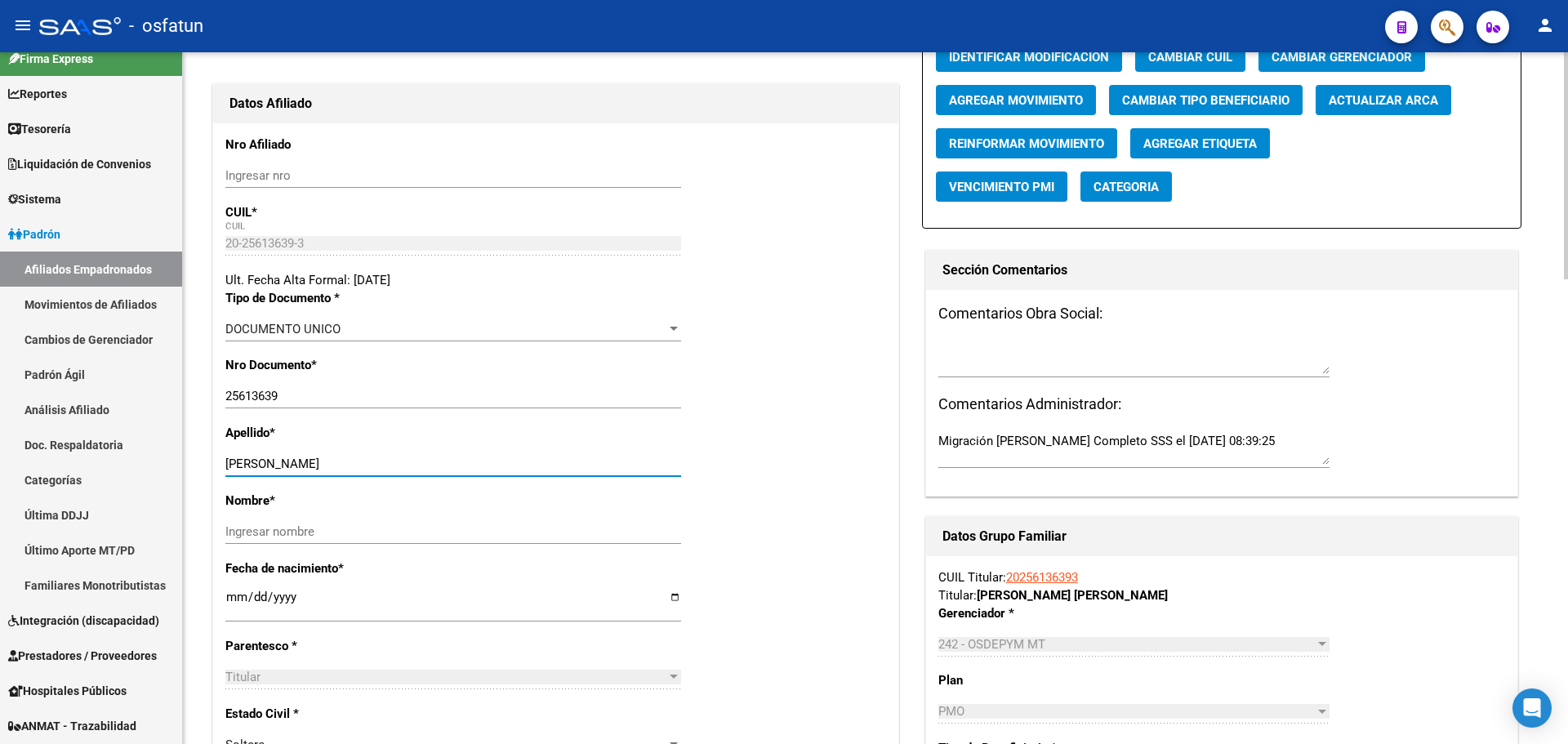
type input "RAMOS"
click at [386, 526] on input "Ingresar nombre" at bounding box center [453, 531] width 455 height 15
paste input "[PERSON_NAME]"
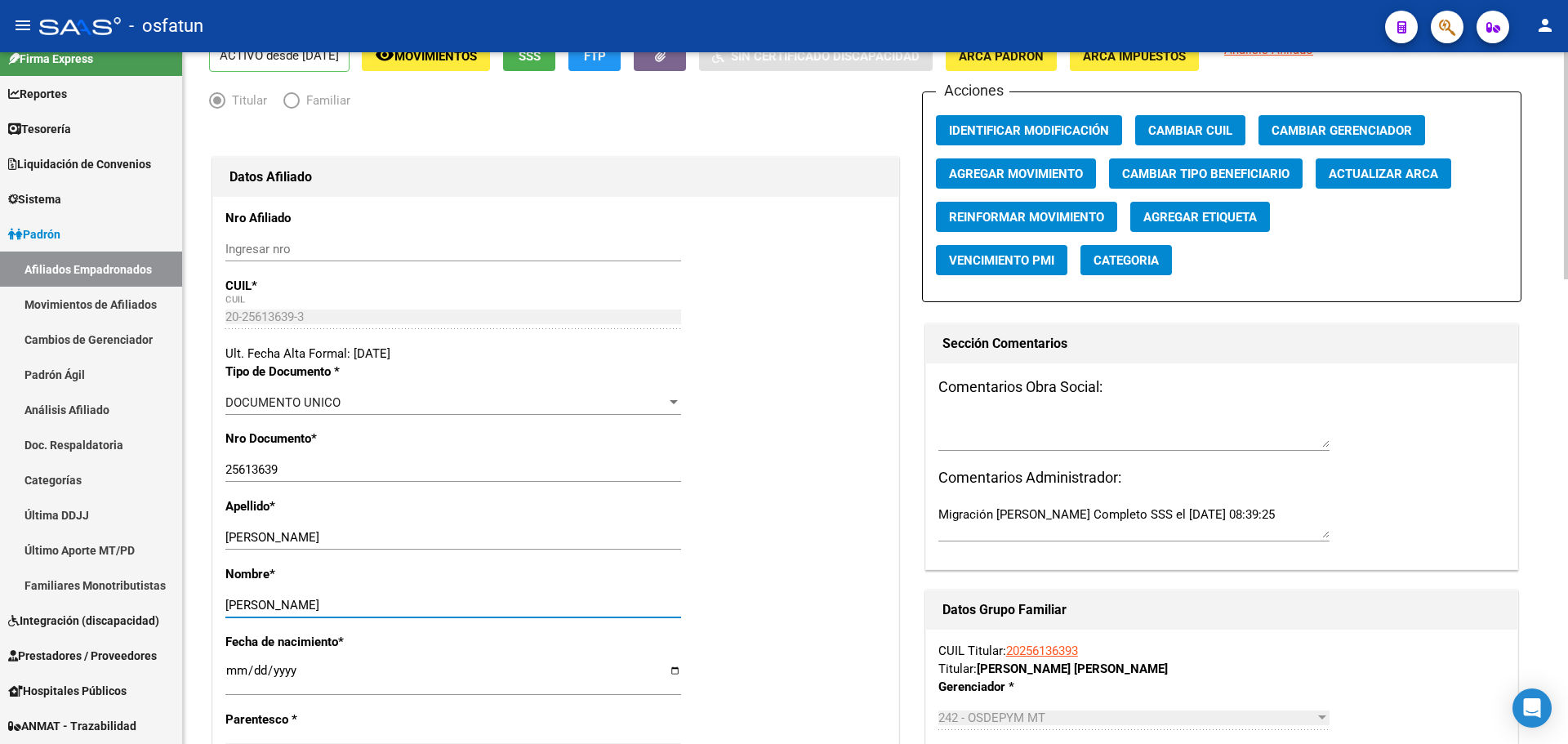
scroll to position [0, 0]
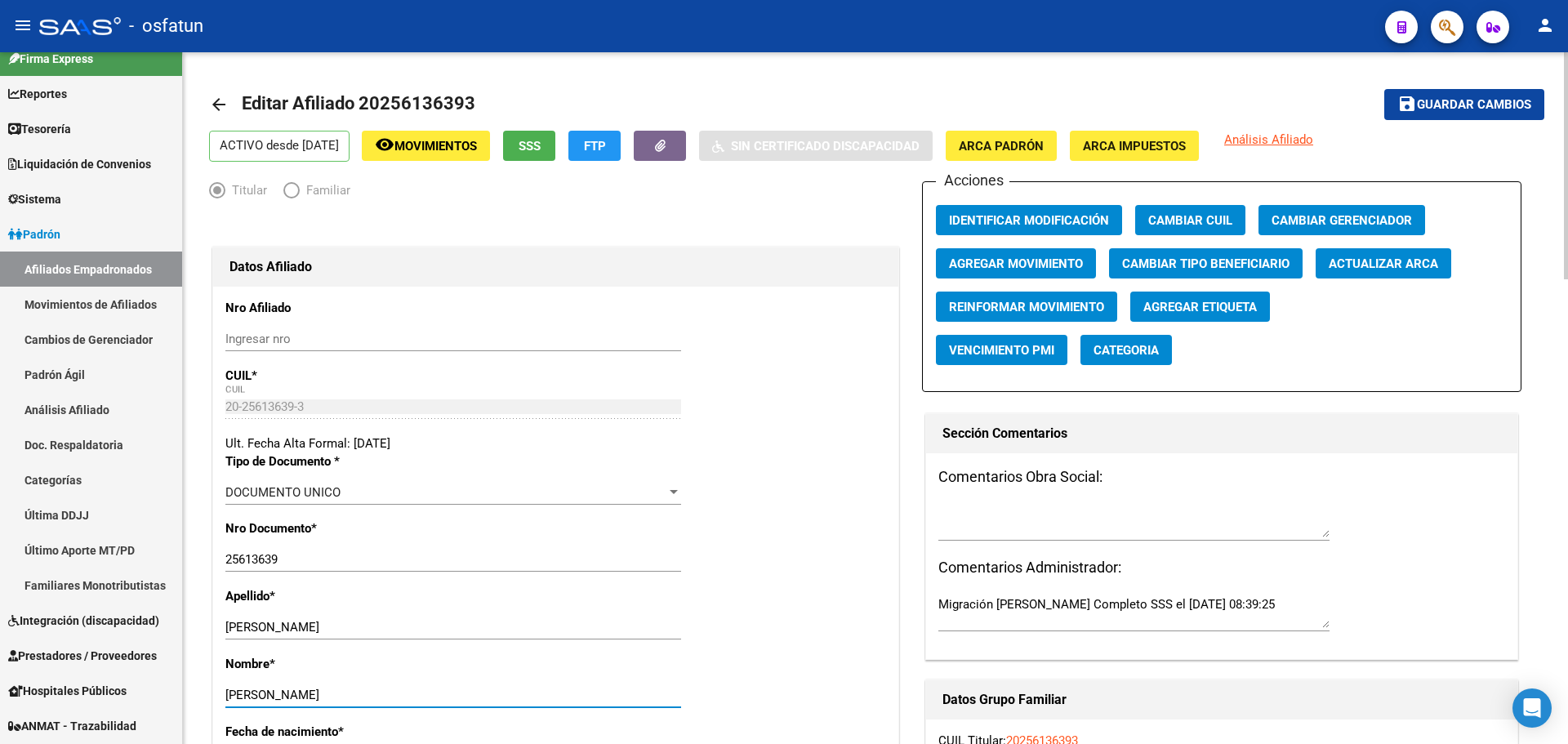
type input "[PERSON_NAME]"
click at [1474, 98] on span "Guardar cambios" at bounding box center [1474, 105] width 114 height 15
click at [1471, 100] on span "Guardar cambios" at bounding box center [1474, 105] width 114 height 15
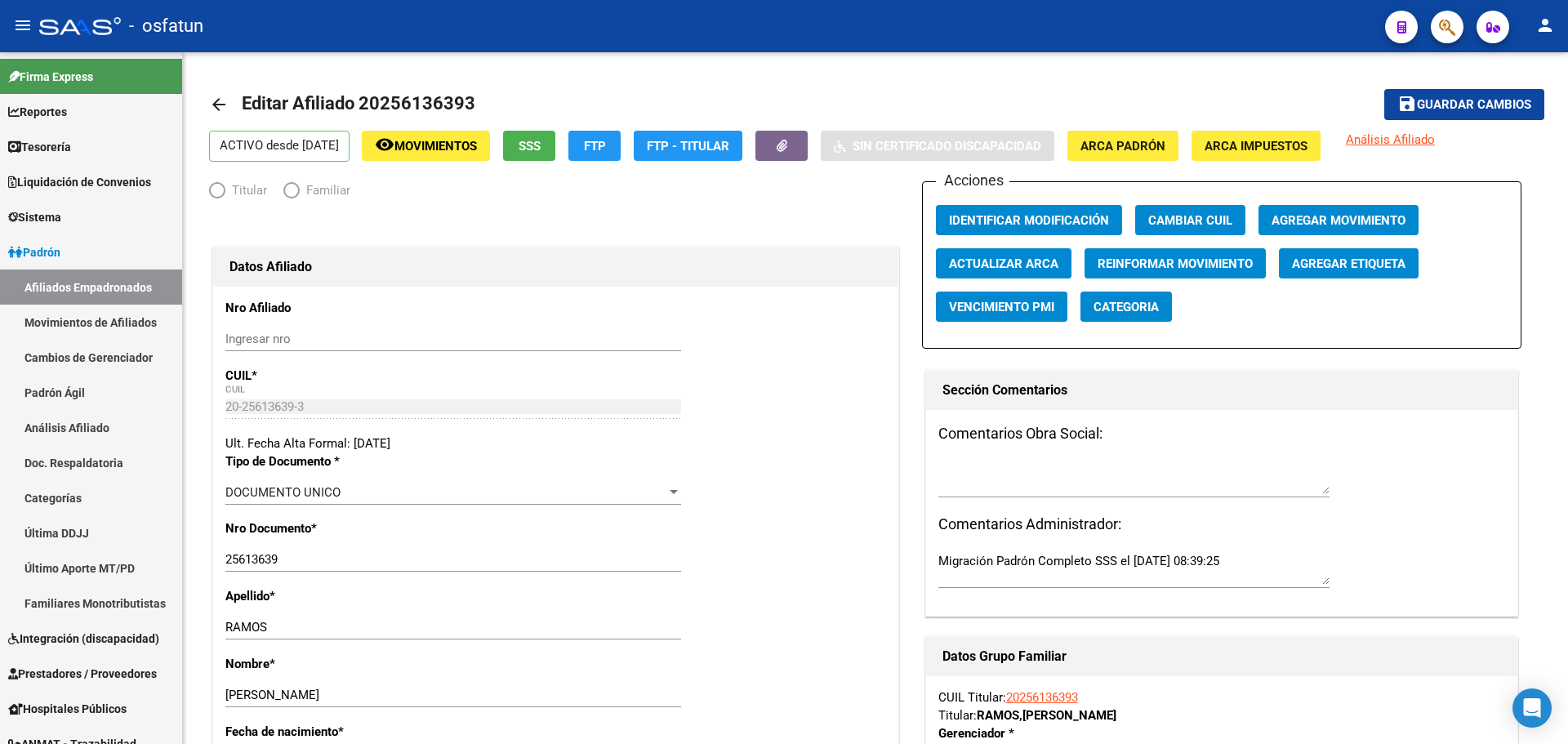
radio input "true"
type input "30-71845620-3"
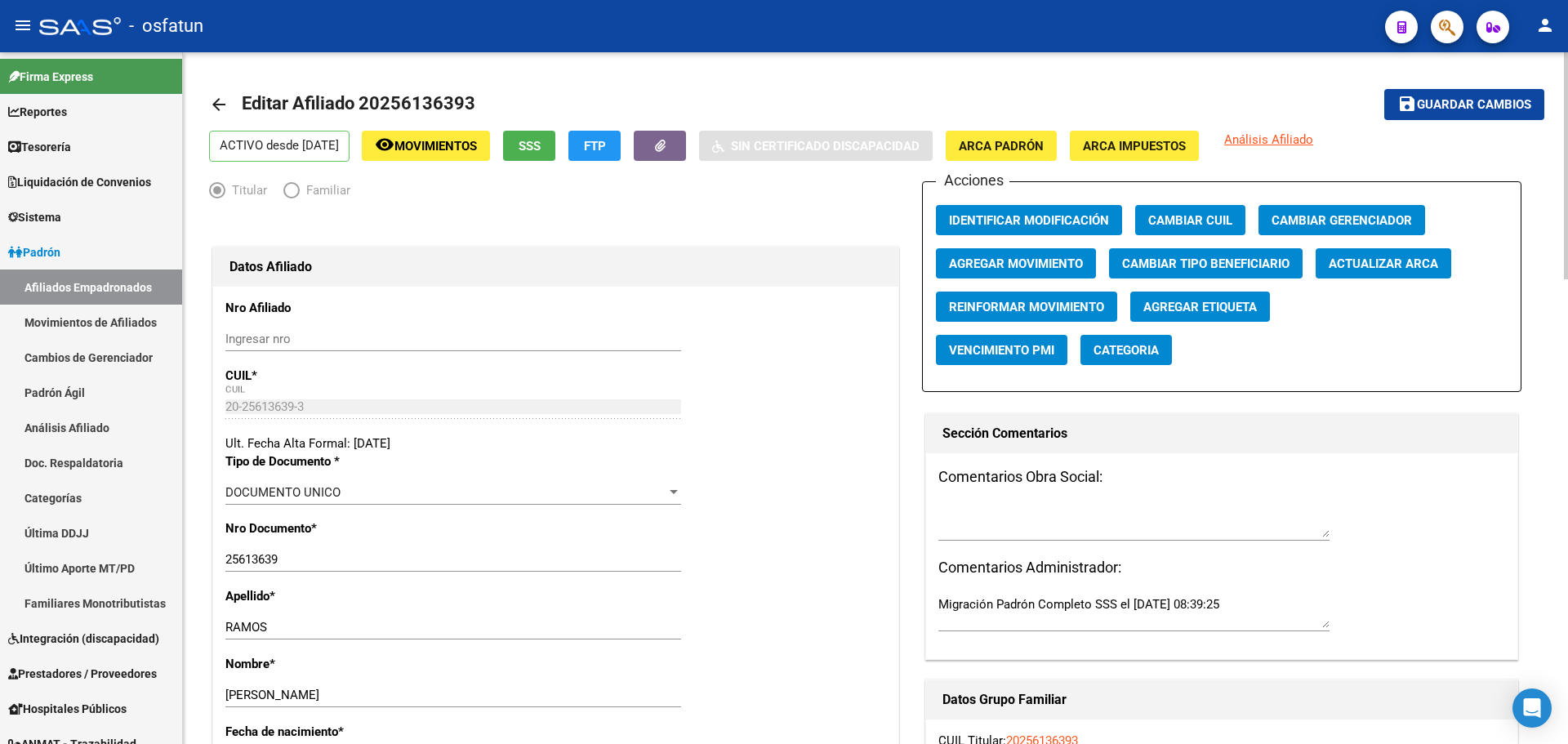
click at [1383, 144] on div "ACTIVO desde [DATE] remove_red_eye Movimientos SSS FTP Sin Certificado Discapac…" at bounding box center [875, 146] width 1332 height 31
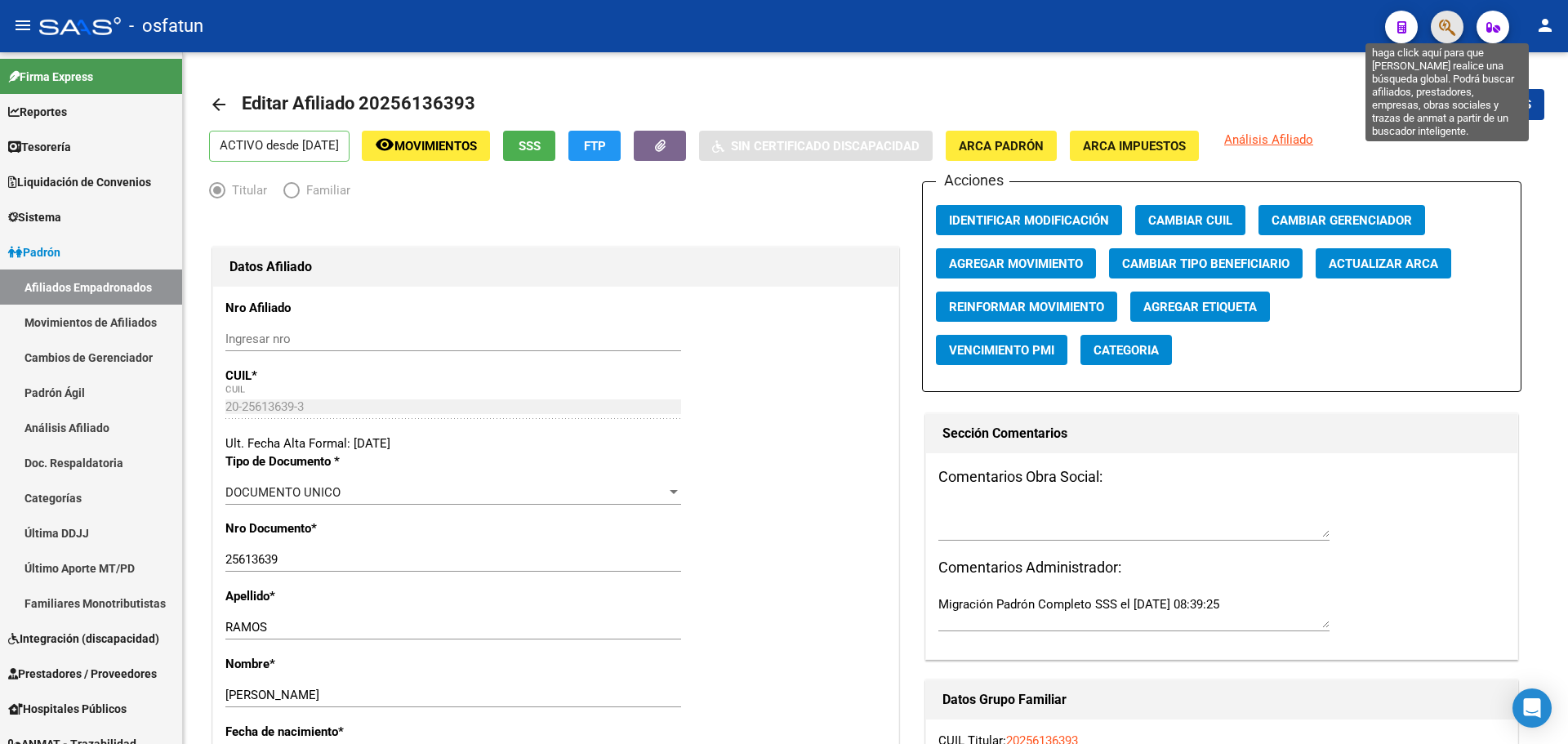
click at [1443, 27] on icon "button" at bounding box center [1447, 26] width 17 height 18
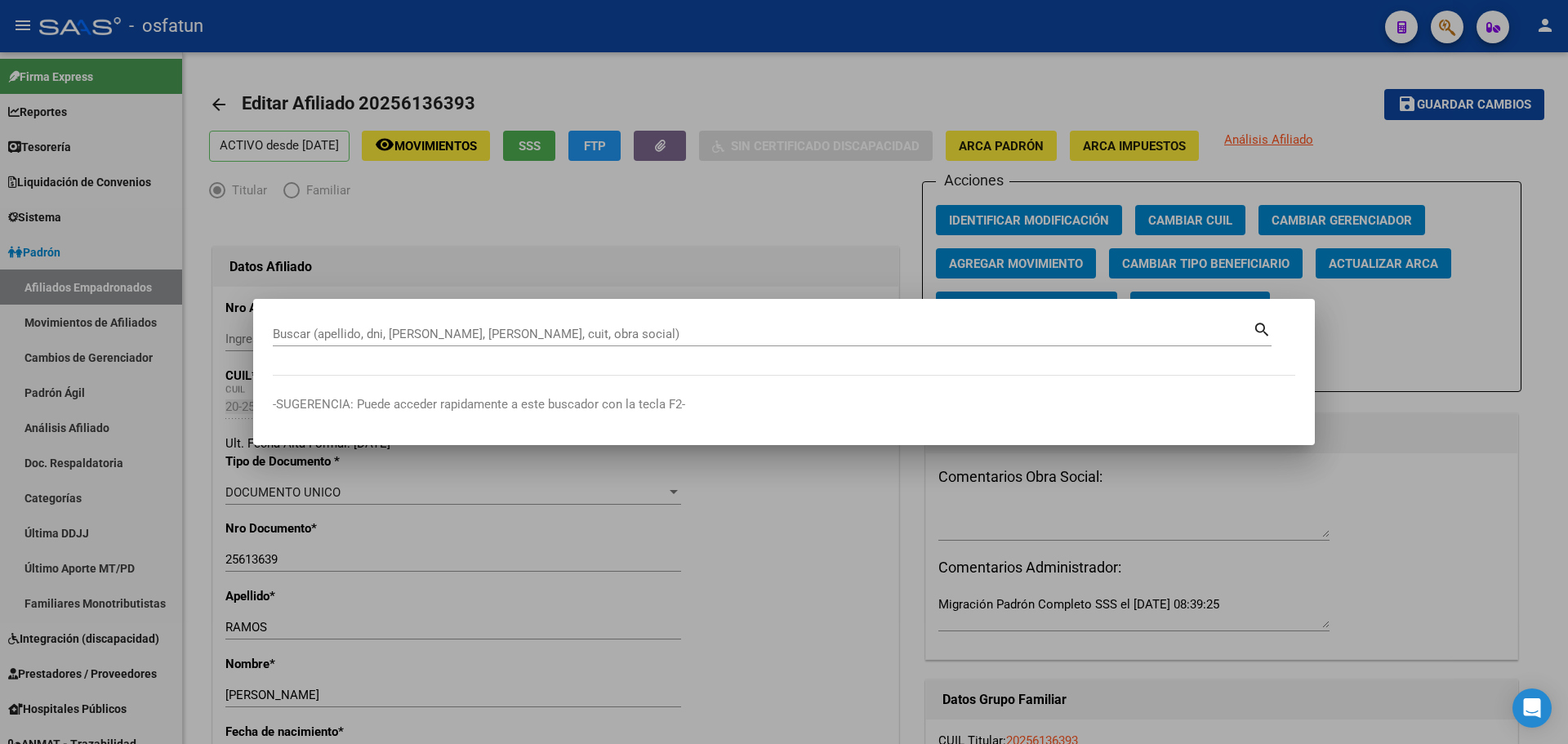
click at [619, 328] on div "Buscar (apellido, dni, [PERSON_NAME], [PERSON_NAME], cuit, obra social)" at bounding box center [762, 334] width 980 height 25
click at [618, 330] on input "Buscar (apellido, dni, [PERSON_NAME], [PERSON_NAME], cuit, obra social)" at bounding box center [762, 334] width 980 height 15
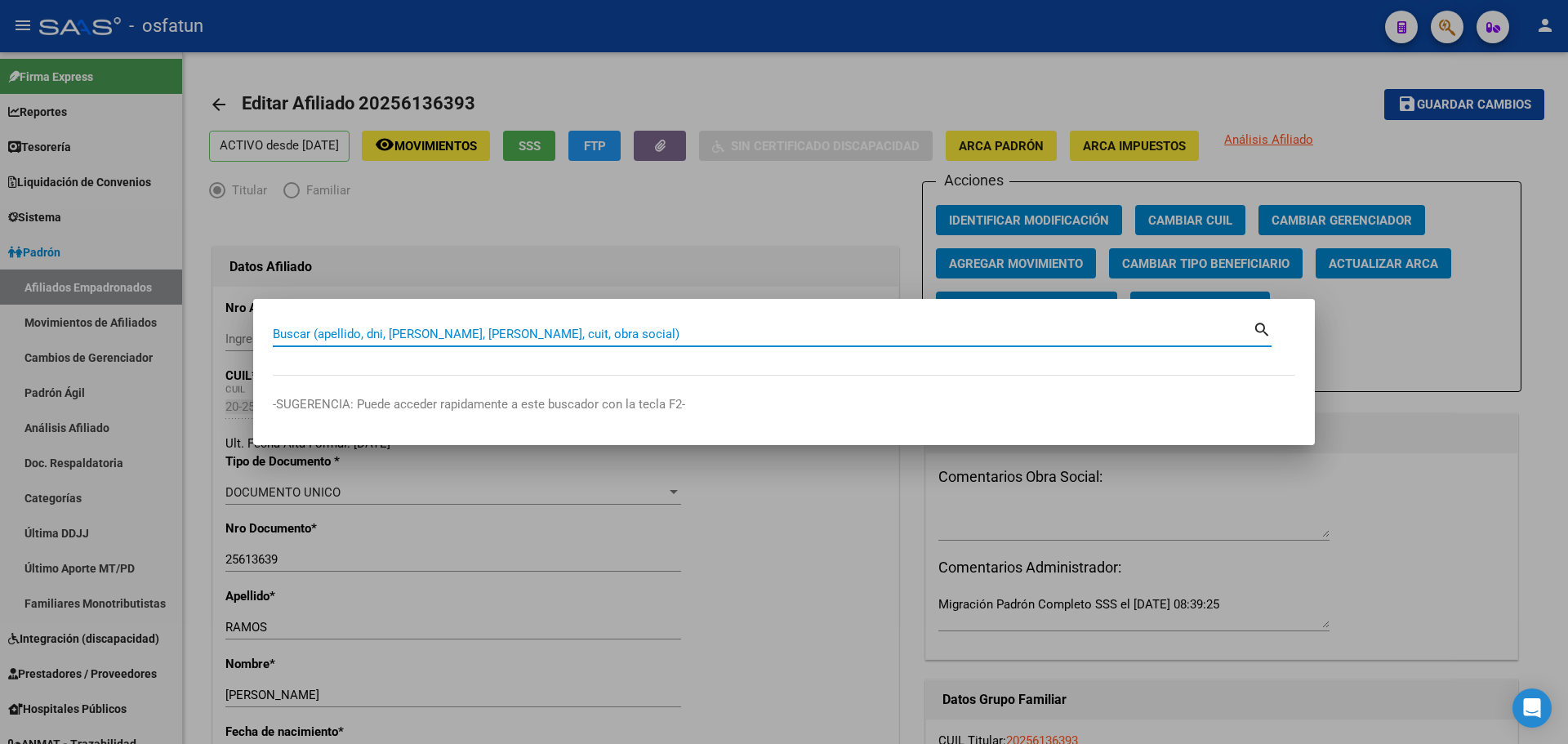
click at [617, 332] on input "Buscar (apellido, dni, [PERSON_NAME], [PERSON_NAME], cuit, obra social)" at bounding box center [762, 334] width 980 height 15
paste input "27267805380"
type input "27267805380"
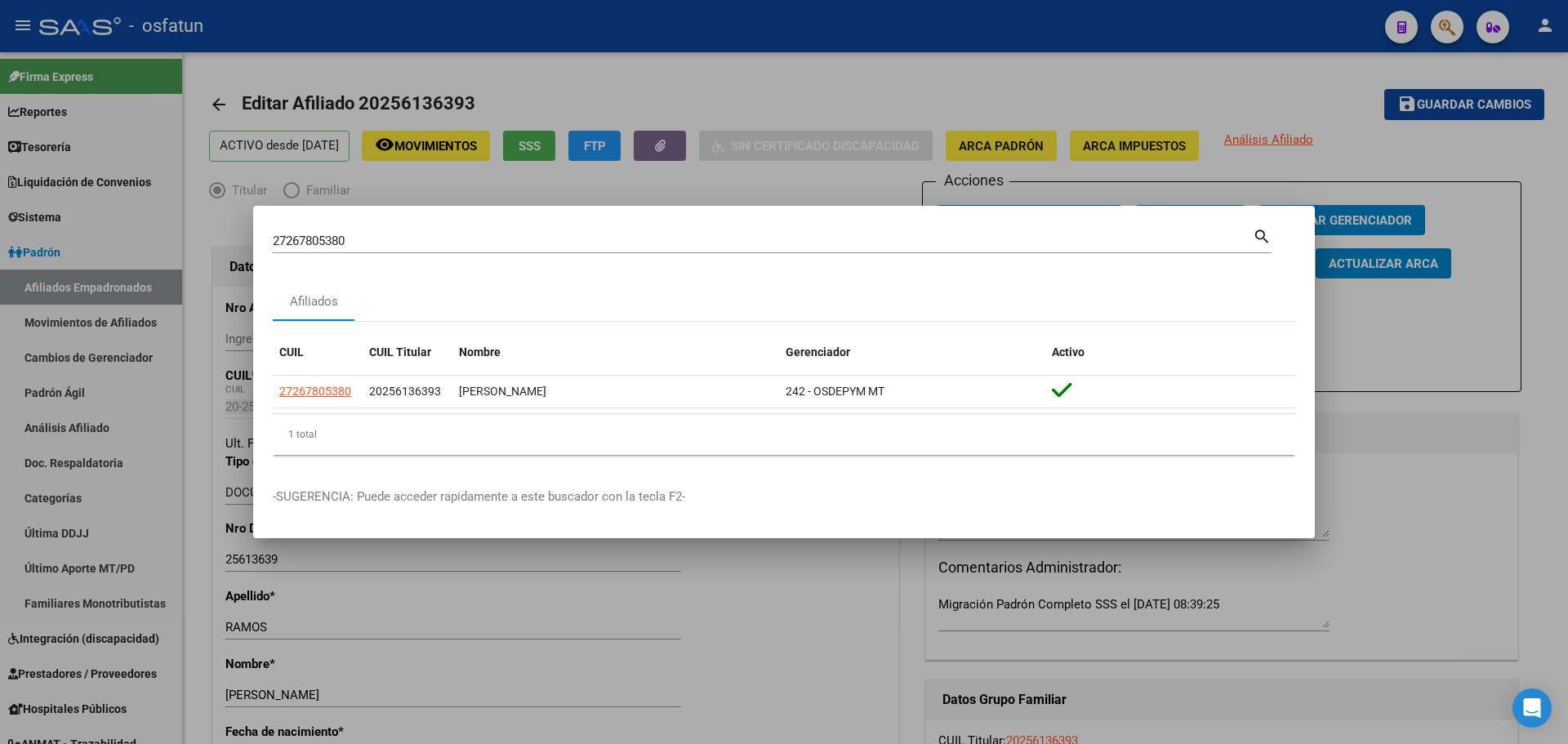
click at [1200, 77] on div at bounding box center [784, 372] width 1568 height 744
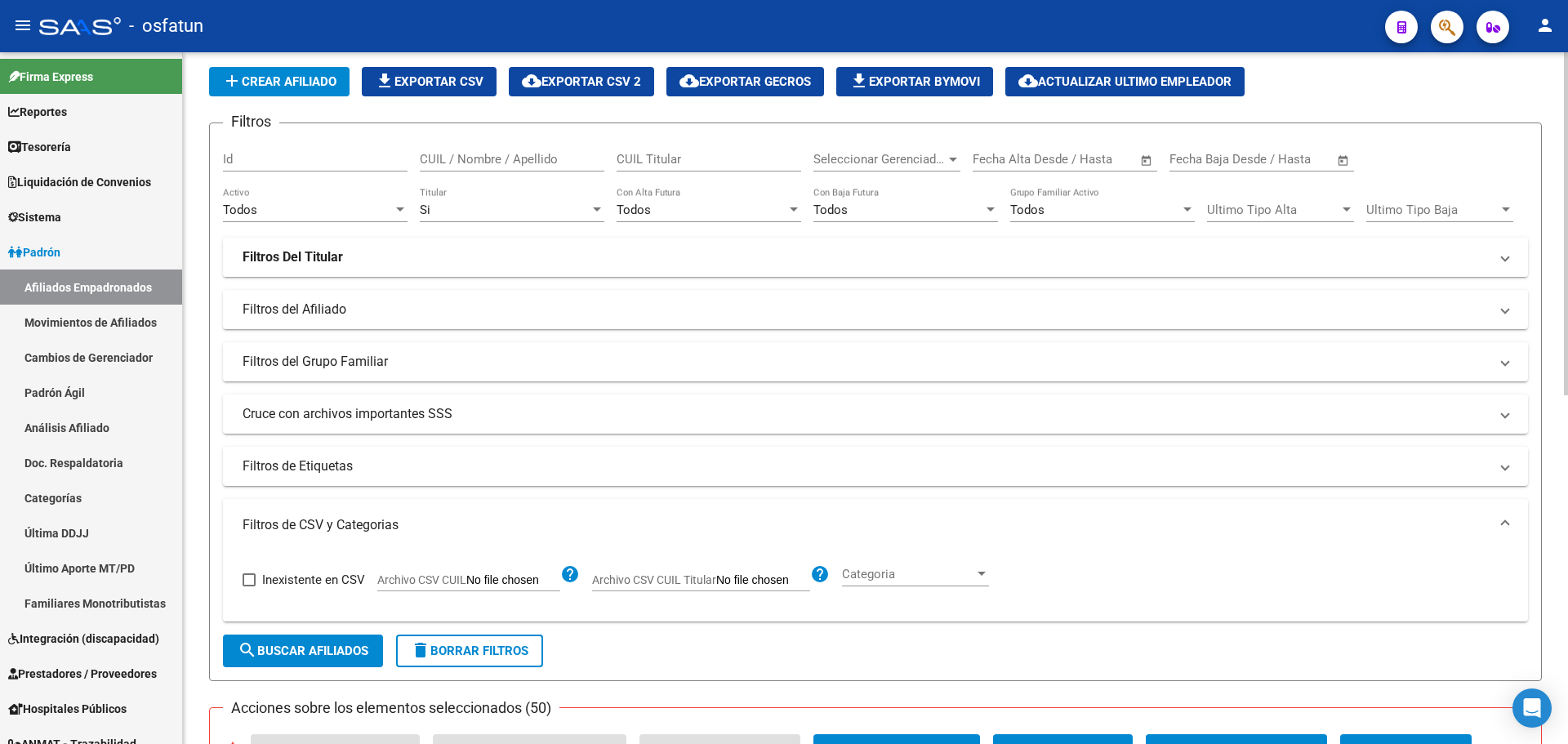
scroll to position [164, 0]
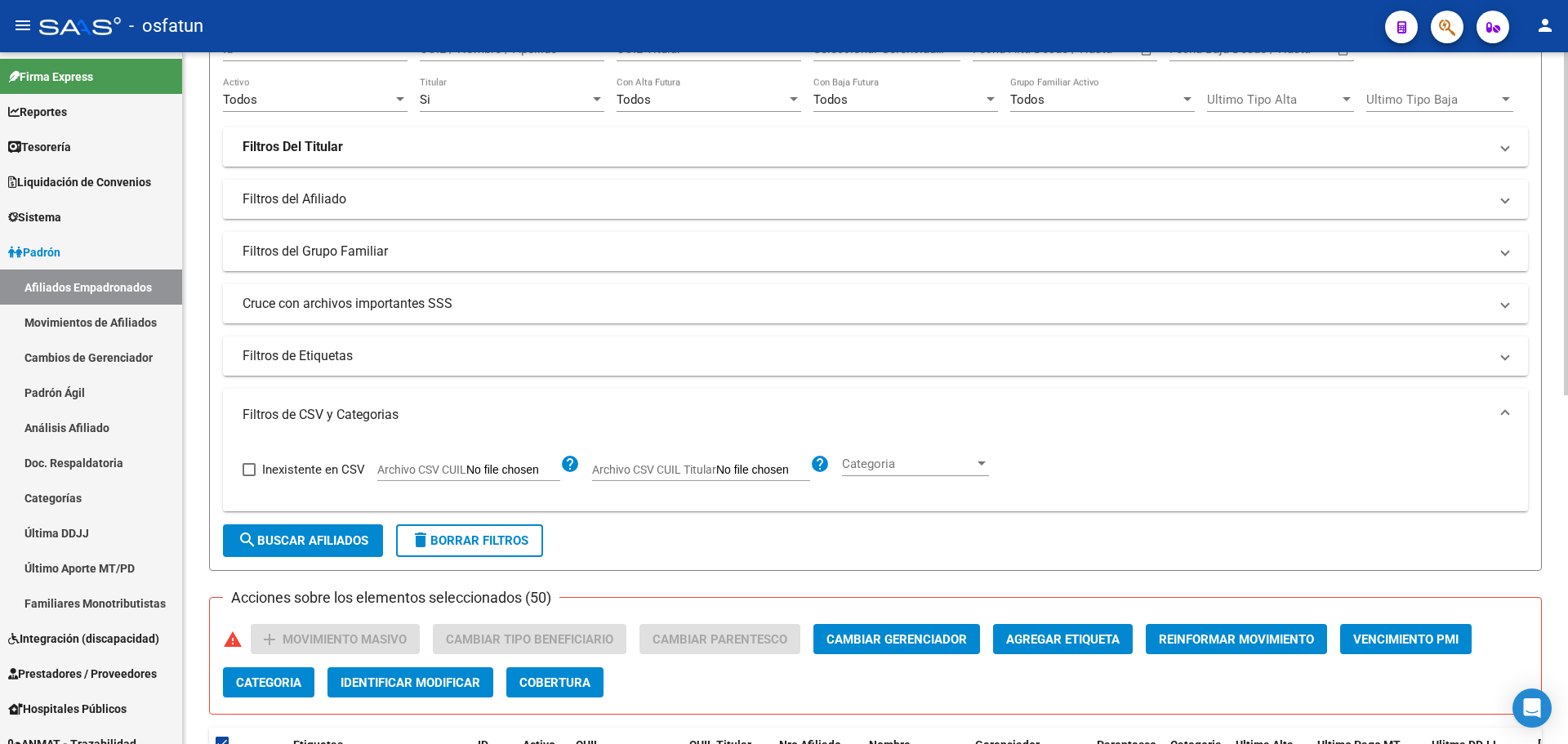
click at [751, 475] on input "Archivo CSV CUIL Titular" at bounding box center [763, 470] width 94 height 15
type input "C:\fakepath\Filtro.csv"
click at [301, 541] on span "search Buscar Afiliados" at bounding box center [302, 541] width 131 height 15
checkbox input "false"
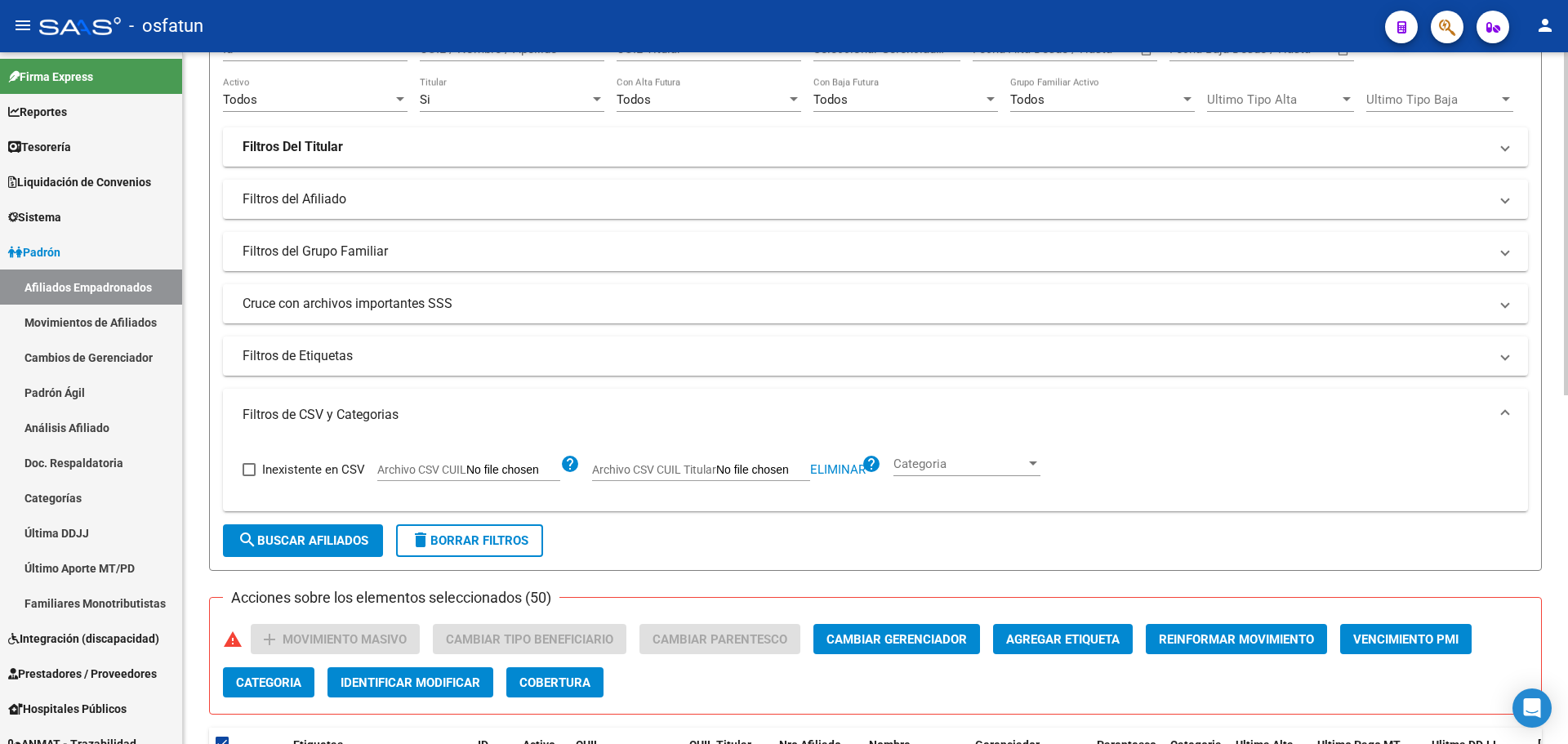
checkbox input "false"
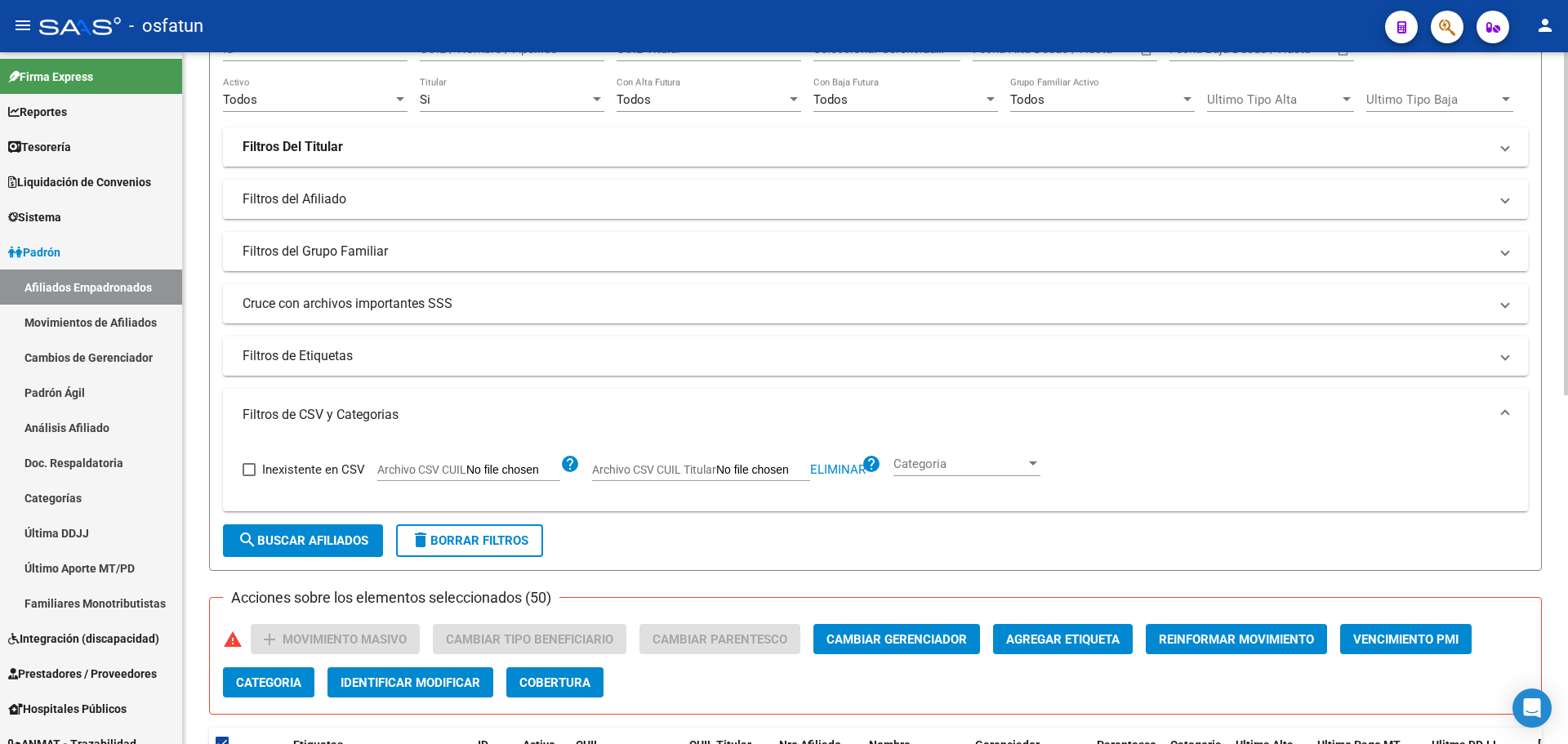
checkbox input "false"
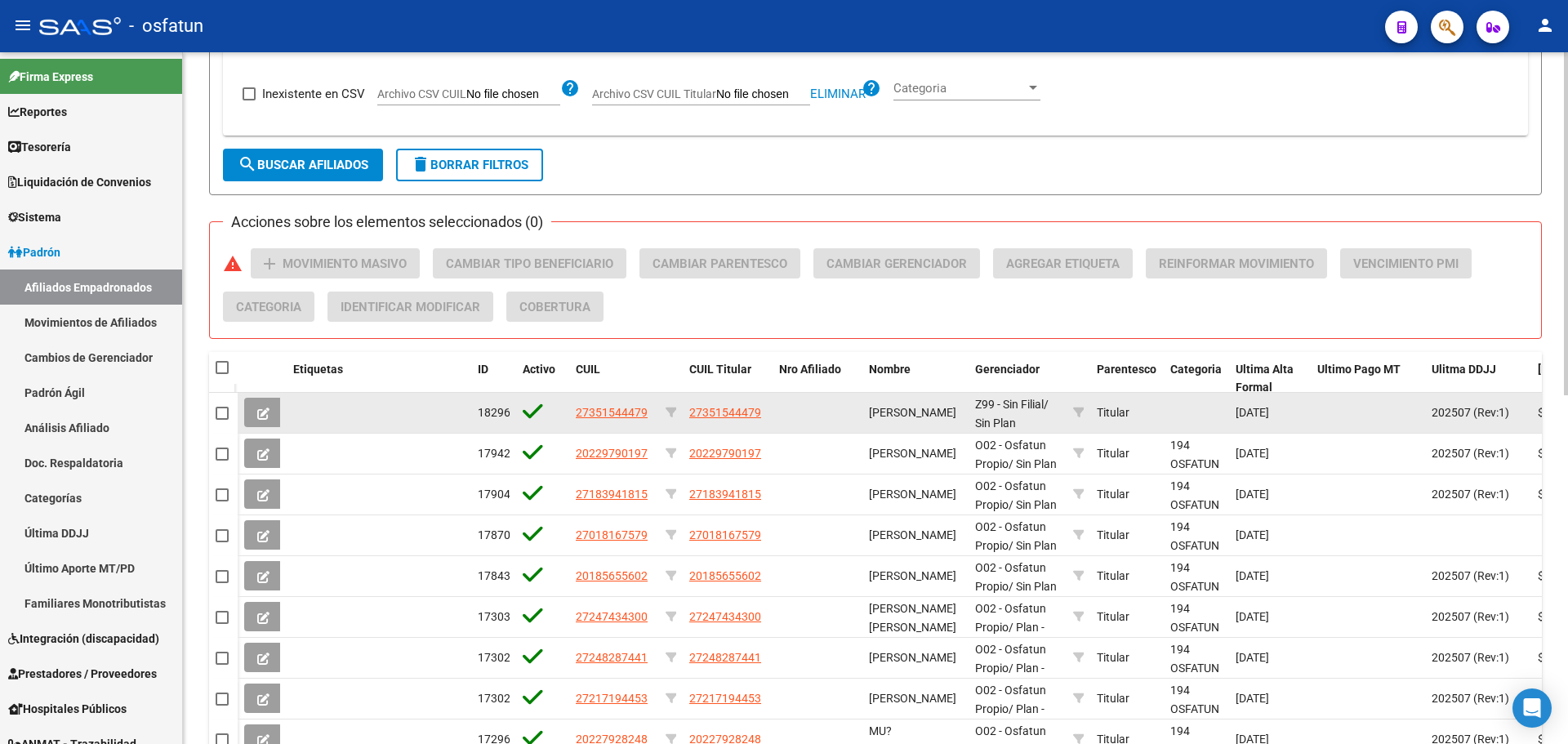
scroll to position [540, 0]
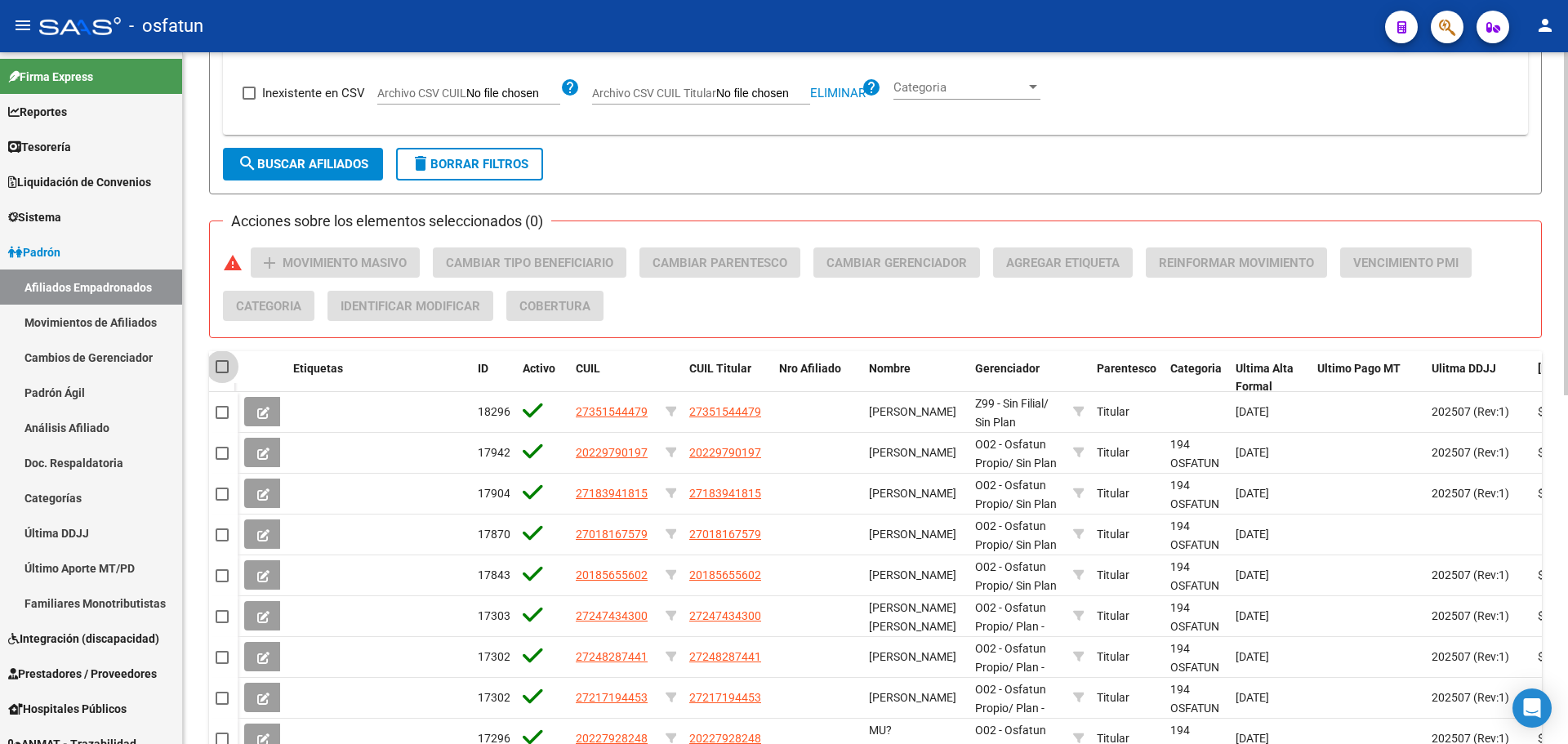
click at [217, 364] on span at bounding box center [221, 367] width 13 height 13
click at [221, 374] on input "checkbox" at bounding box center [221, 374] width 1 height 1
checkbox input "true"
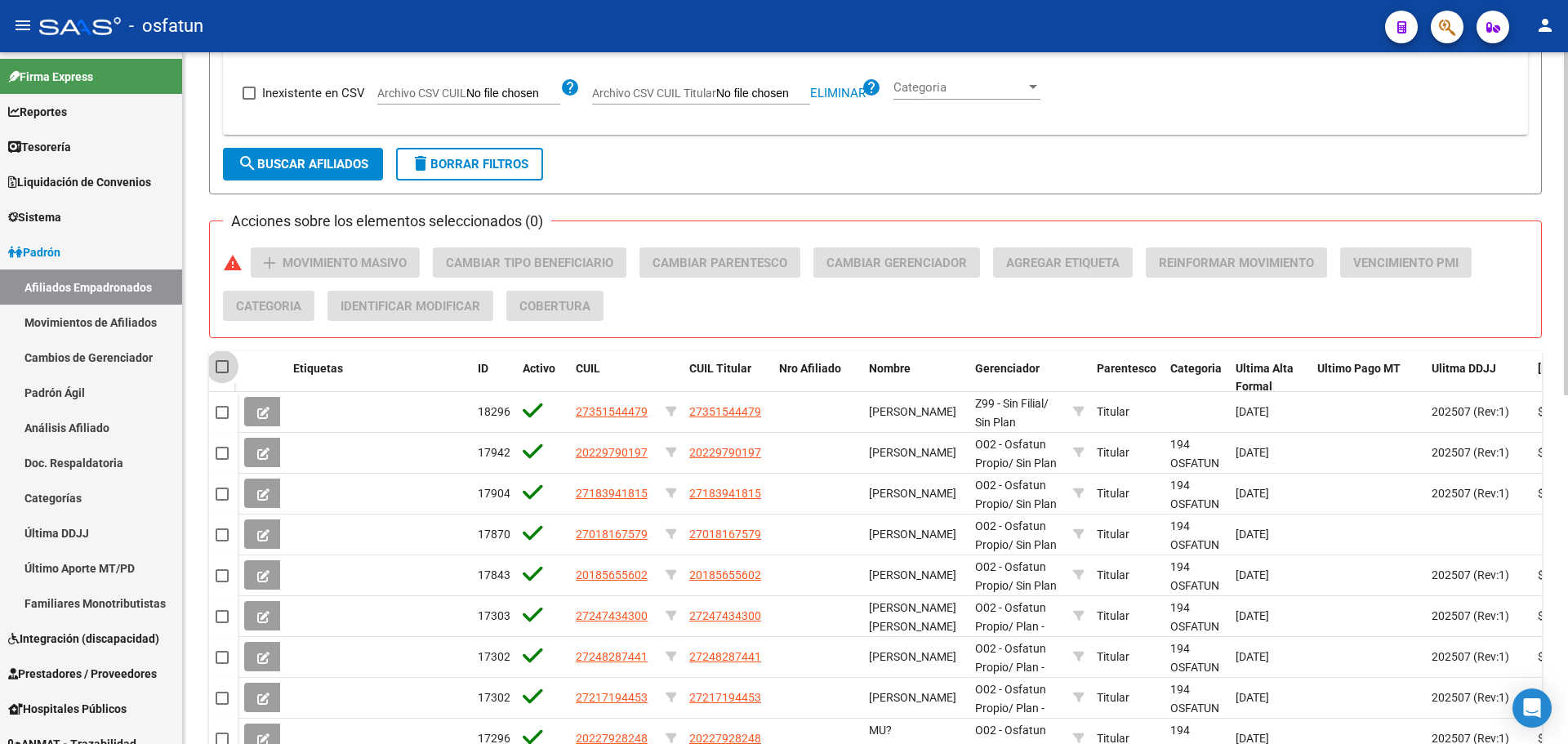
checkbox input "true"
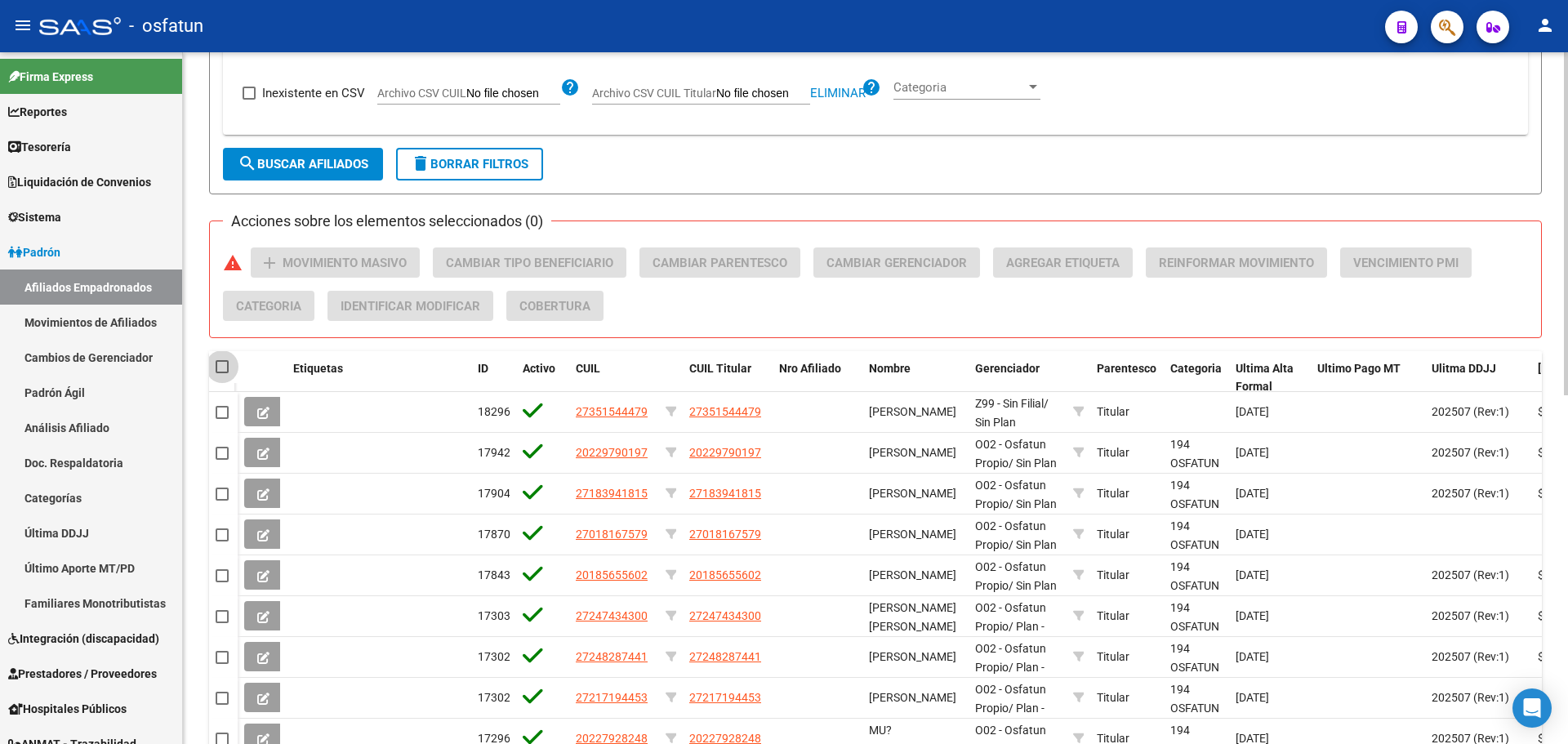
checkbox input "true"
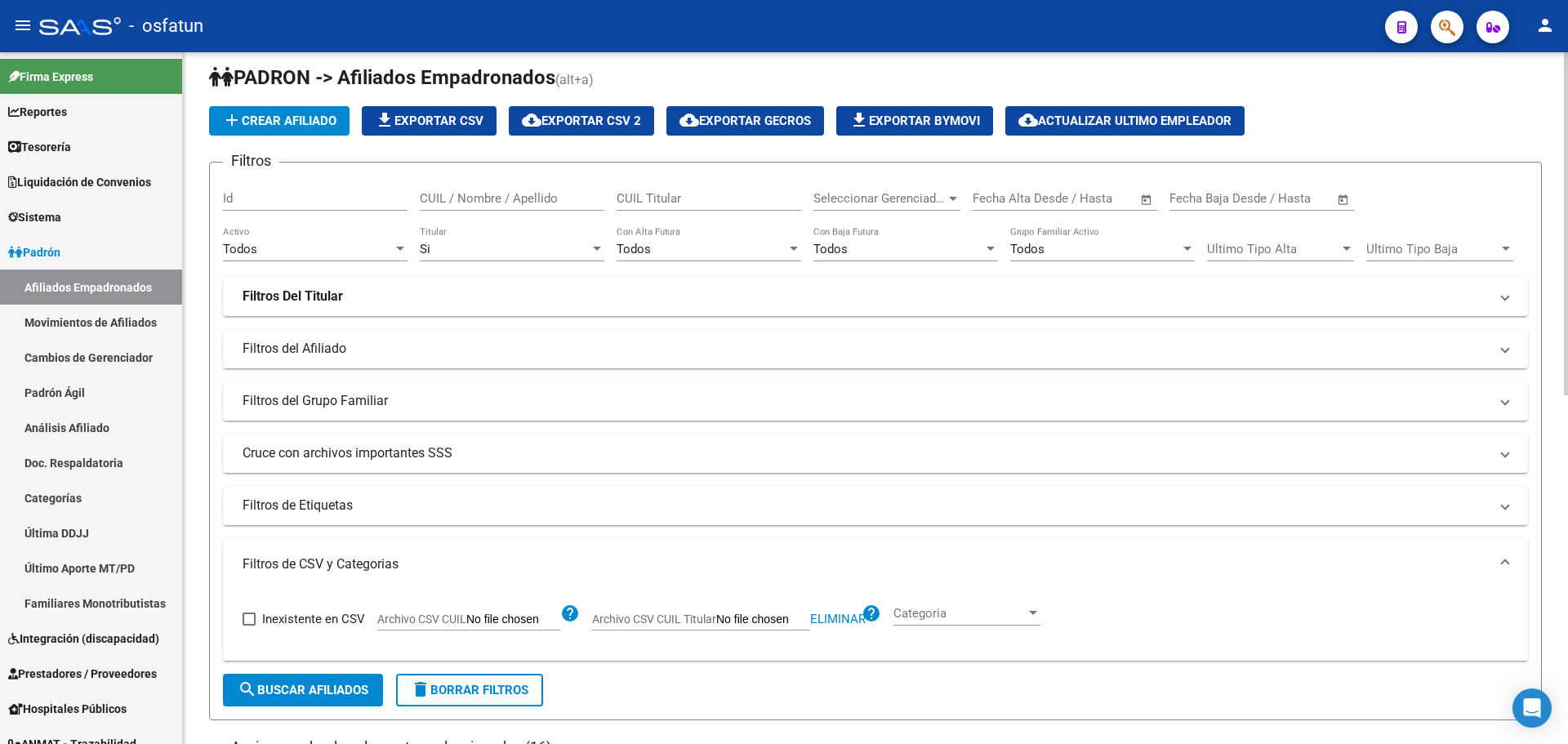
scroll to position [0, 0]
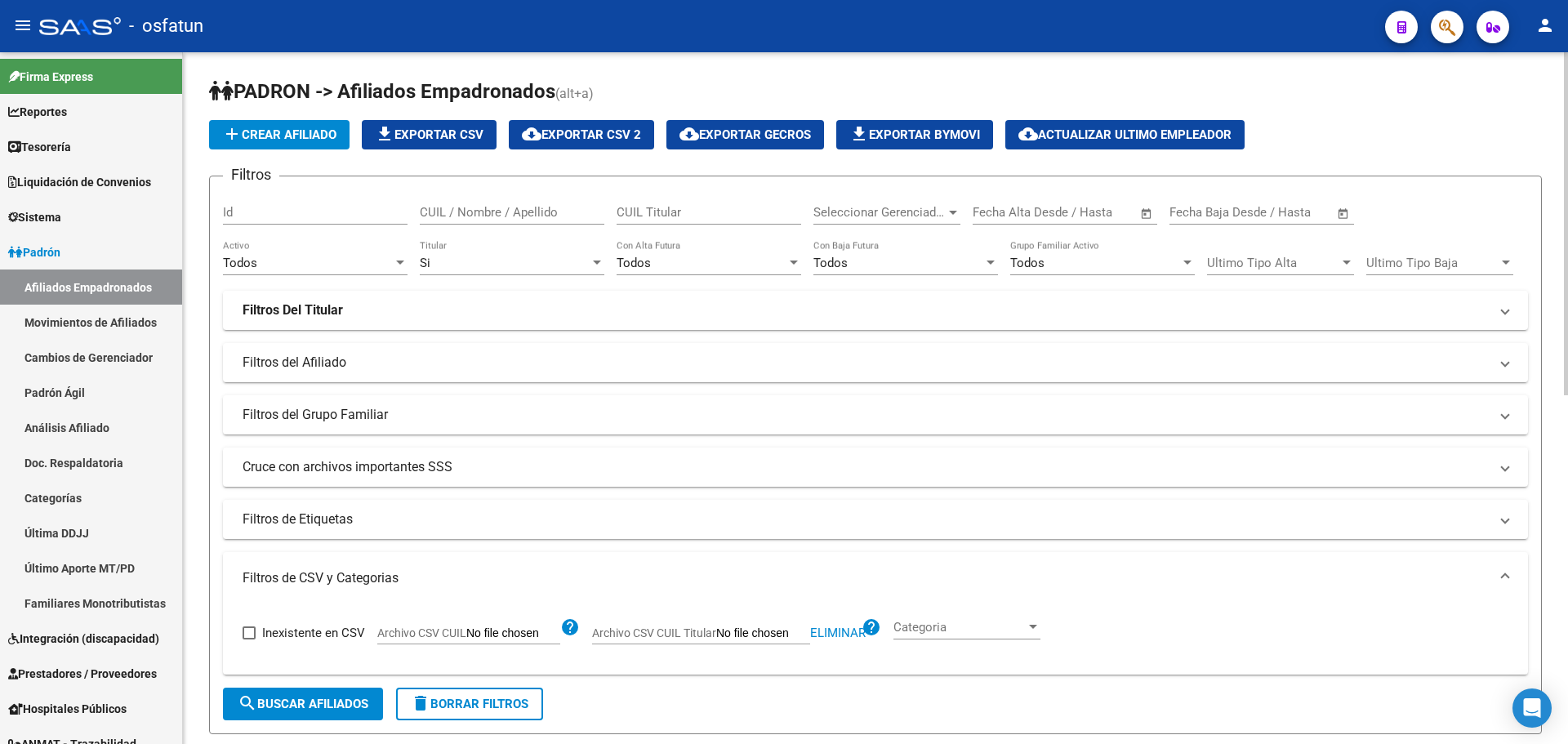
click at [591, 141] on span "cloud_download Exportar CSV 2" at bounding box center [582, 135] width 120 height 15
